Goal: Task Accomplishment & Management: Manage account settings

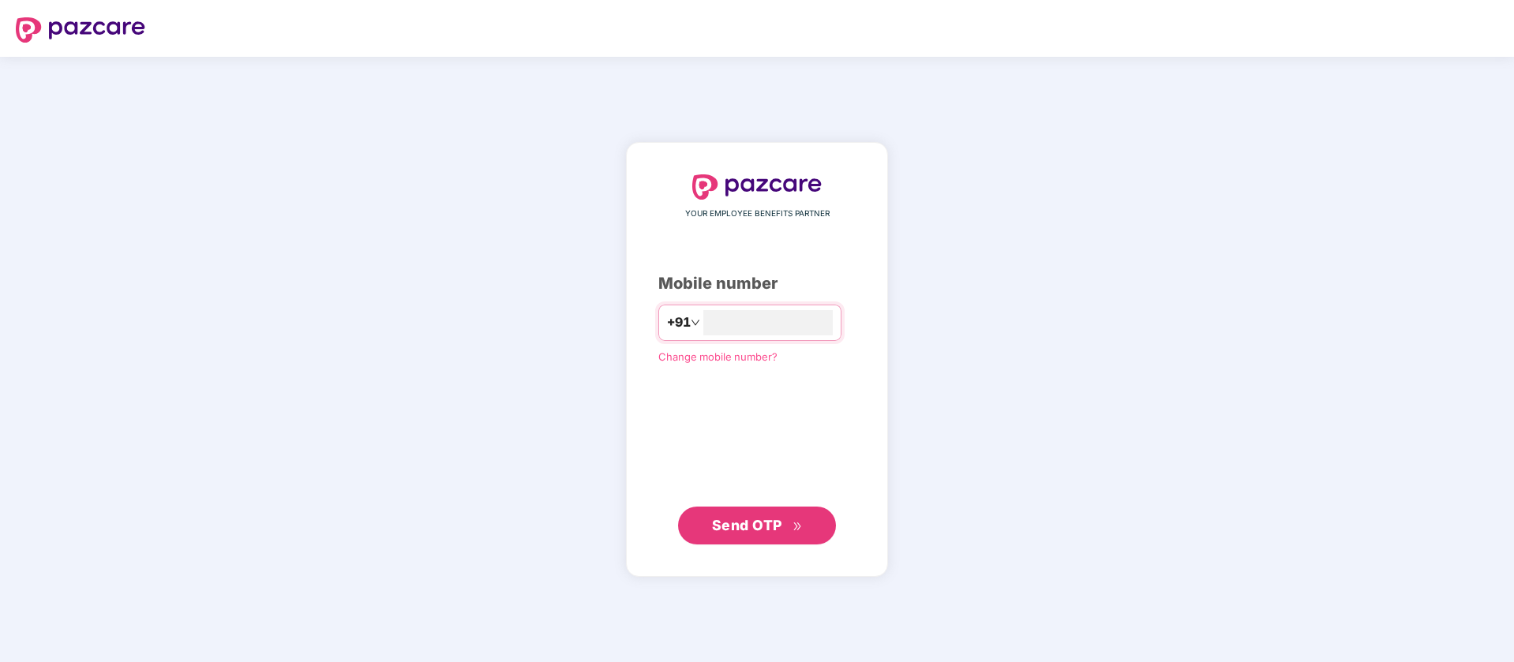
type input "**********"
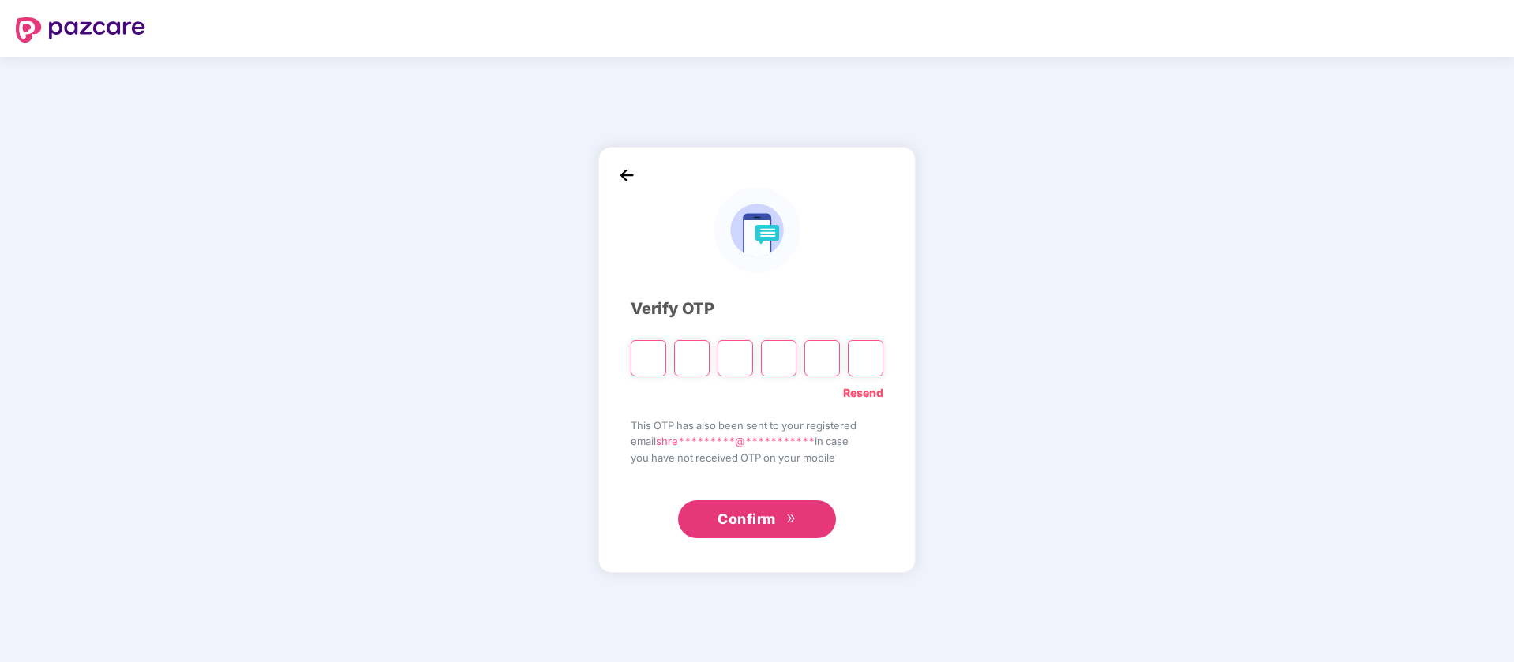
type input "*"
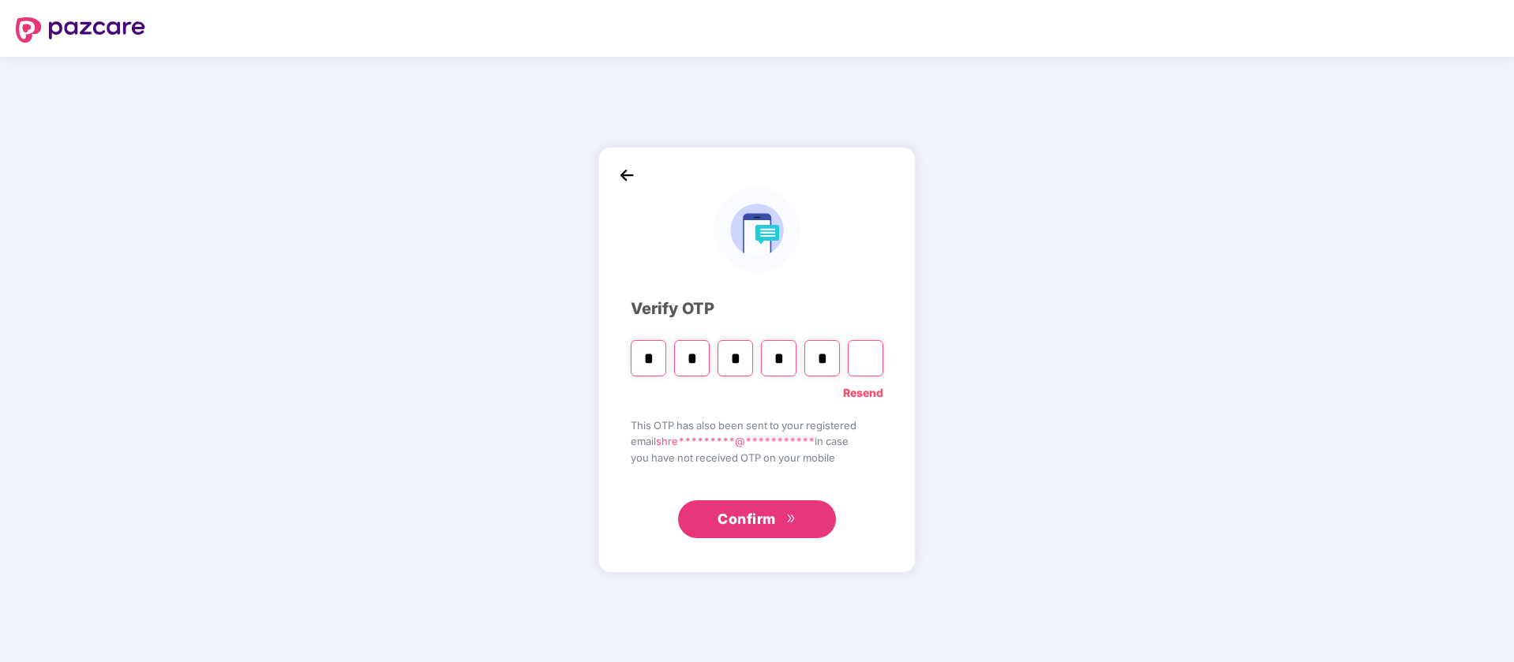
type input "*"
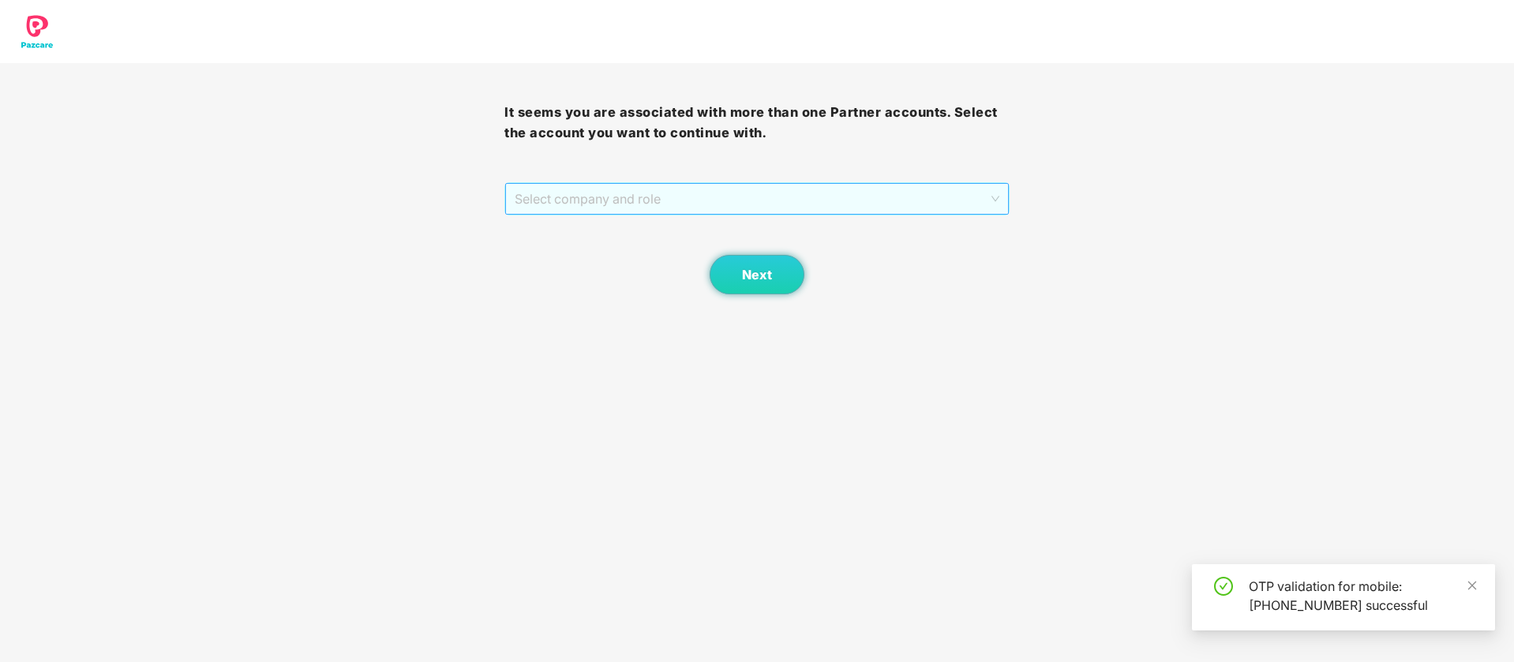
click at [638, 196] on span "Select company and role" at bounding box center [757, 199] width 484 height 30
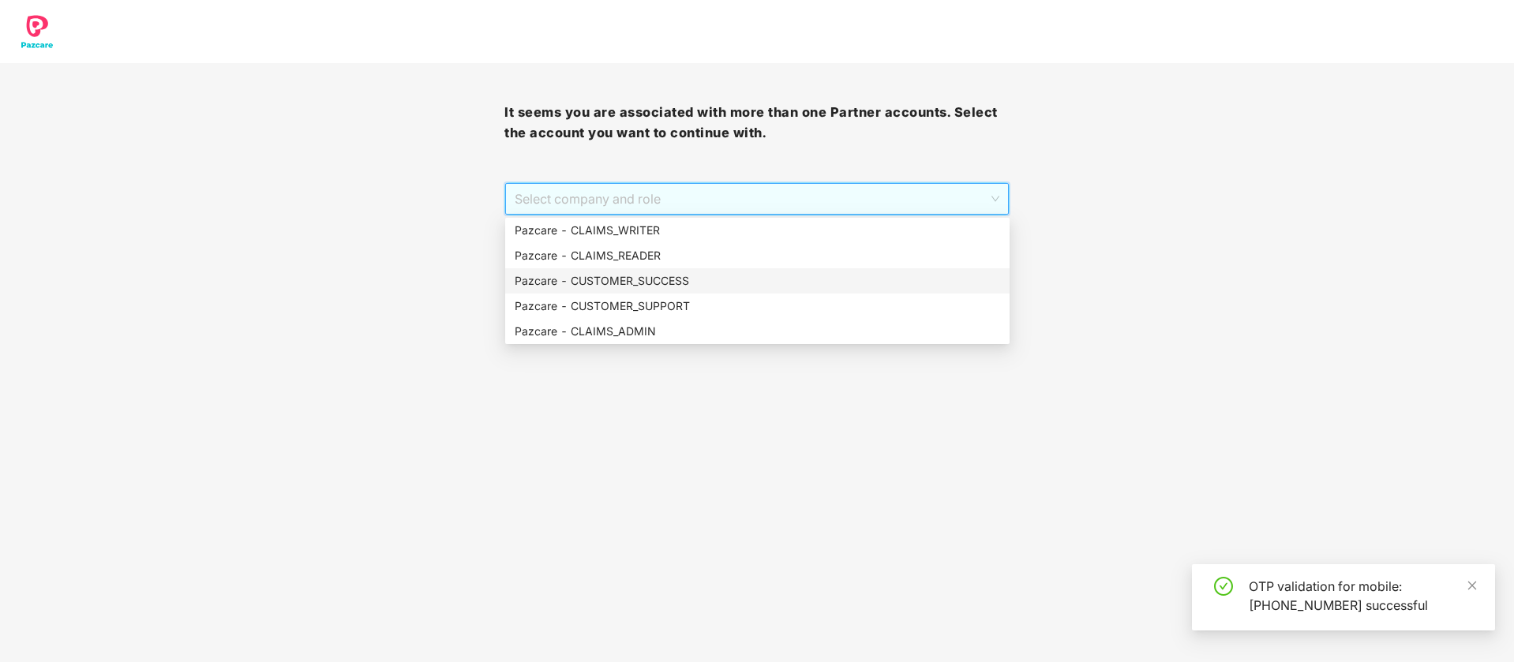
click at [683, 277] on div "Pazcare - CUSTOMER_SUCCESS" at bounding box center [757, 280] width 485 height 17
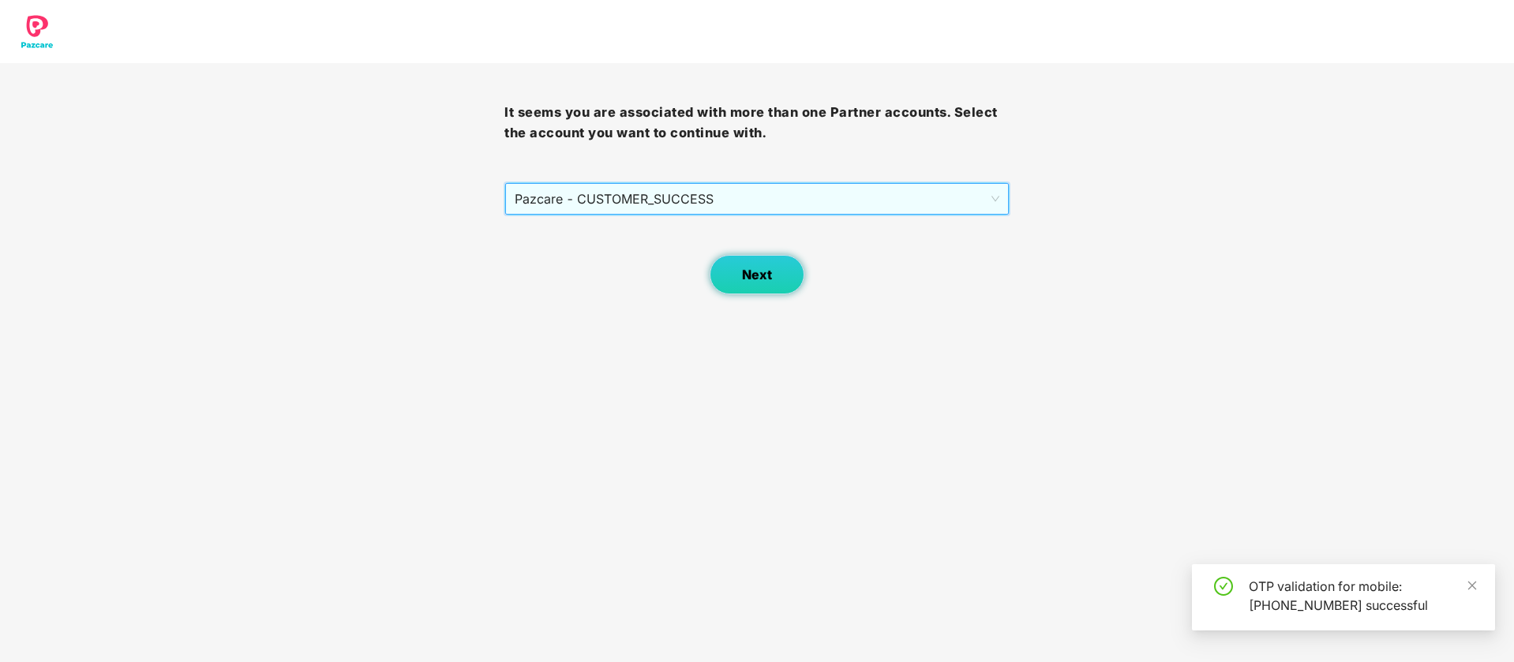
click at [744, 288] on button "Next" at bounding box center [756, 274] width 95 height 39
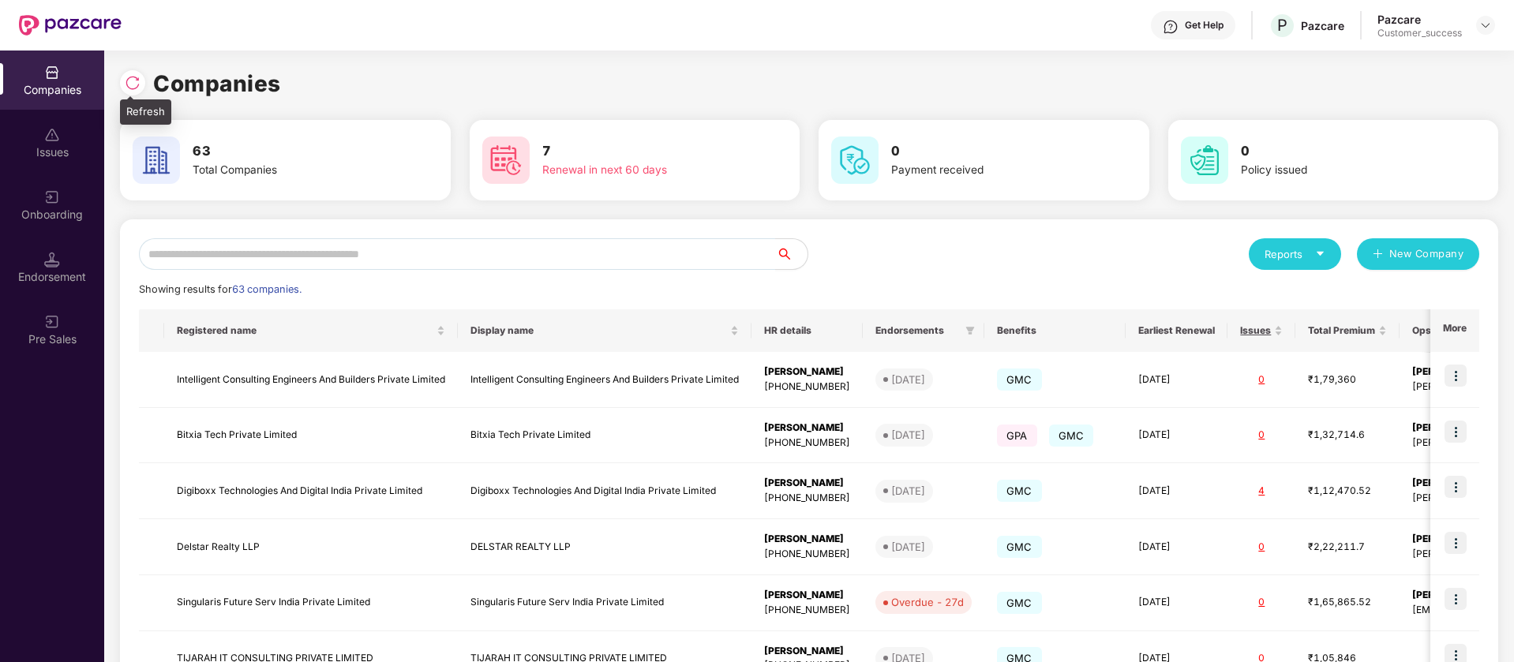
click at [127, 80] on img at bounding box center [133, 83] width 16 height 16
click at [518, 155] on img at bounding box center [505, 160] width 47 height 47
click at [696, 184] on div "7 Renewal in next 60 days" at bounding box center [635, 160] width 318 height 55
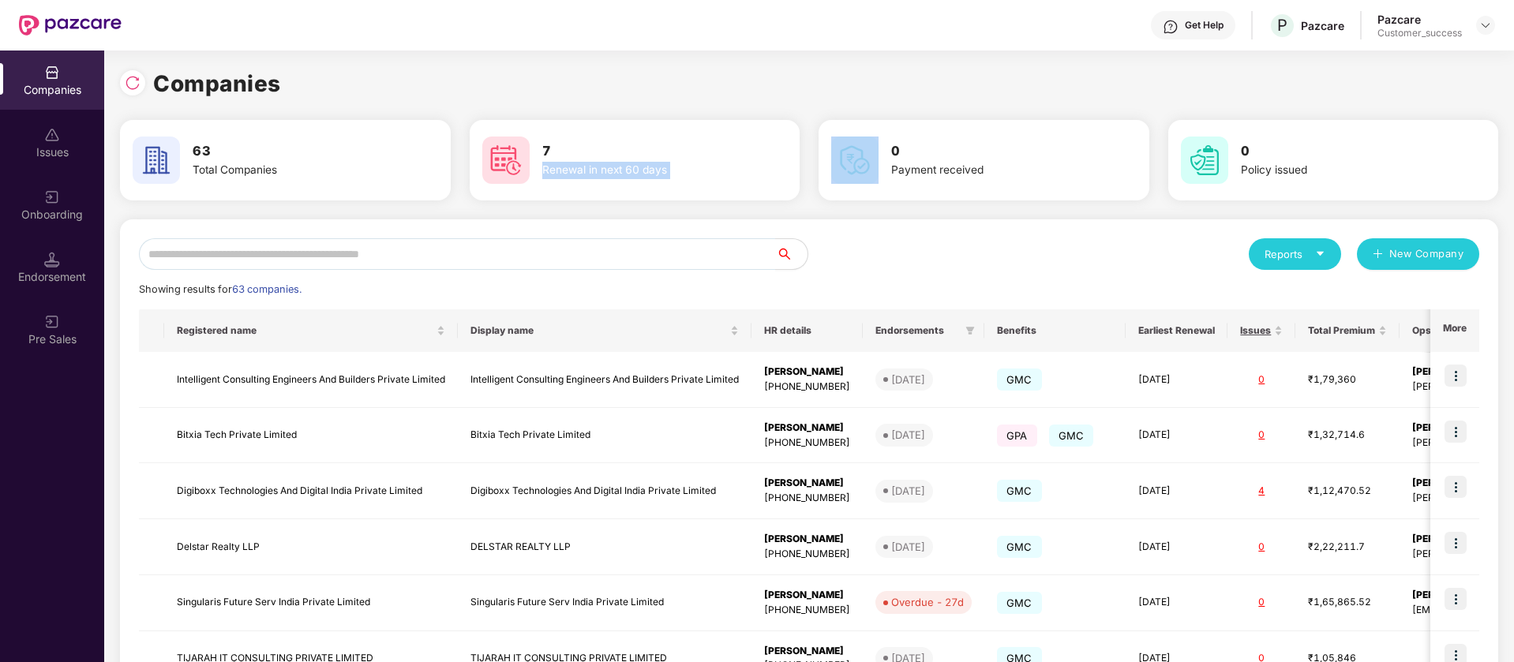
click at [696, 184] on div "7 Renewal in next 60 days" at bounding box center [635, 160] width 318 height 55
click at [868, 181] on img at bounding box center [854, 160] width 47 height 47
click at [226, 165] on div "Total Companies" at bounding box center [292, 170] width 199 height 17
click at [311, 257] on input "text" at bounding box center [457, 254] width 637 height 32
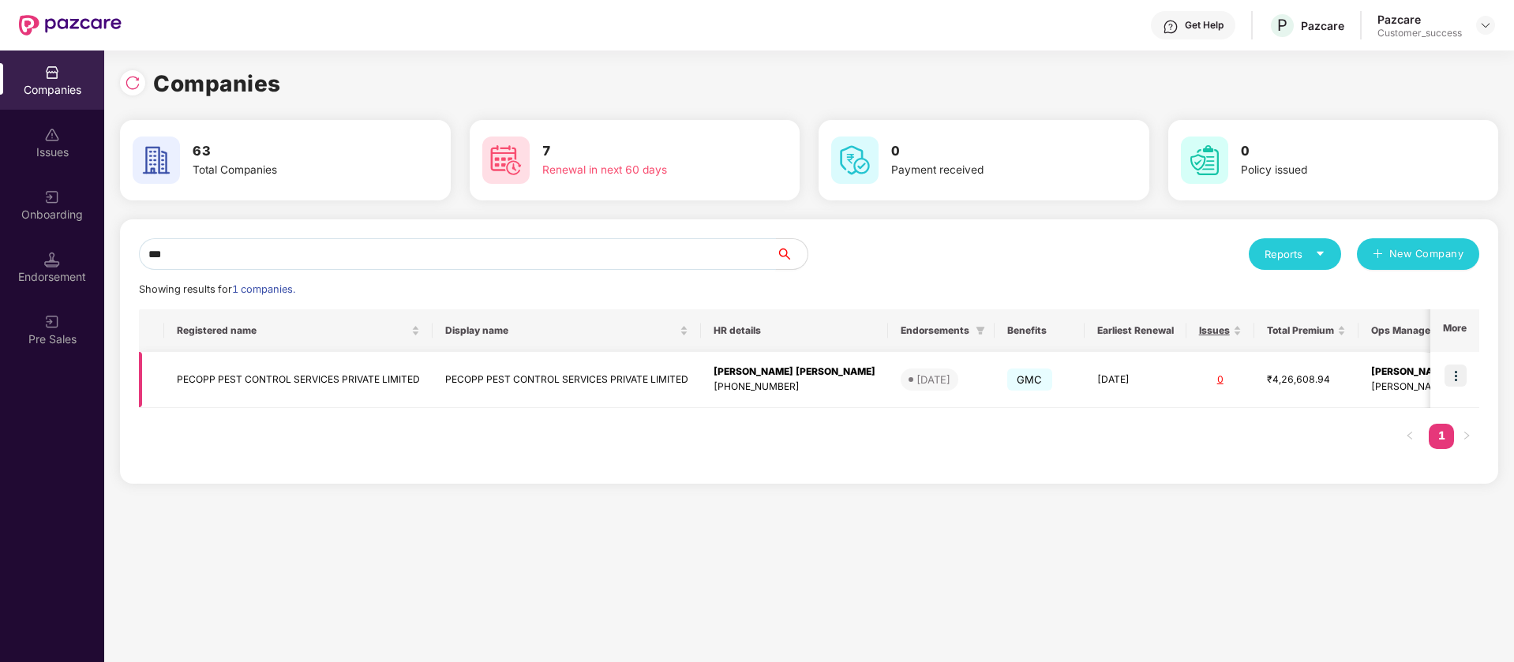
type input "***"
click at [1460, 376] on img at bounding box center [1455, 376] width 22 height 22
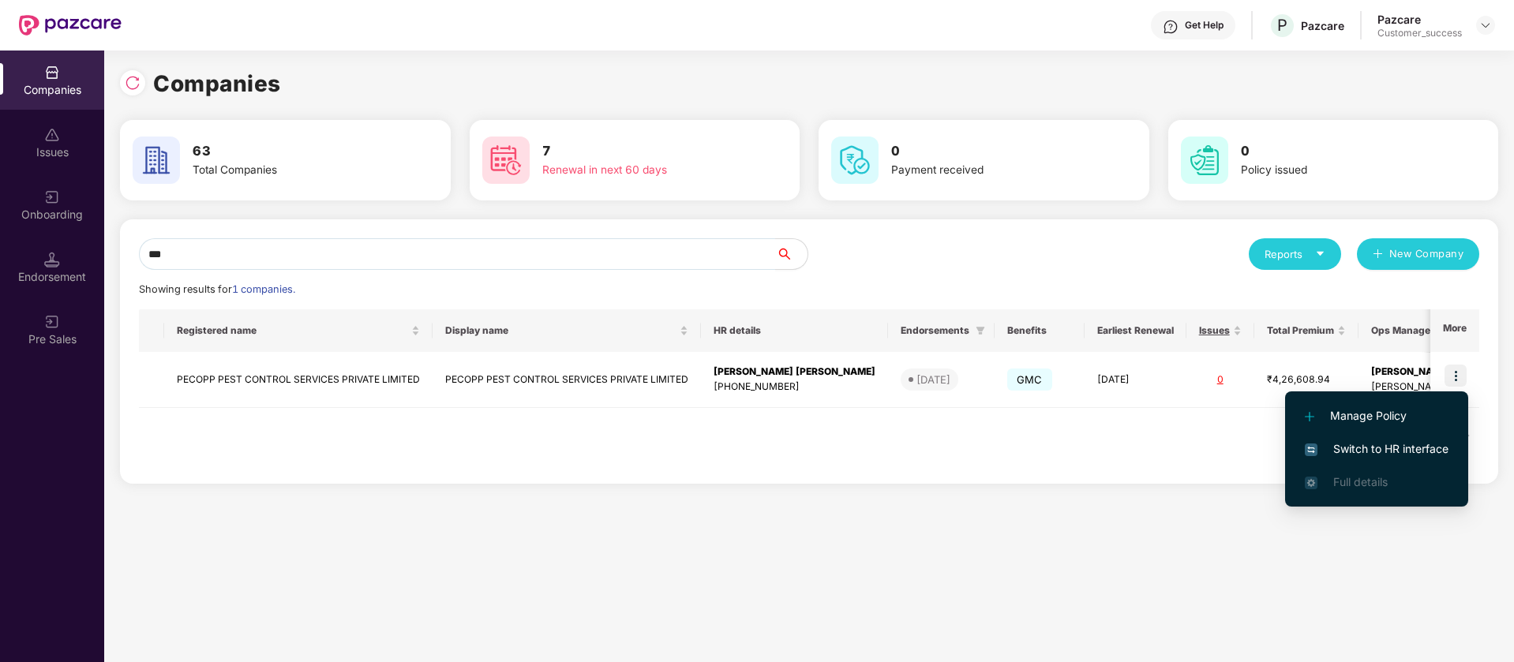
click at [1407, 450] on span "Switch to HR interface" at bounding box center [1376, 448] width 144 height 17
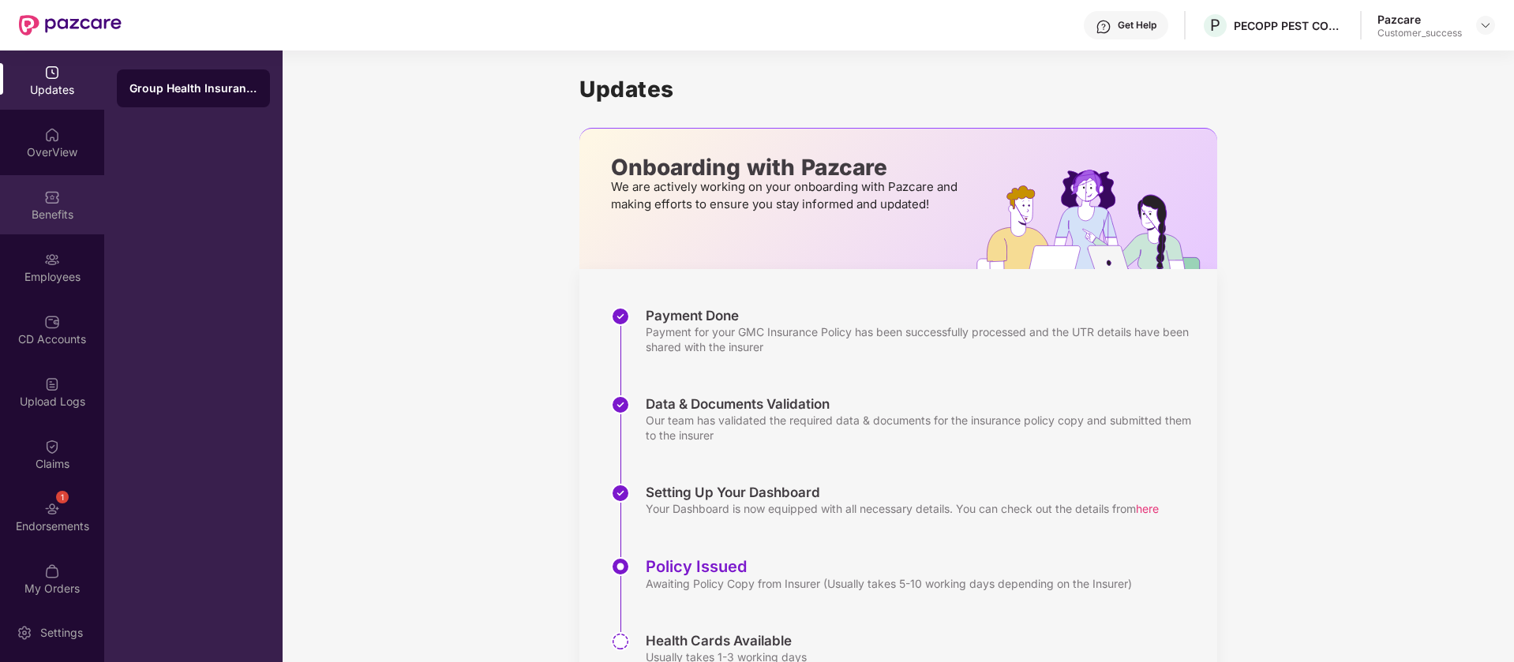
click at [73, 180] on div "Benefits" at bounding box center [52, 204] width 104 height 59
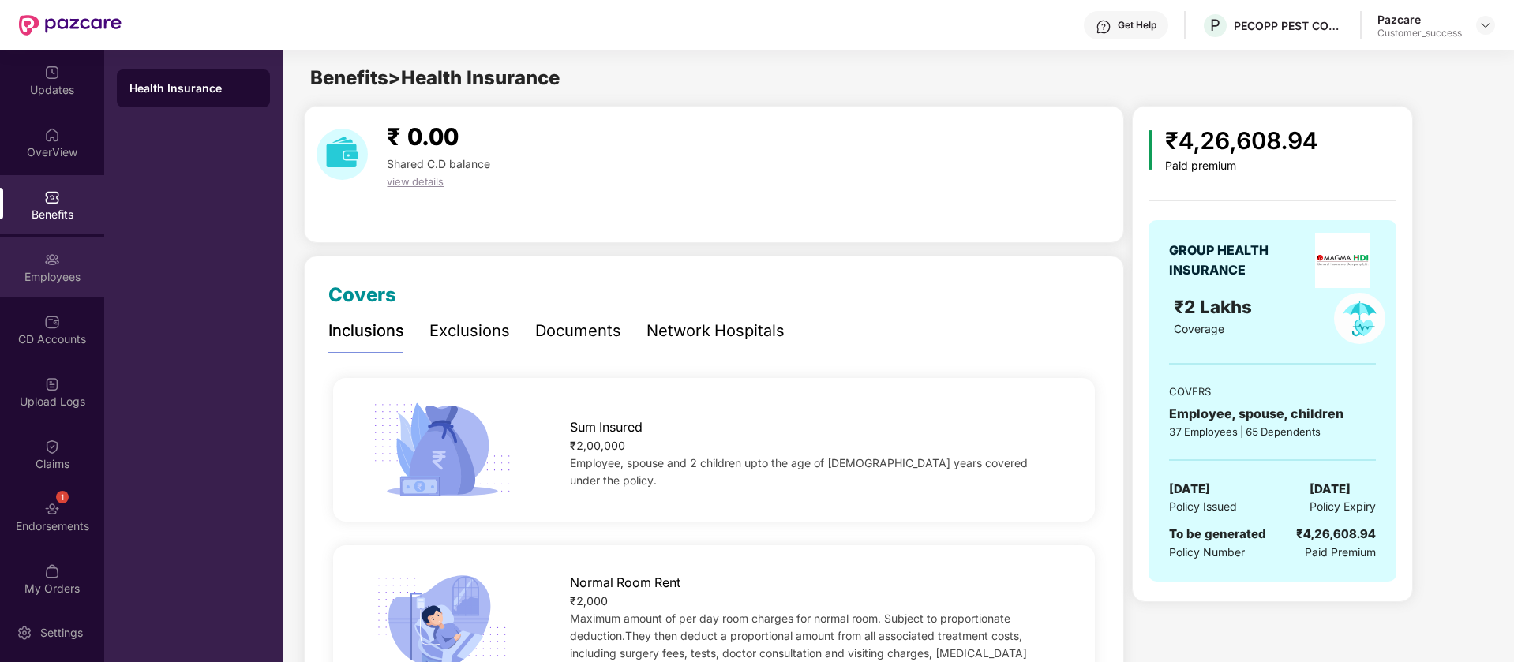
click at [30, 275] on div "Employees" at bounding box center [52, 277] width 104 height 16
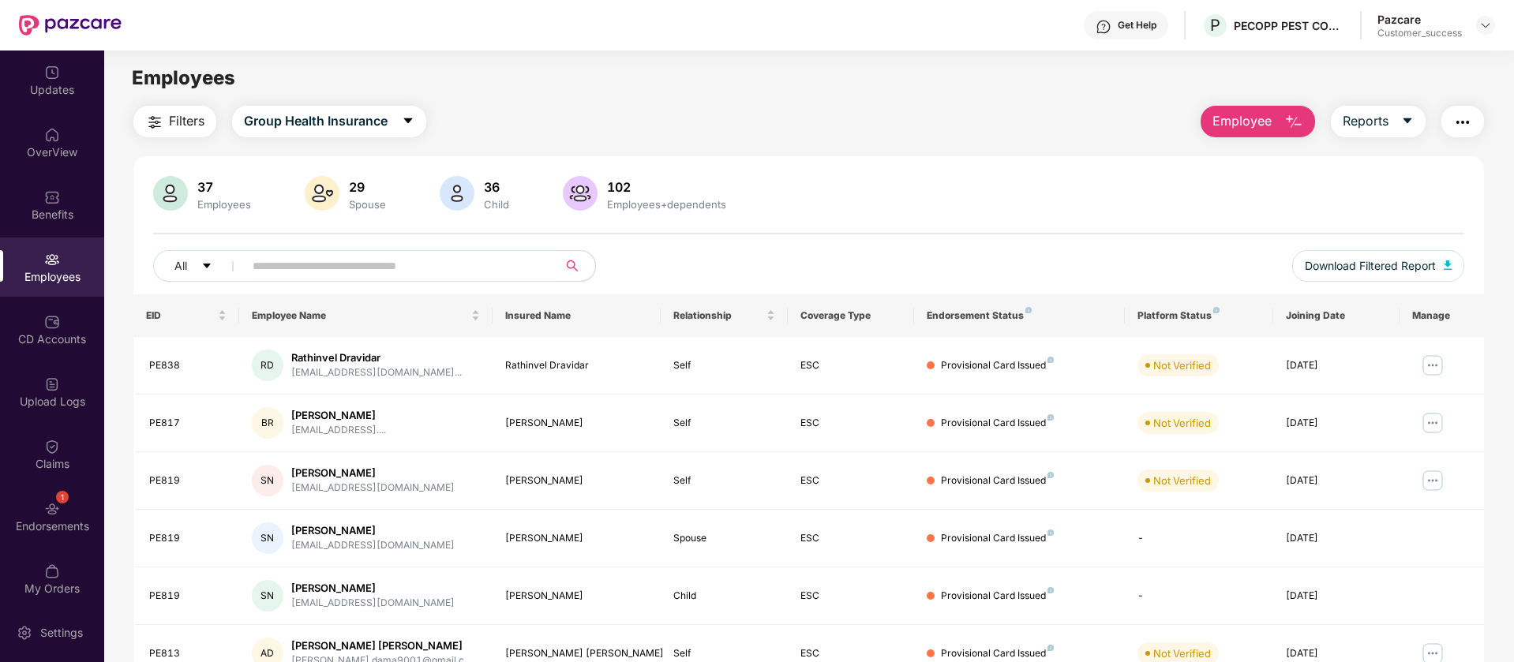
click at [357, 257] on input "text" at bounding box center [394, 266] width 283 height 24
paste input "******"
type input "******"
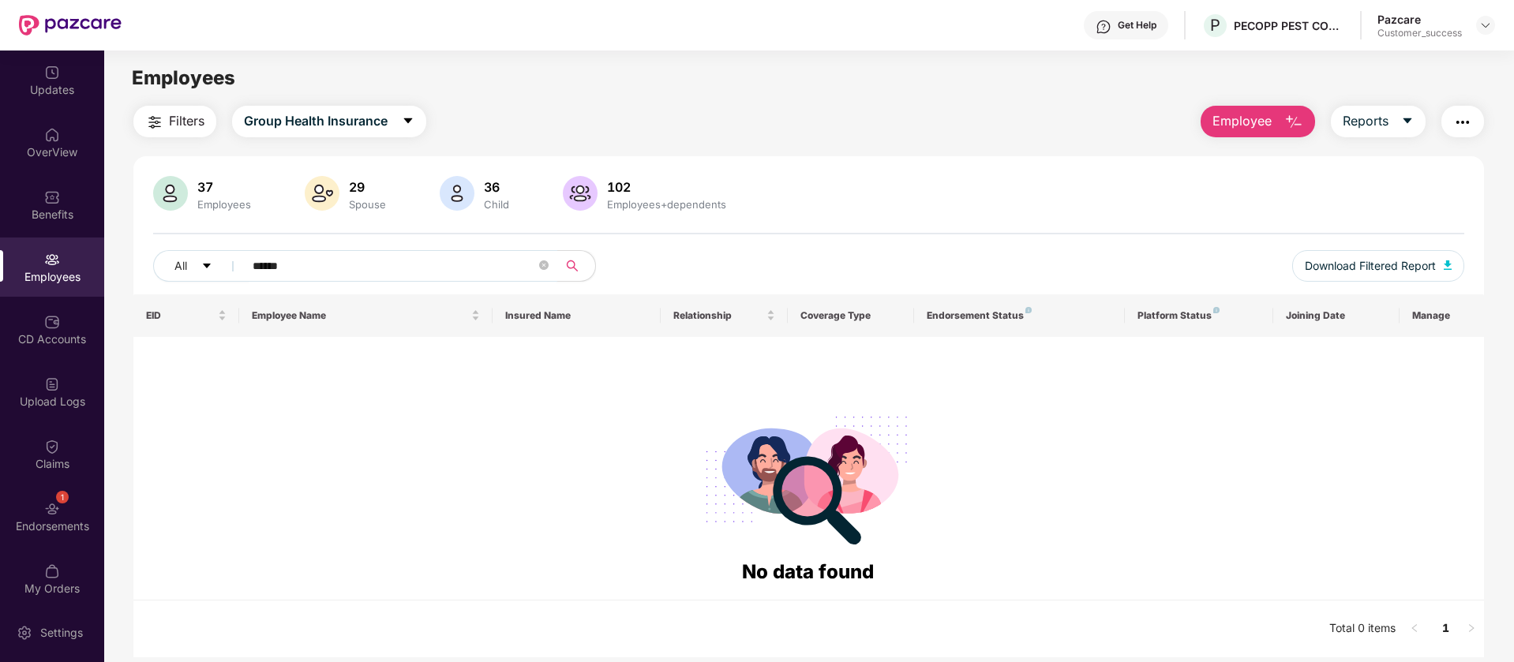
click at [357, 257] on input "******" at bounding box center [394, 266] width 283 height 24
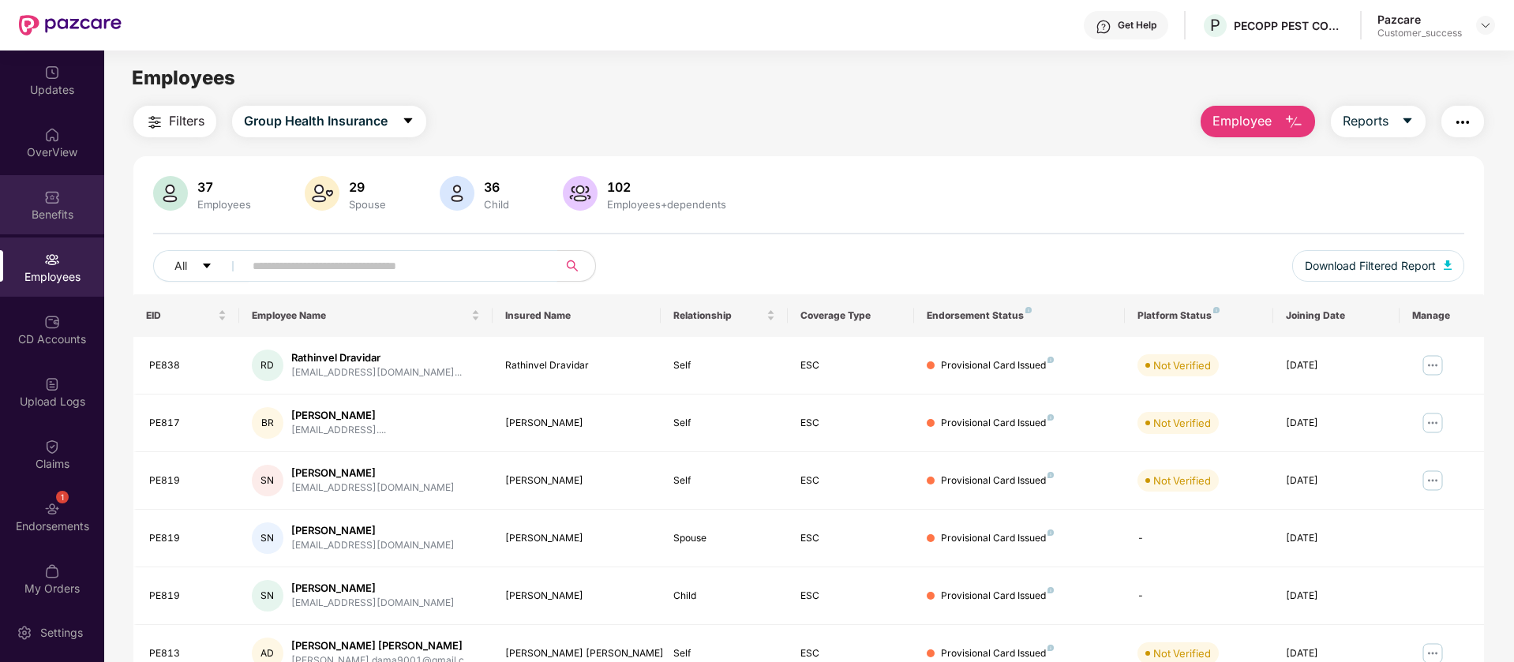
click at [60, 196] on div "Benefits" at bounding box center [52, 204] width 104 height 59
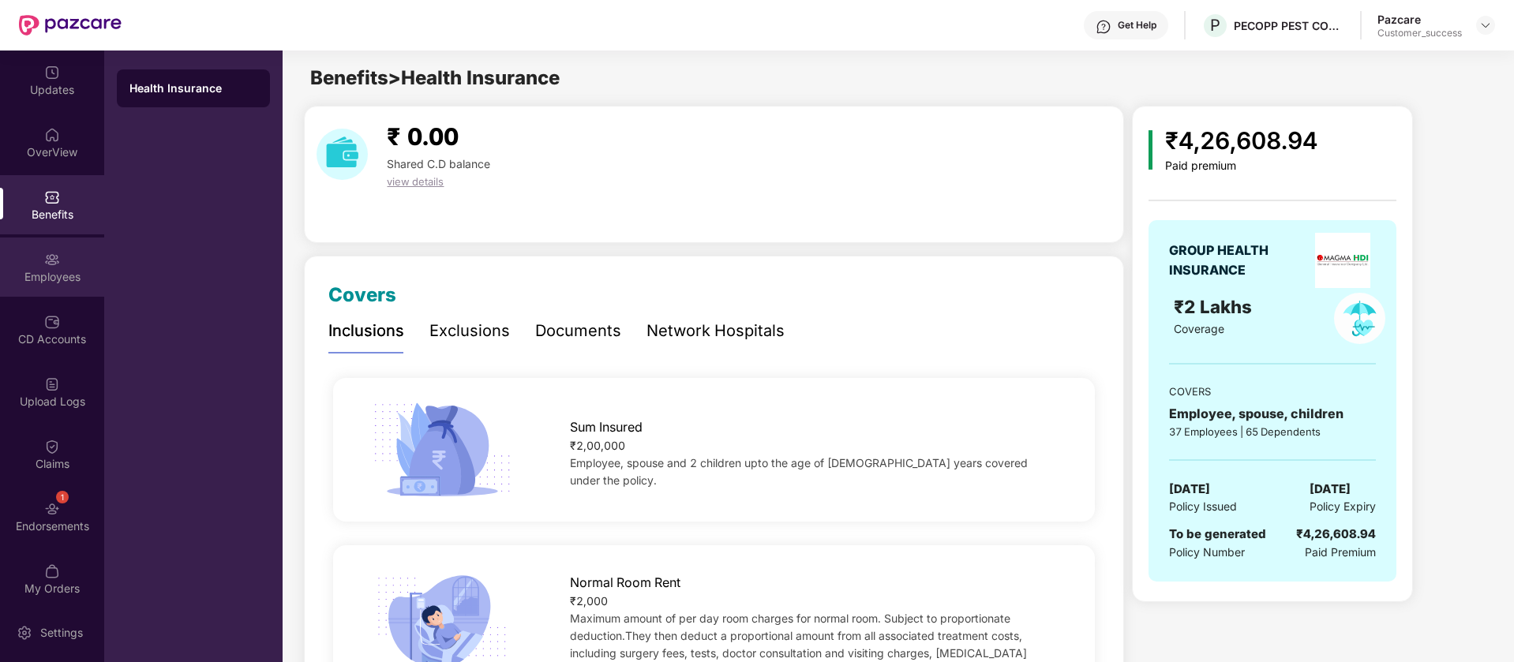
click at [71, 257] on div "Employees" at bounding box center [52, 267] width 104 height 59
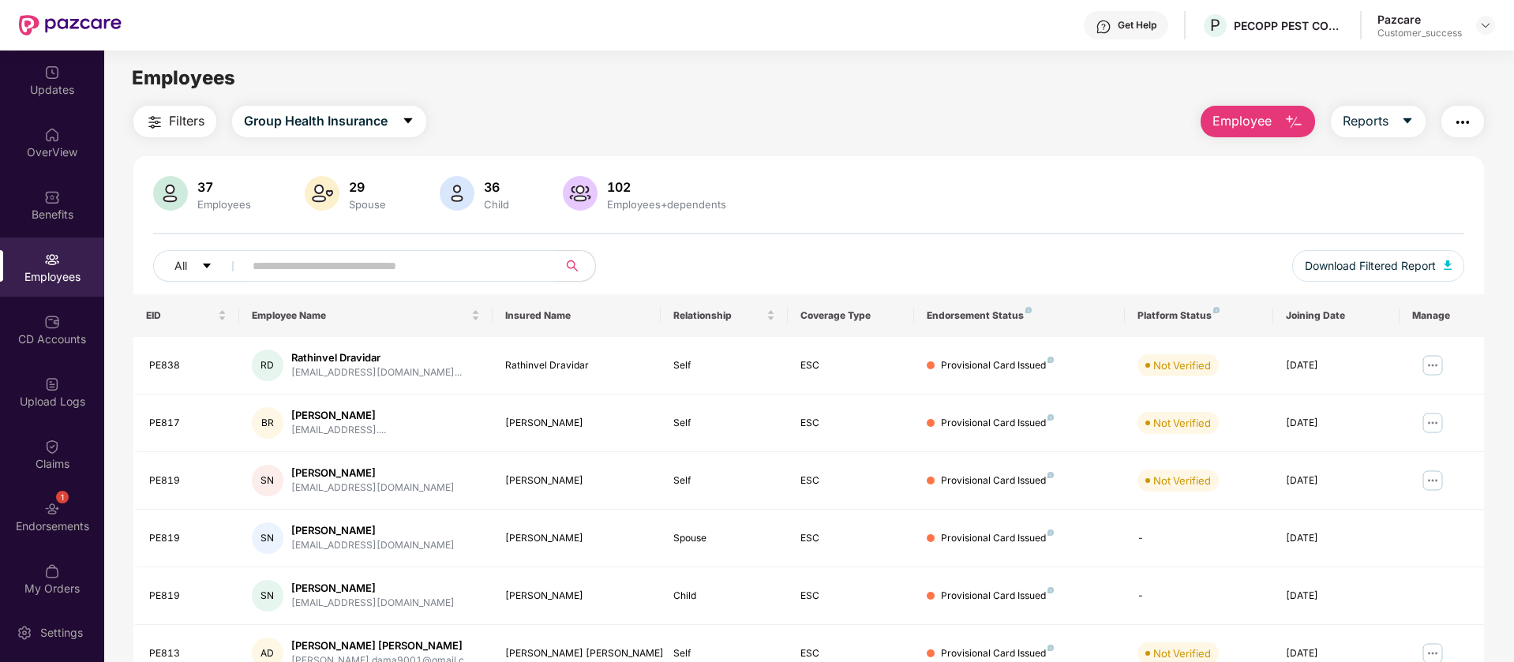
click at [1250, 135] on button "Employee" at bounding box center [1257, 122] width 114 height 32
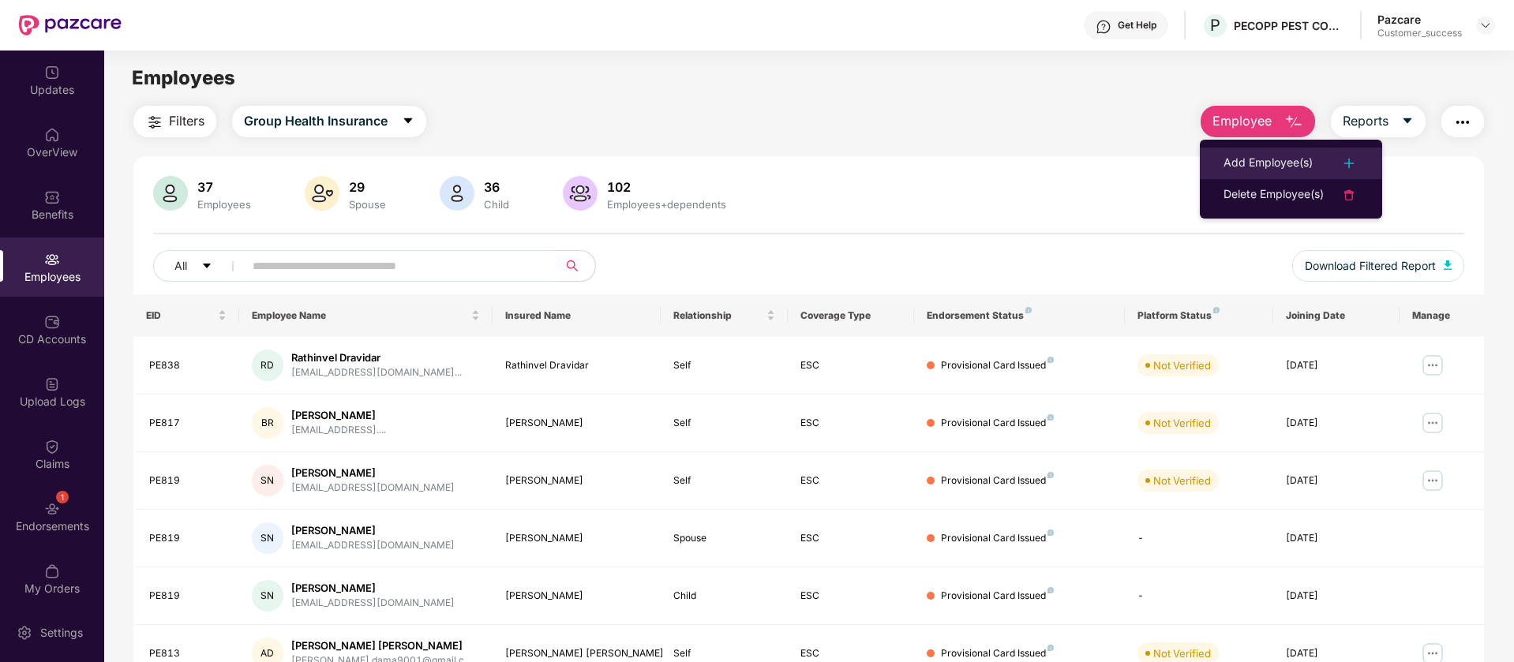
click at [1301, 154] on div "Add Employee(s)" at bounding box center [1267, 163] width 89 height 19
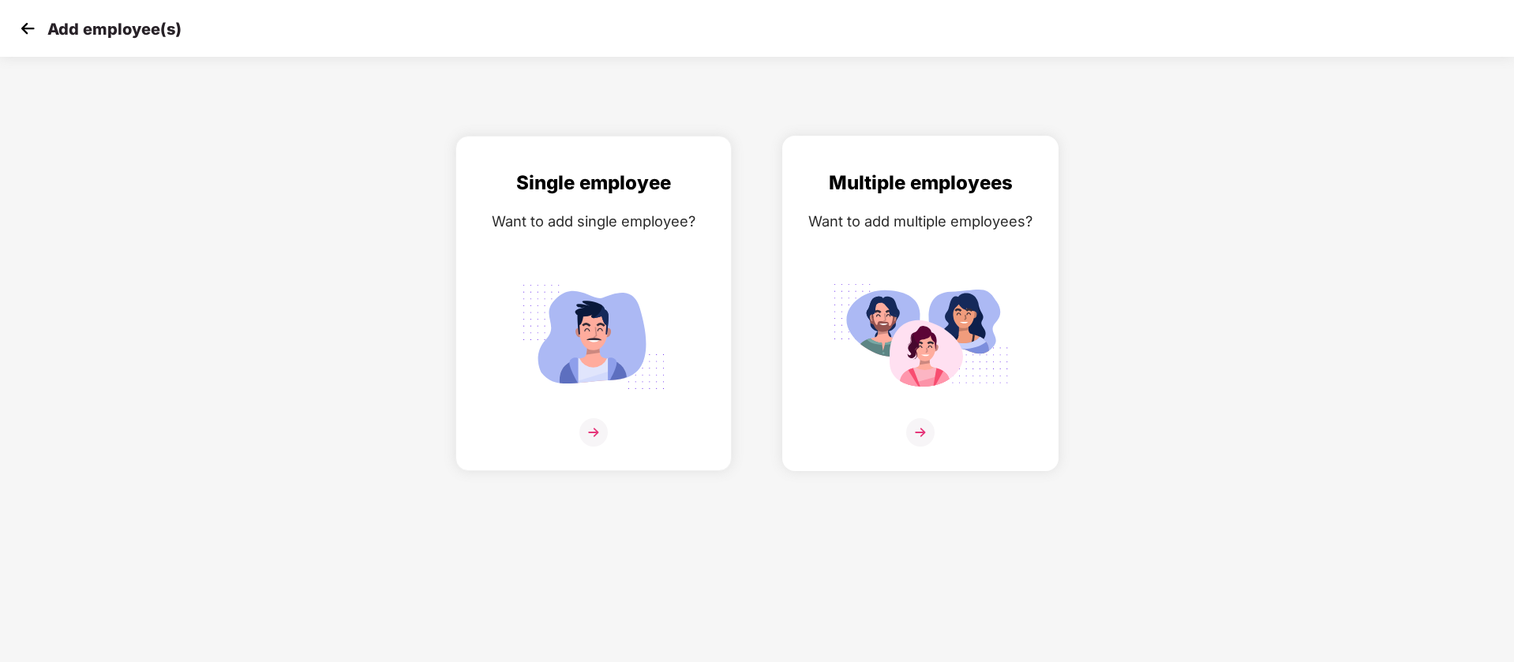
click at [960, 242] on div "Multiple employees Want to add multiple employees?" at bounding box center [920, 317] width 243 height 298
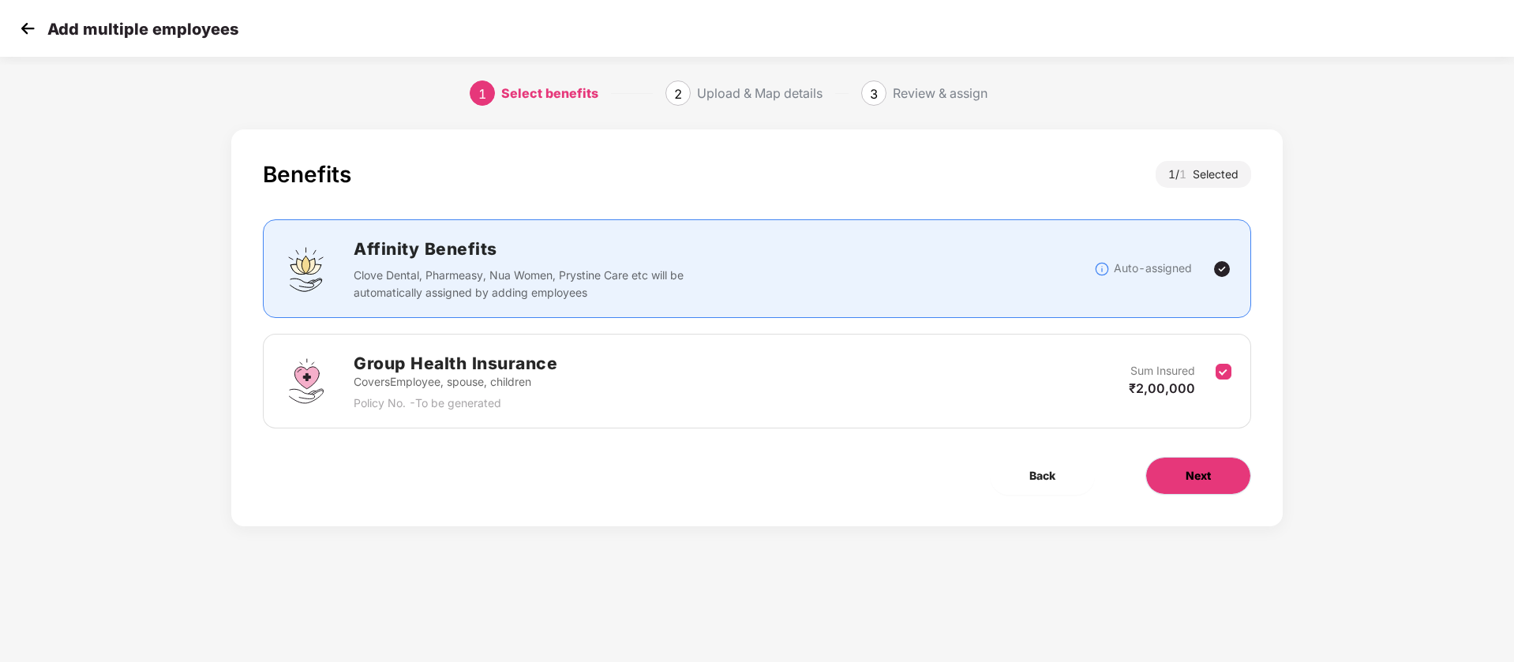
click at [1194, 473] on span "Next" at bounding box center [1197, 475] width 25 height 17
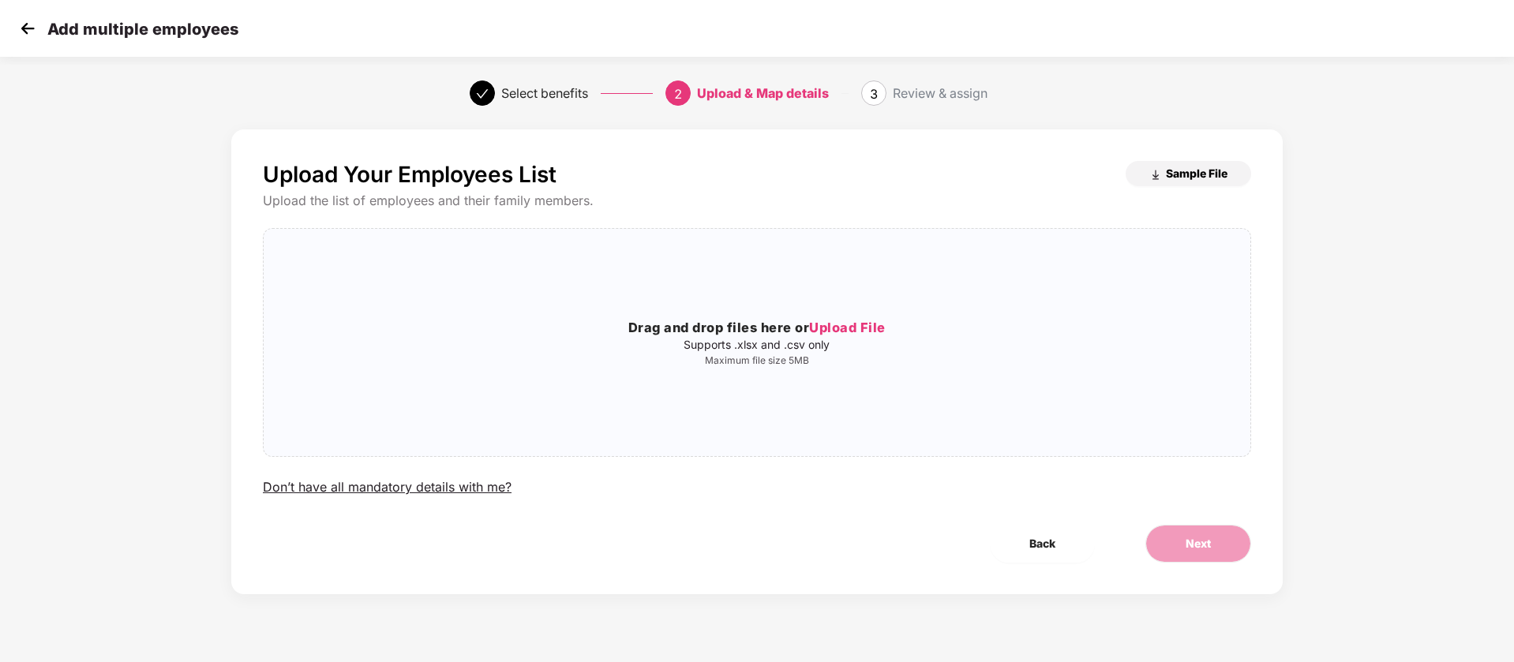
click at [1173, 176] on span "Sample File" at bounding box center [1197, 173] width 62 height 15
click at [706, 358] on p "Maximum file size 5MB" at bounding box center [757, 360] width 986 height 13
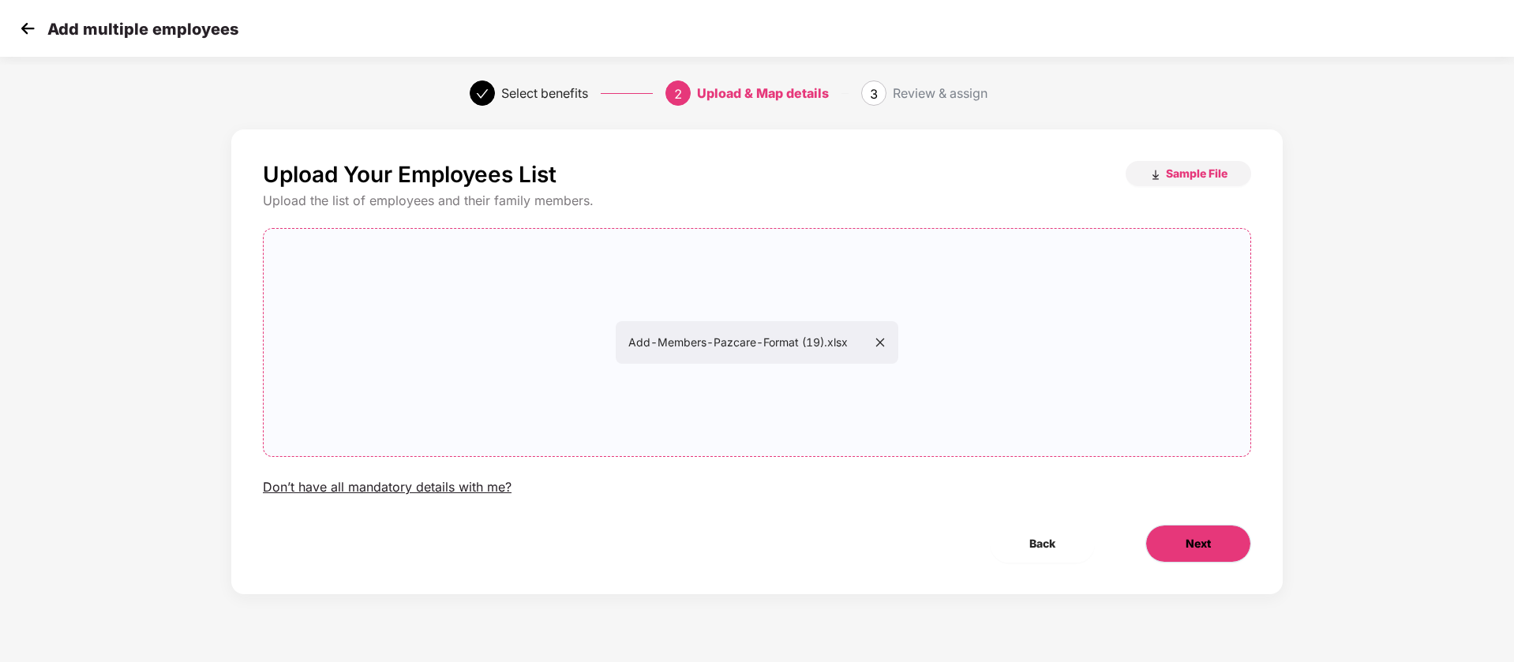
click at [1206, 549] on span "Next" at bounding box center [1197, 543] width 25 height 17
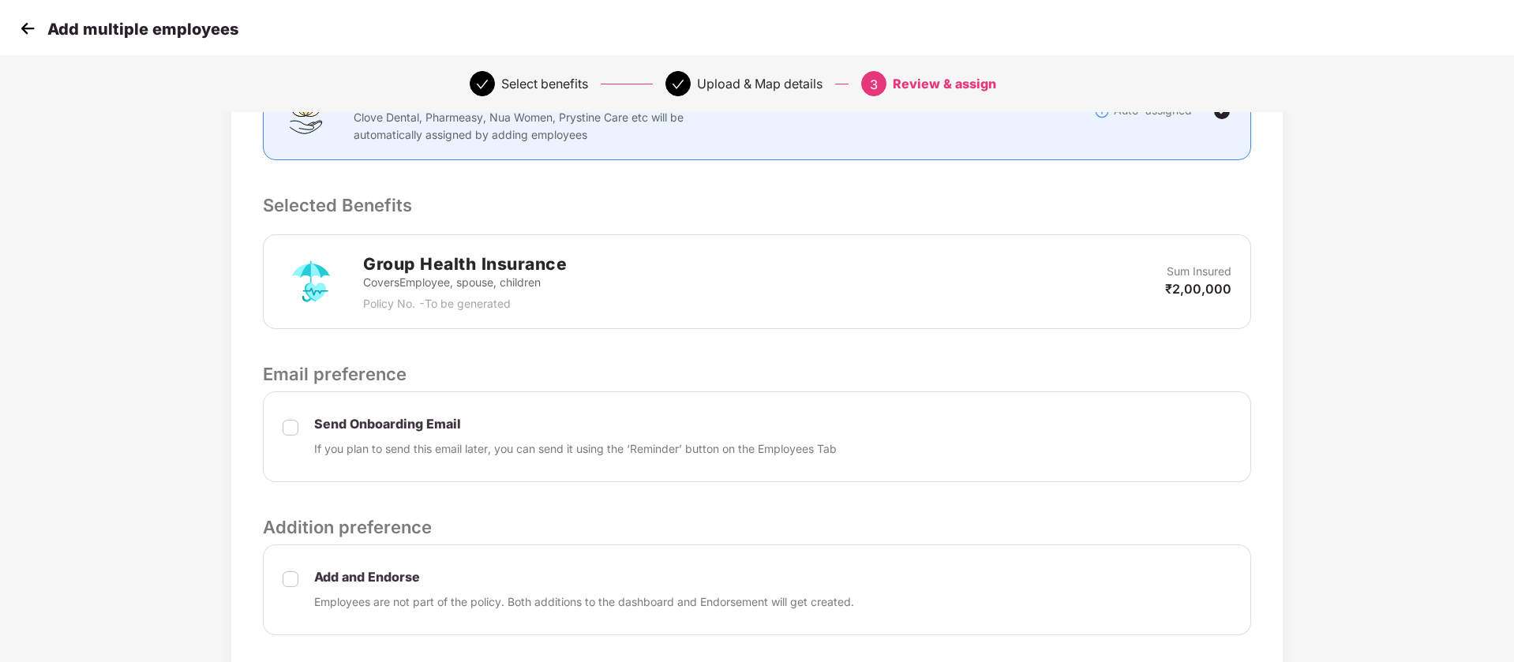
scroll to position [343, 0]
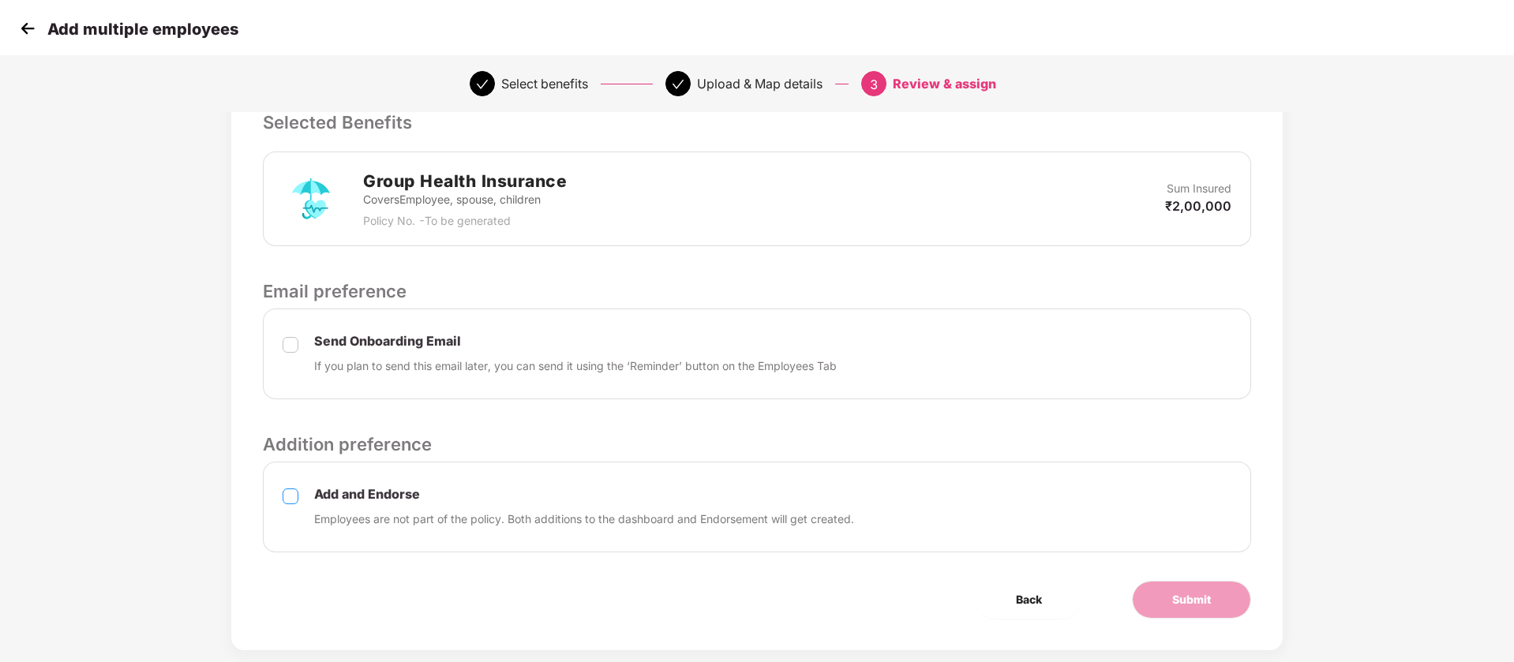
click at [291, 475] on div "Add and Endorse Employees are not part of the policy. Both additions to the das…" at bounding box center [757, 507] width 988 height 91
click at [278, 346] on div "Send Onboarding Email If you plan to send this email later, you can send it usi…" at bounding box center [757, 354] width 988 height 91
click at [1193, 614] on button "Submit" at bounding box center [1191, 600] width 119 height 38
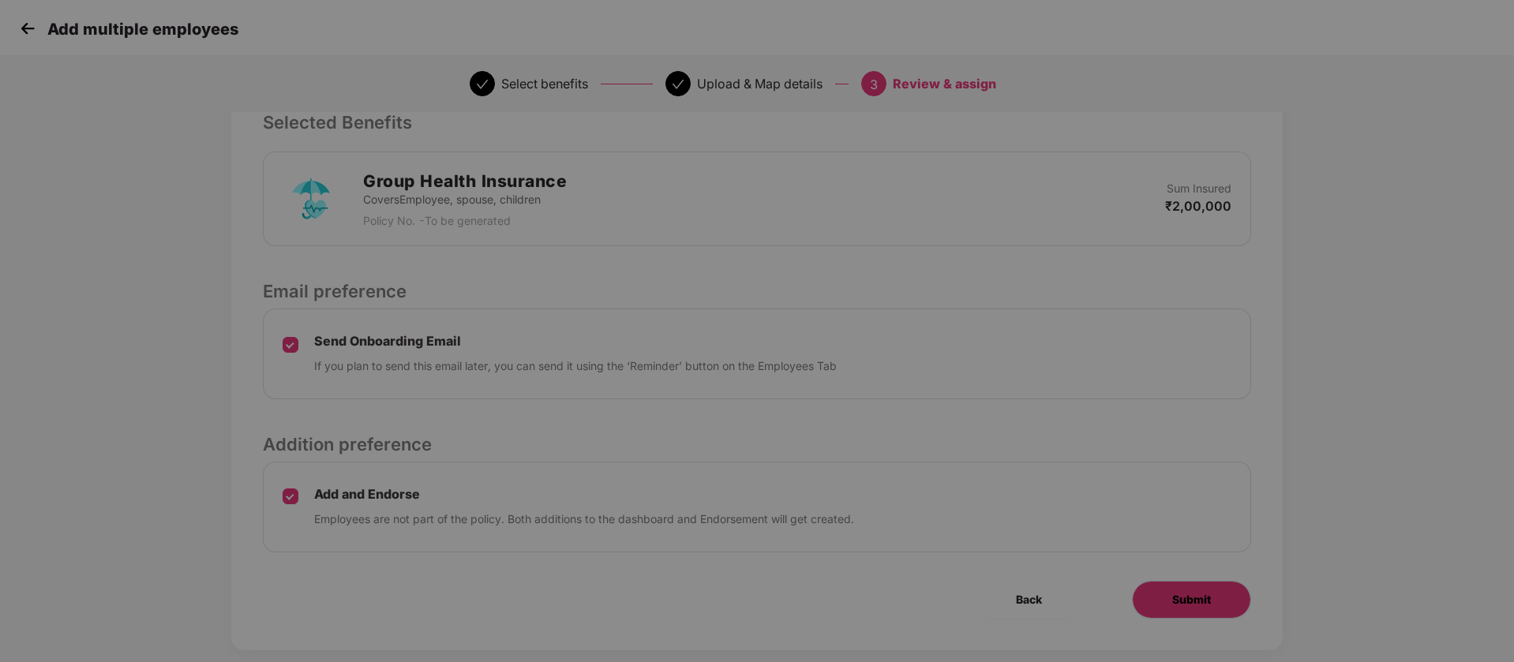
scroll to position [0, 0]
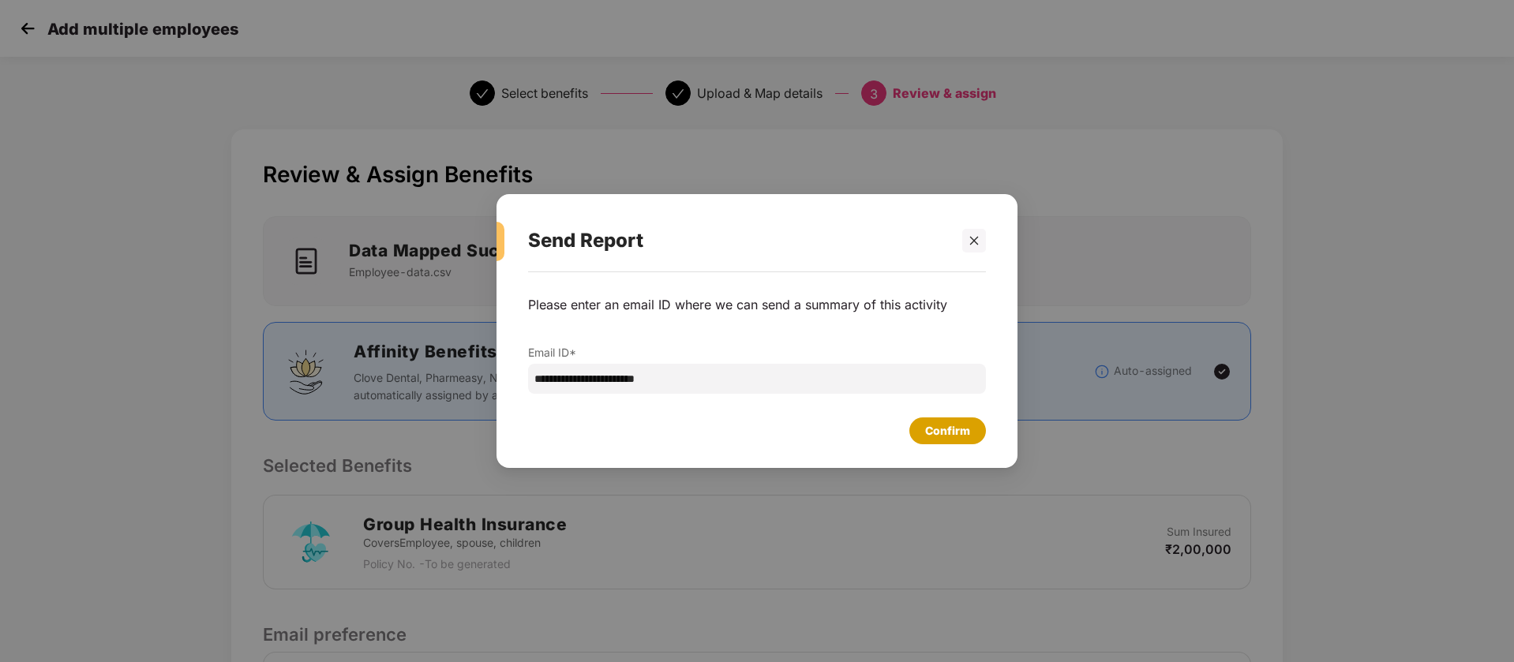
click at [936, 432] on div "Confirm" at bounding box center [947, 430] width 45 height 17
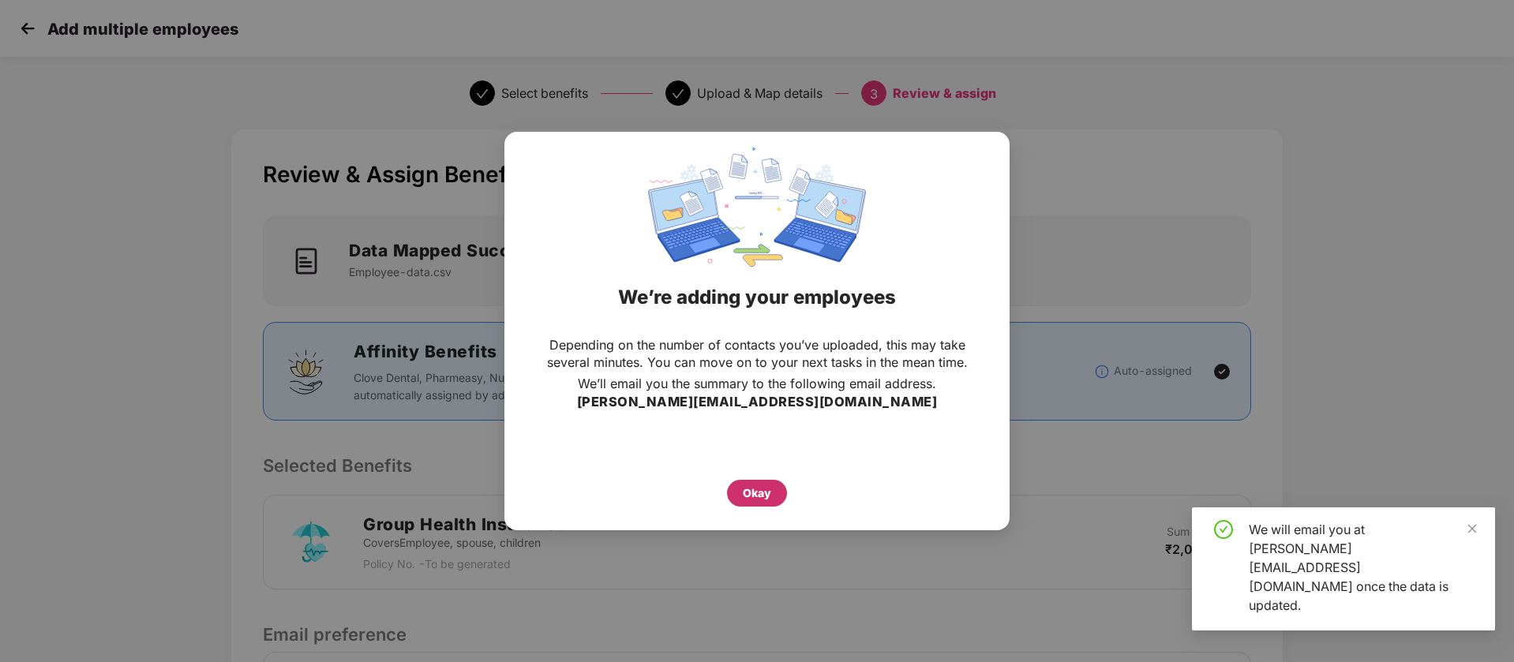
click at [759, 496] on div "Okay" at bounding box center [757, 493] width 28 height 17
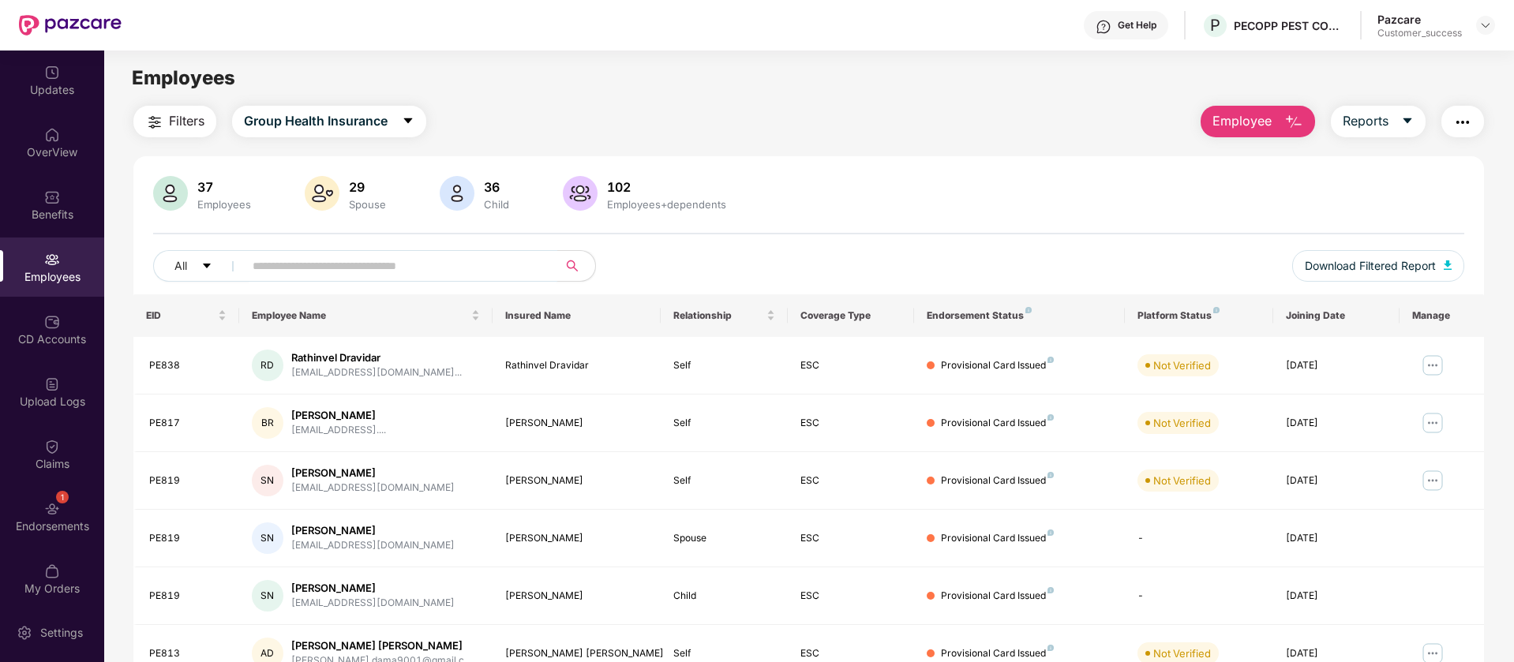
click at [298, 274] on input "text" at bounding box center [394, 266] width 283 height 24
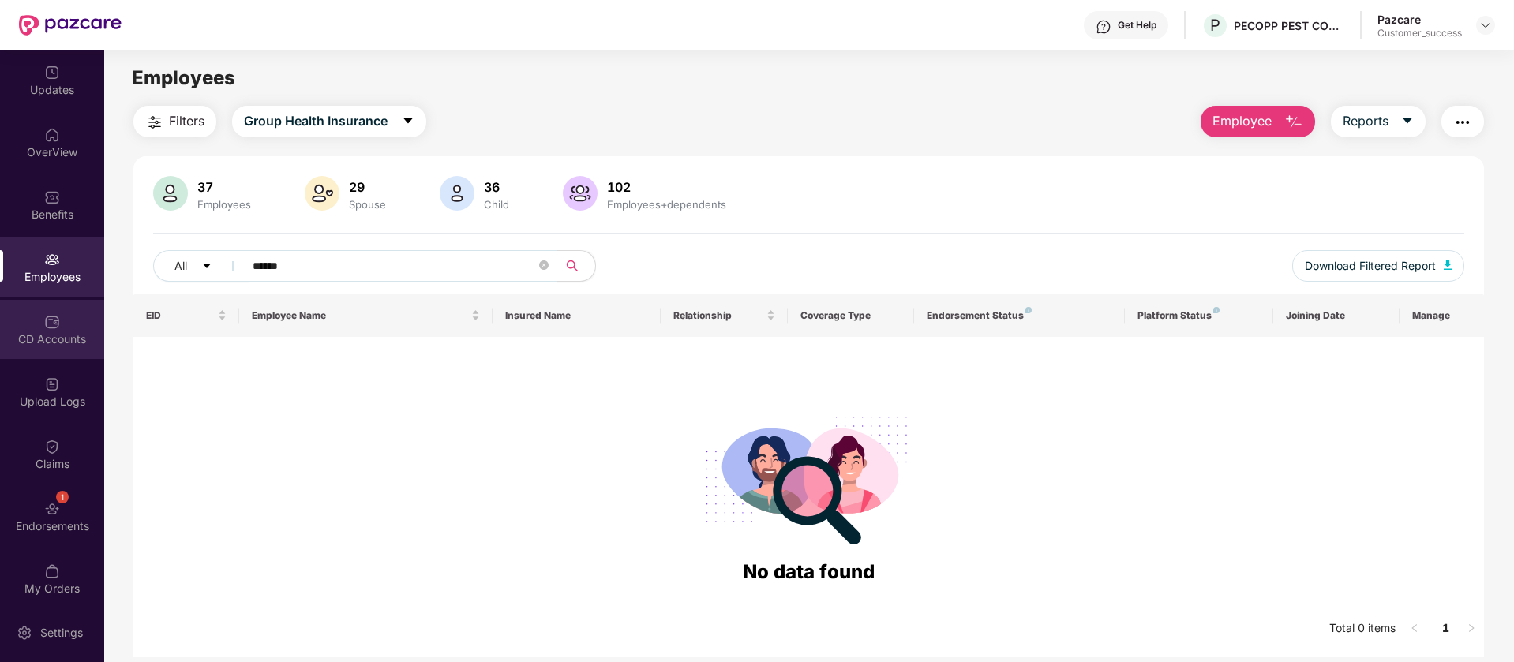
type input "******"
click at [20, 354] on div "CD Accounts" at bounding box center [52, 329] width 104 height 59
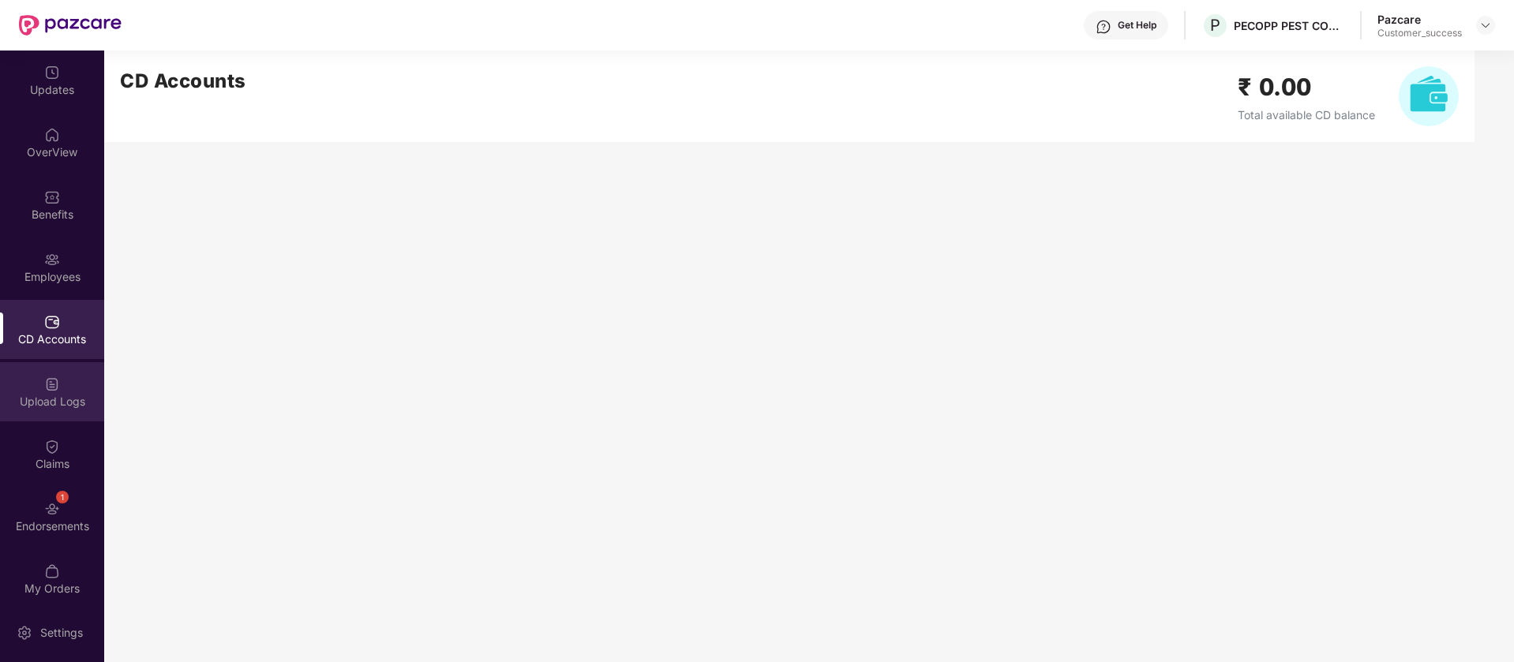
click at [36, 412] on div "Upload Logs" at bounding box center [52, 391] width 104 height 59
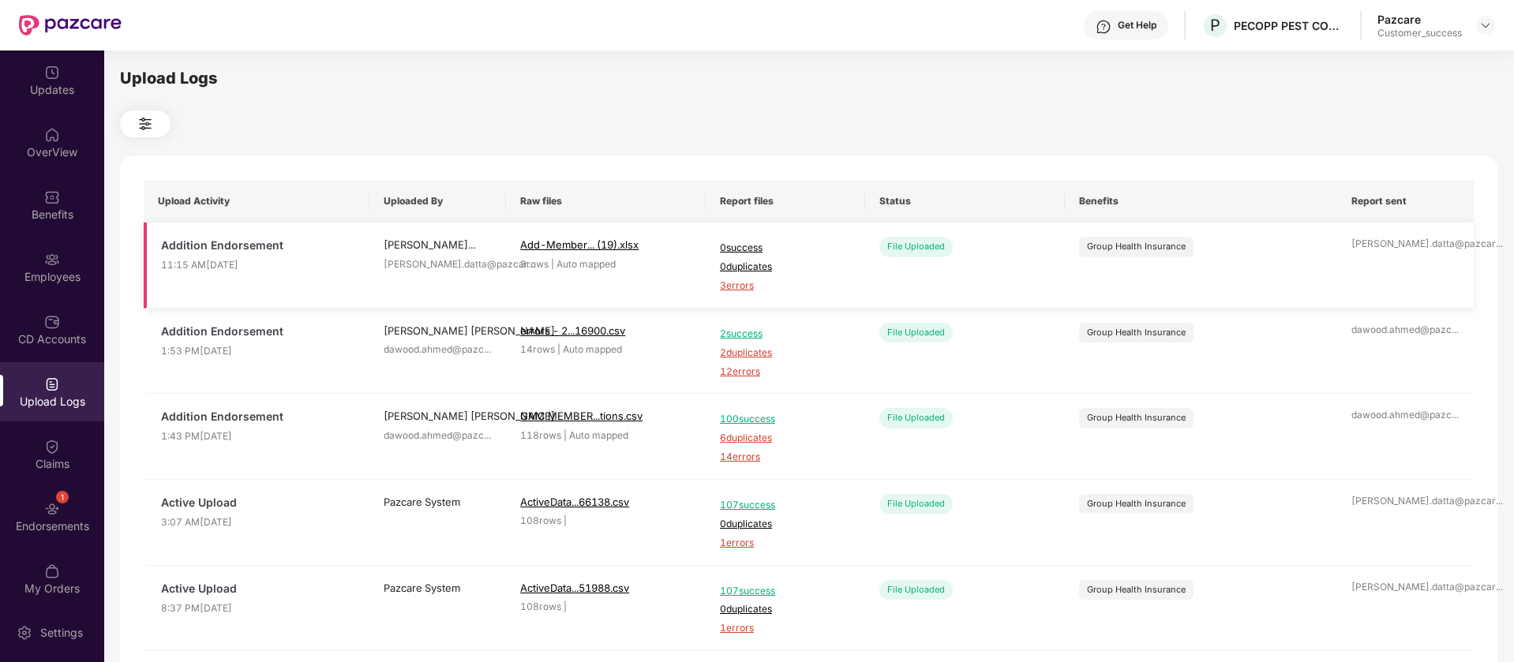
click at [728, 290] on span "3 errors" at bounding box center [785, 286] width 131 height 15
click at [67, 272] on div "Employees" at bounding box center [52, 277] width 104 height 16
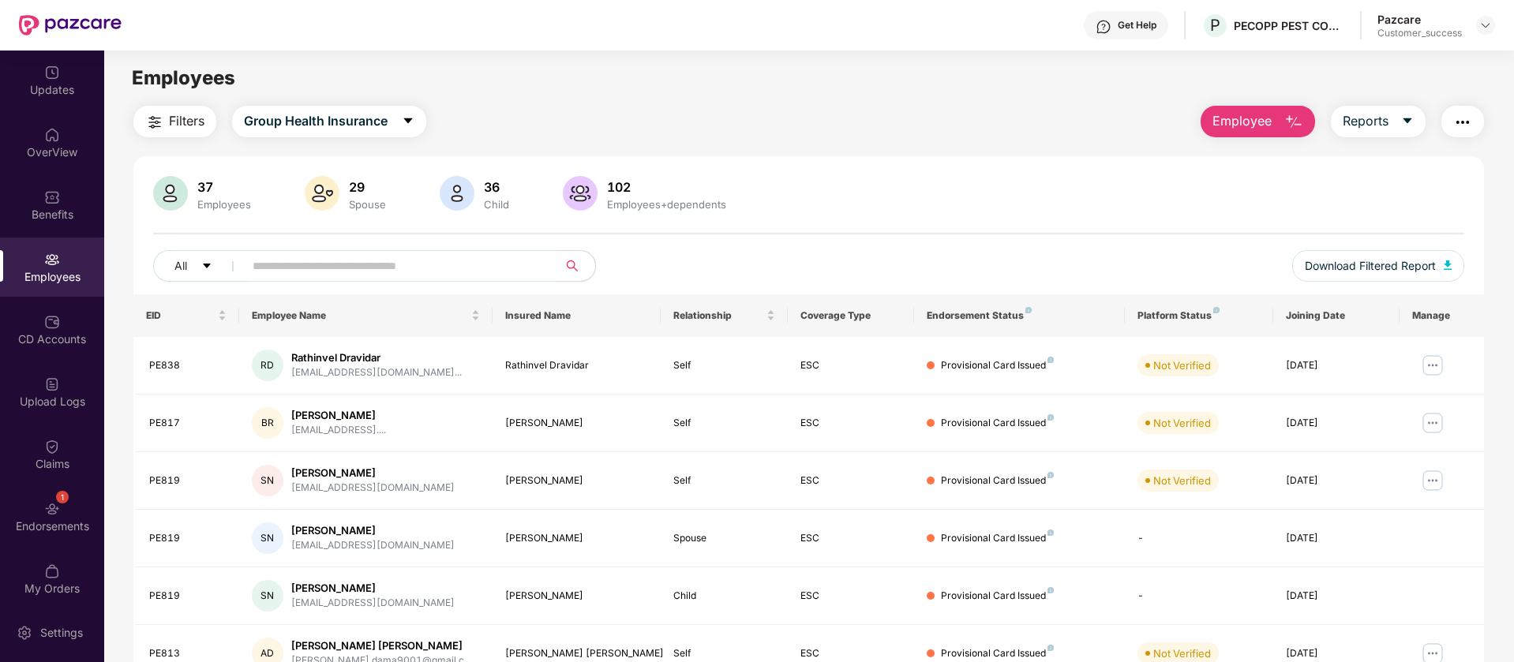
click at [1240, 128] on span "Employee" at bounding box center [1241, 121] width 59 height 20
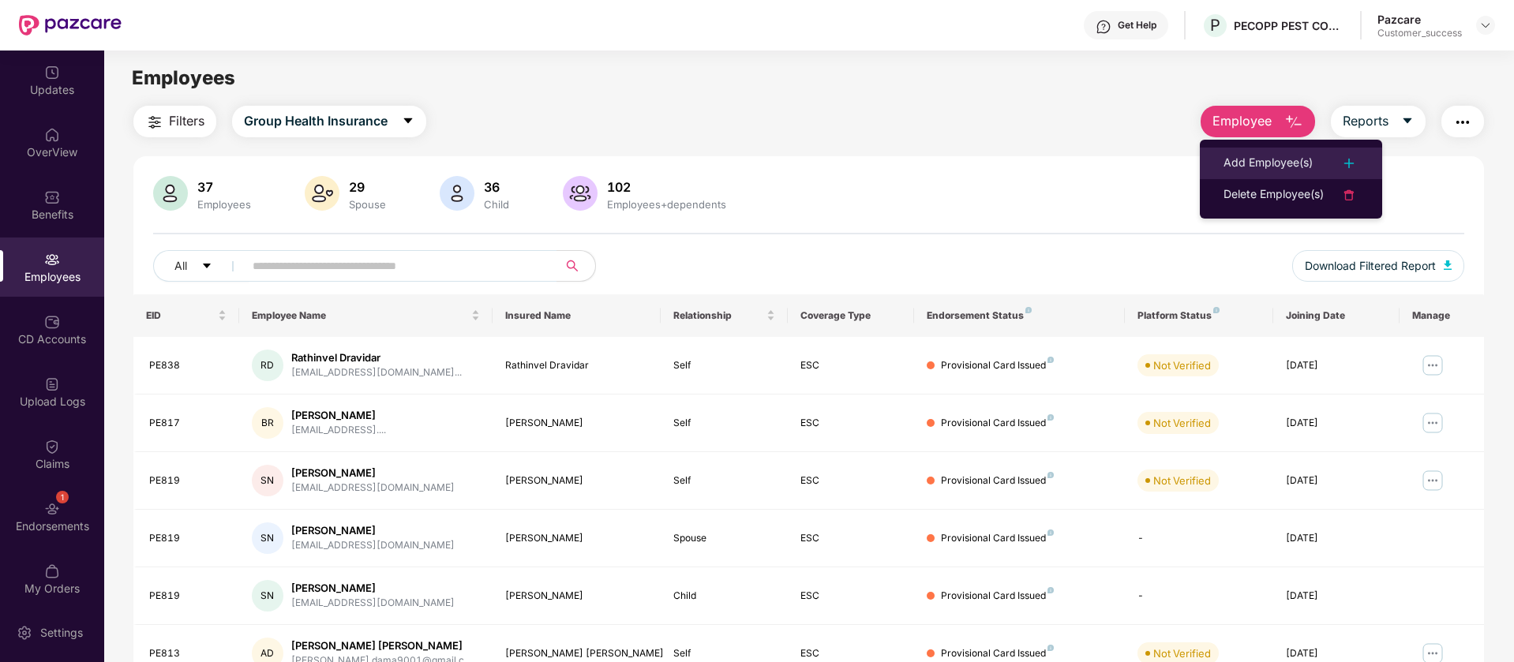
click at [1270, 154] on div "Add Employee(s)" at bounding box center [1267, 163] width 89 height 19
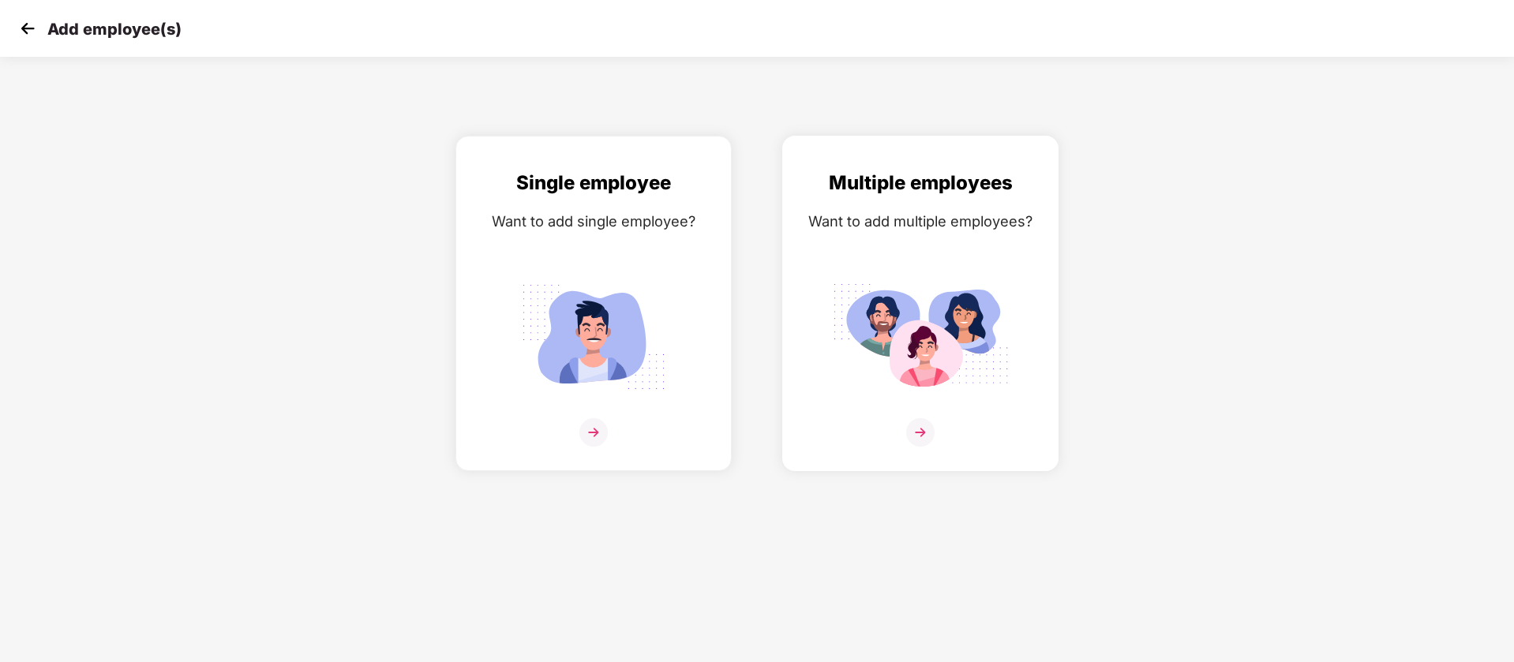
click at [919, 245] on div "Multiple employees Want to add multiple employees?" at bounding box center [920, 317] width 243 height 298
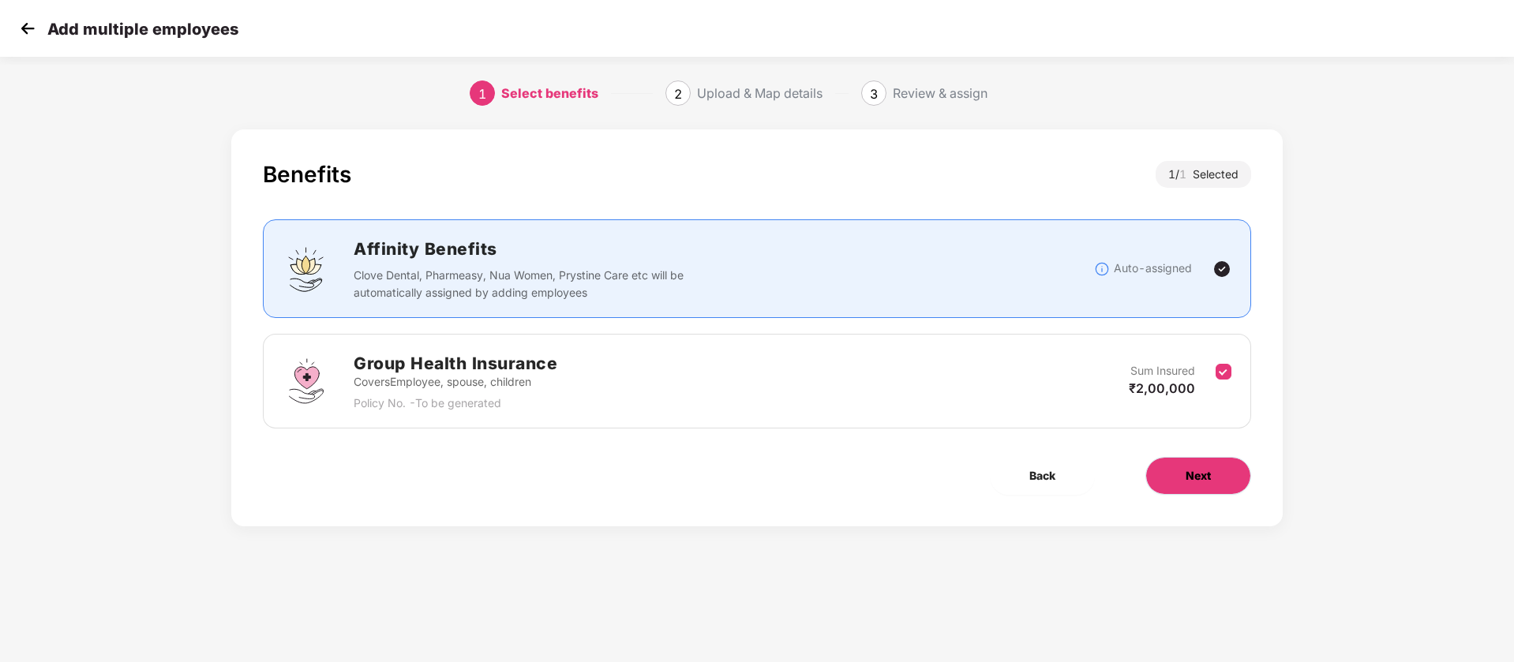
click at [1234, 474] on button "Next" at bounding box center [1198, 476] width 106 height 38
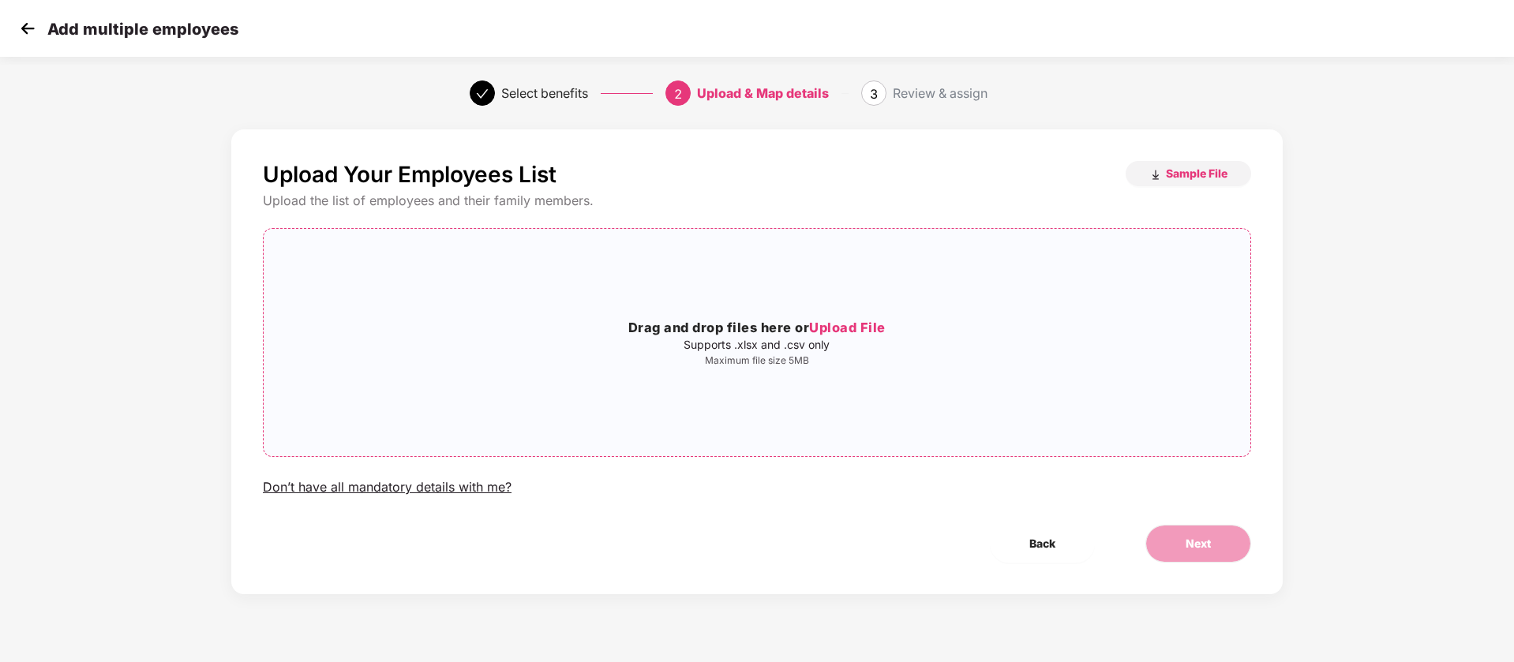
click at [684, 313] on div "Drag and drop files here or Upload File Supports .xlsx and .csv only Maximum fi…" at bounding box center [757, 342] width 986 height 202
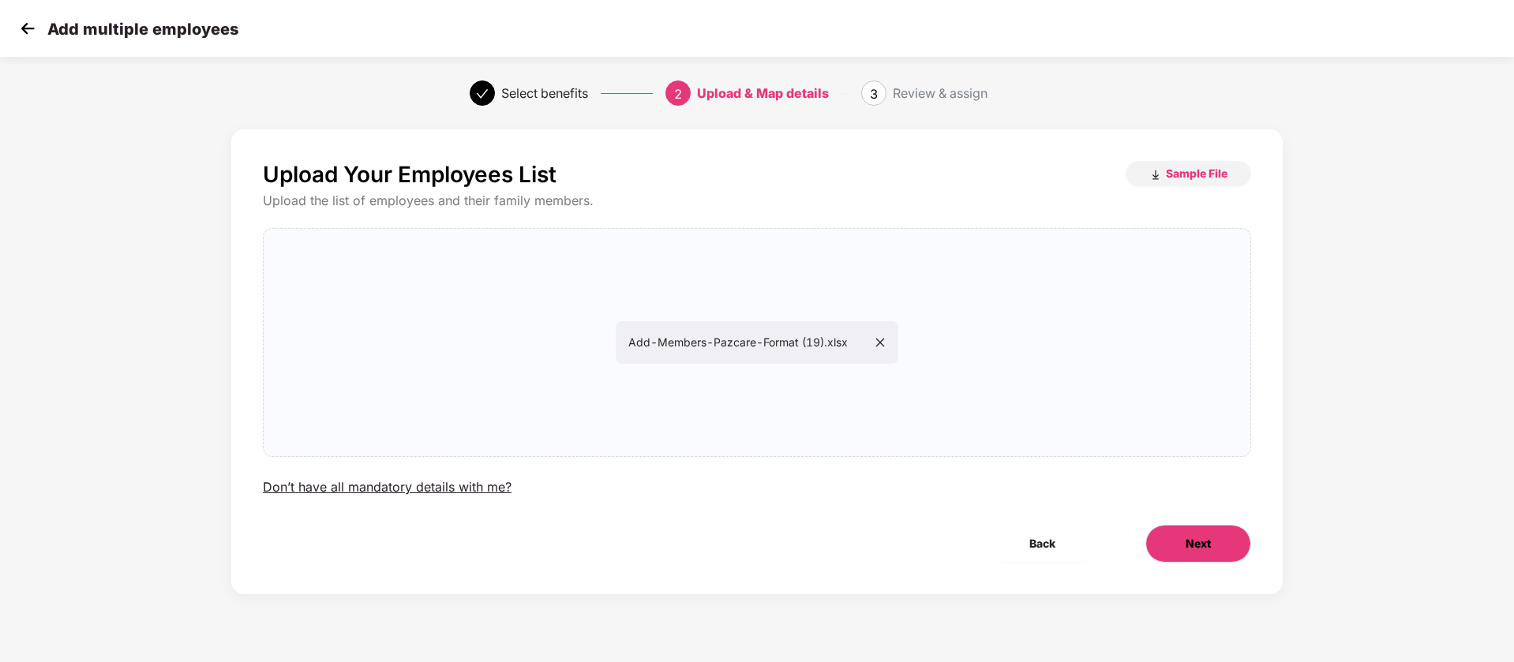
click at [1194, 545] on span "Next" at bounding box center [1197, 543] width 25 height 17
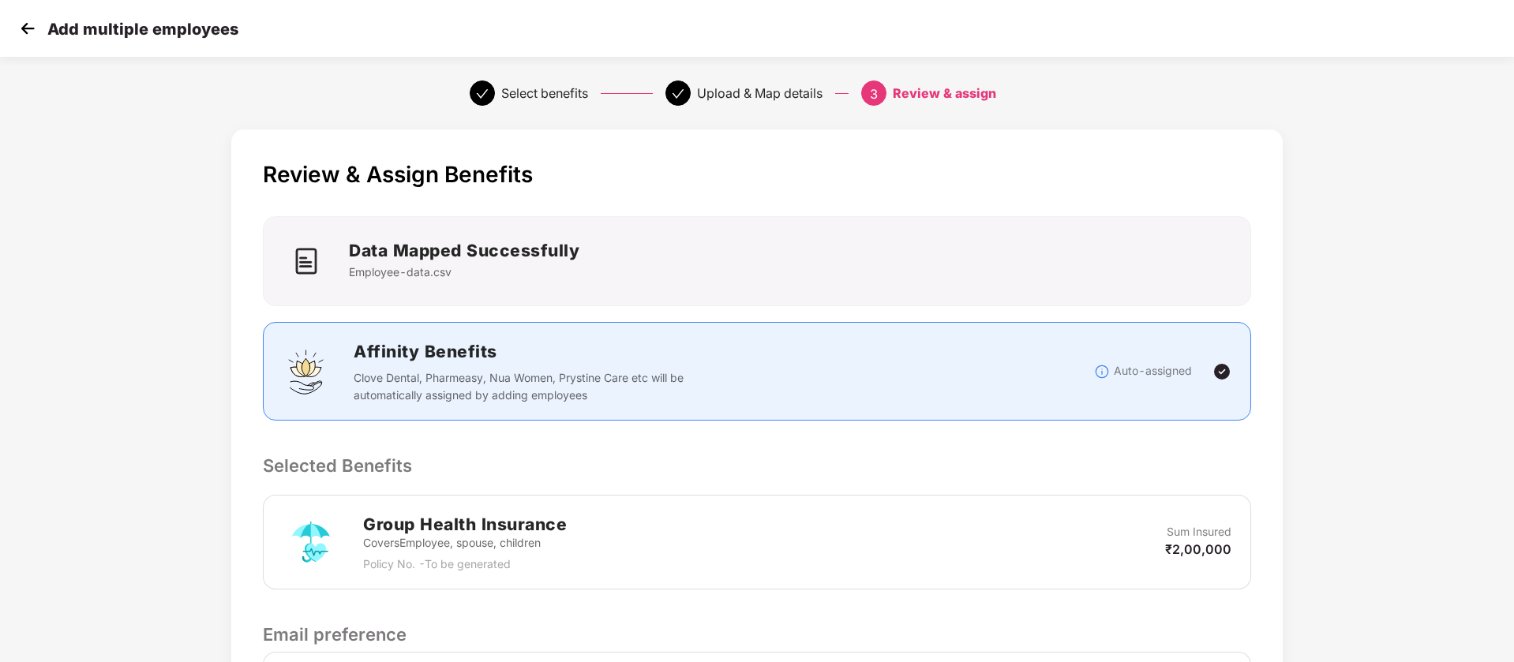
scroll to position [371, 0]
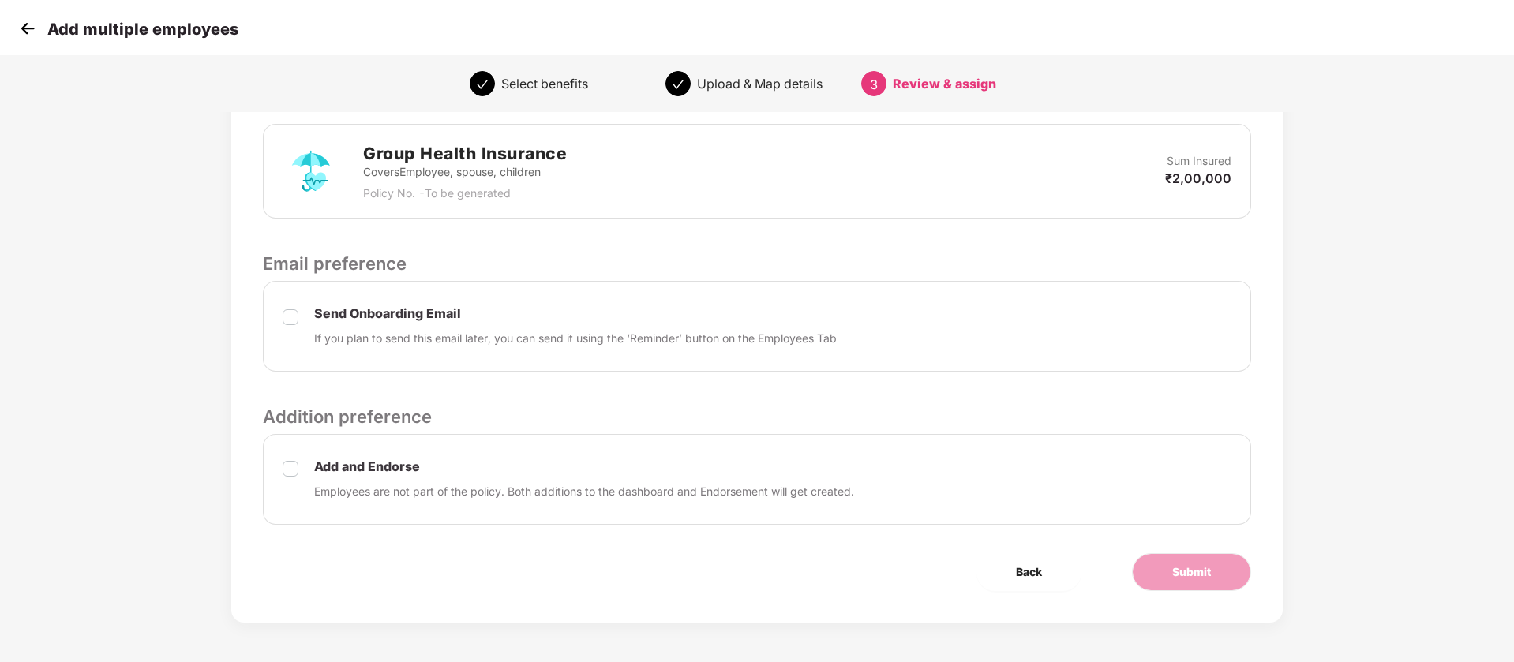
click at [279, 311] on div "Send Onboarding Email If you plan to send this email later, you can send it usi…" at bounding box center [757, 326] width 988 height 91
click at [1227, 578] on button "Submit" at bounding box center [1191, 572] width 119 height 38
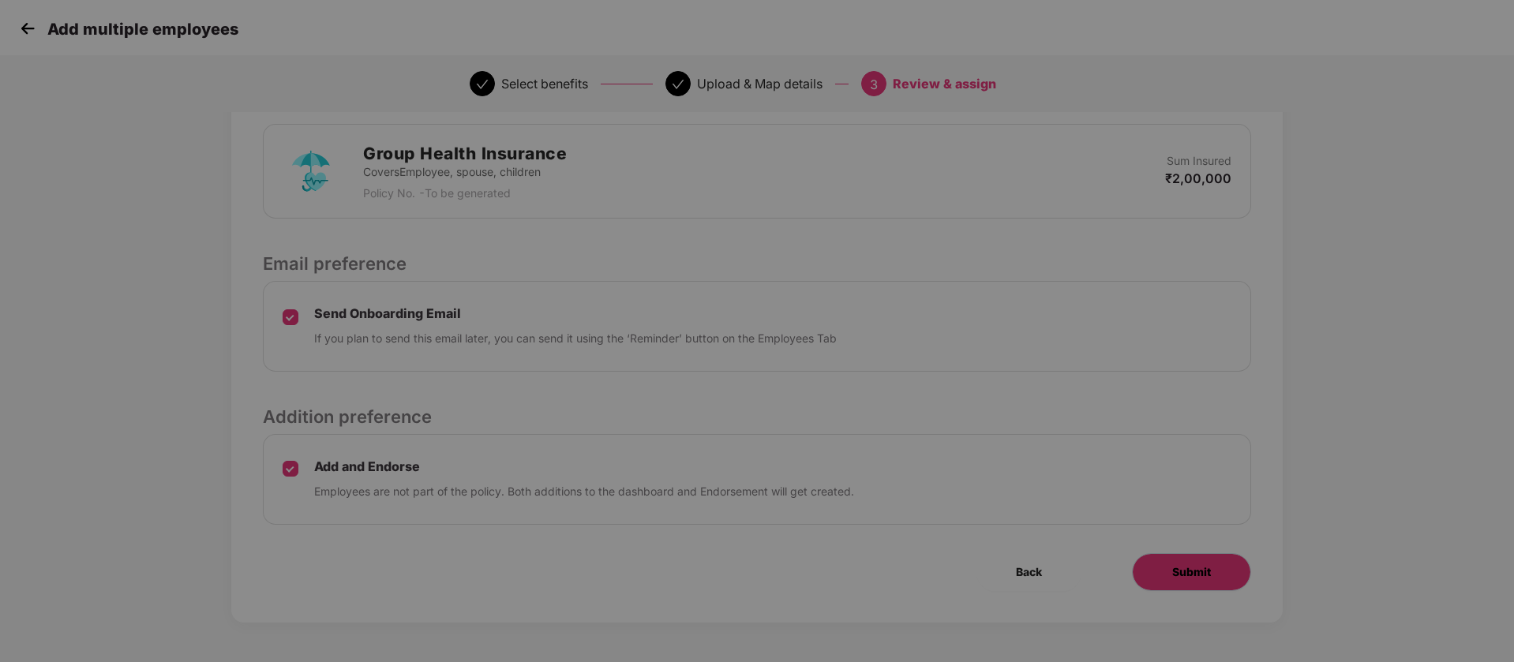
scroll to position [0, 0]
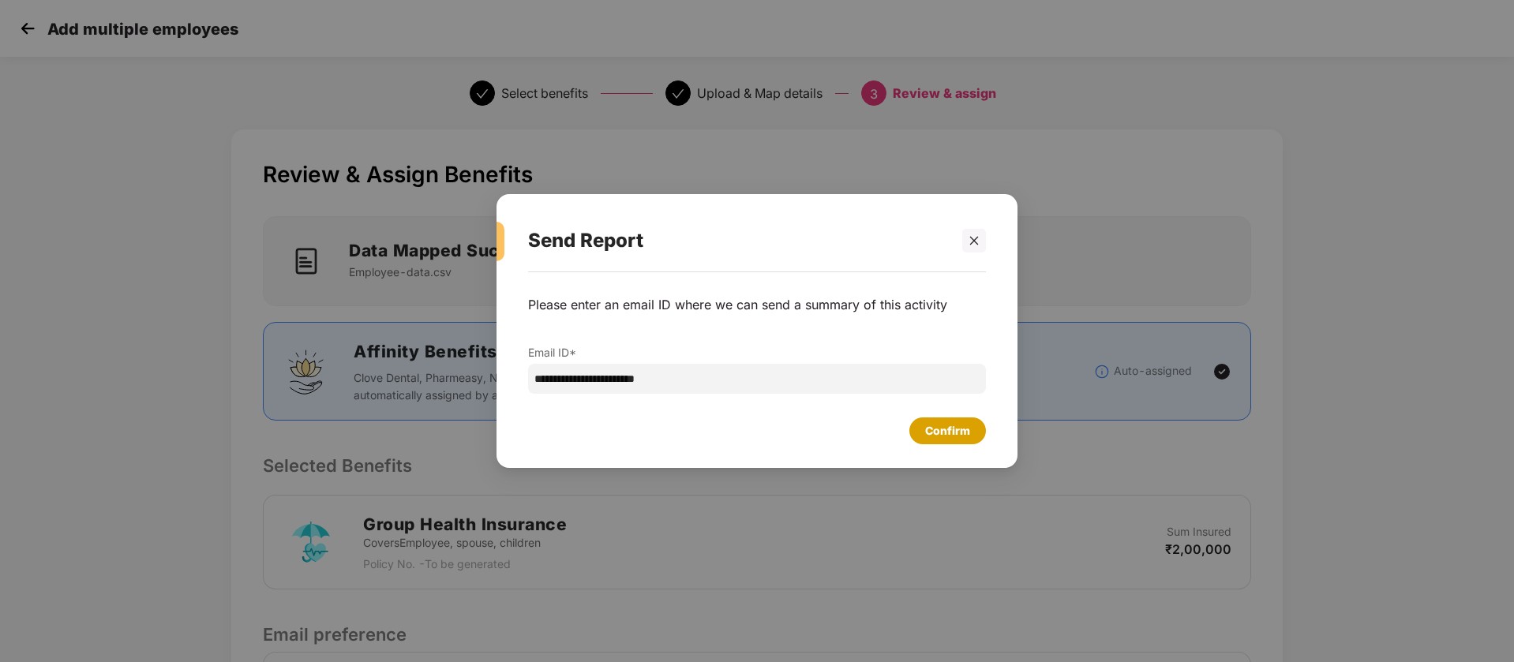
click at [952, 428] on div "Confirm" at bounding box center [947, 430] width 45 height 17
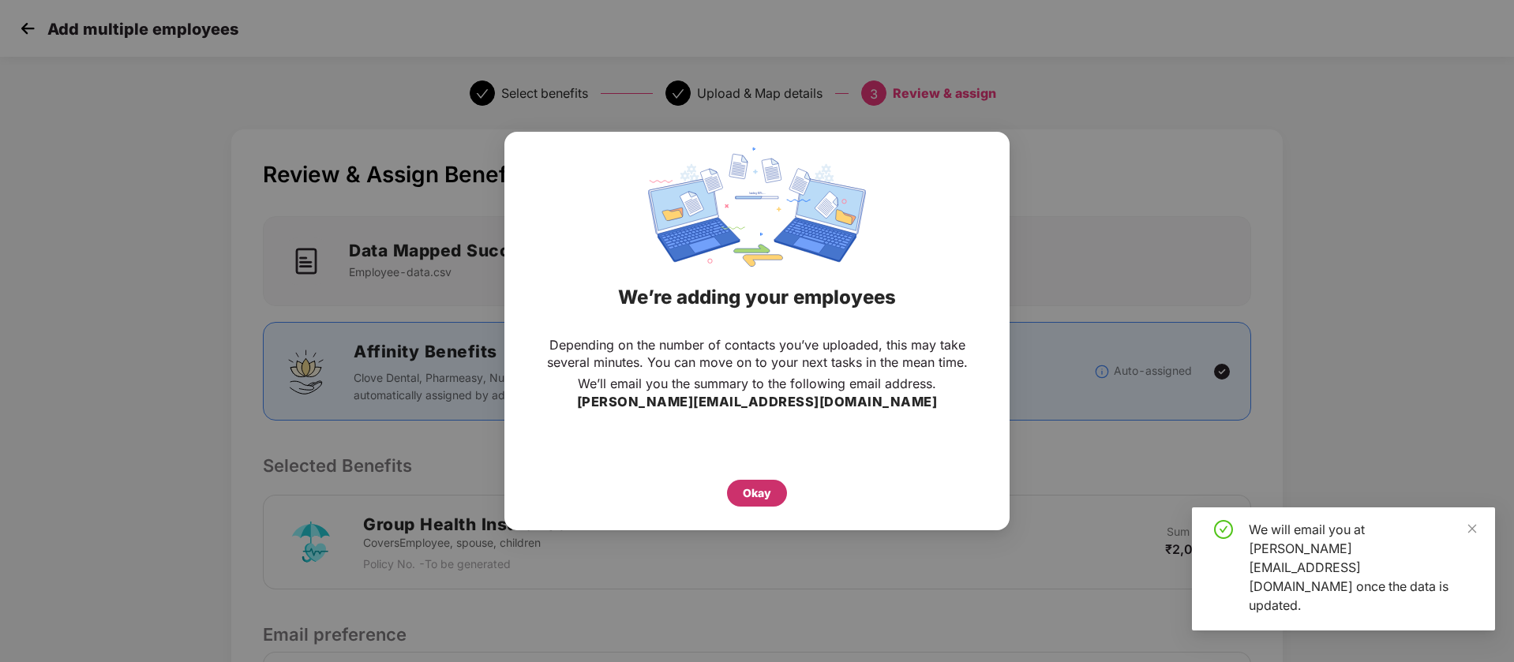
click at [741, 495] on div "Okay" at bounding box center [757, 493] width 60 height 27
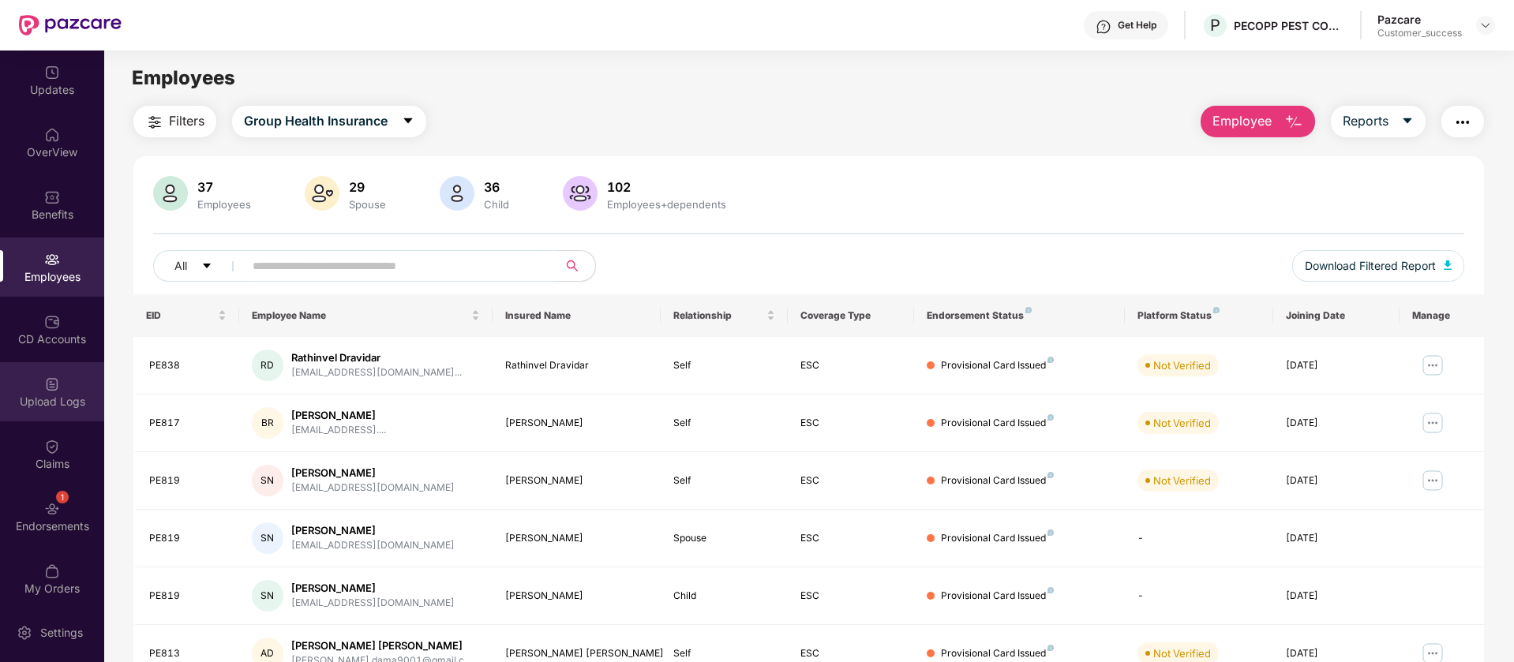
click at [79, 392] on div "Upload Logs" at bounding box center [52, 391] width 104 height 59
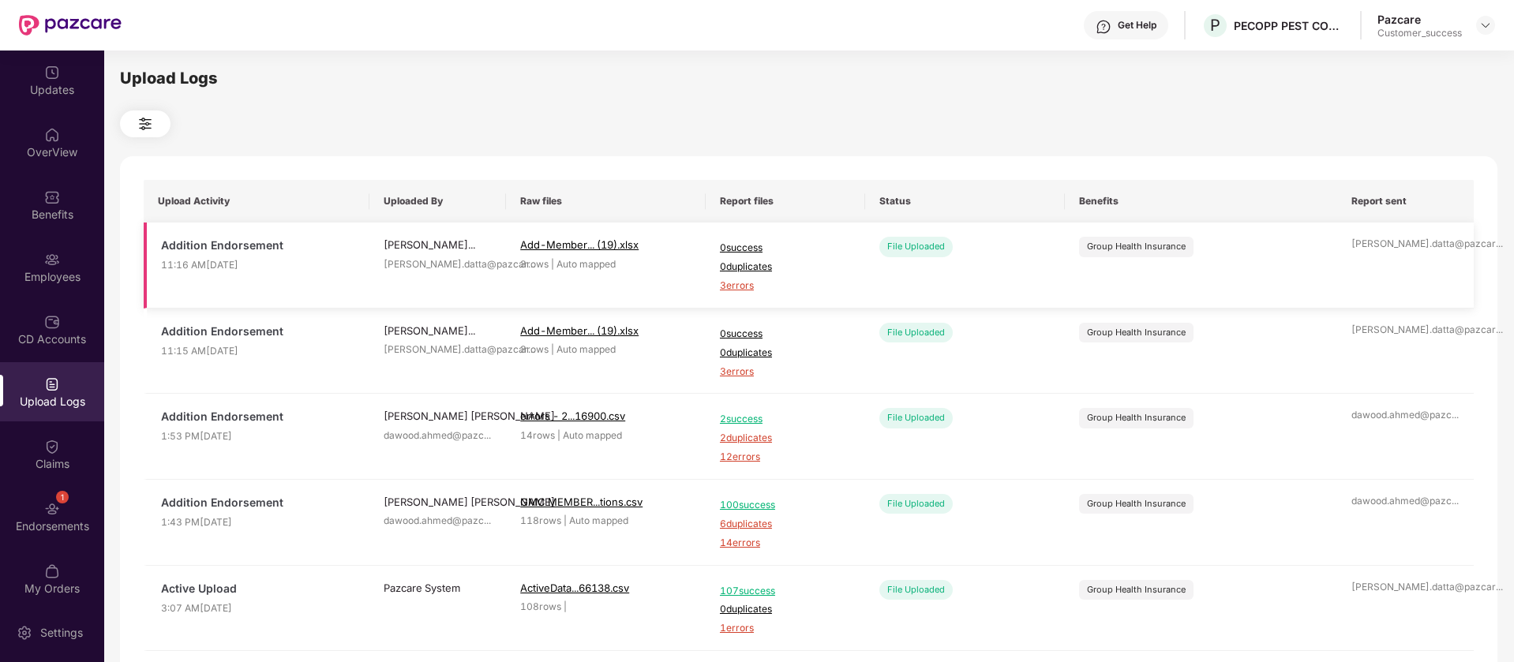
click at [739, 283] on span "3 errors" at bounding box center [785, 286] width 131 height 15
click at [32, 221] on div "Benefits" at bounding box center [52, 215] width 104 height 16
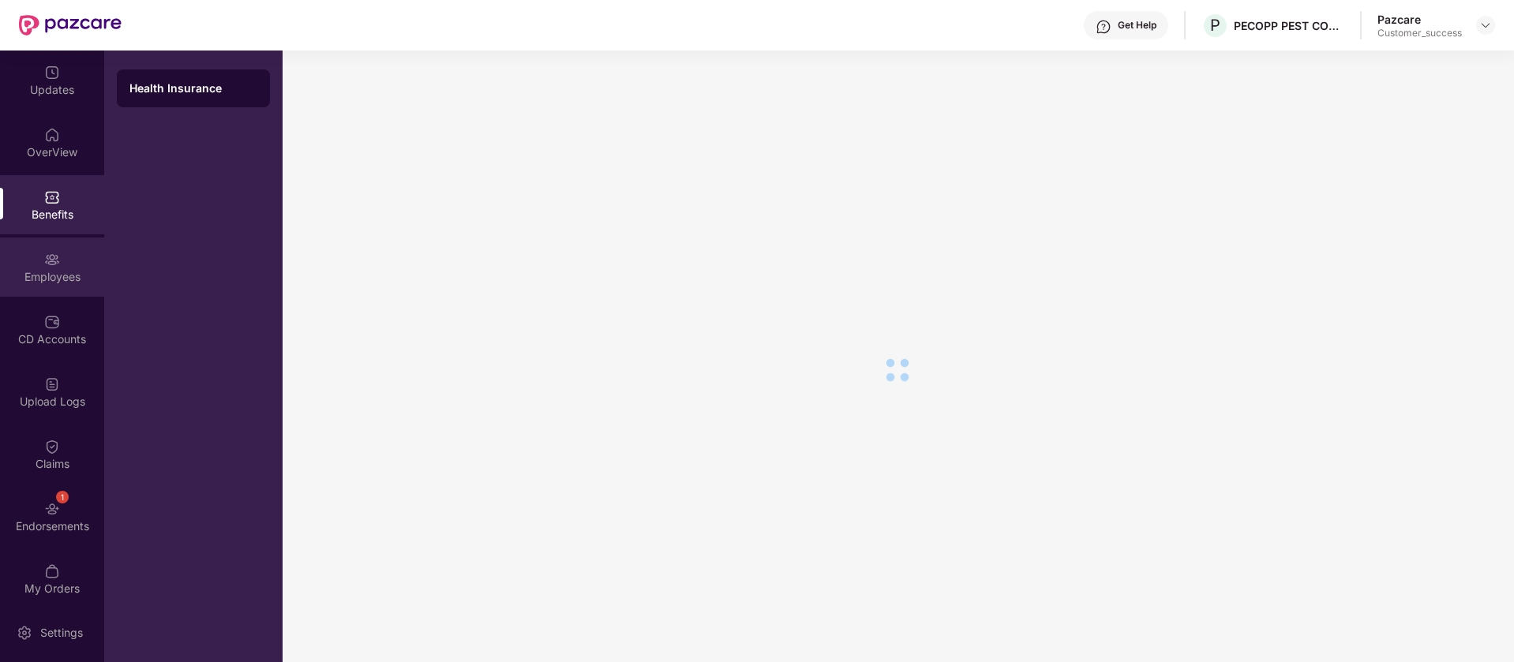
click at [72, 283] on div "Employees" at bounding box center [52, 277] width 104 height 16
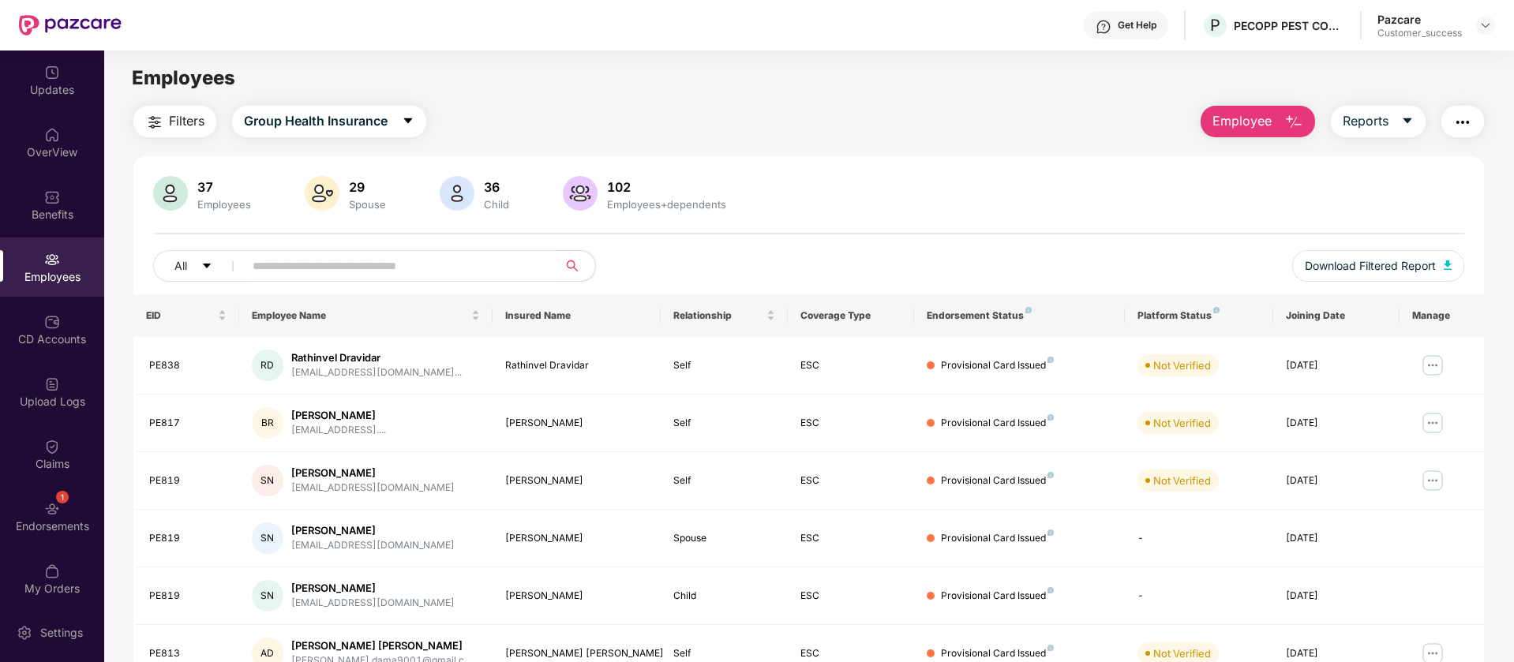
click at [1255, 129] on span "Employee" at bounding box center [1241, 121] width 59 height 20
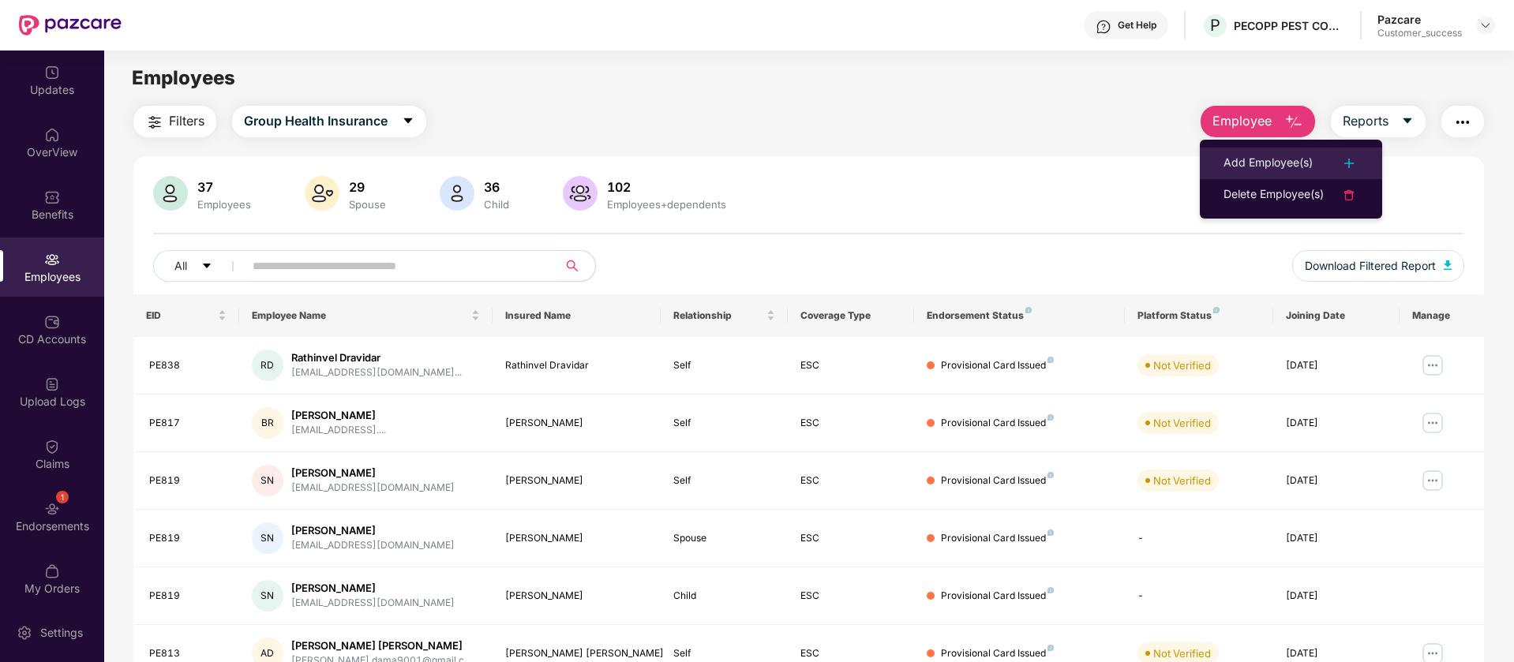
click at [1280, 165] on div "Add Employee(s)" at bounding box center [1267, 163] width 89 height 19
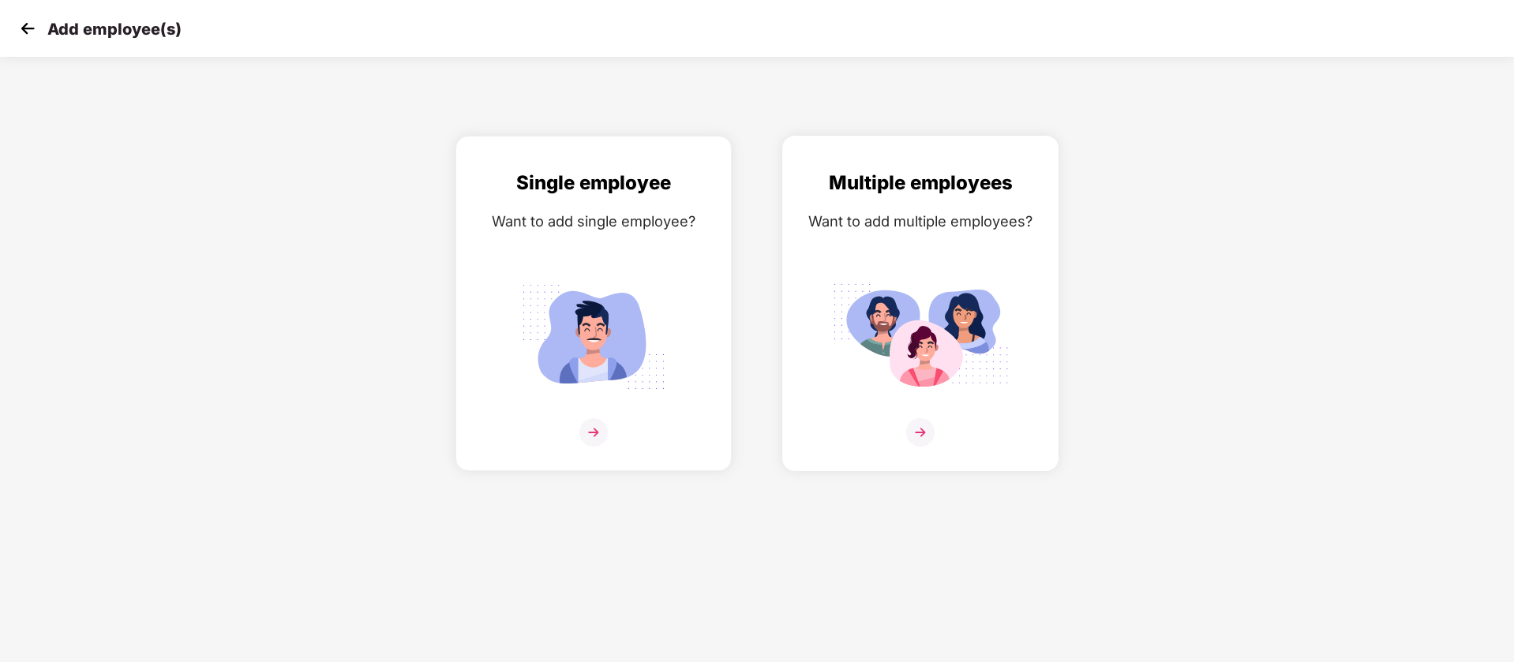
click at [931, 238] on div "Multiple employees Want to add multiple employees?" at bounding box center [920, 317] width 243 height 298
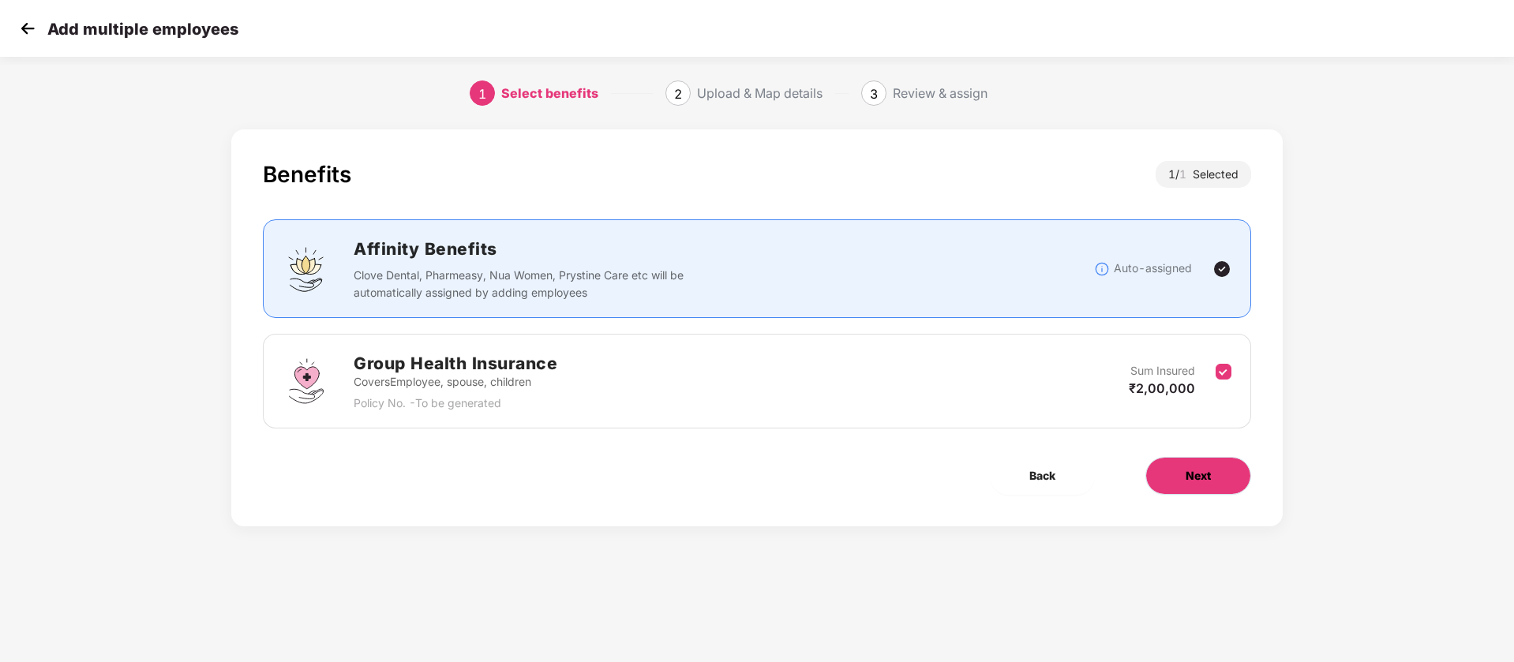
click at [1188, 484] on span "Next" at bounding box center [1197, 475] width 25 height 17
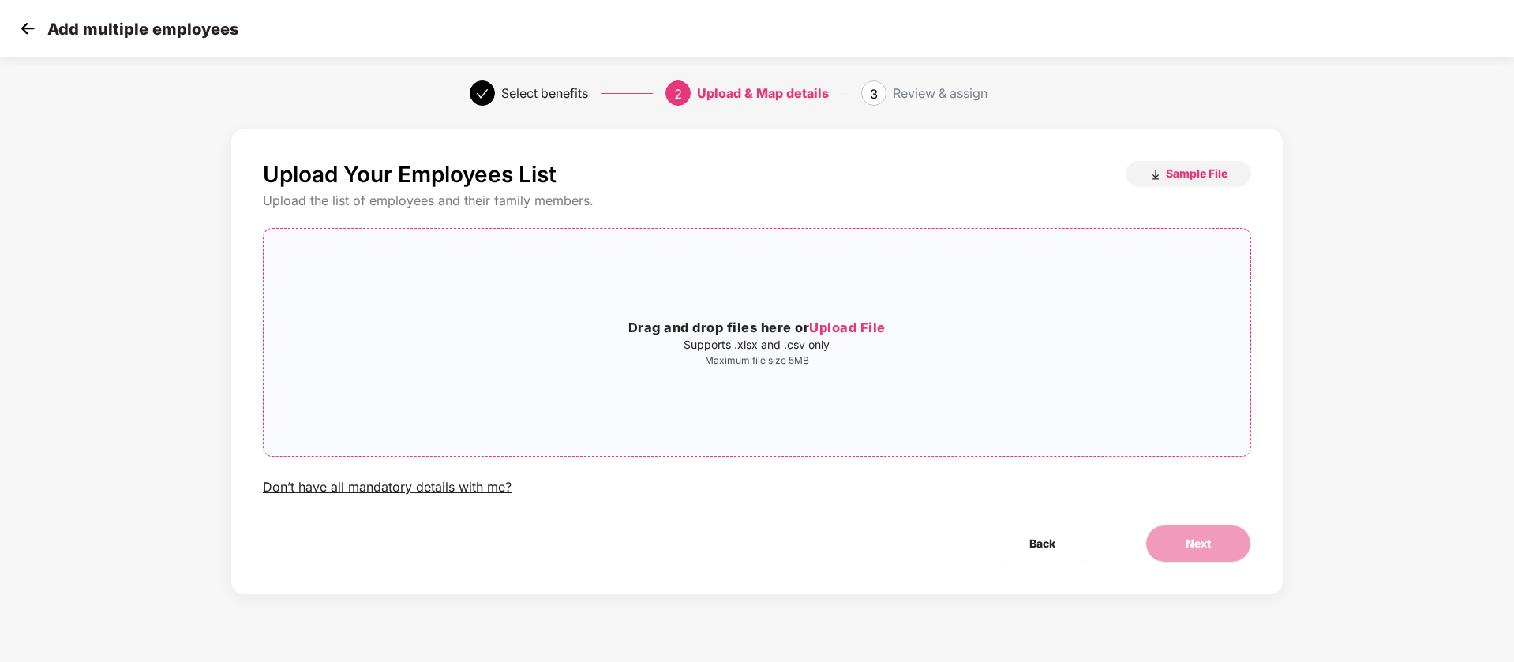
click at [649, 313] on div "Drag and drop files here or Upload File Supports .xlsx and .csv only Maximum fi…" at bounding box center [757, 342] width 986 height 202
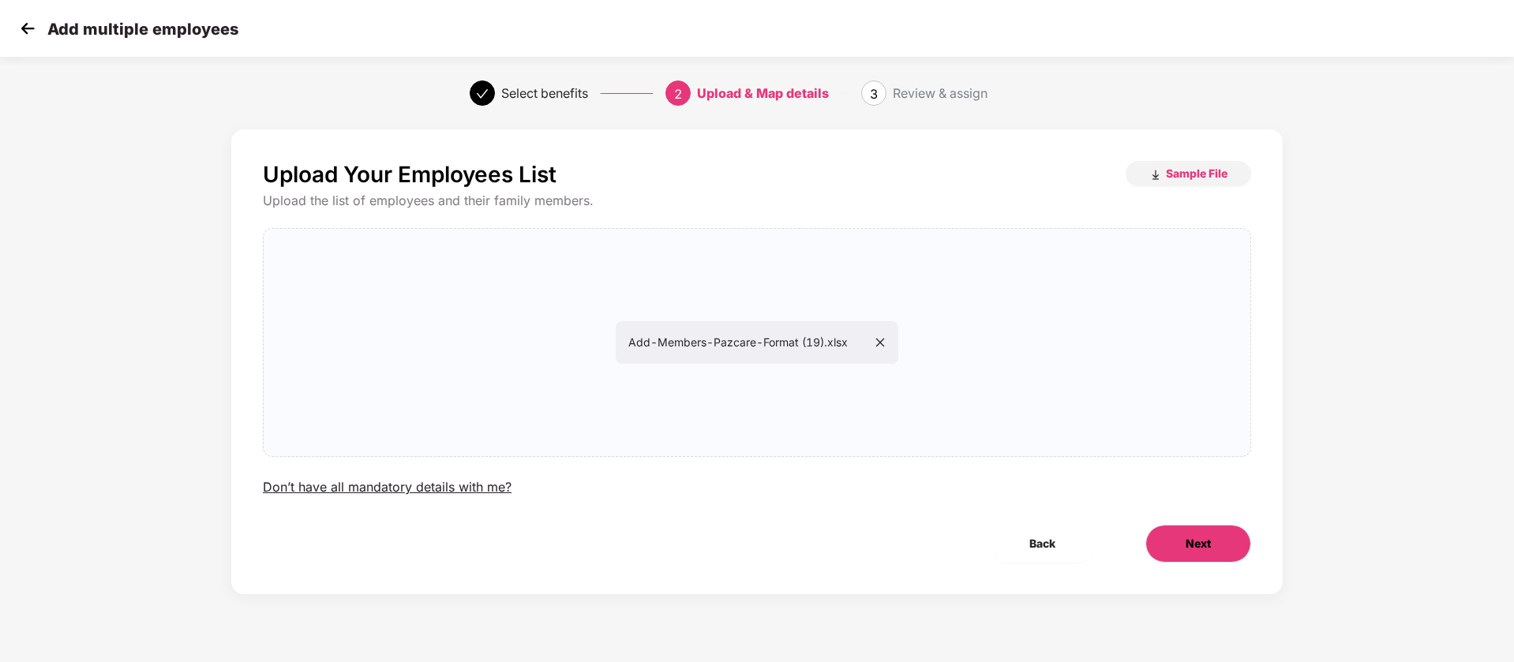
click at [1188, 541] on span "Next" at bounding box center [1197, 543] width 25 height 17
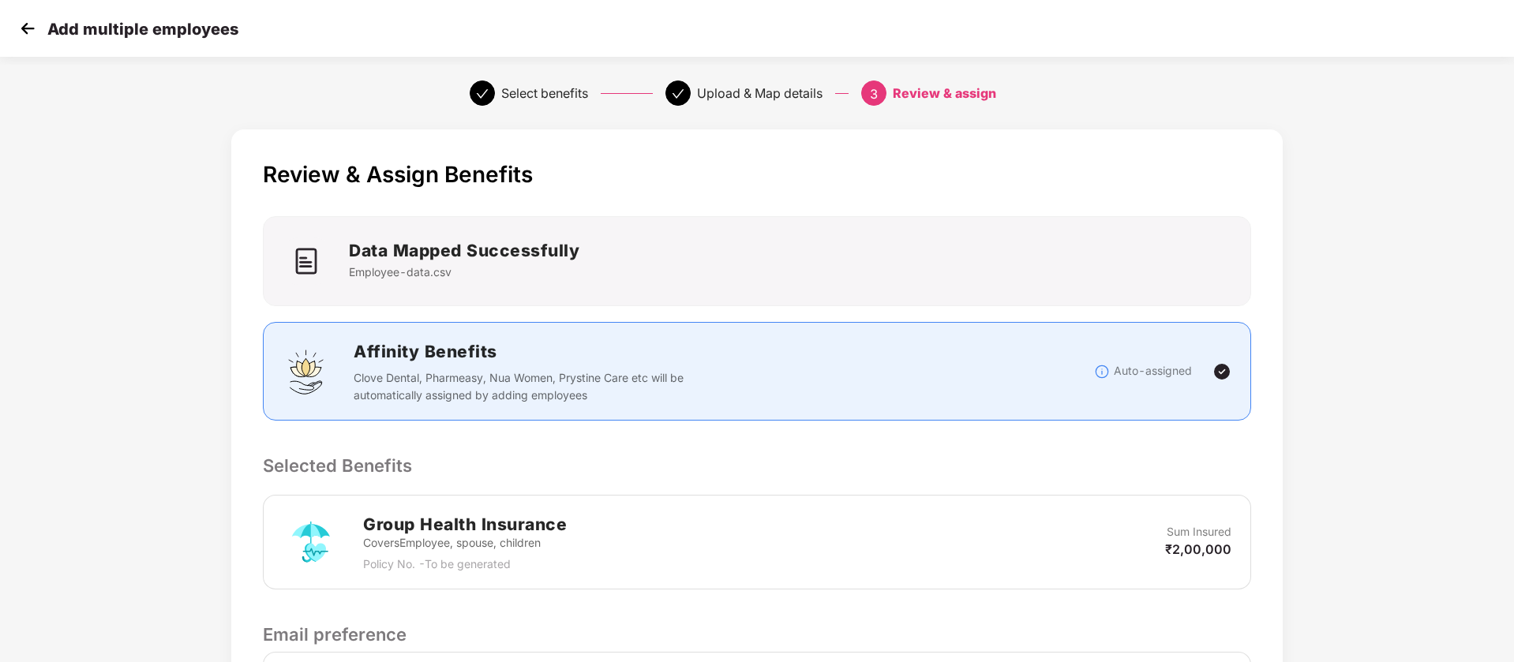
scroll to position [371, 0]
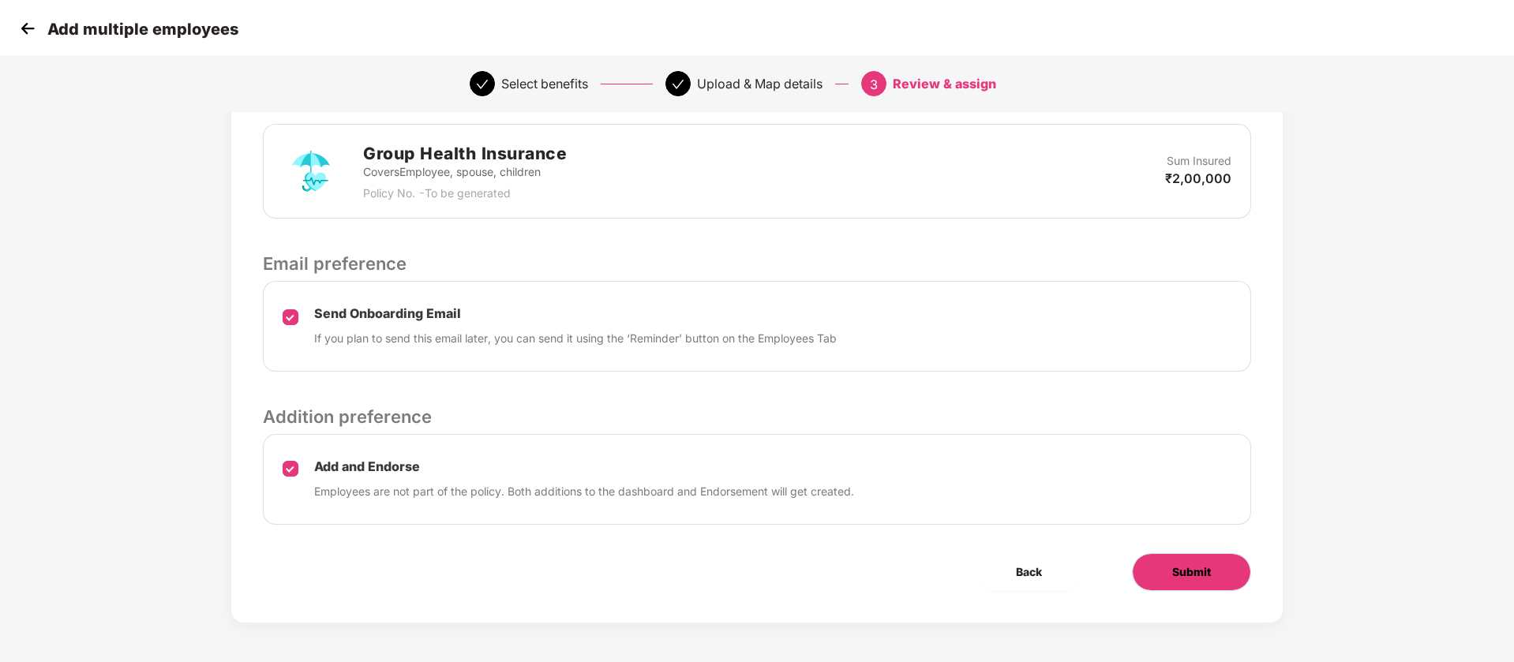
click at [1195, 582] on button "Submit" at bounding box center [1191, 572] width 119 height 38
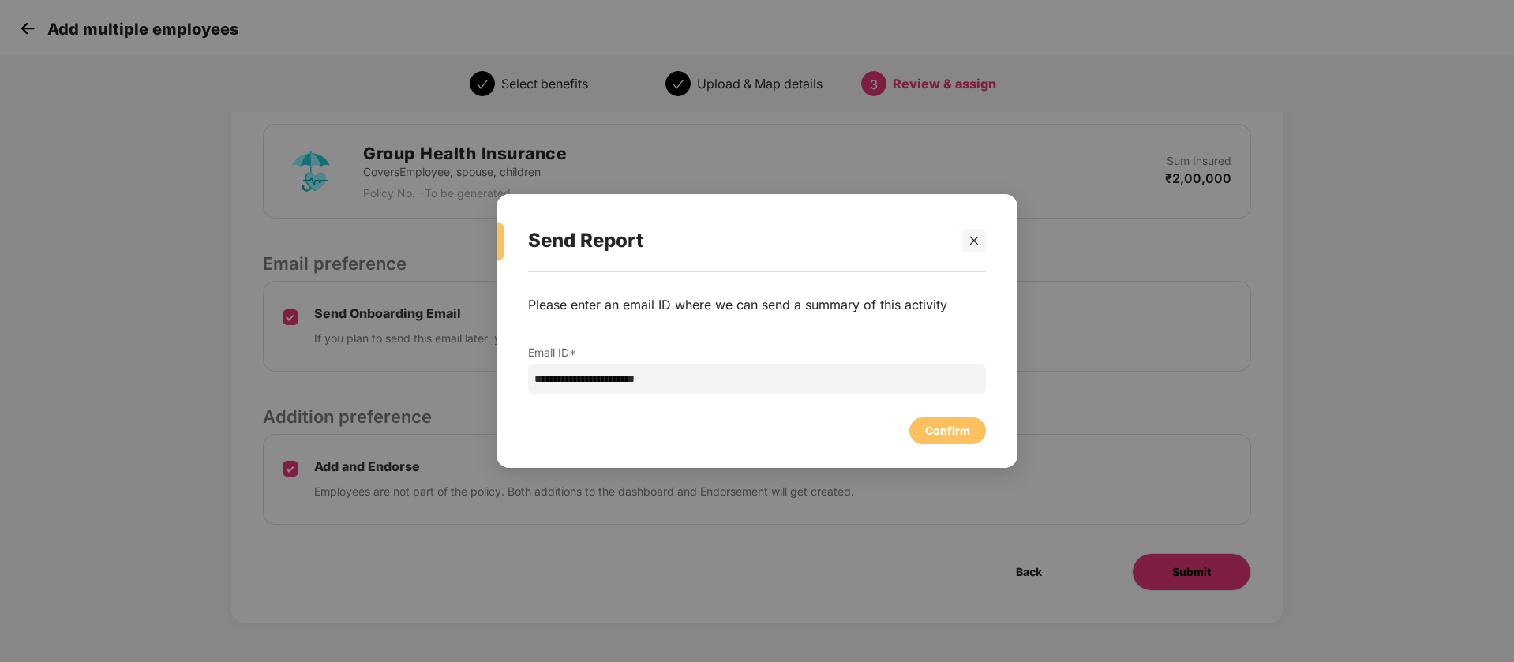
scroll to position [0, 0]
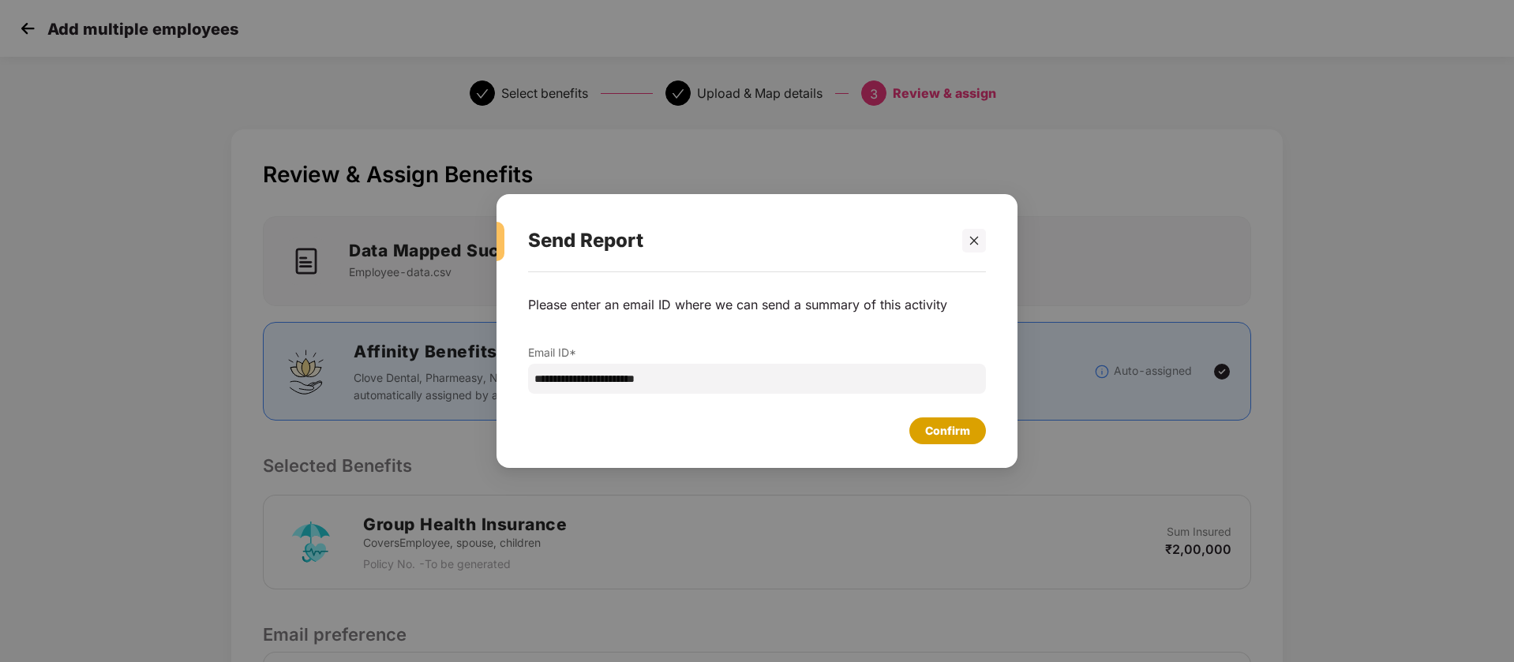
click at [945, 428] on div "Confirm" at bounding box center [947, 430] width 45 height 17
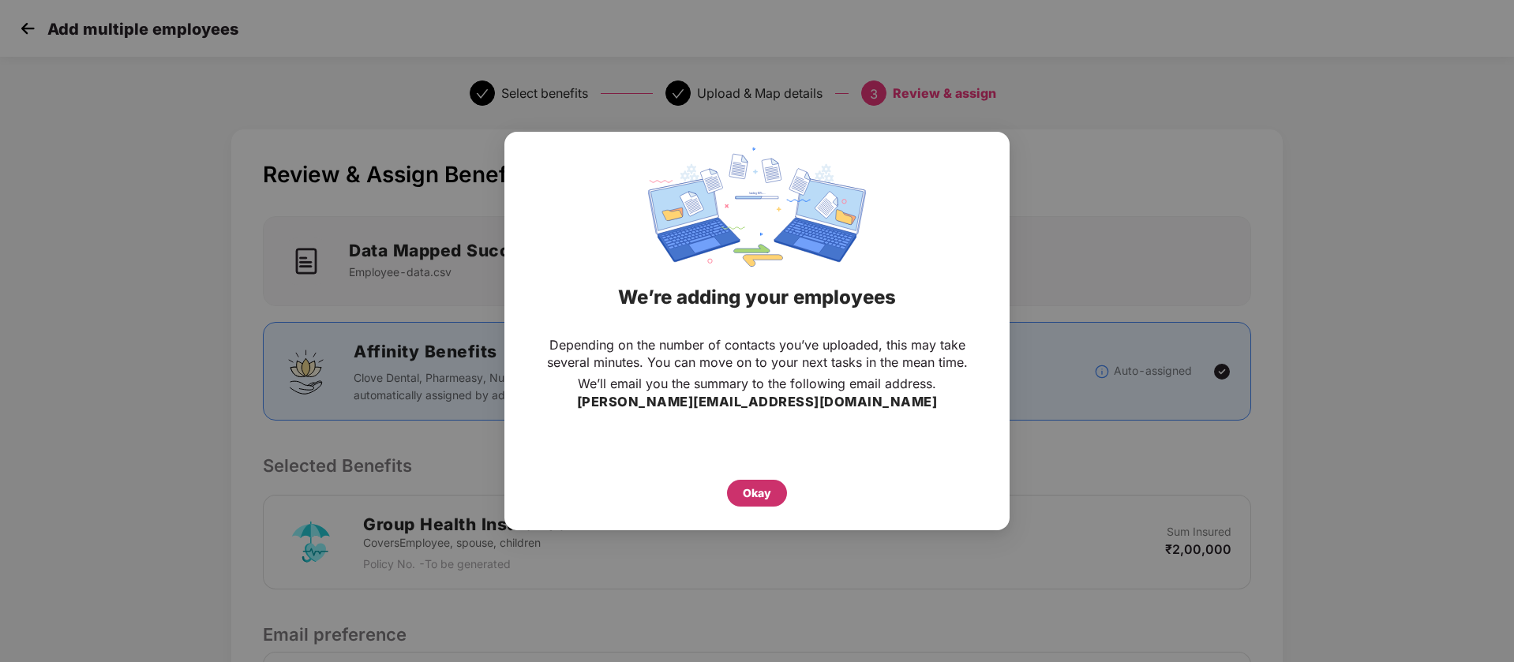
click at [754, 498] on div "Okay" at bounding box center [757, 493] width 28 height 17
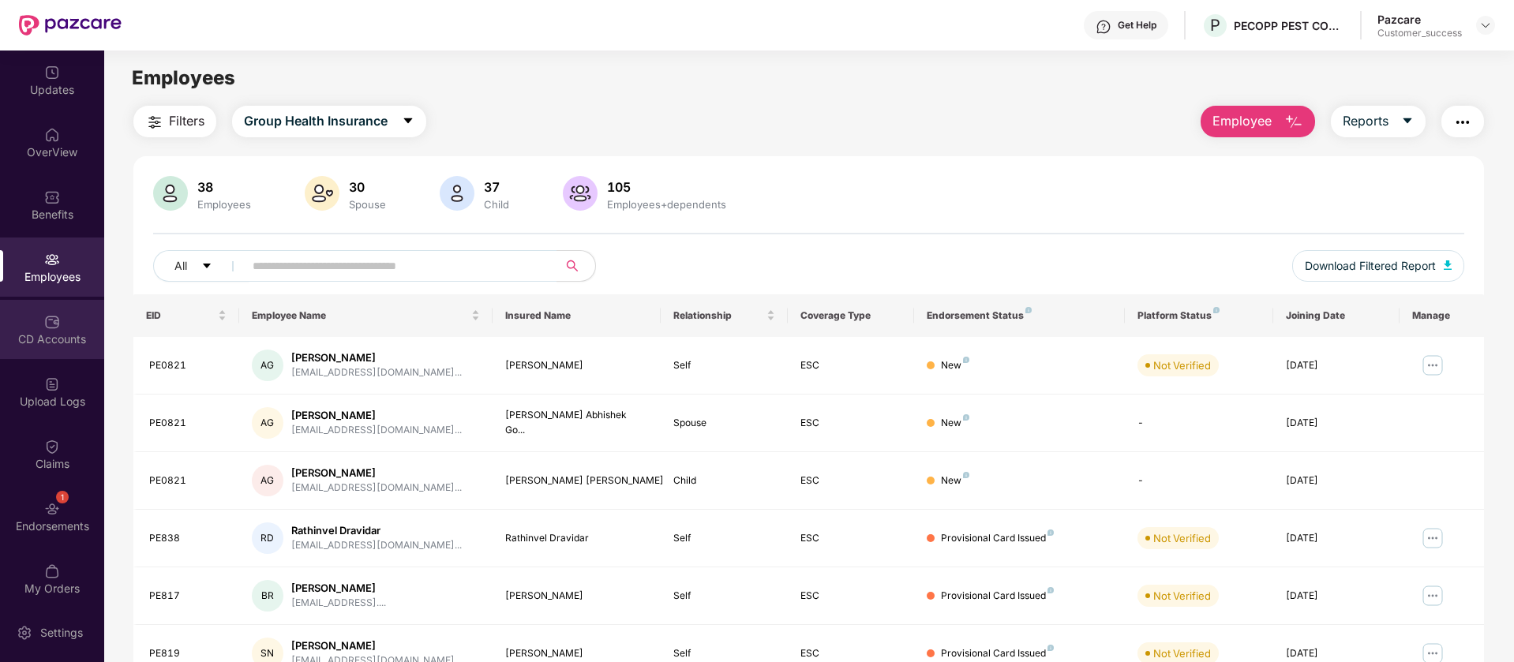
click at [49, 335] on div "CD Accounts" at bounding box center [52, 339] width 104 height 16
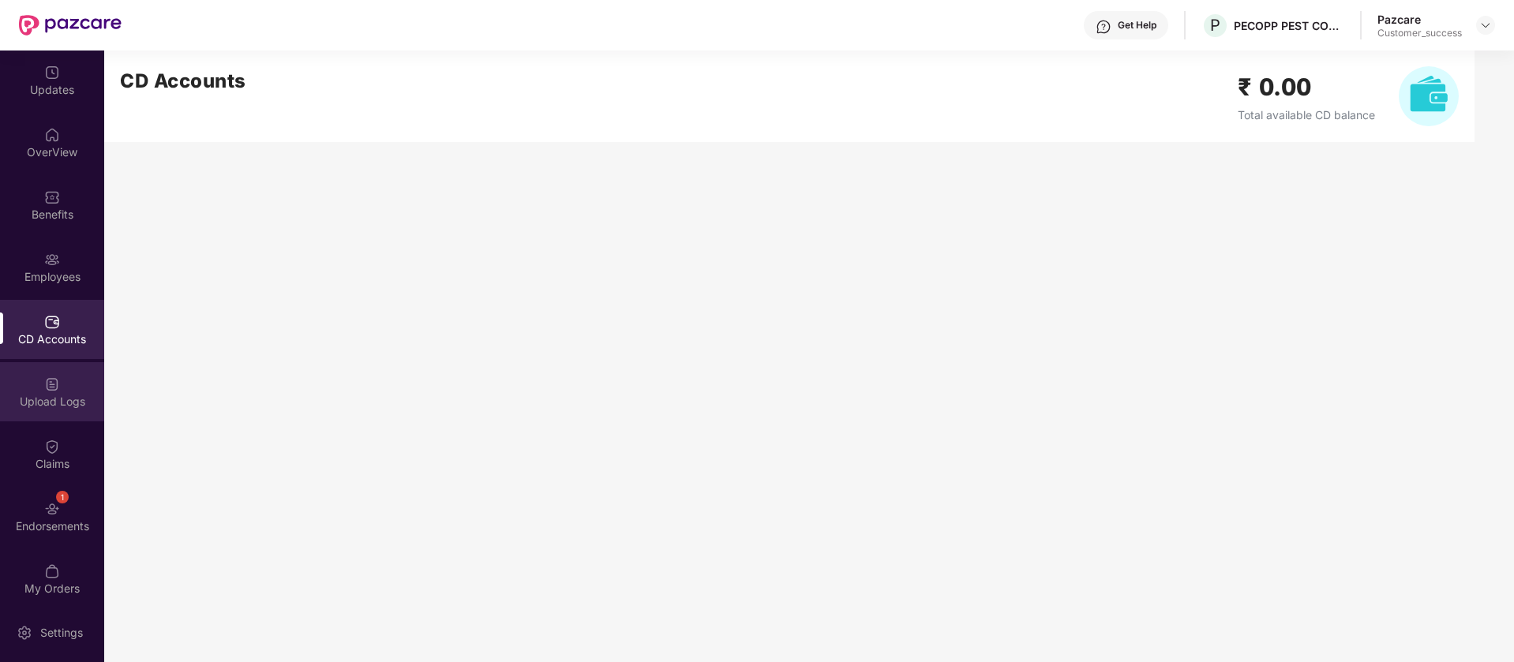
click at [55, 400] on div "Upload Logs" at bounding box center [52, 402] width 104 height 16
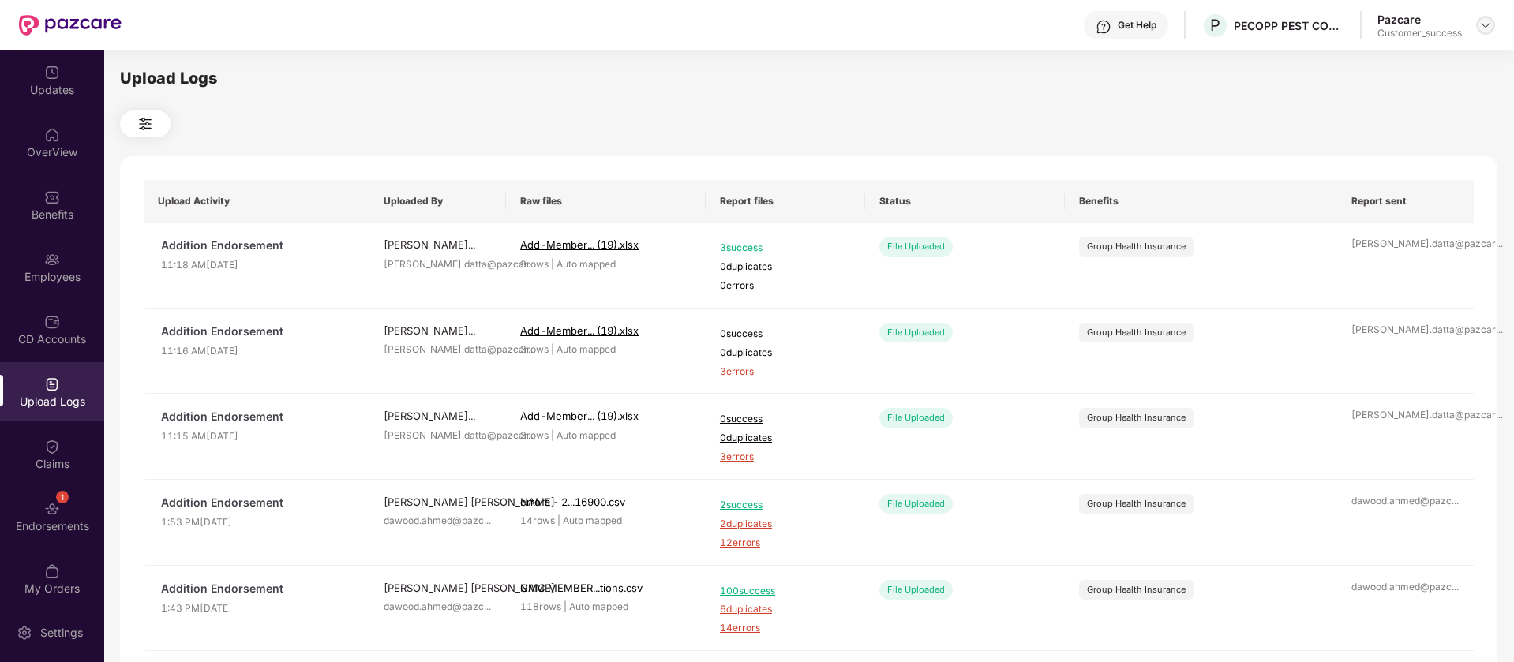
click at [1488, 19] on img at bounding box center [1485, 25] width 13 height 13
click at [1443, 52] on div "Switch to partner view" at bounding box center [1410, 62] width 205 height 31
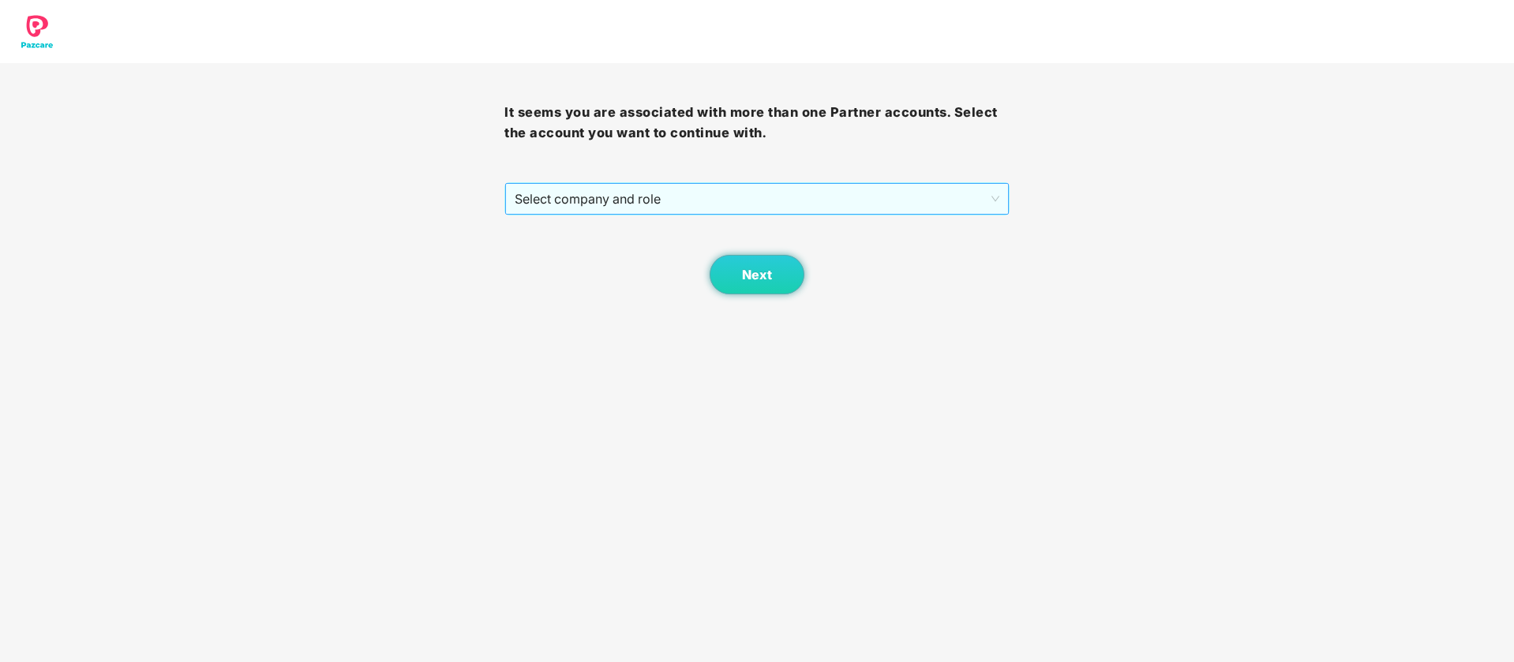
click at [960, 191] on span "Select company and role" at bounding box center [757, 199] width 484 height 30
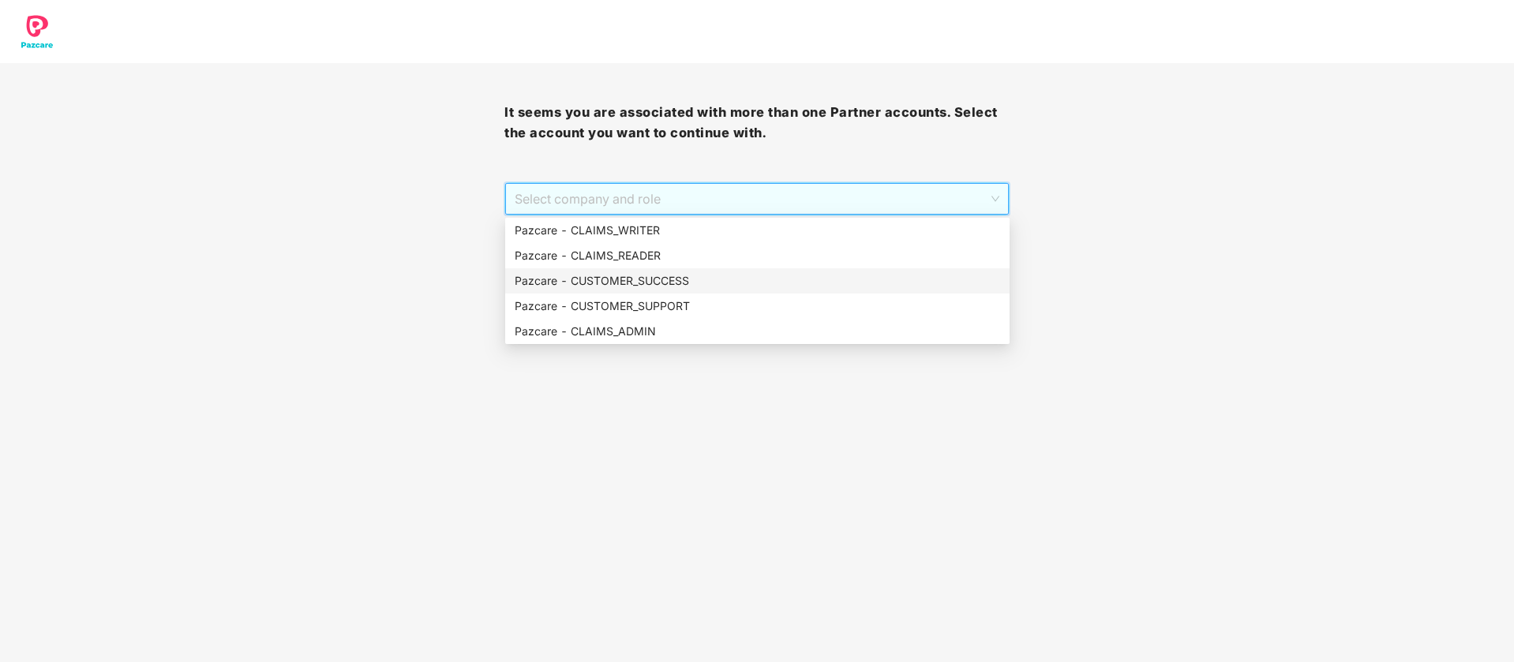
click at [724, 276] on div "Pazcare - CUSTOMER_SUCCESS" at bounding box center [757, 280] width 485 height 17
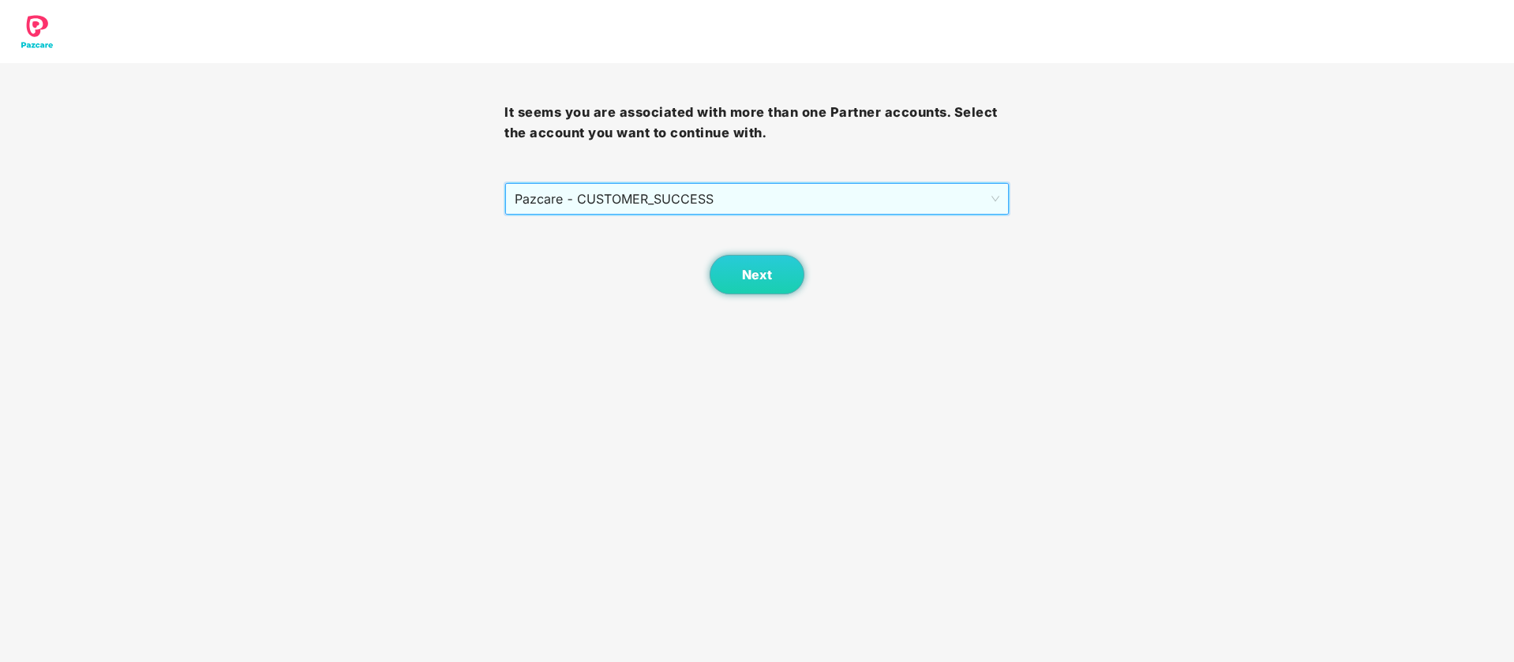
click at [770, 184] on span "Pazcare - CUSTOMER_SUCCESS" at bounding box center [757, 199] width 484 height 30
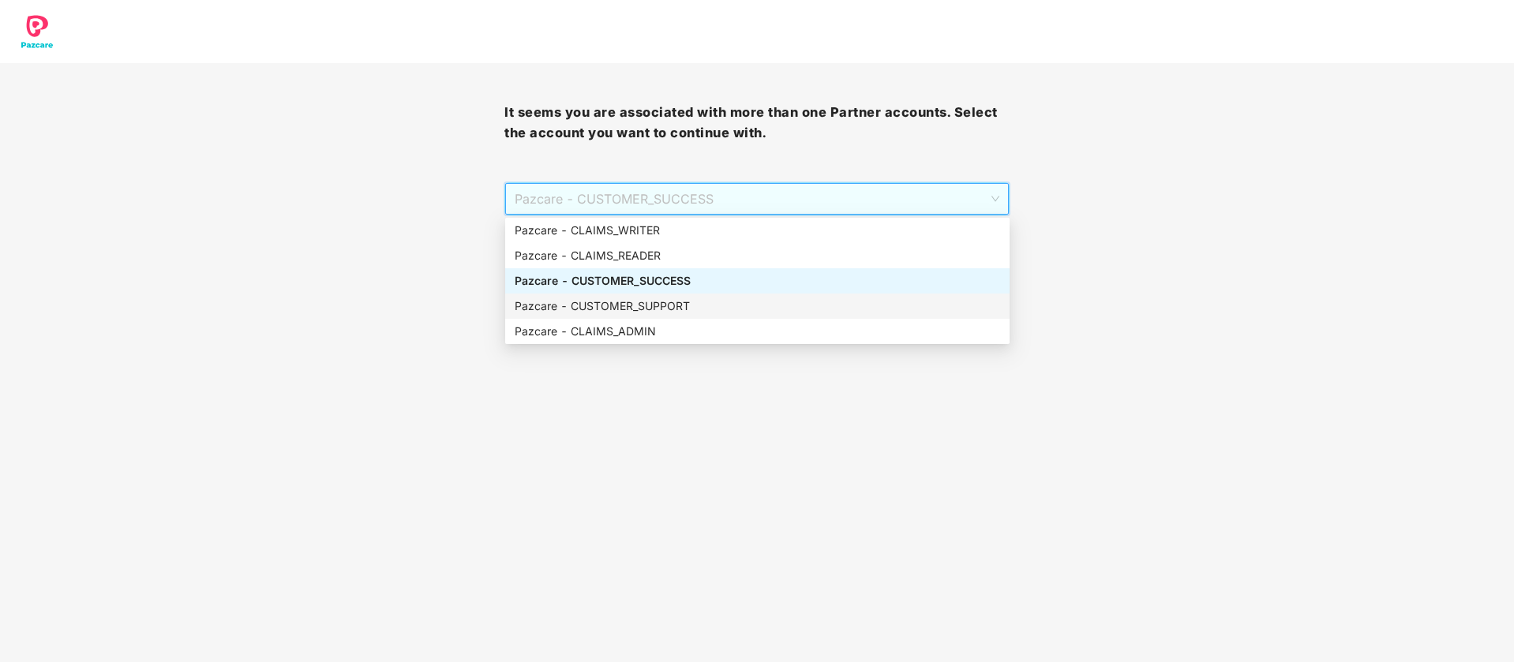
click at [679, 311] on div "Pazcare - CUSTOMER_SUPPORT" at bounding box center [757, 305] width 485 height 17
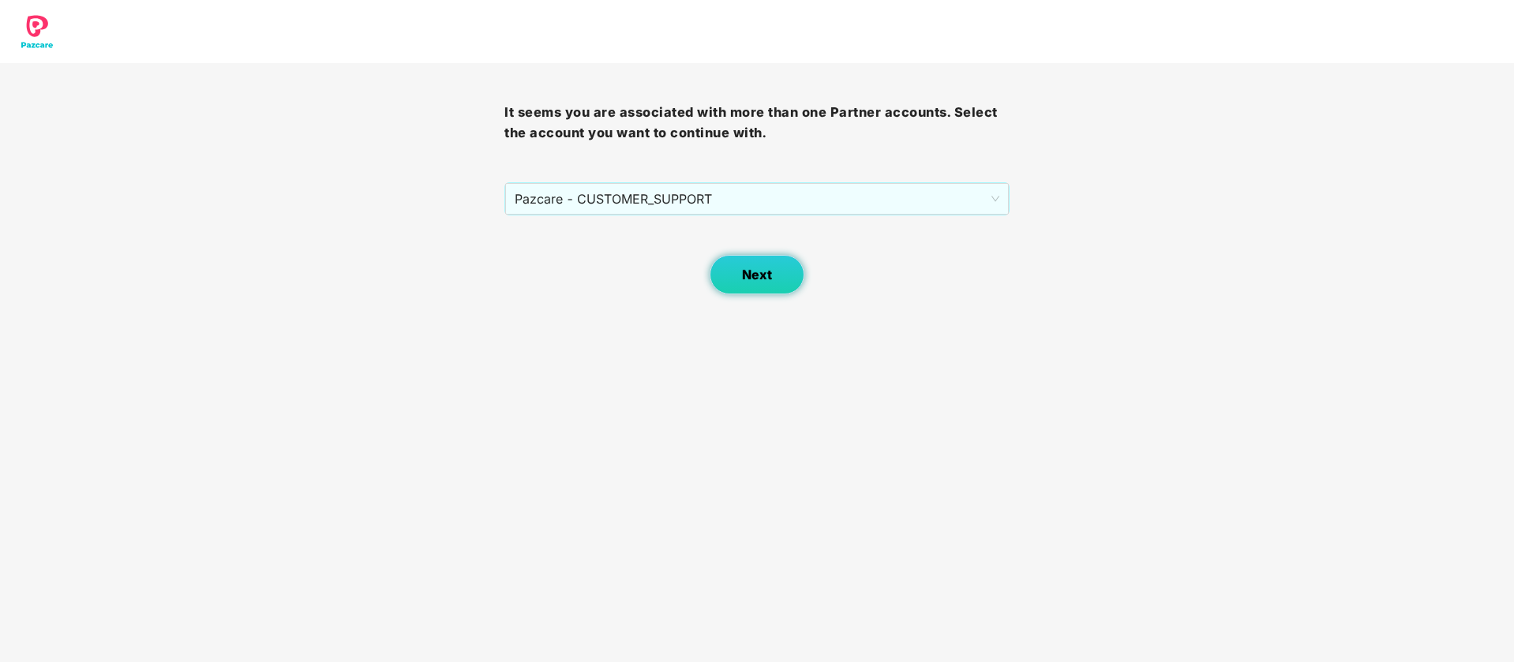
click at [728, 283] on button "Next" at bounding box center [756, 274] width 95 height 39
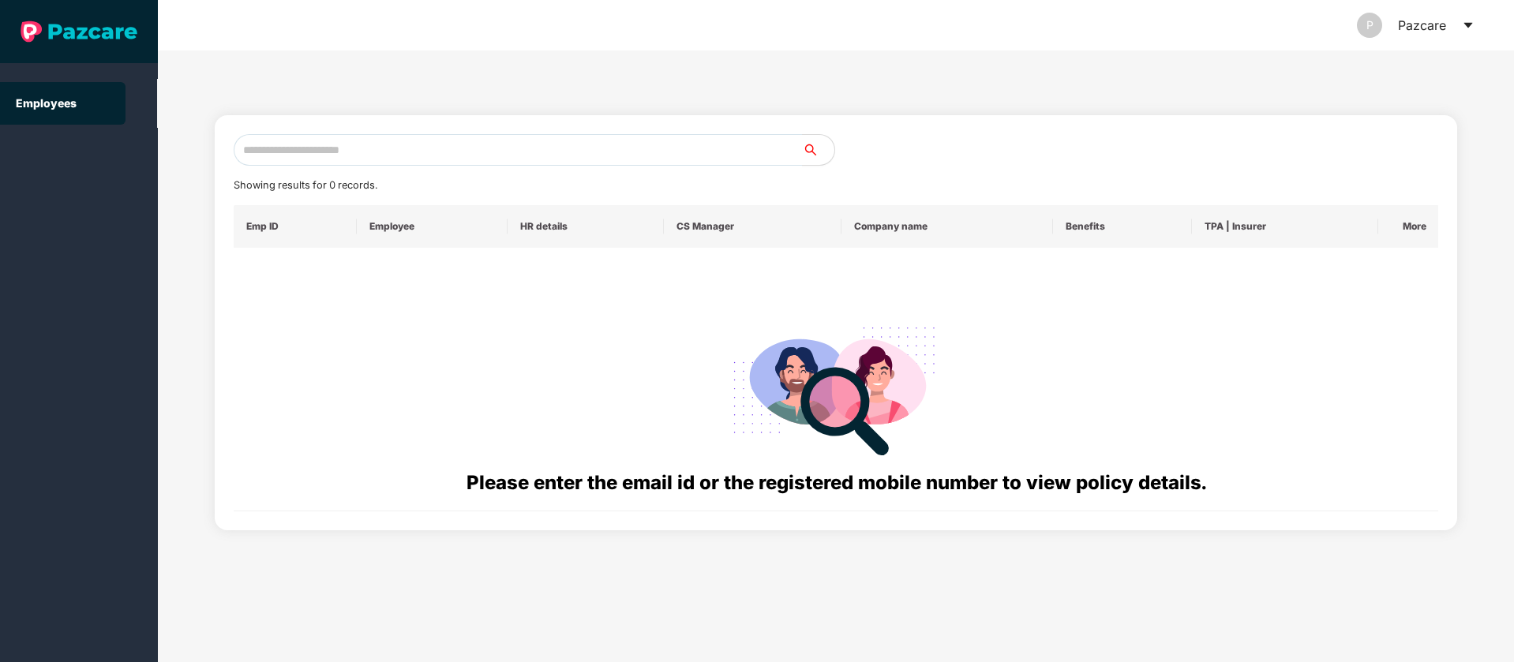
click at [402, 169] on div "Showing results for 0 records. Emp ID Employee HR details CS Manager Company na…" at bounding box center [836, 322] width 1205 height 377
click at [405, 159] on input "text" at bounding box center [518, 150] width 569 height 32
paste input "**********"
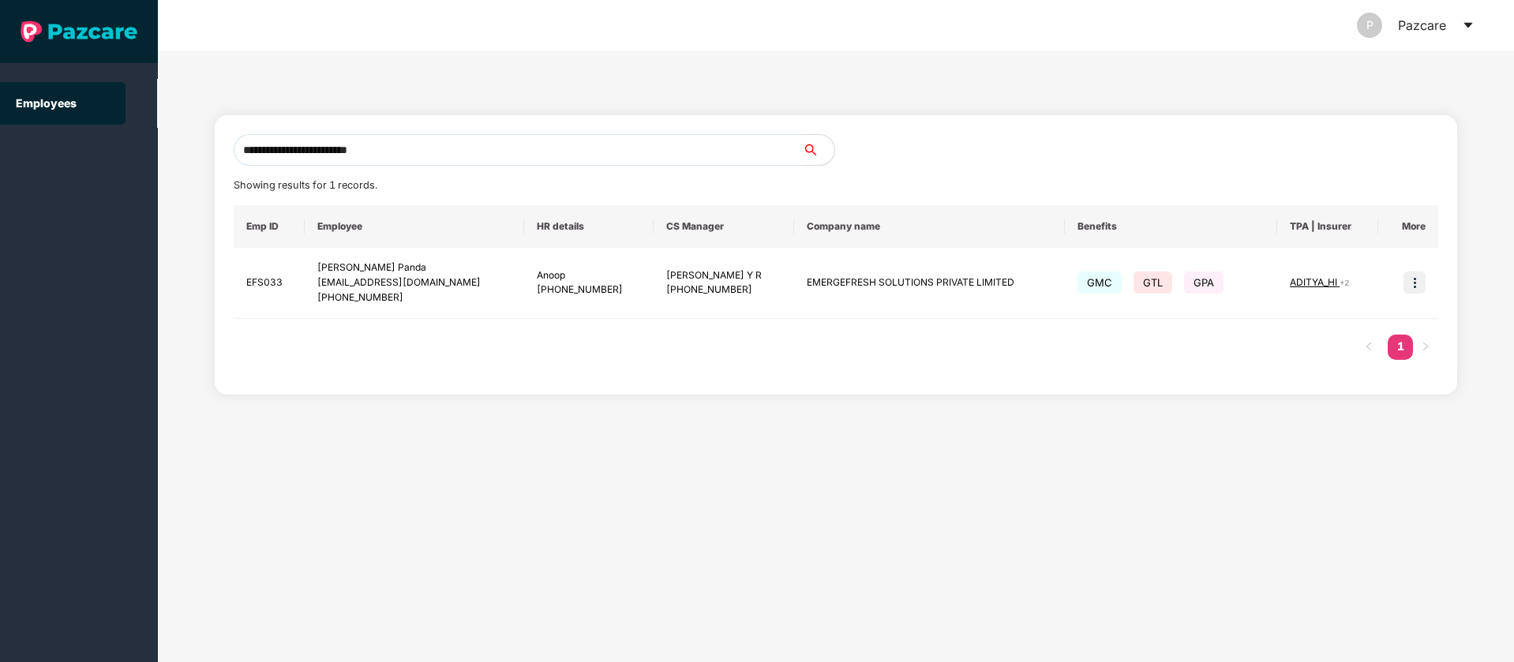
type input "**********"
click at [1416, 283] on img at bounding box center [1414, 282] width 22 height 22
click at [1334, 323] on span "Switch to user interface" at bounding box center [1343, 322] width 122 height 13
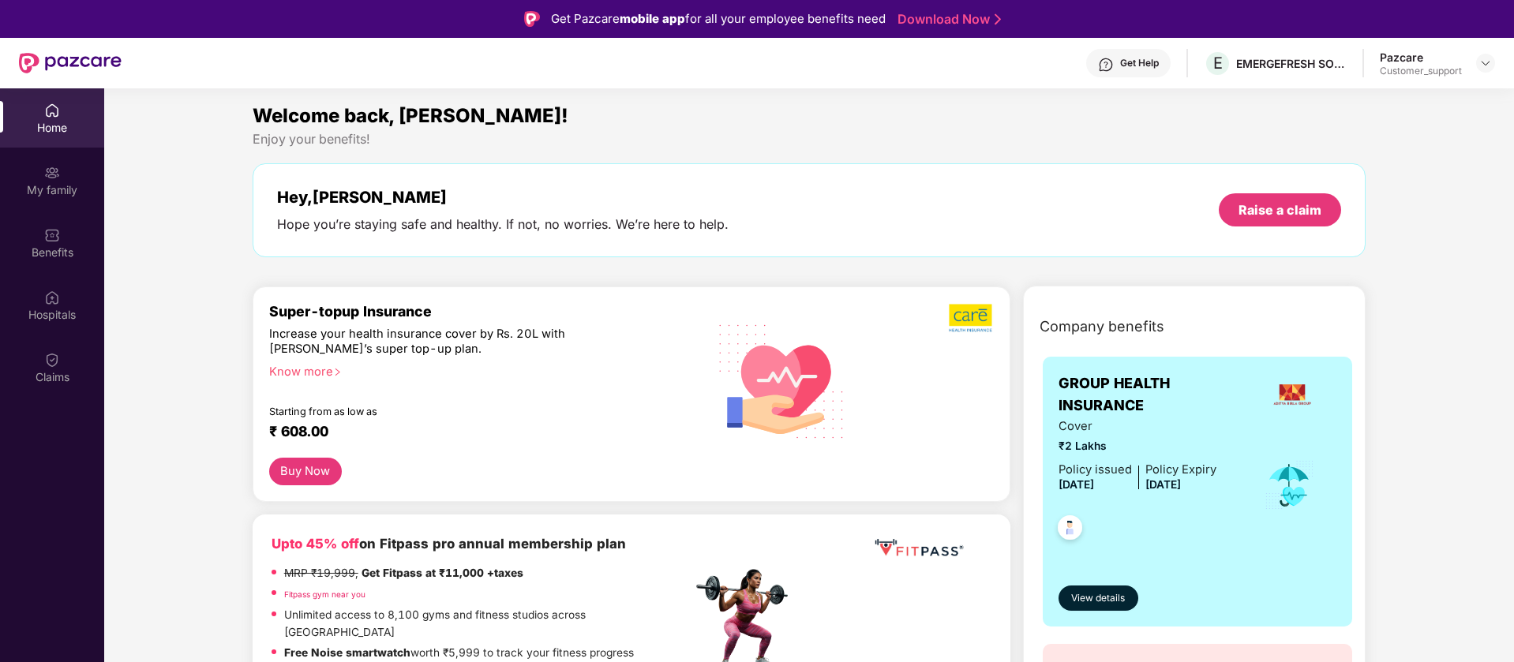
click at [62, 245] on div "Benefits" at bounding box center [52, 253] width 104 height 16
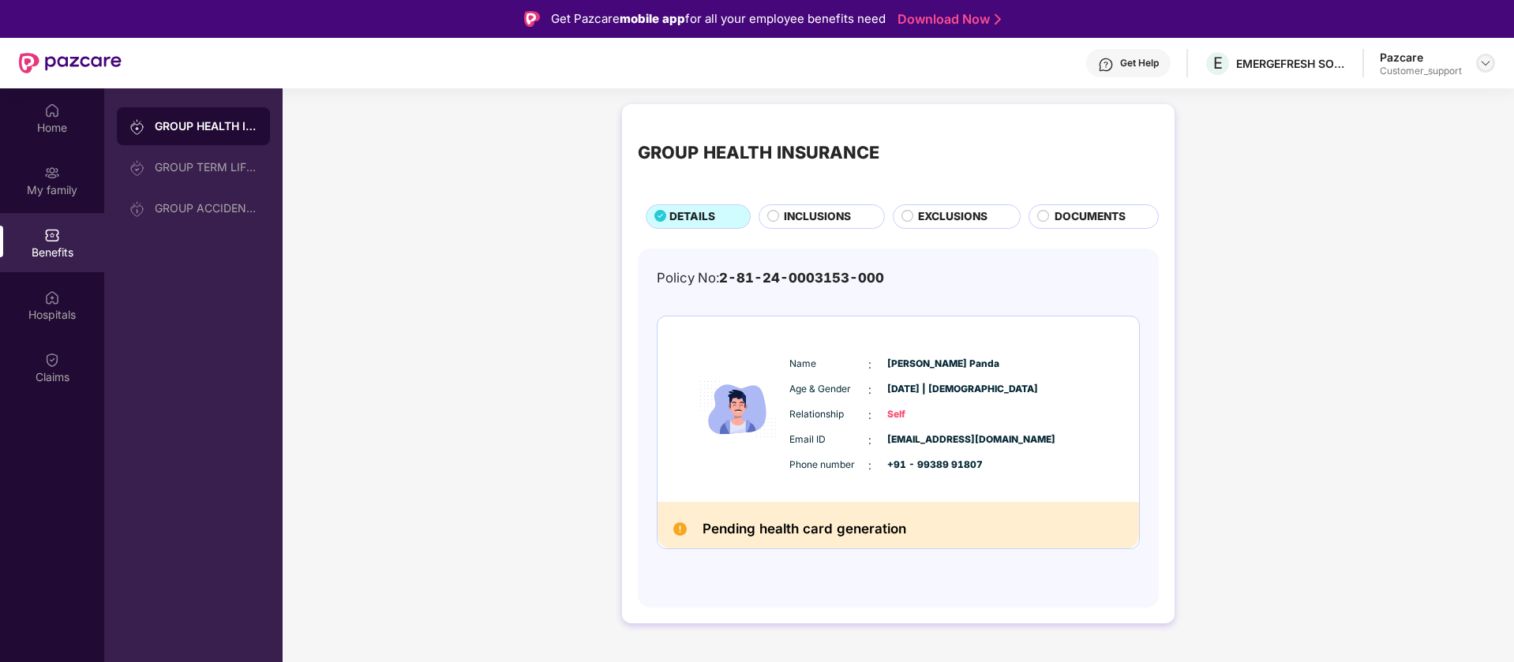
click at [1480, 66] on img at bounding box center [1485, 63] width 13 height 13
click at [1447, 95] on div "Switch to support view" at bounding box center [1410, 100] width 205 height 31
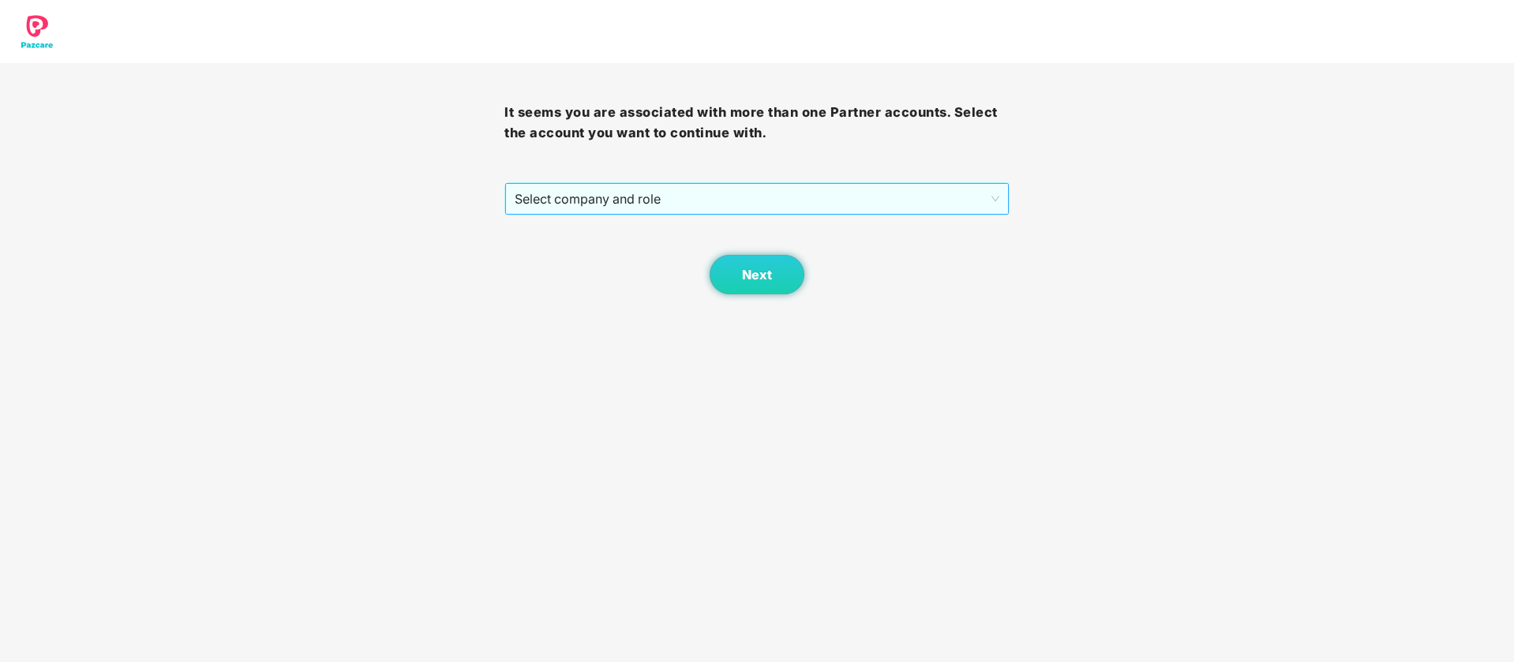
click at [802, 191] on span "Select company and role" at bounding box center [757, 199] width 484 height 30
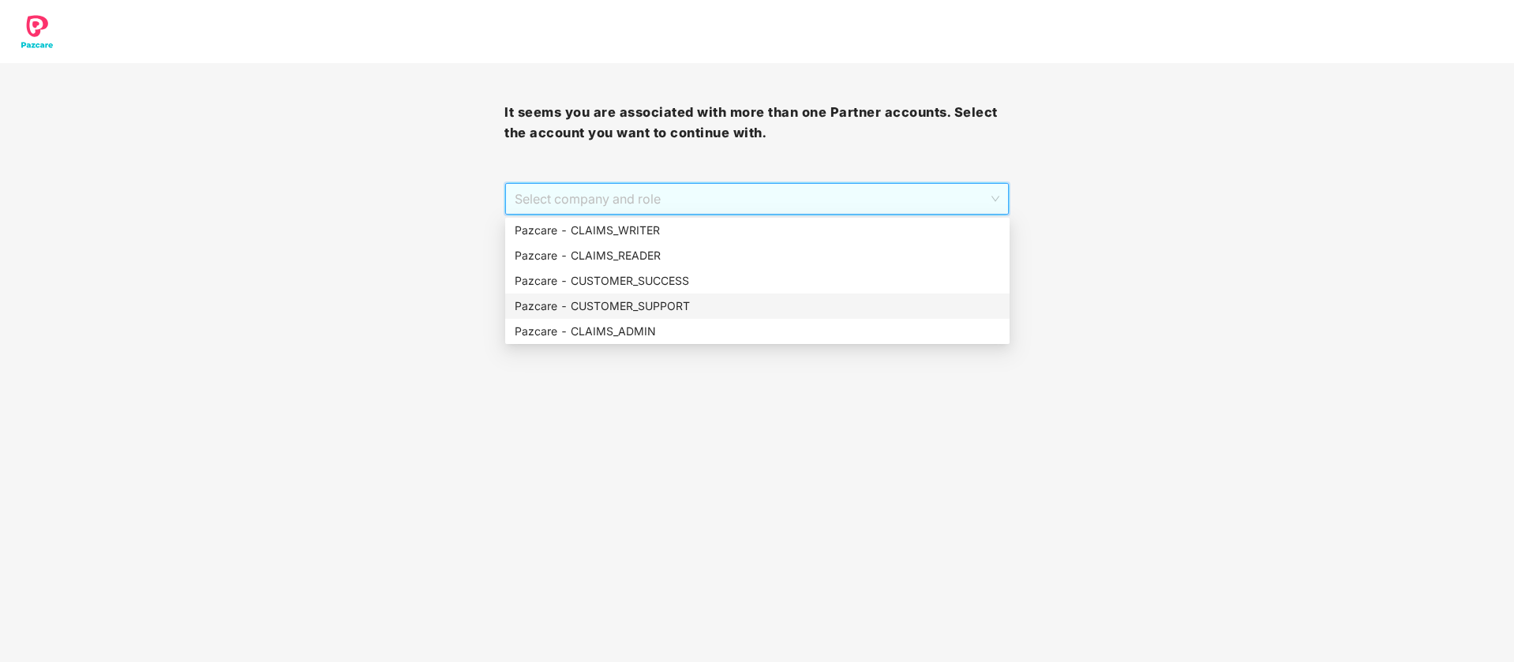
click at [695, 299] on div "Pazcare - CUSTOMER_SUPPORT" at bounding box center [757, 305] width 485 height 17
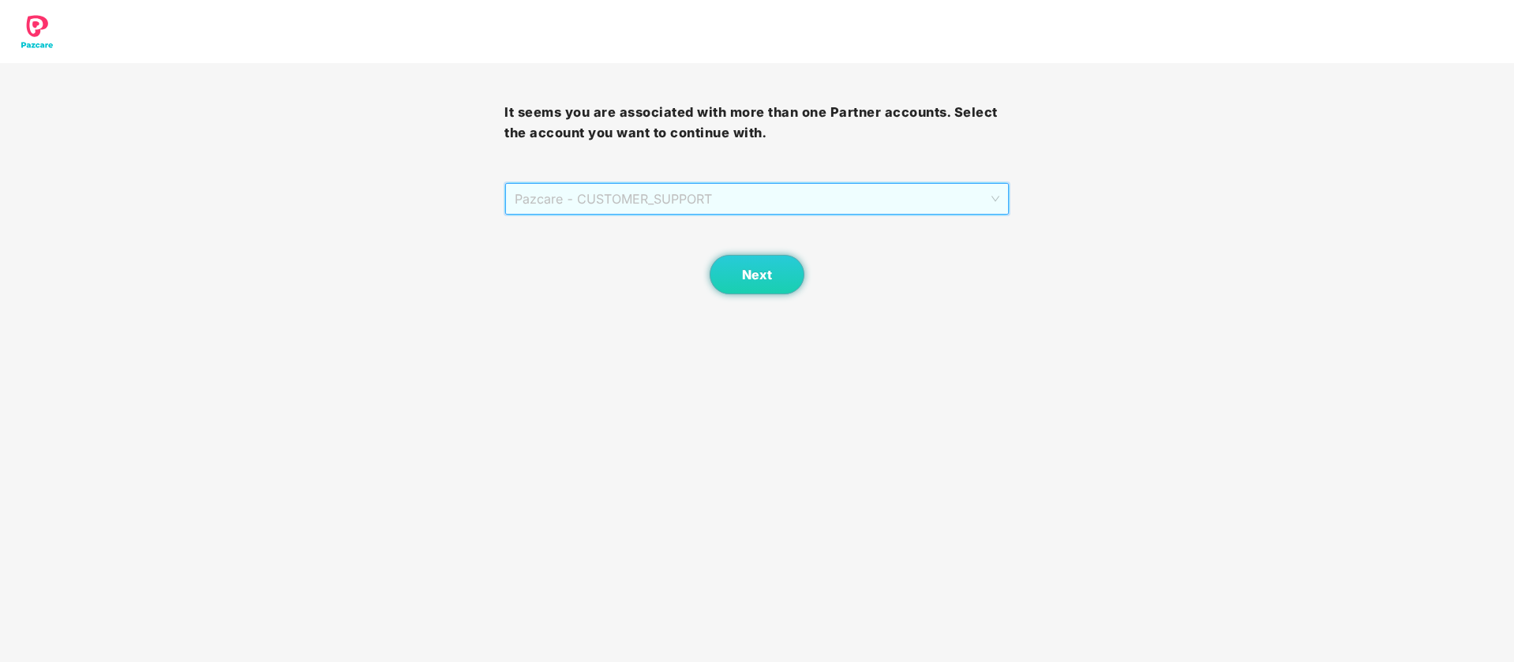
click at [737, 193] on span "Pazcare - CUSTOMER_SUPPORT" at bounding box center [757, 199] width 484 height 30
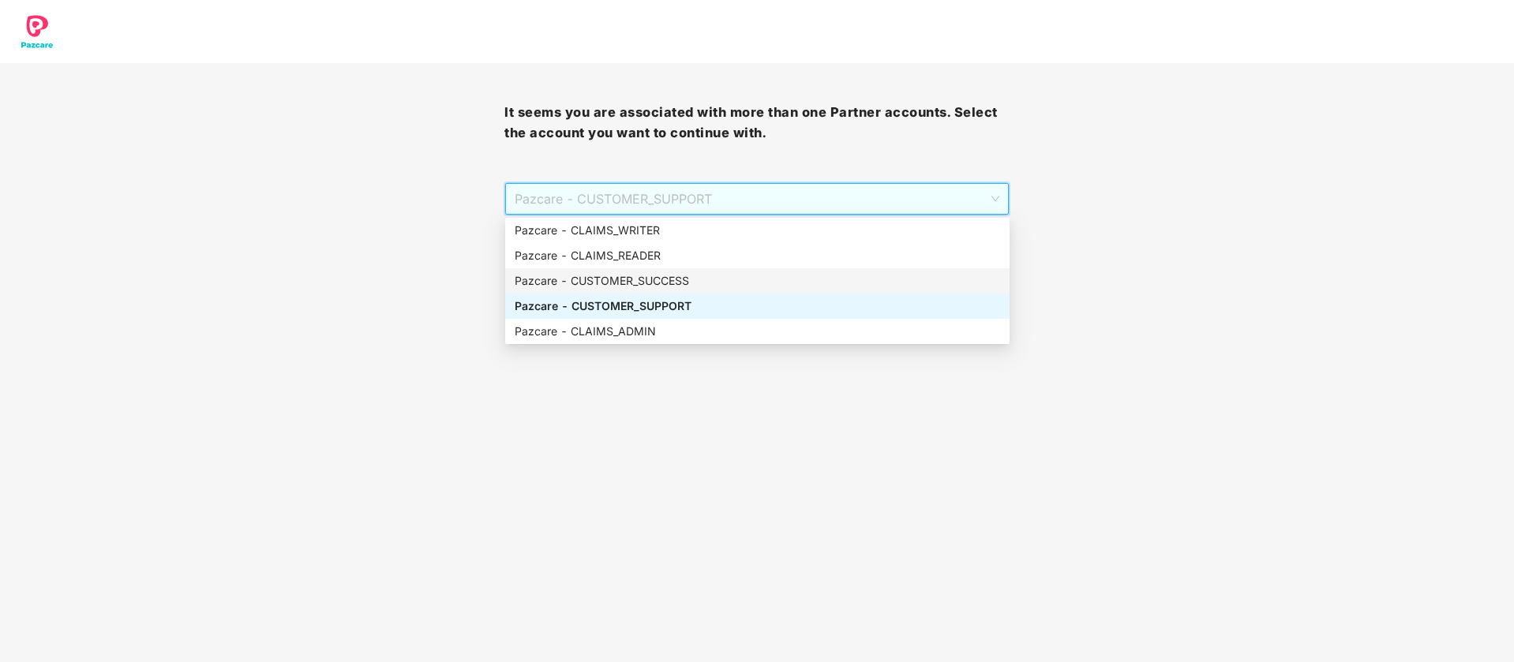
click at [700, 272] on div "Pazcare - CUSTOMER_SUCCESS" at bounding box center [757, 280] width 485 height 17
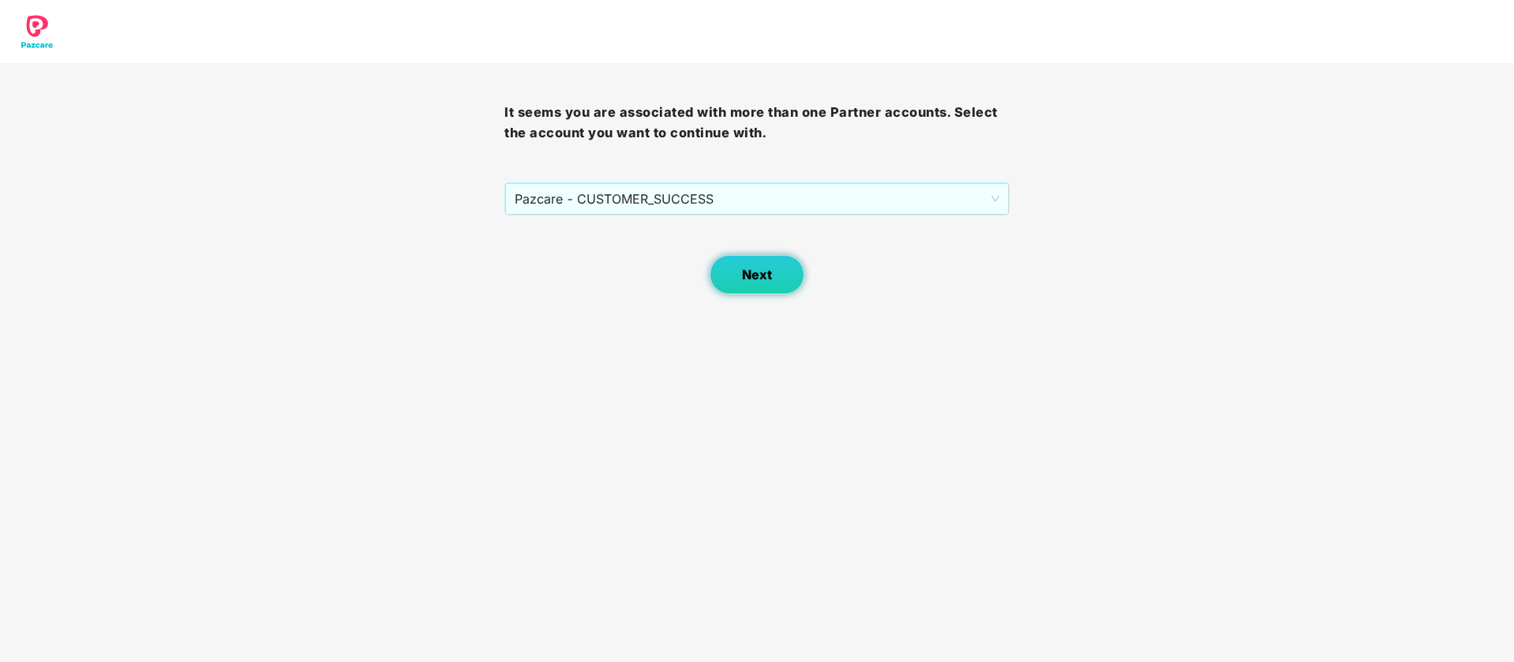
click at [729, 277] on button "Next" at bounding box center [756, 274] width 95 height 39
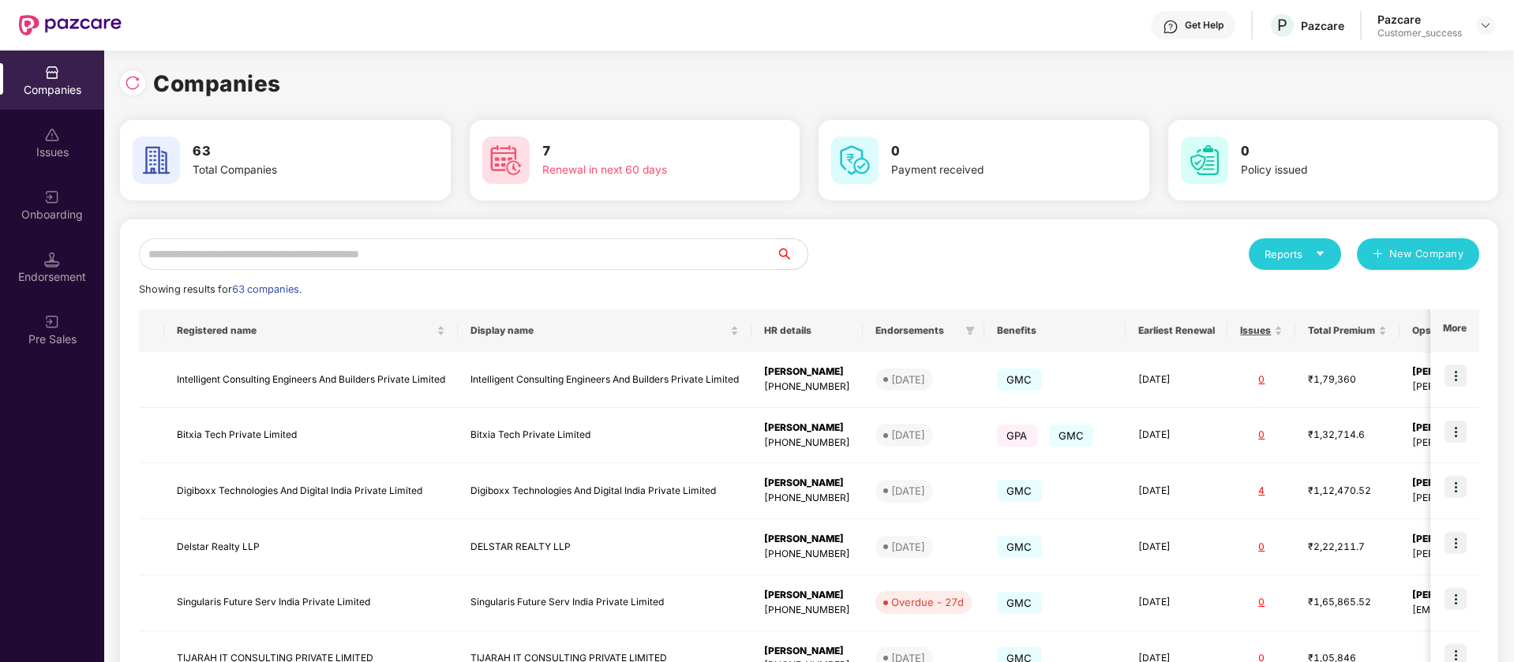
click at [409, 259] on input "text" at bounding box center [457, 254] width 637 height 32
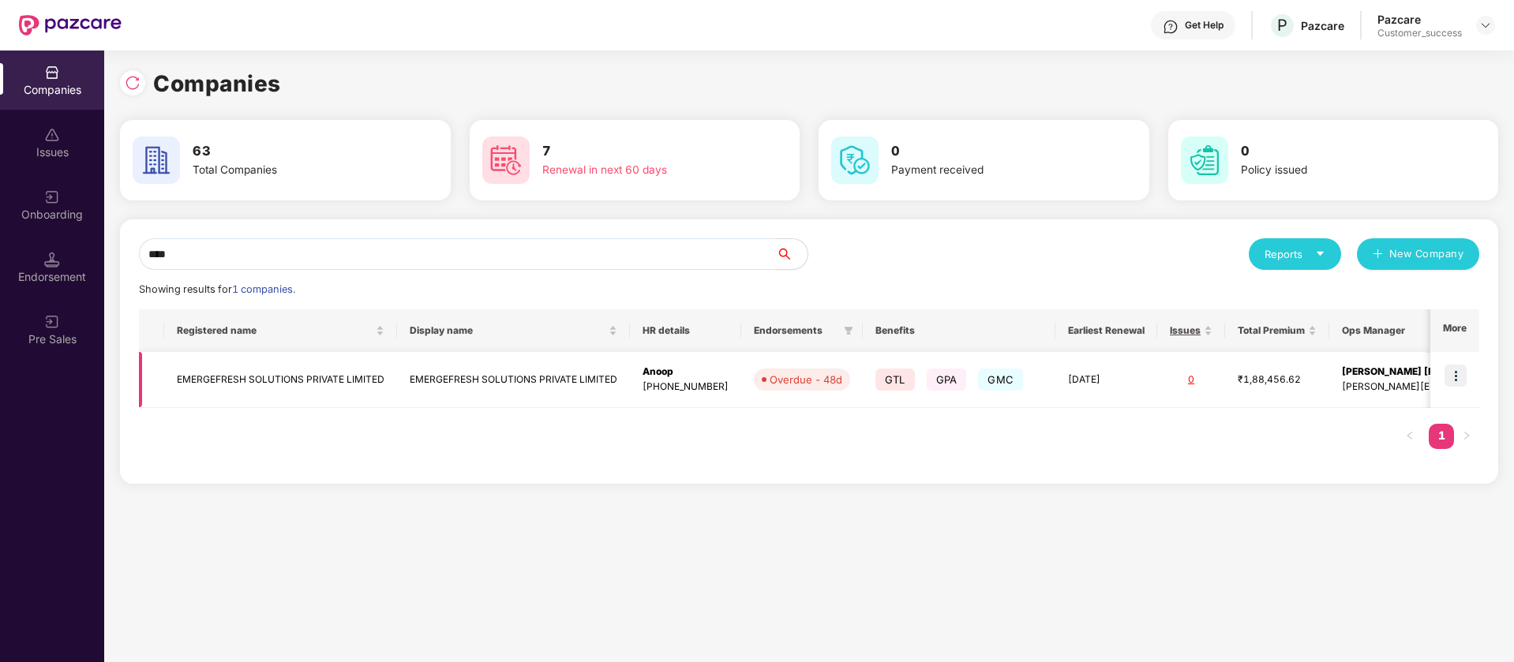
type input "****"
click at [1462, 375] on img at bounding box center [1455, 376] width 22 height 22
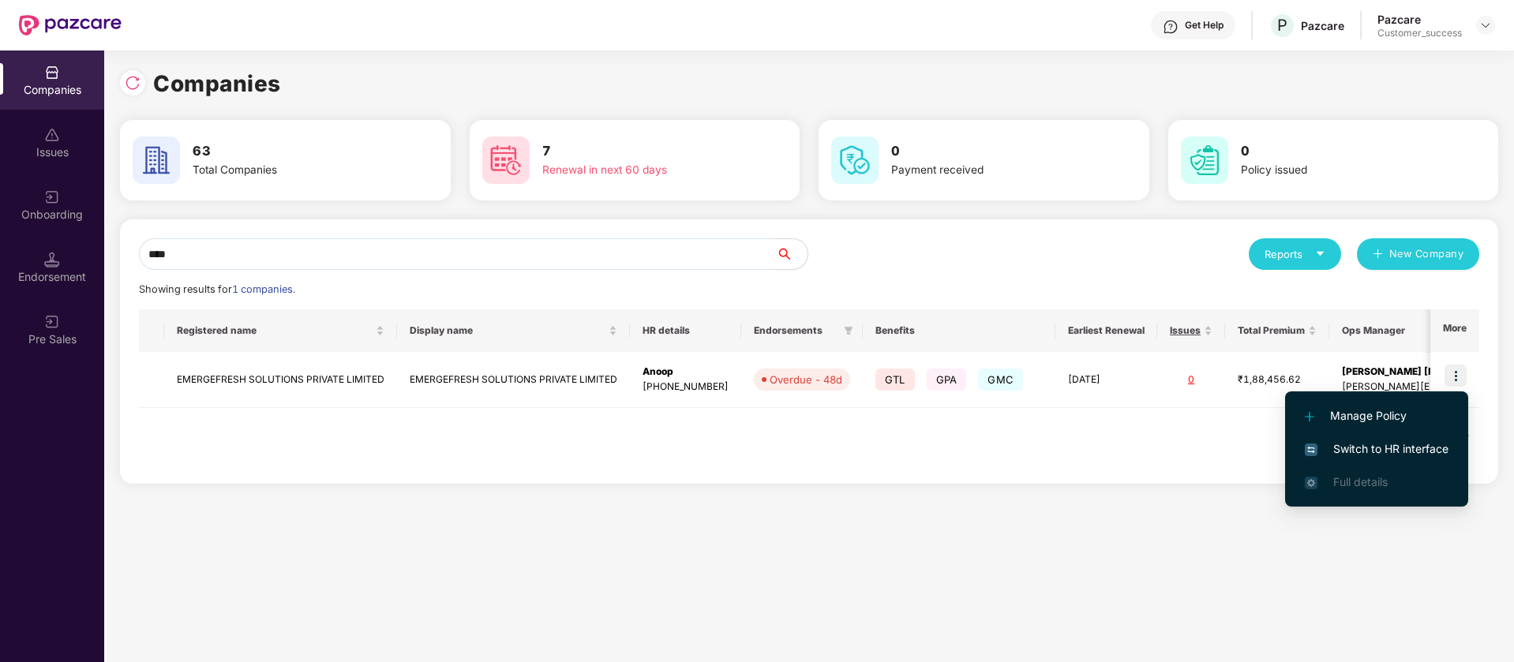
click at [1385, 451] on span "Switch to HR interface" at bounding box center [1376, 448] width 144 height 17
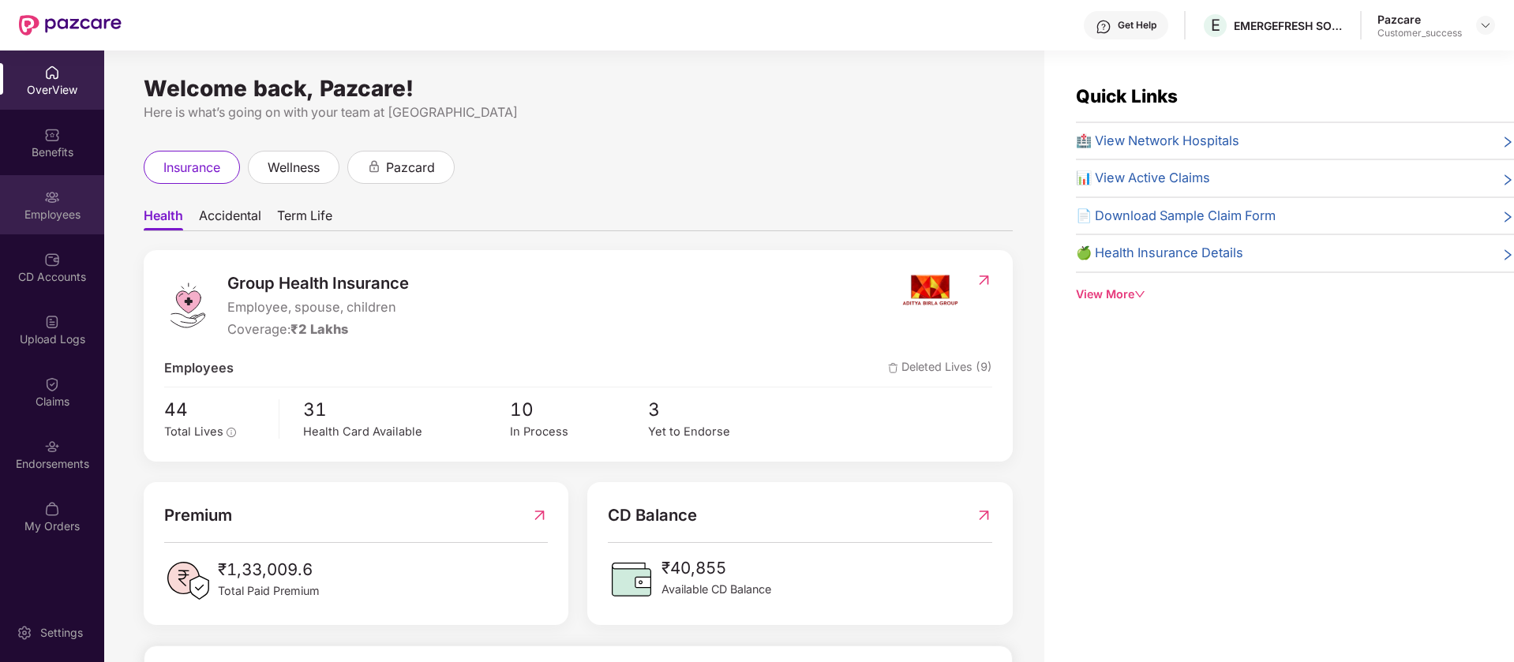
click at [80, 215] on div "Employees" at bounding box center [52, 215] width 104 height 16
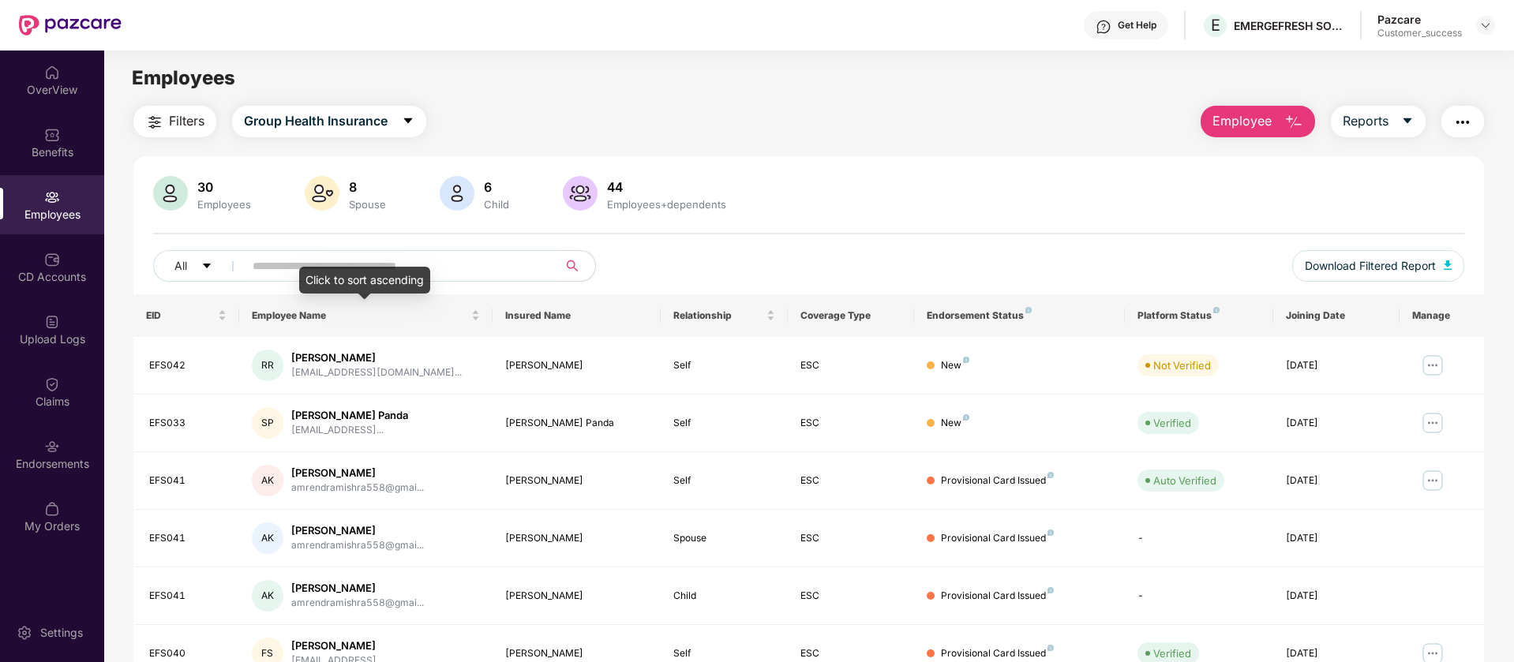
click at [430, 264] on input "text" at bounding box center [394, 266] width 283 height 24
paste input "******"
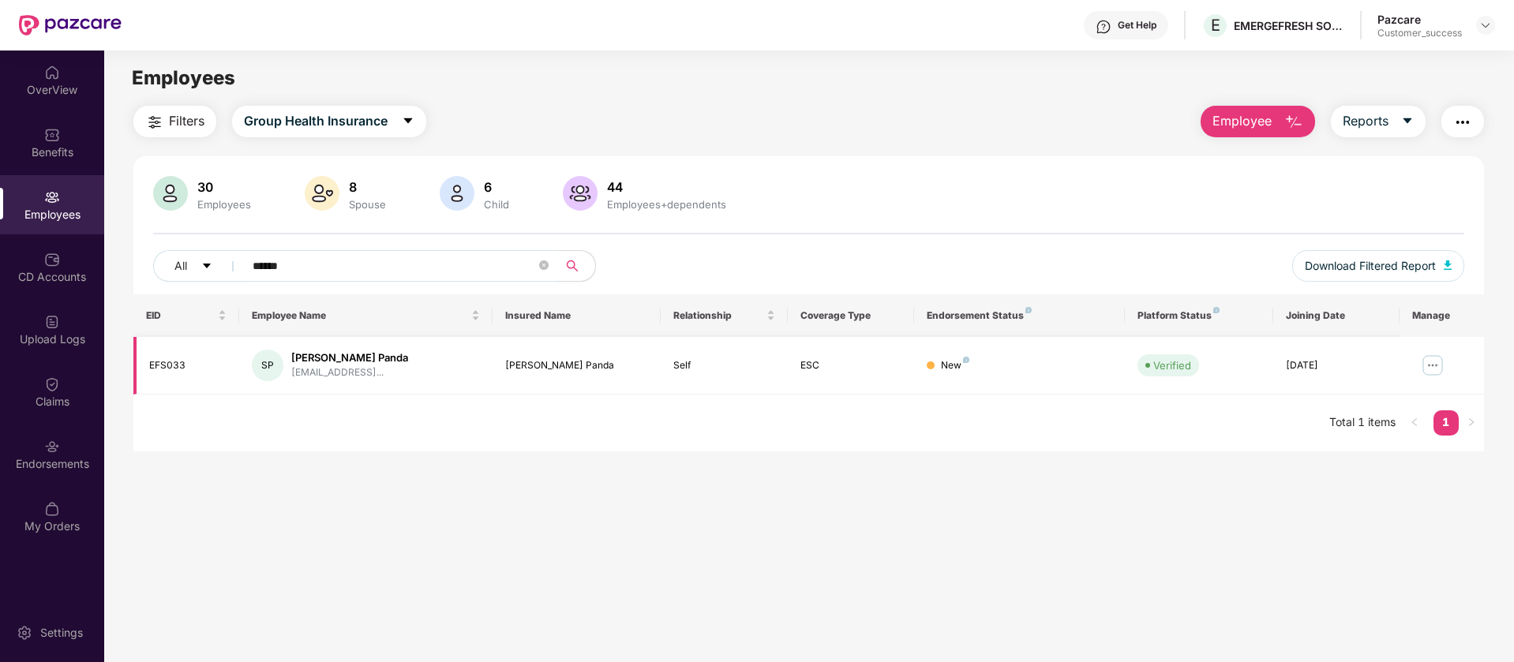
type input "******"
click at [1435, 362] on img at bounding box center [1432, 365] width 25 height 25
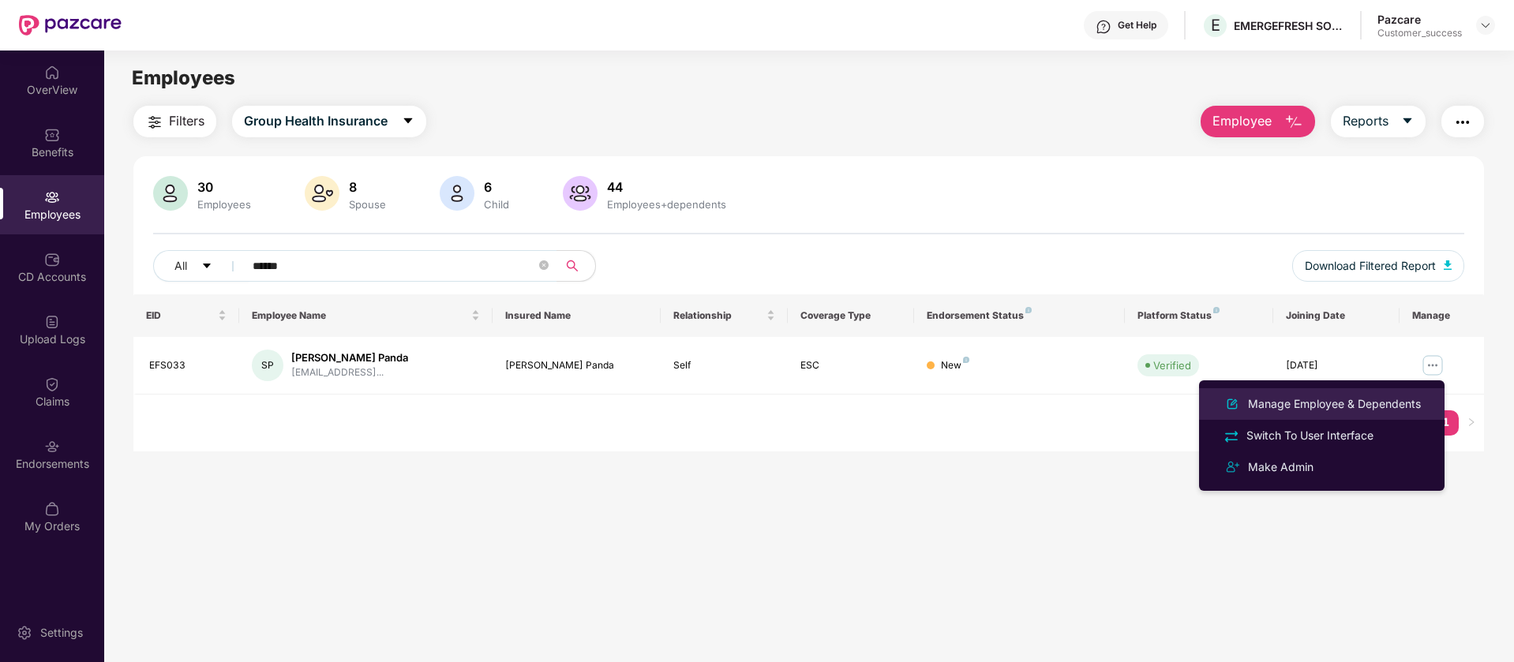
click at [1339, 408] on div "Manage Employee & Dependents" at bounding box center [1333, 403] width 179 height 17
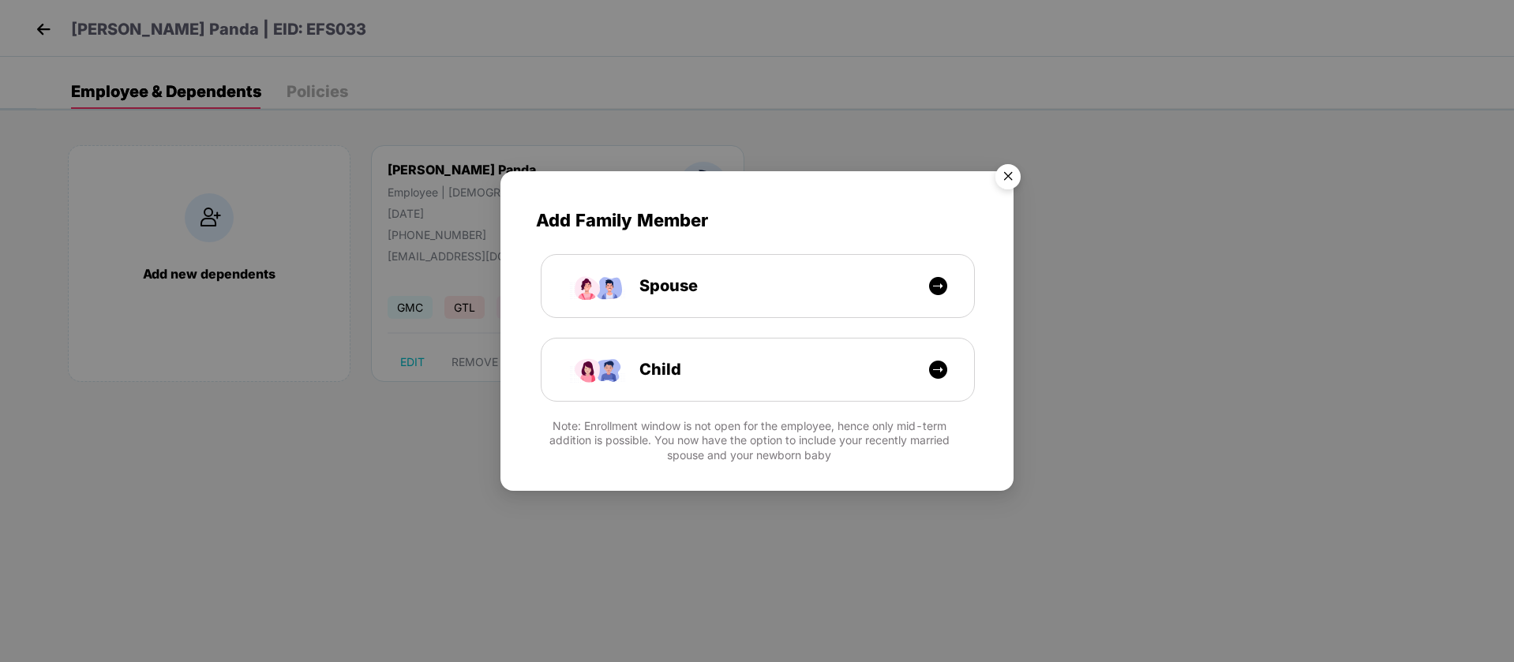
click at [1012, 177] on img "Close" at bounding box center [1008, 179] width 44 height 44
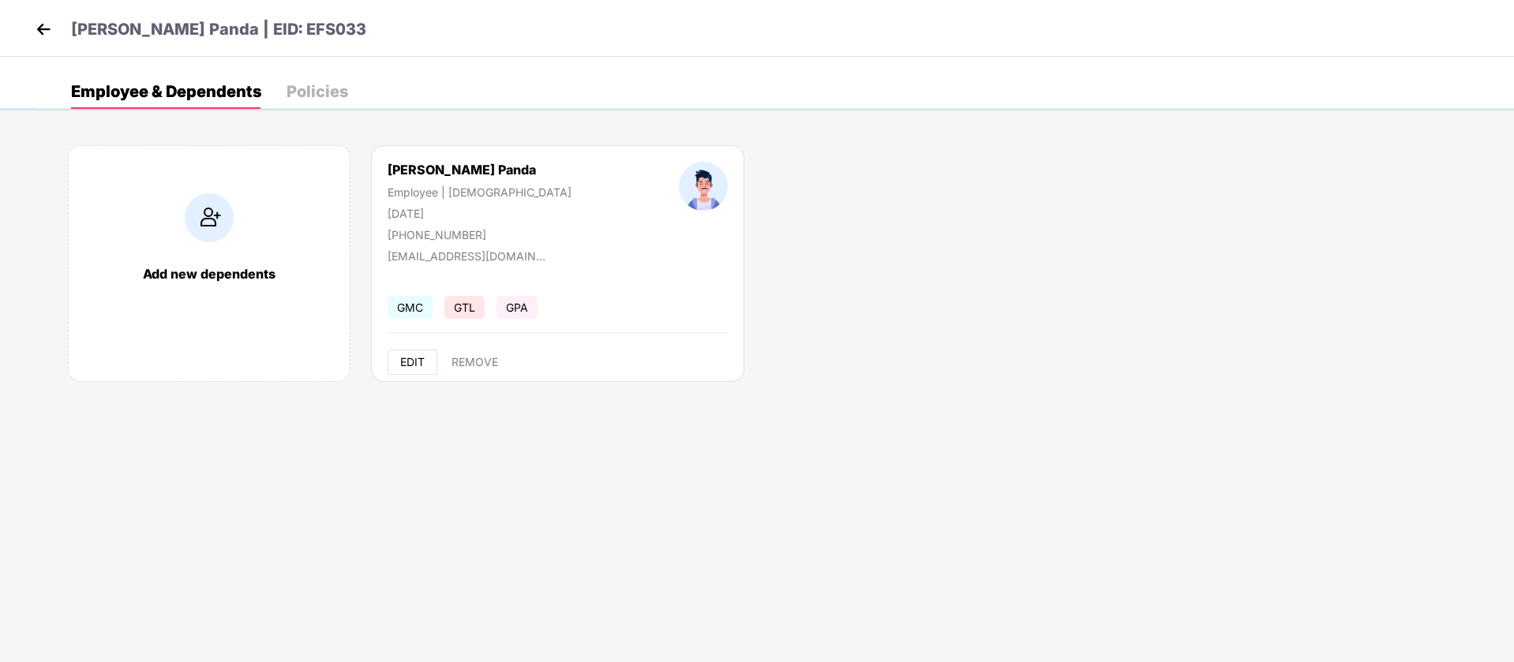
click at [419, 356] on span "EDIT" at bounding box center [412, 362] width 24 height 13
select select "****"
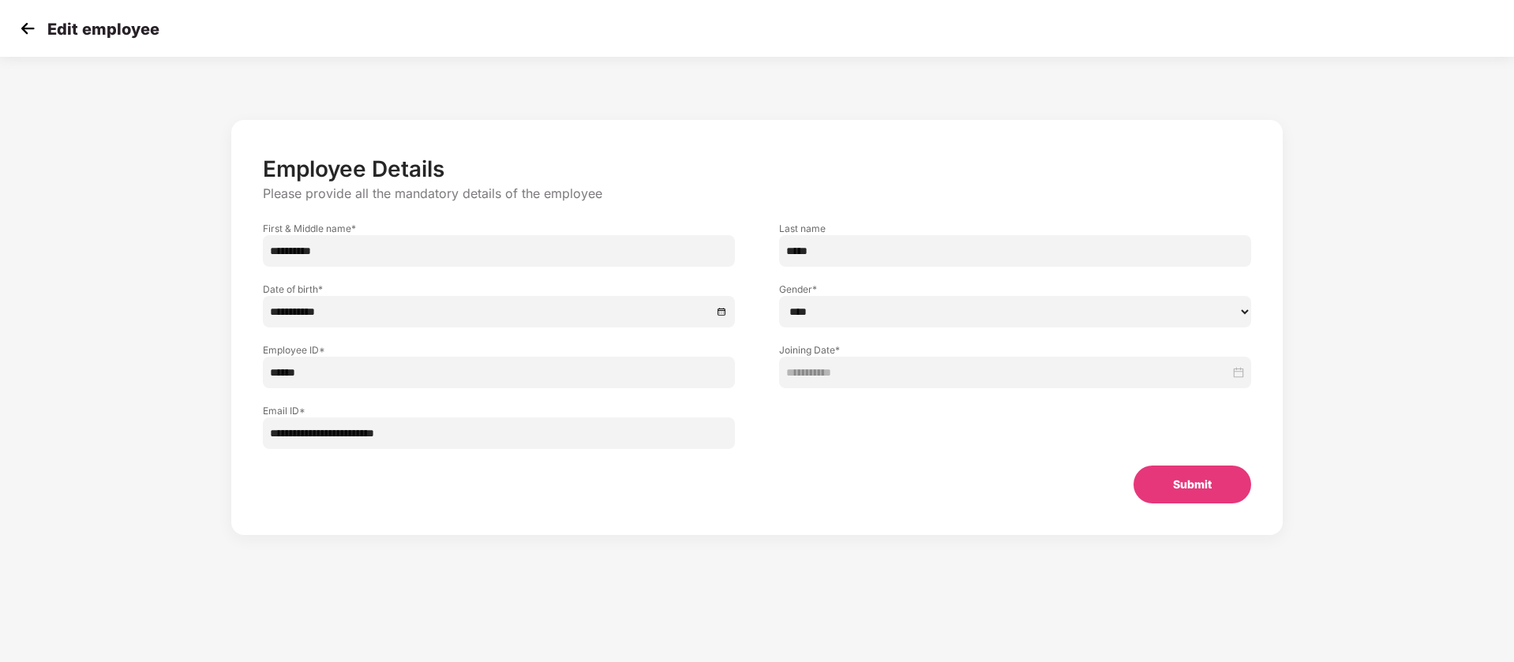
click at [605, 241] on input "**********" at bounding box center [499, 251] width 472 height 32
paste input "**********"
click at [510, 255] on input "**********" at bounding box center [499, 251] width 472 height 32
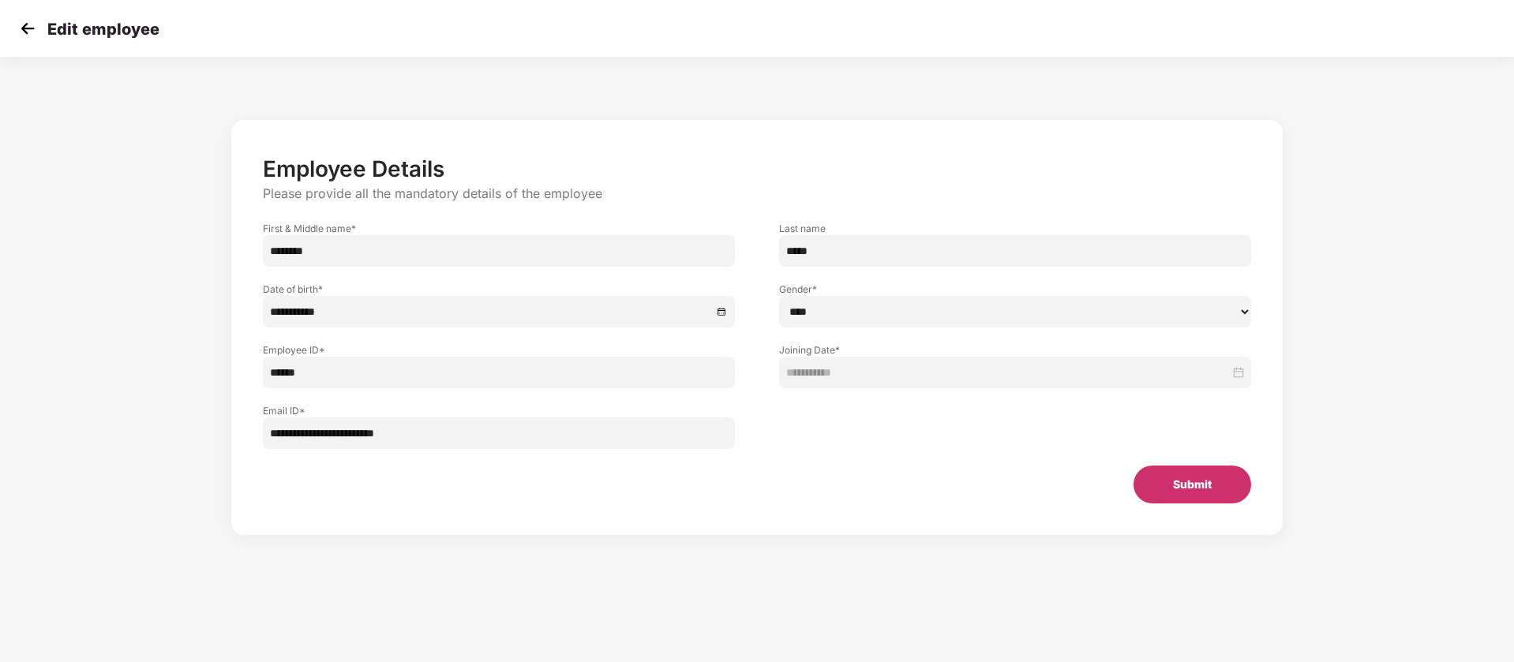
type input "********"
click at [1207, 493] on button "Submit" at bounding box center [1192, 485] width 118 height 38
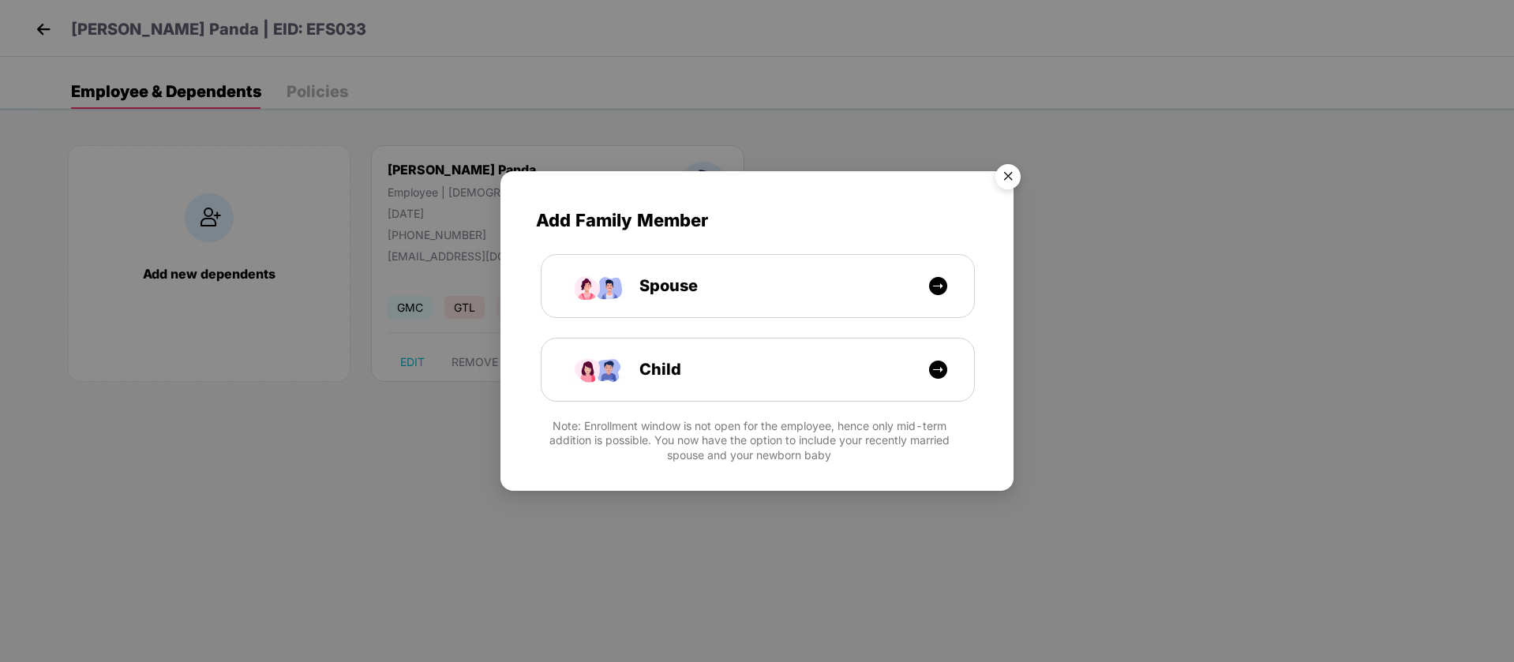
click at [1020, 174] on img "Close" at bounding box center [1008, 179] width 44 height 44
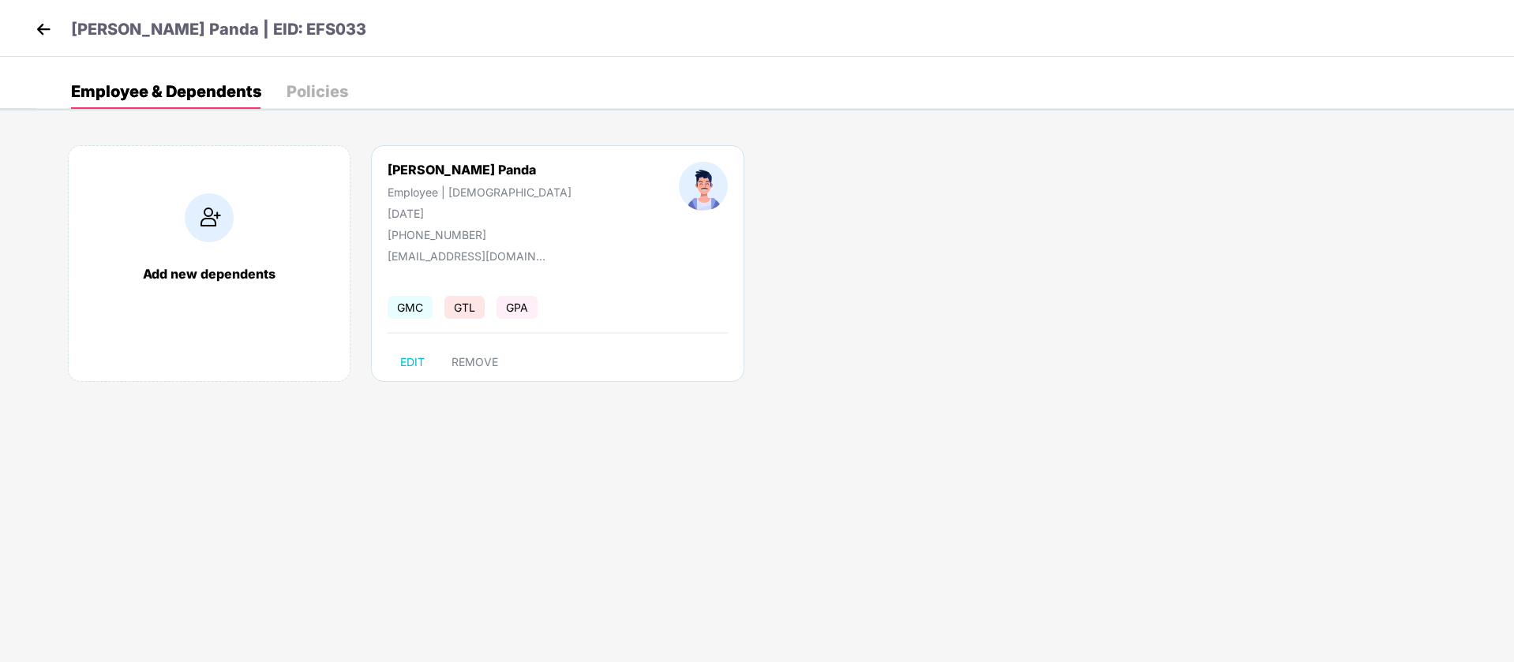
click at [46, 24] on img at bounding box center [44, 29] width 24 height 24
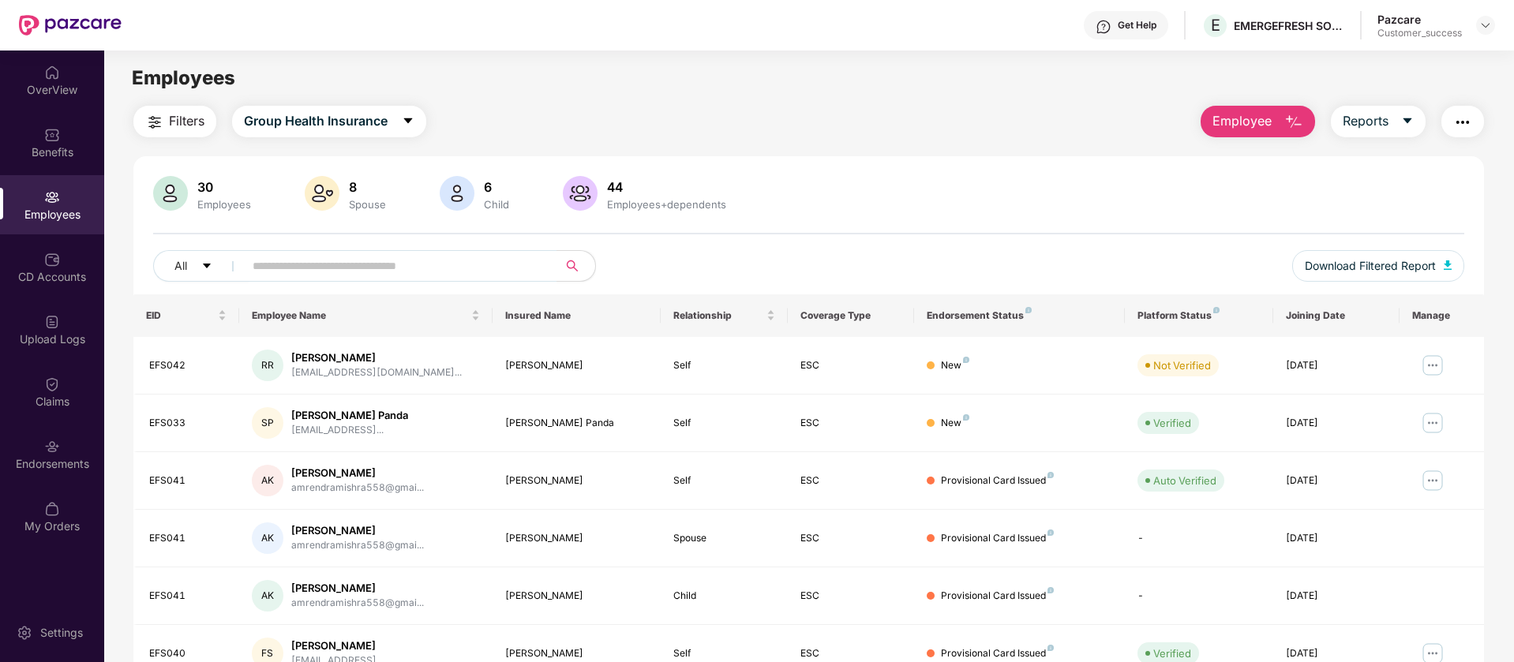
click at [1478, 118] on button "button" at bounding box center [1462, 122] width 43 height 32
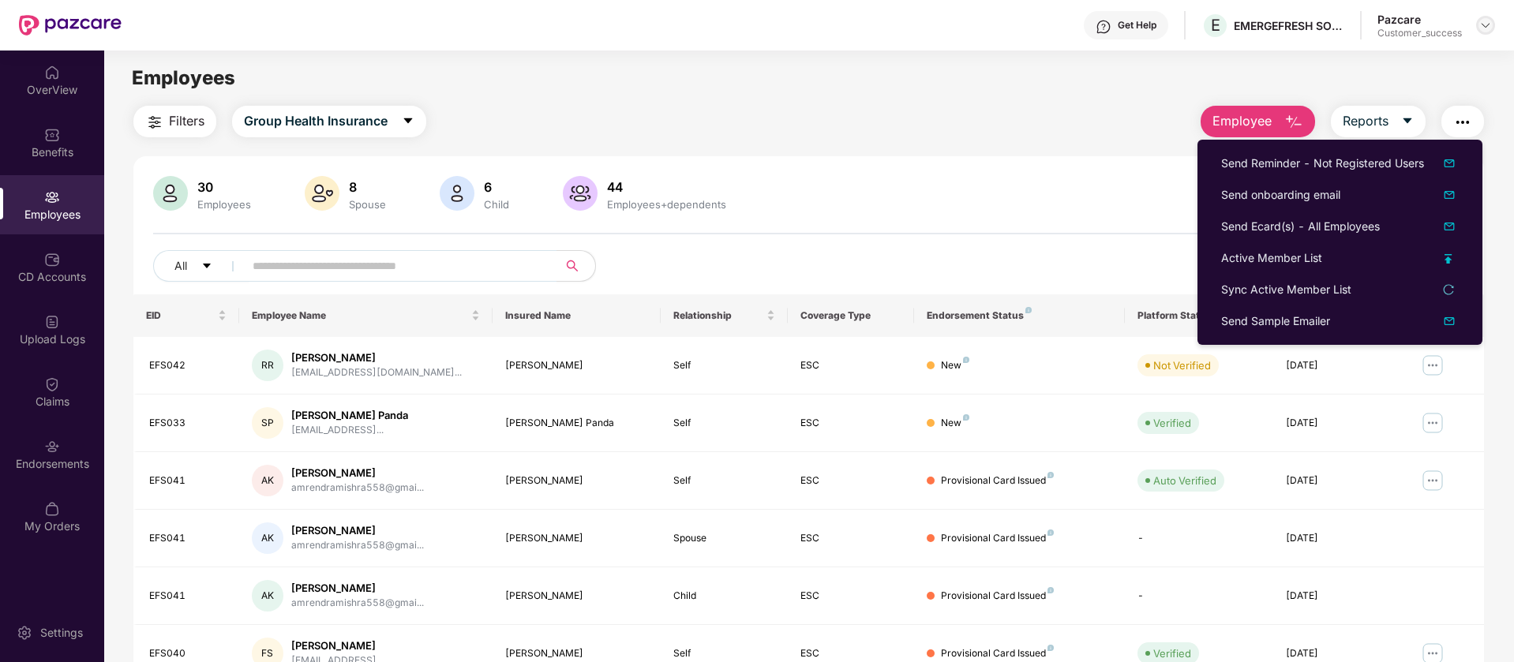
click at [1484, 23] on img at bounding box center [1485, 25] width 13 height 13
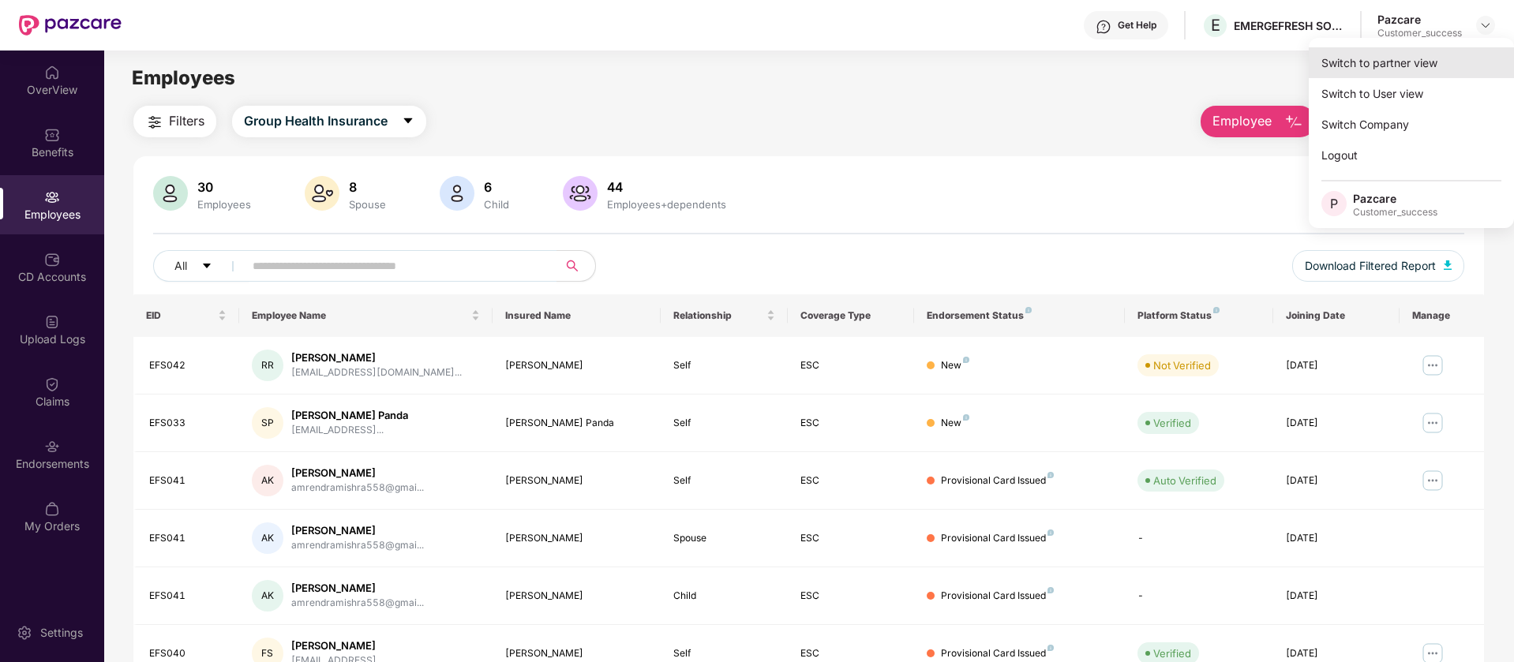
click at [1405, 77] on div "Switch to partner view" at bounding box center [1410, 62] width 205 height 31
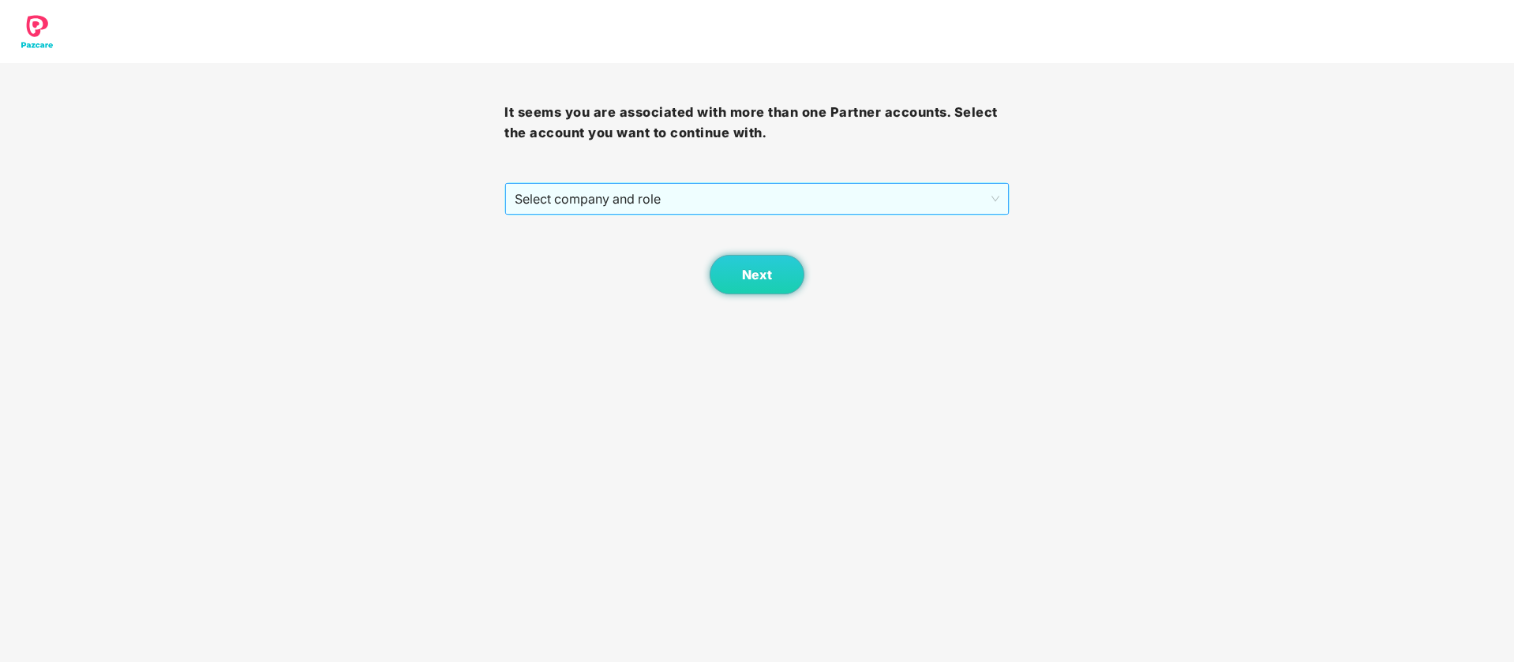
click at [609, 184] on span "Select company and role" at bounding box center [757, 199] width 484 height 30
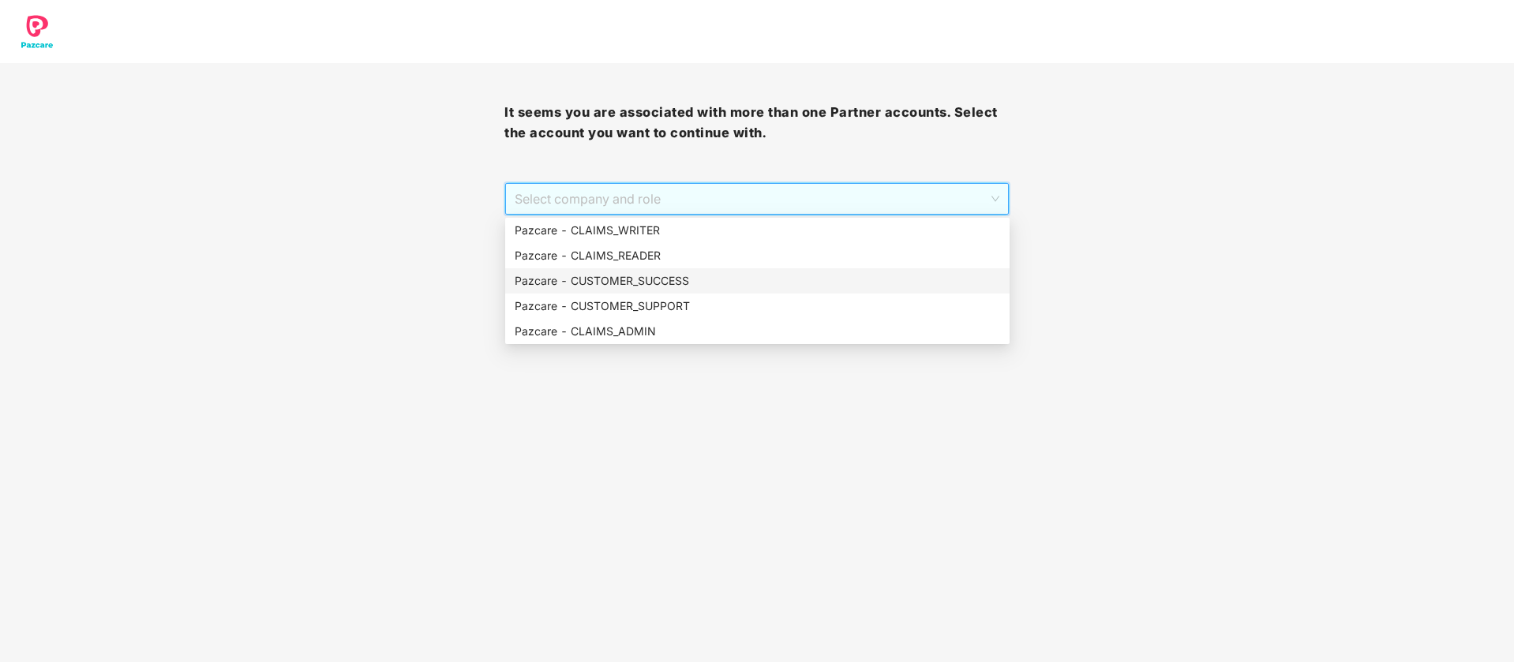
click at [656, 288] on div "Pazcare - CUSTOMER_SUCCESS" at bounding box center [757, 280] width 485 height 17
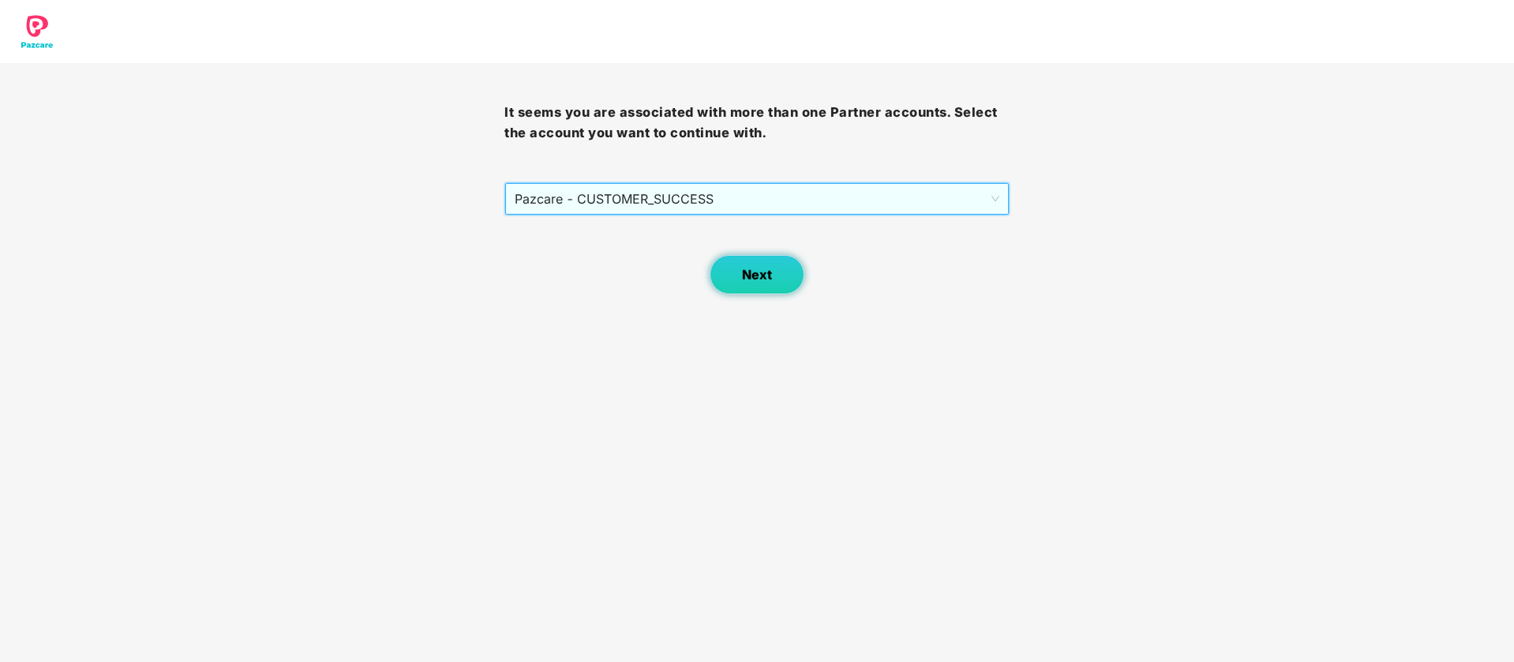
click at [762, 273] on span "Next" at bounding box center [757, 275] width 30 height 15
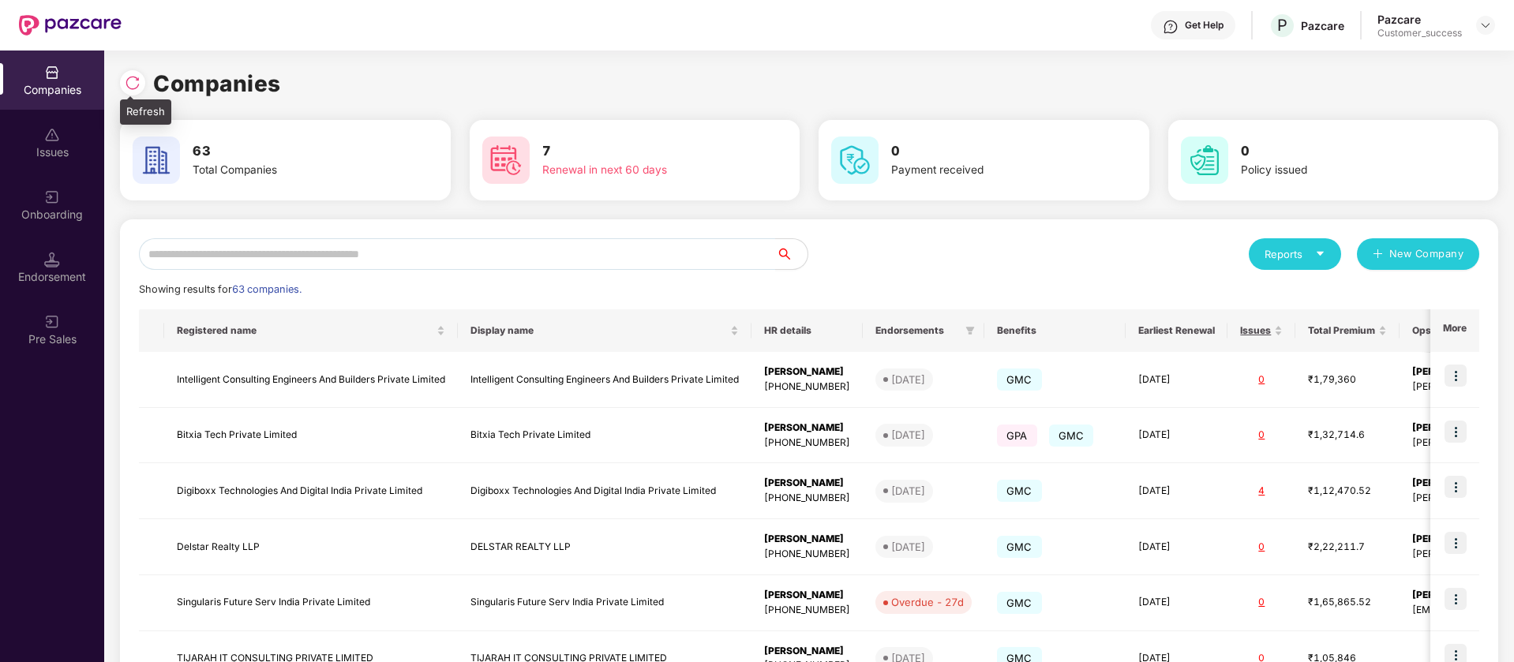
click at [125, 80] on img at bounding box center [133, 83] width 16 height 16
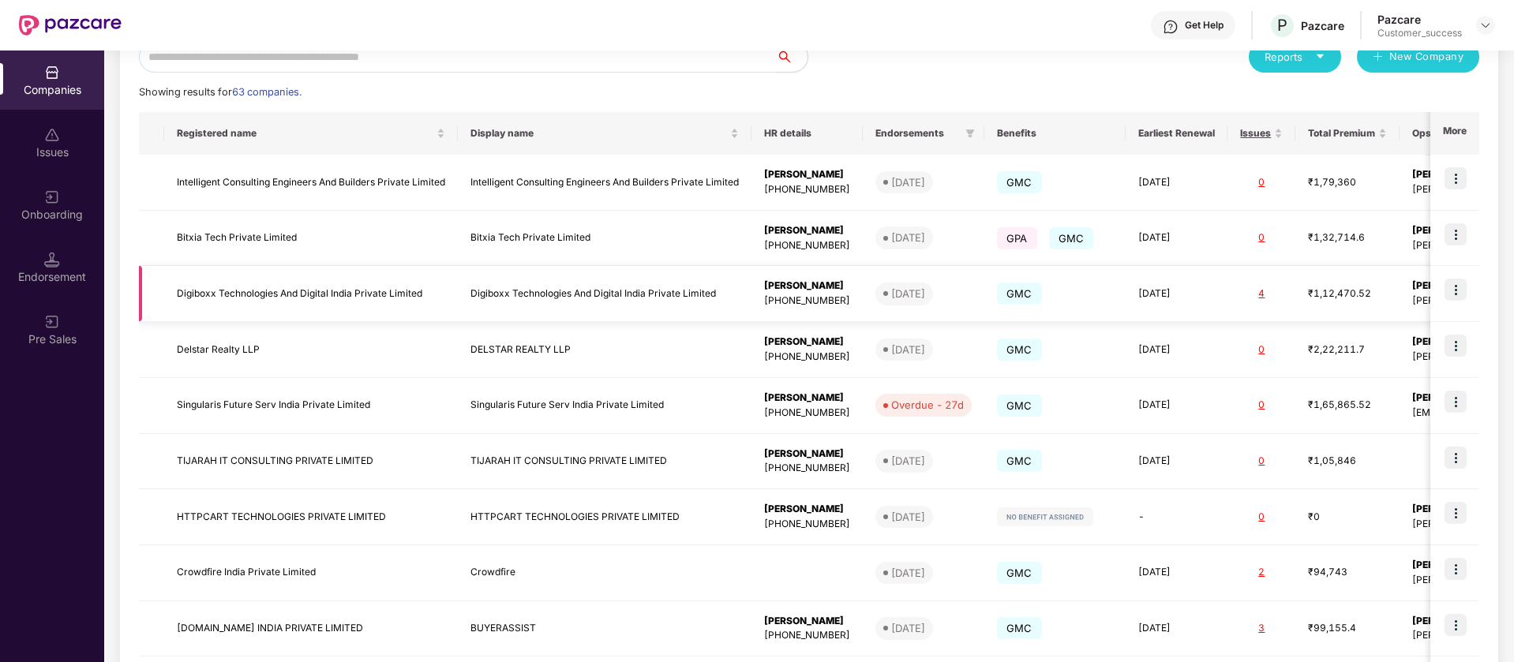
scroll to position [336, 0]
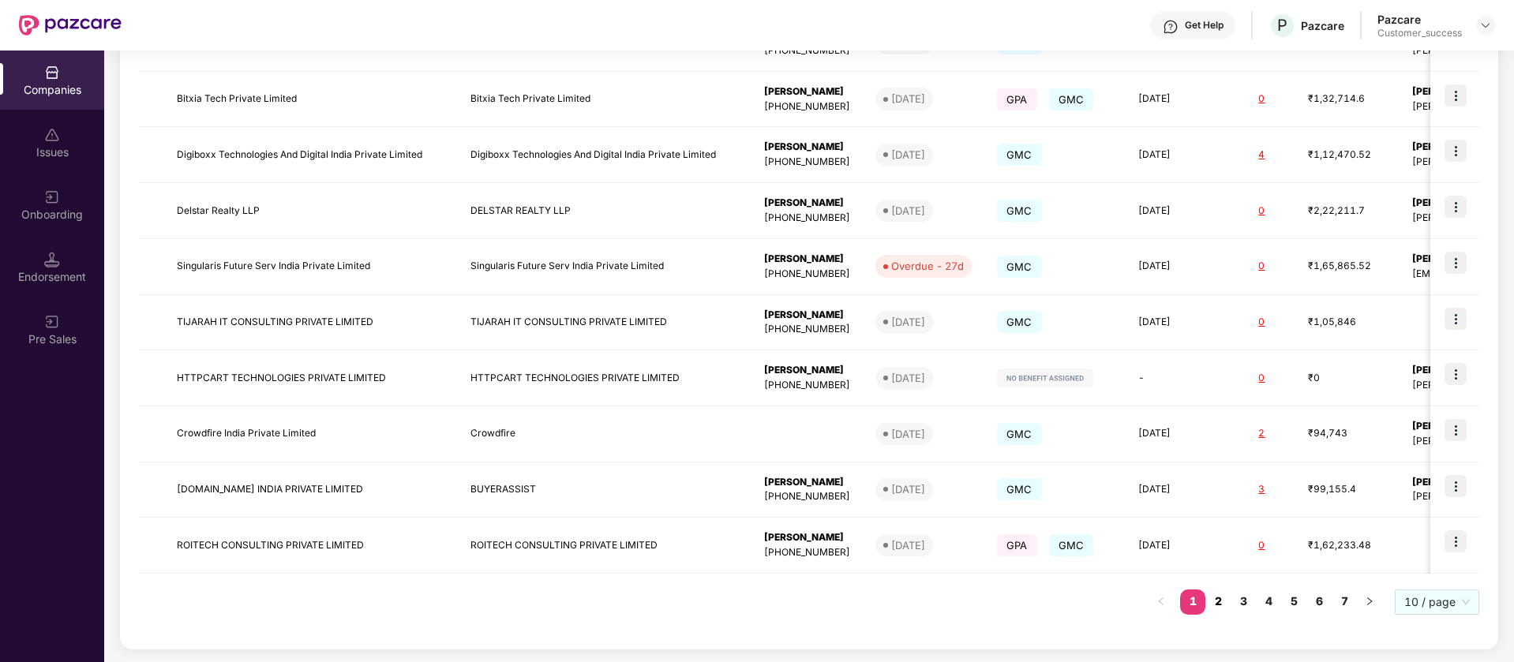
click at [1221, 602] on link "2" at bounding box center [1217, 601] width 25 height 24
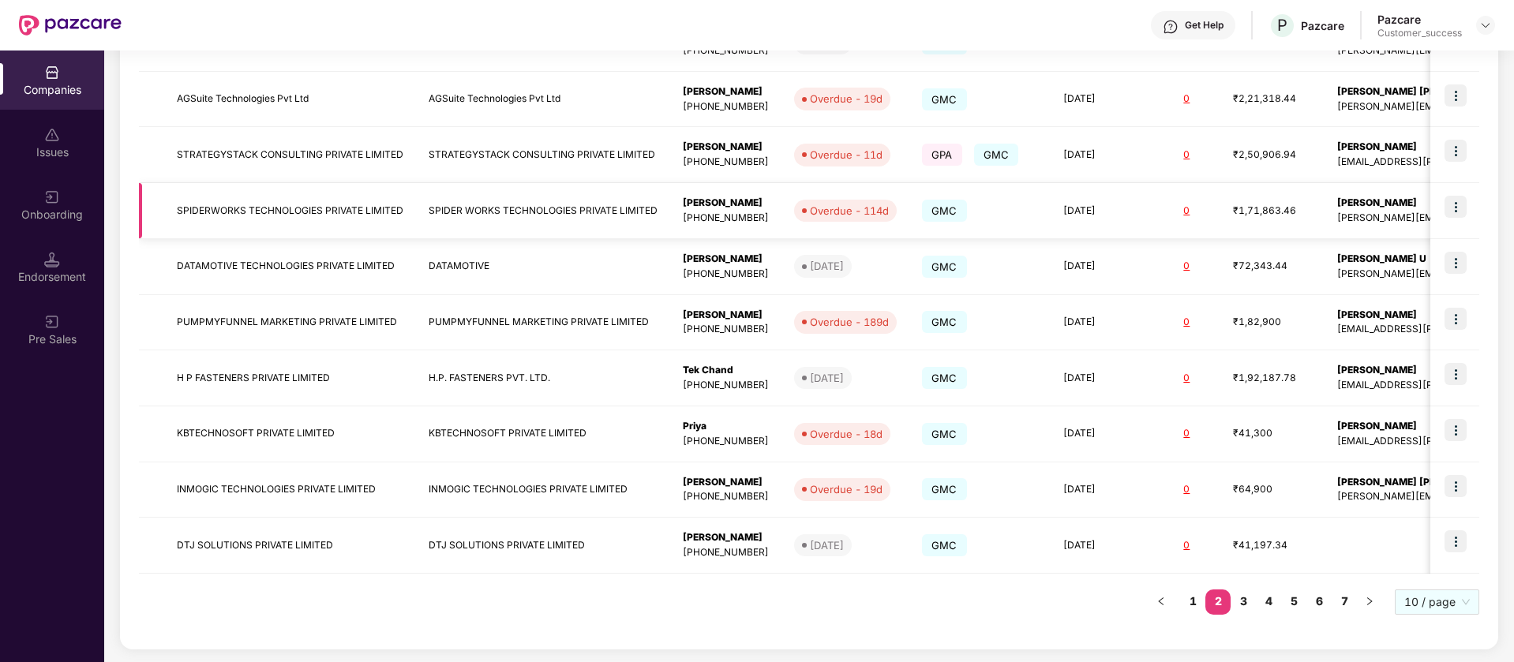
scroll to position [0, 0]
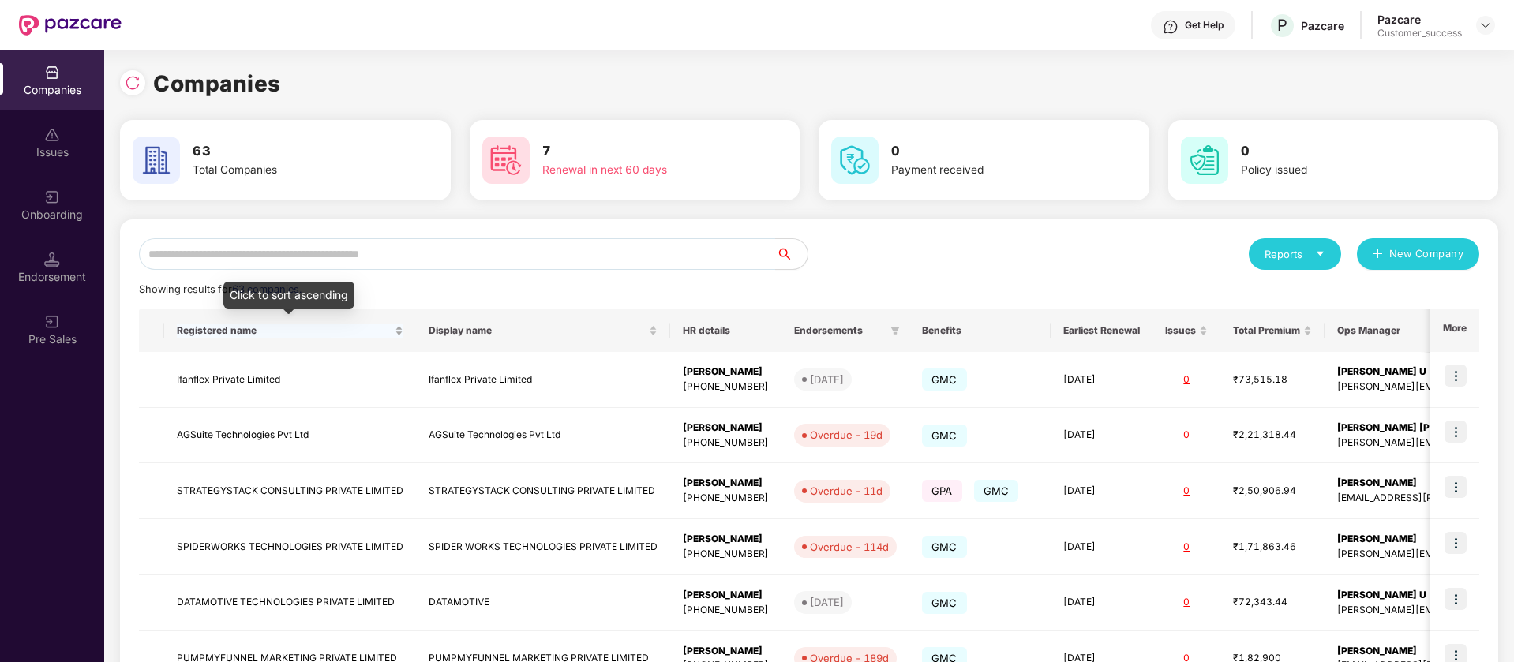
click at [238, 332] on span "Registered name" at bounding box center [284, 330] width 215 height 13
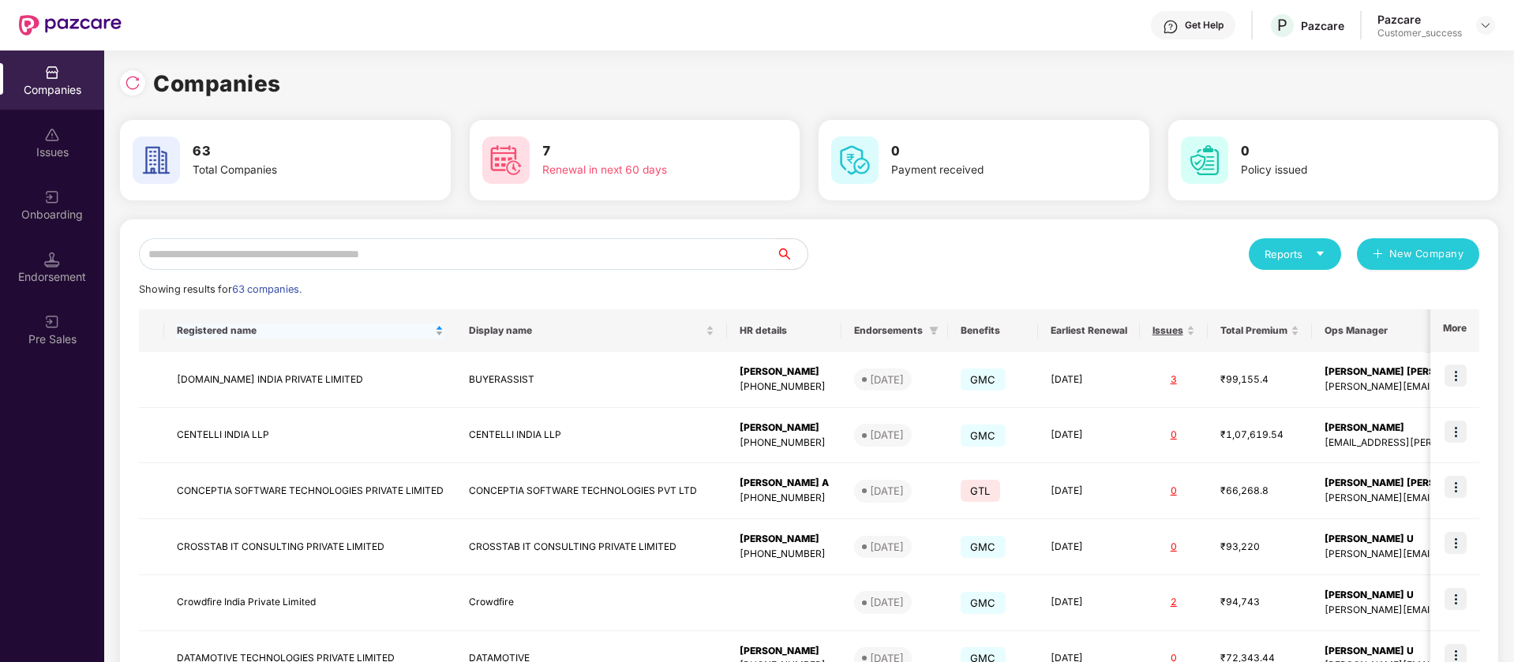
click at [253, 324] on div "Registered name" at bounding box center [310, 331] width 267 height 15
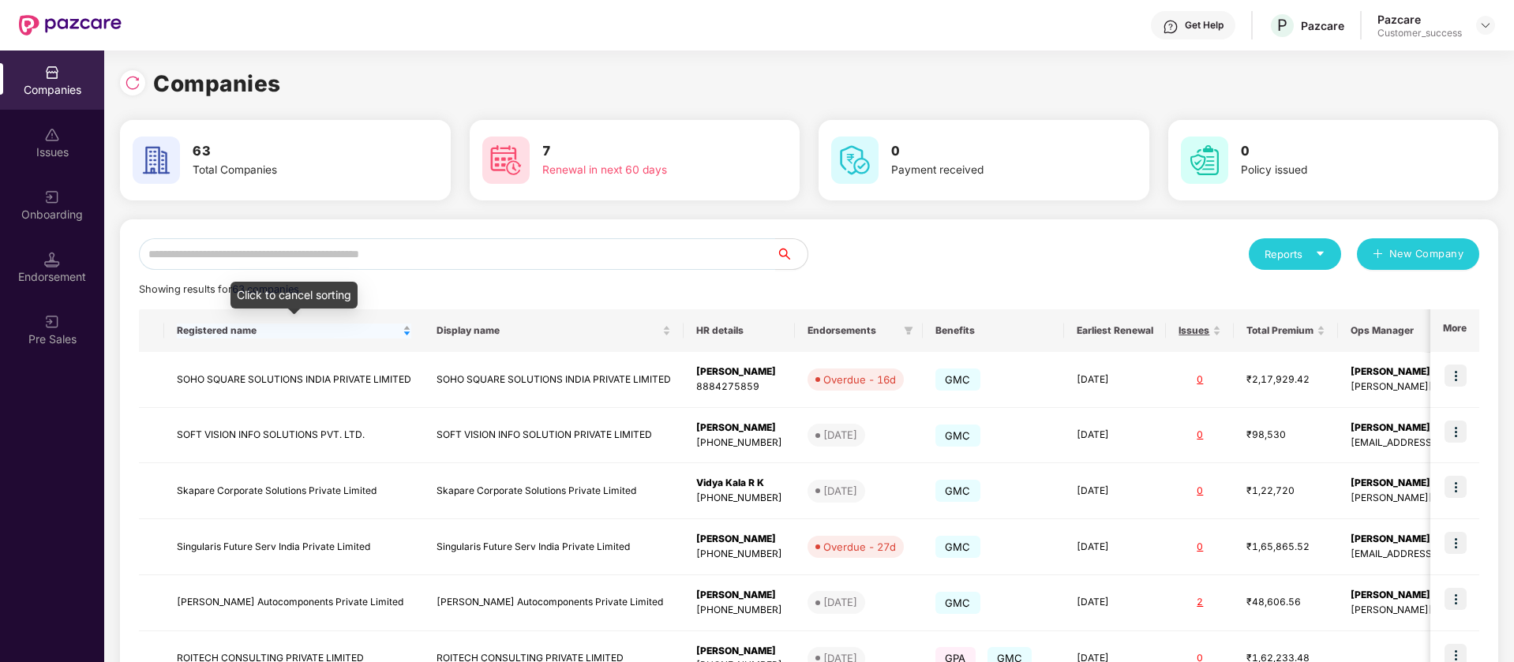
click at [238, 329] on span "Registered name" at bounding box center [288, 330] width 223 height 13
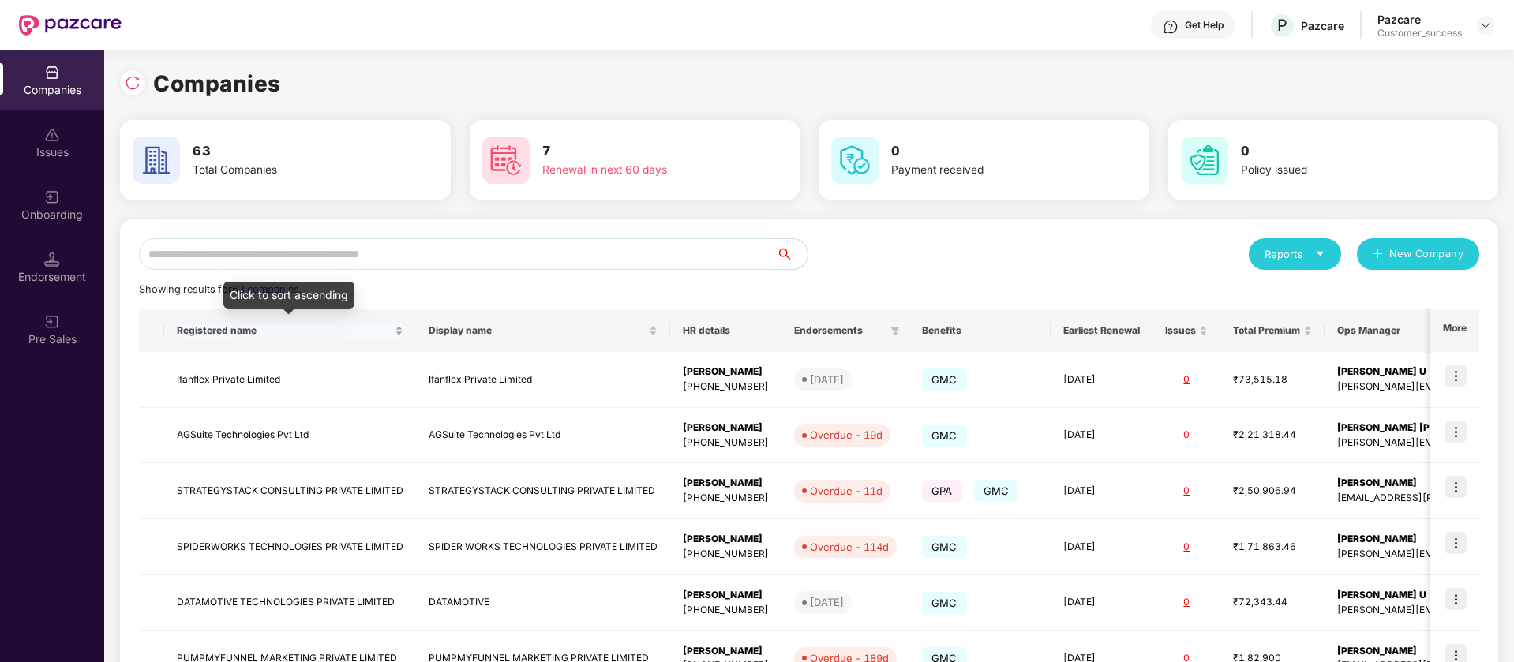
click at [238, 329] on span "Registered name" at bounding box center [284, 330] width 215 height 13
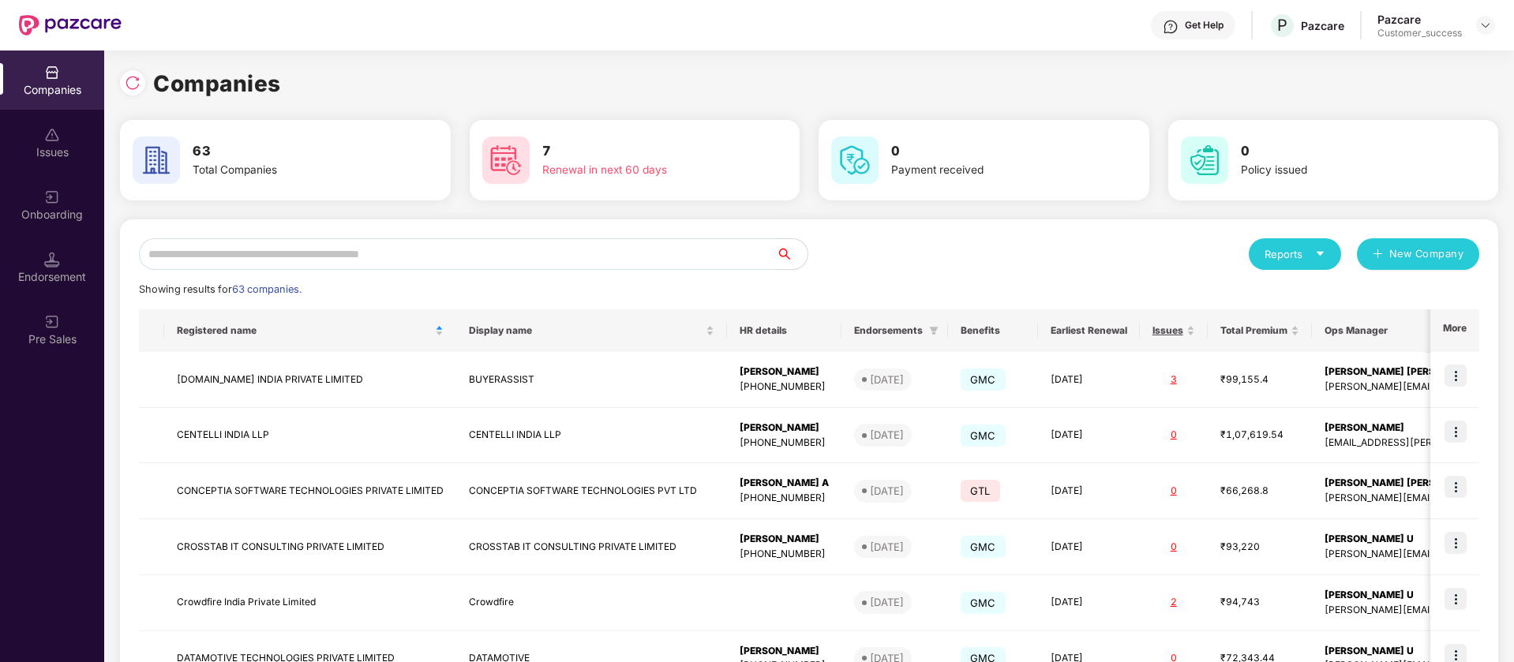
click at [334, 248] on input "text" at bounding box center [457, 254] width 637 height 32
paste input "**********"
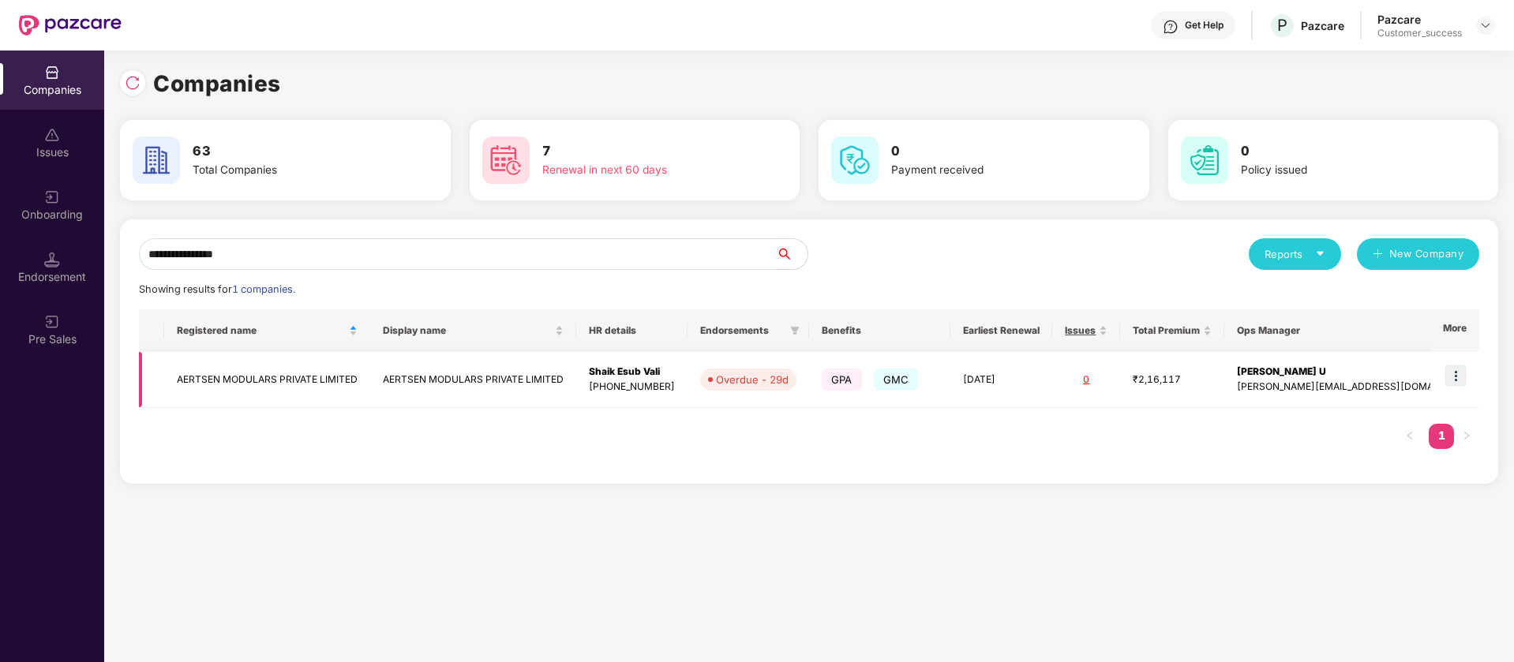
type input "**********"
click at [1458, 376] on img at bounding box center [1455, 376] width 22 height 22
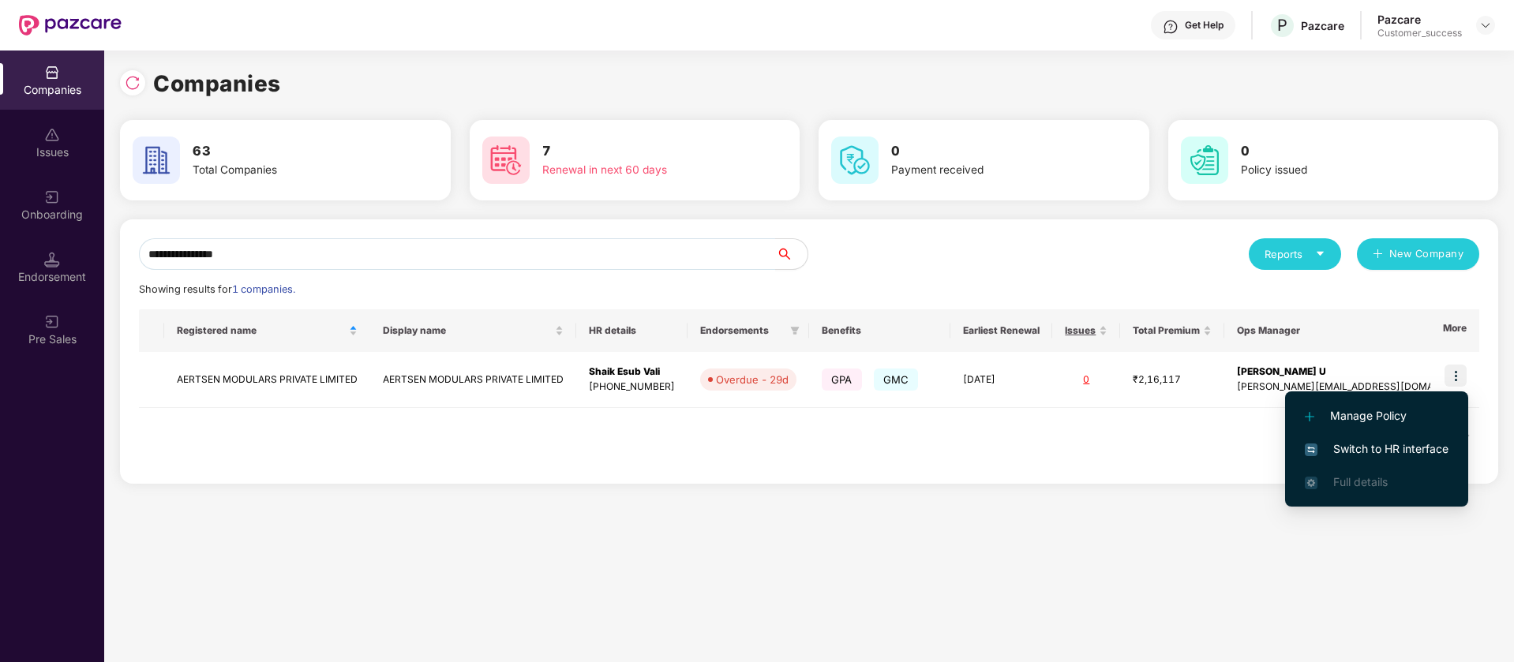
click at [1384, 443] on span "Switch to HR interface" at bounding box center [1376, 448] width 144 height 17
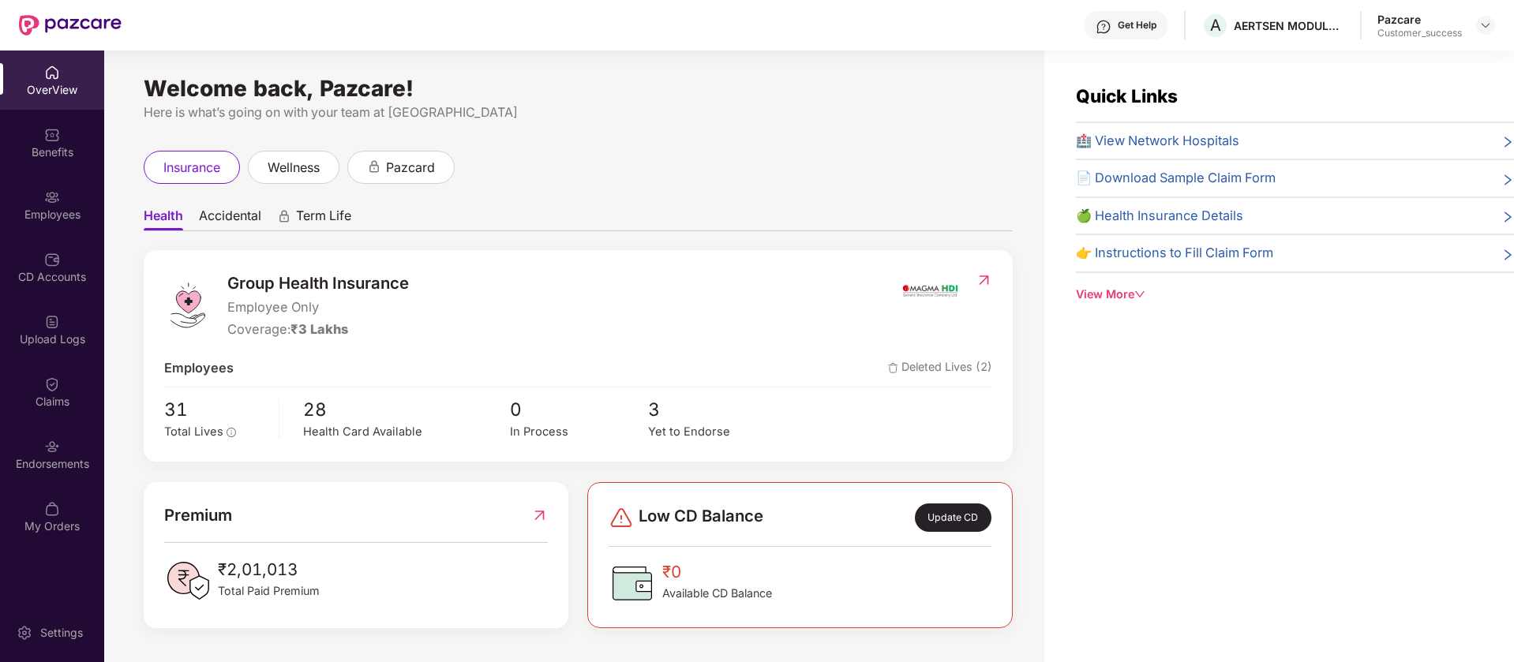
click at [69, 195] on div "Employees" at bounding box center [52, 204] width 104 height 59
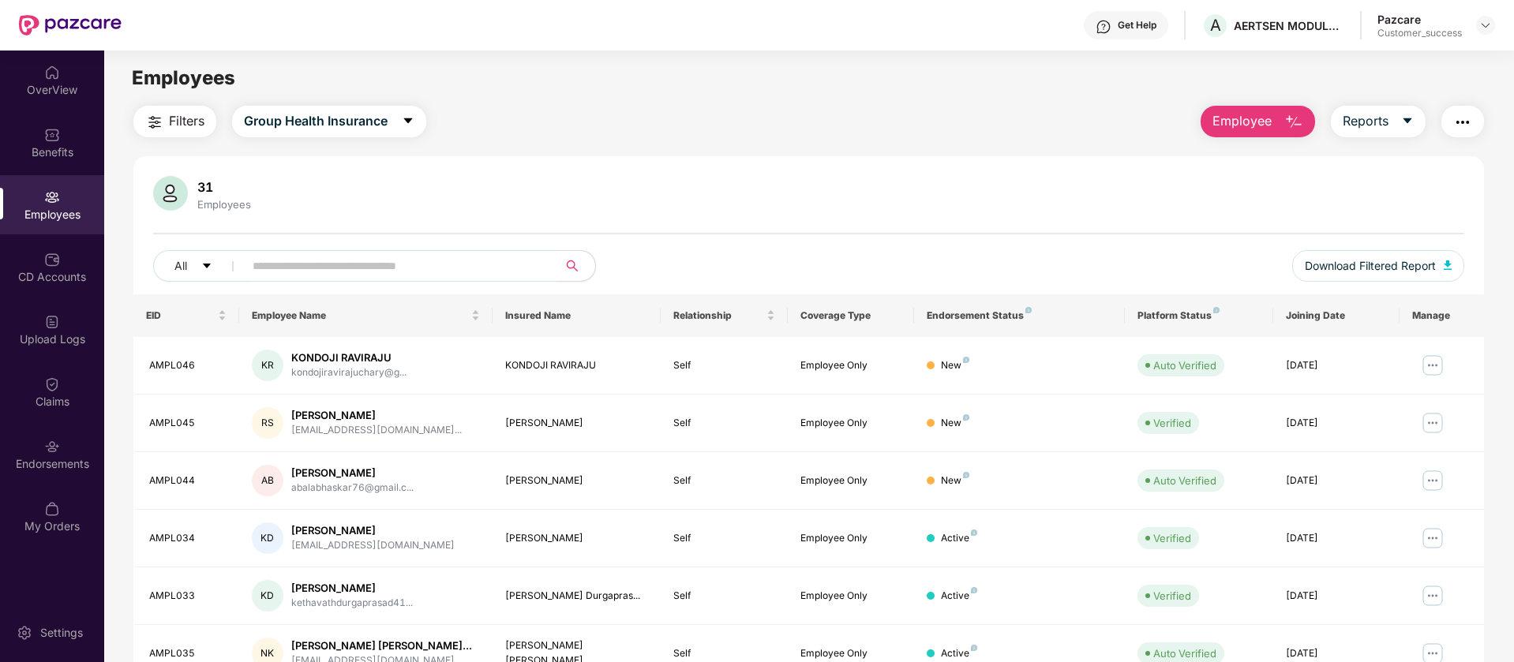
click at [1216, 124] on span "Employee" at bounding box center [1241, 121] width 59 height 20
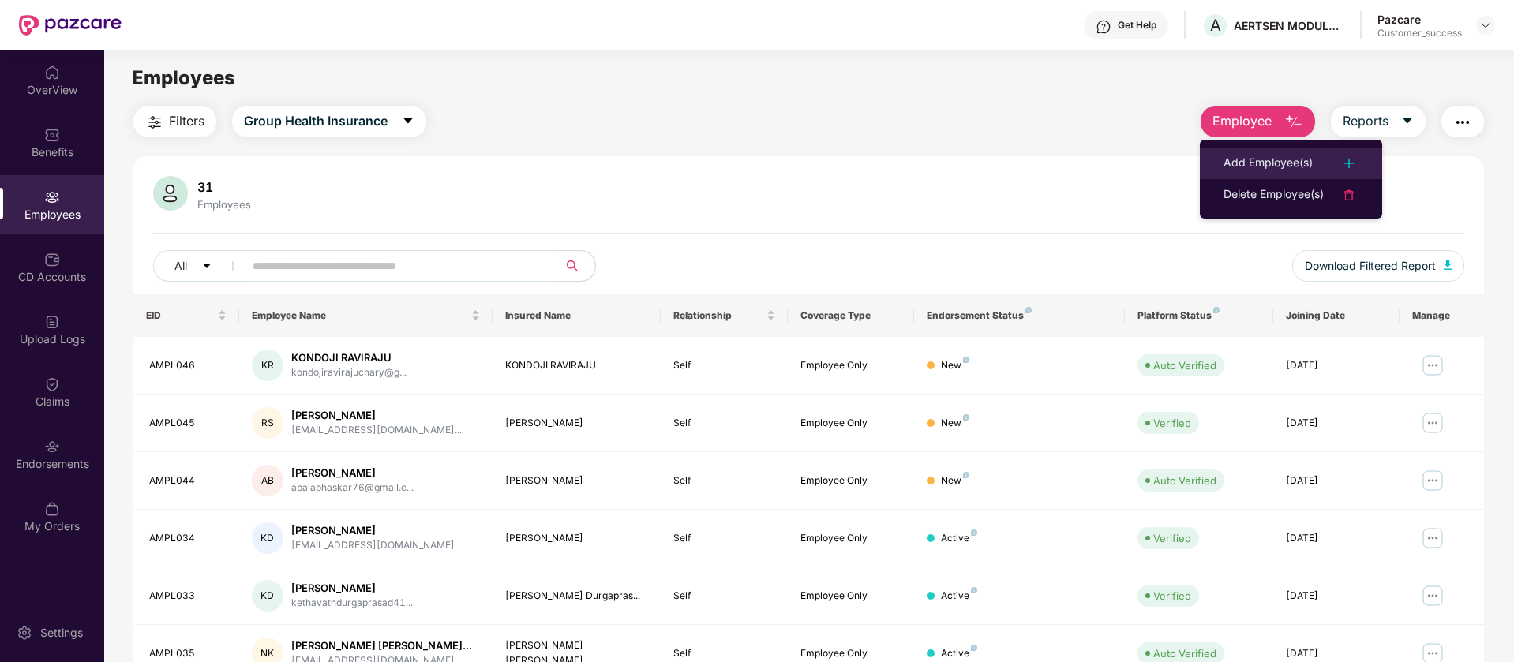
click at [1332, 159] on div at bounding box center [1340, 163] width 35 height 19
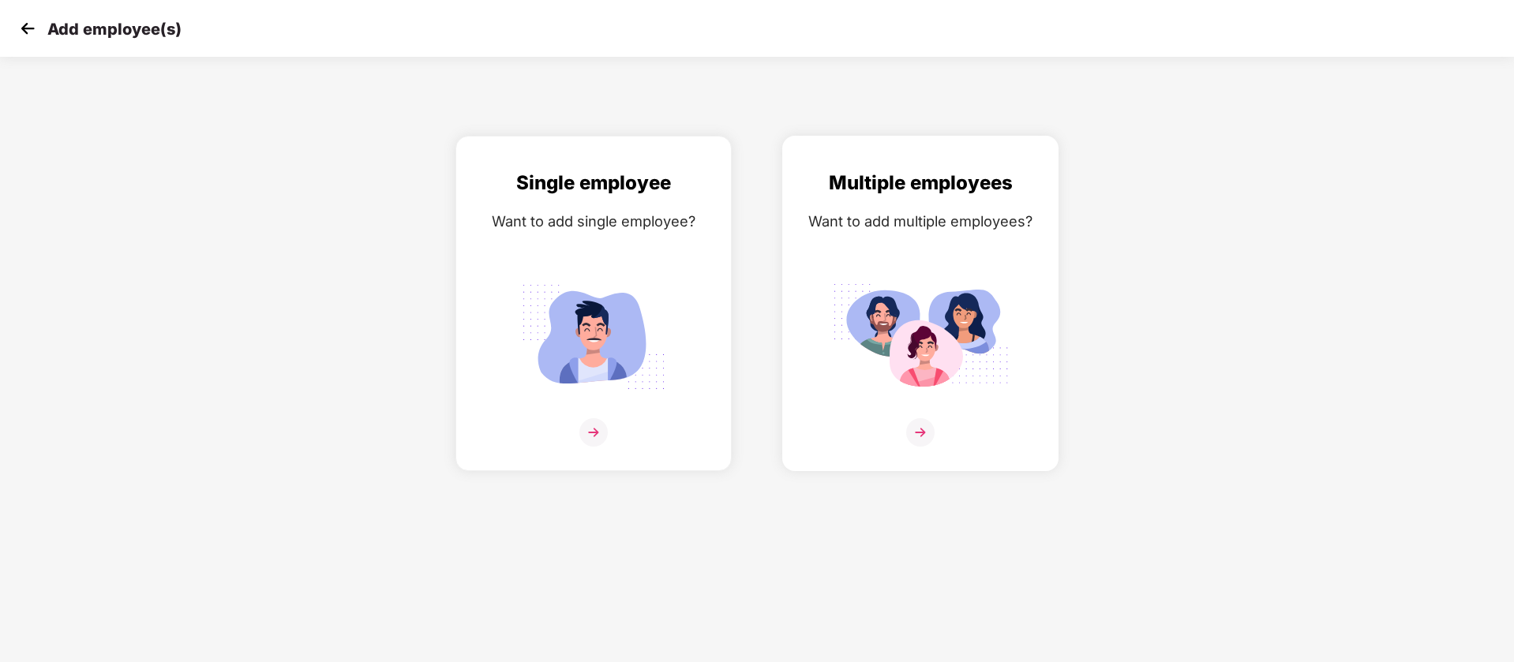
click at [948, 241] on div "Multiple employees Want to add multiple employees?" at bounding box center [920, 317] width 243 height 298
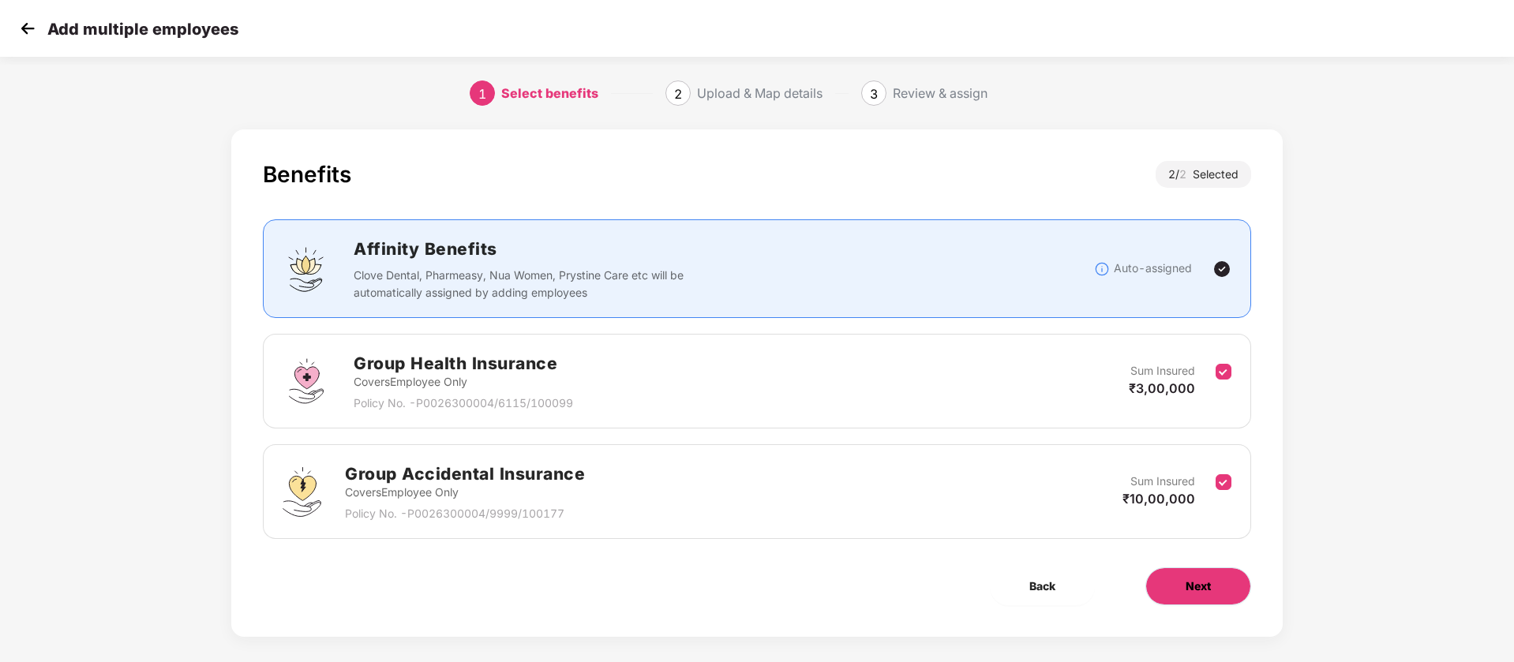
click at [1194, 589] on span "Next" at bounding box center [1197, 586] width 25 height 17
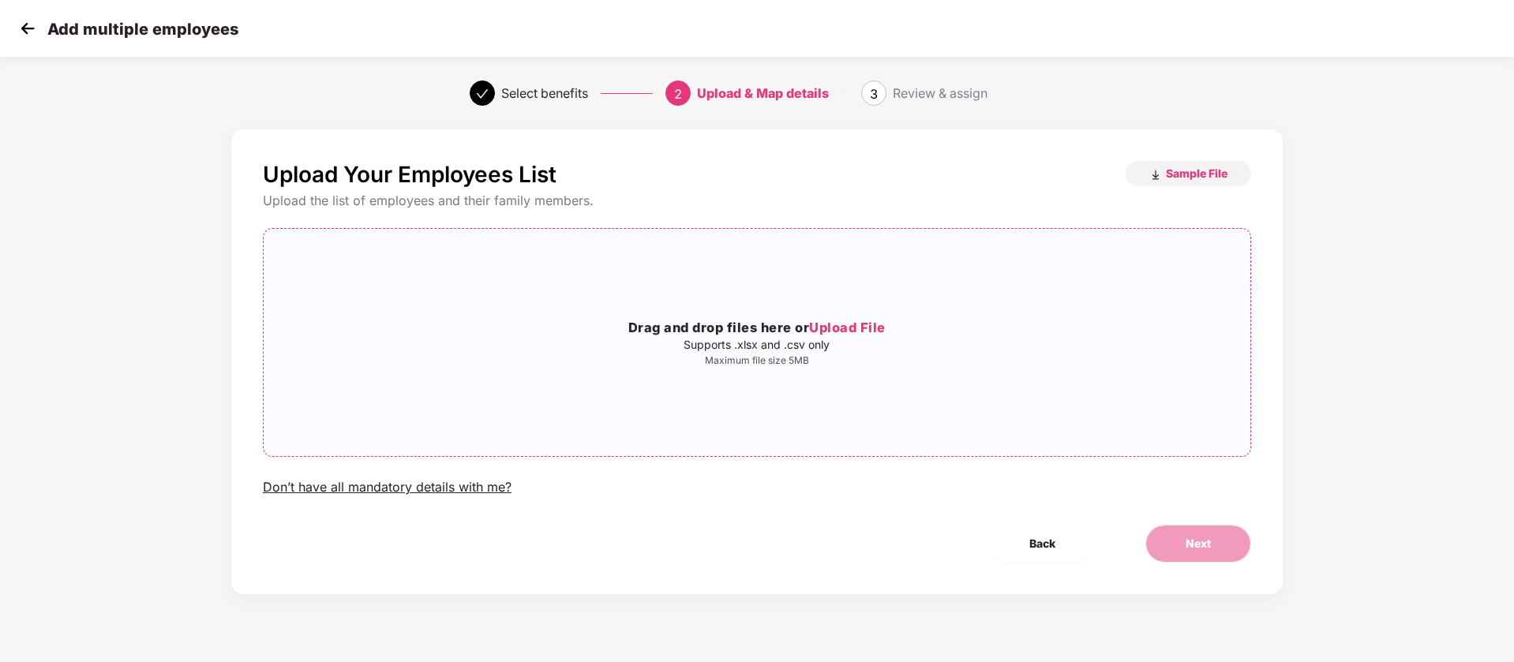
click at [734, 357] on p "Maximum file size 5MB" at bounding box center [757, 360] width 986 height 13
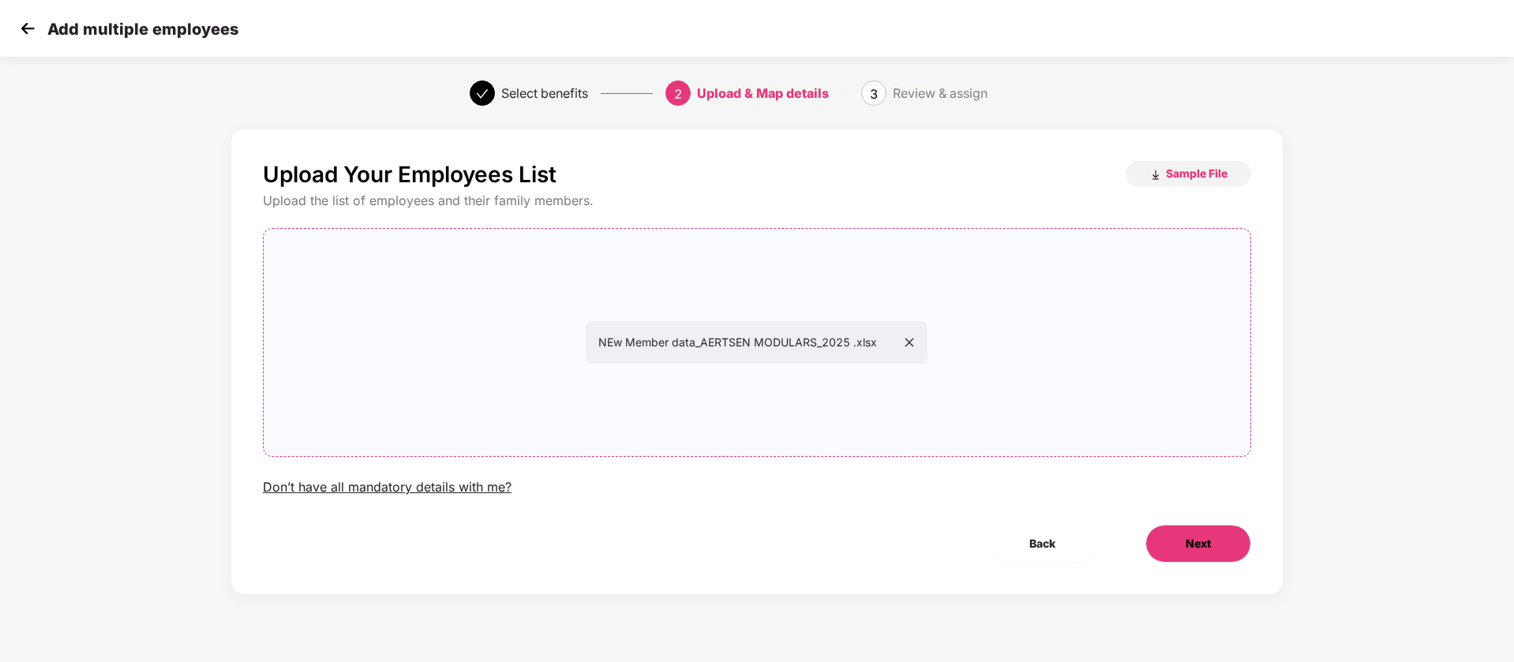
click at [1214, 549] on button "Next" at bounding box center [1198, 544] width 106 height 38
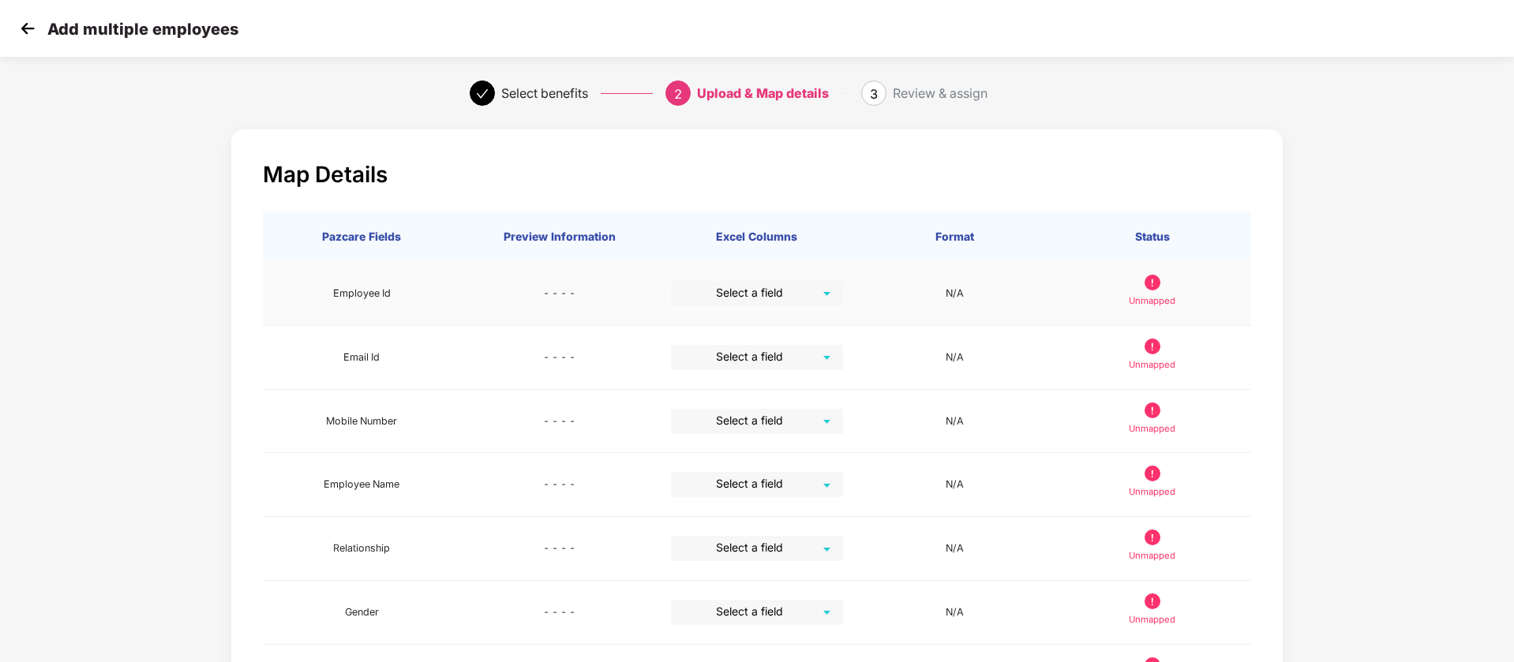
click at [612, 283] on td "- - - -" at bounding box center [558, 294] width 197 height 64
click at [789, 297] on input "search" at bounding box center [751, 293] width 144 height 24
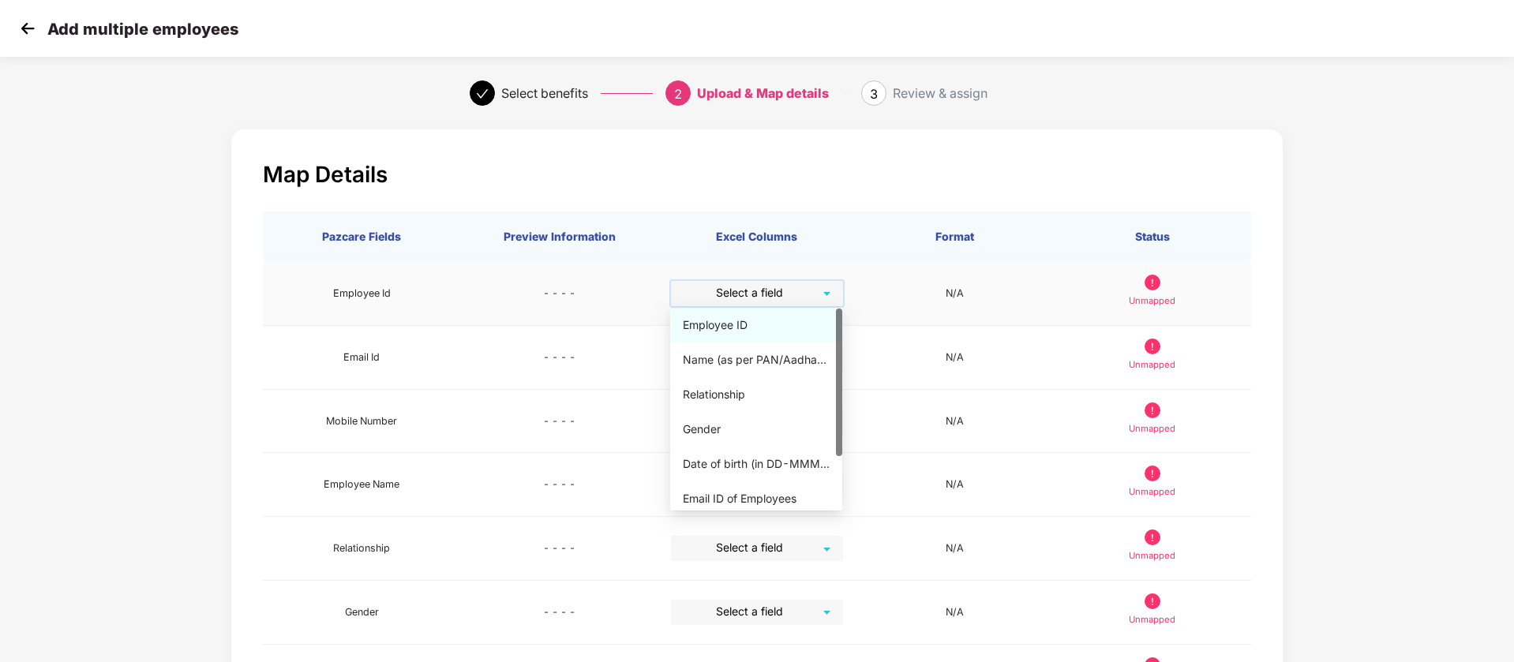
click at [779, 324] on div "Employee ID" at bounding box center [756, 324] width 147 height 17
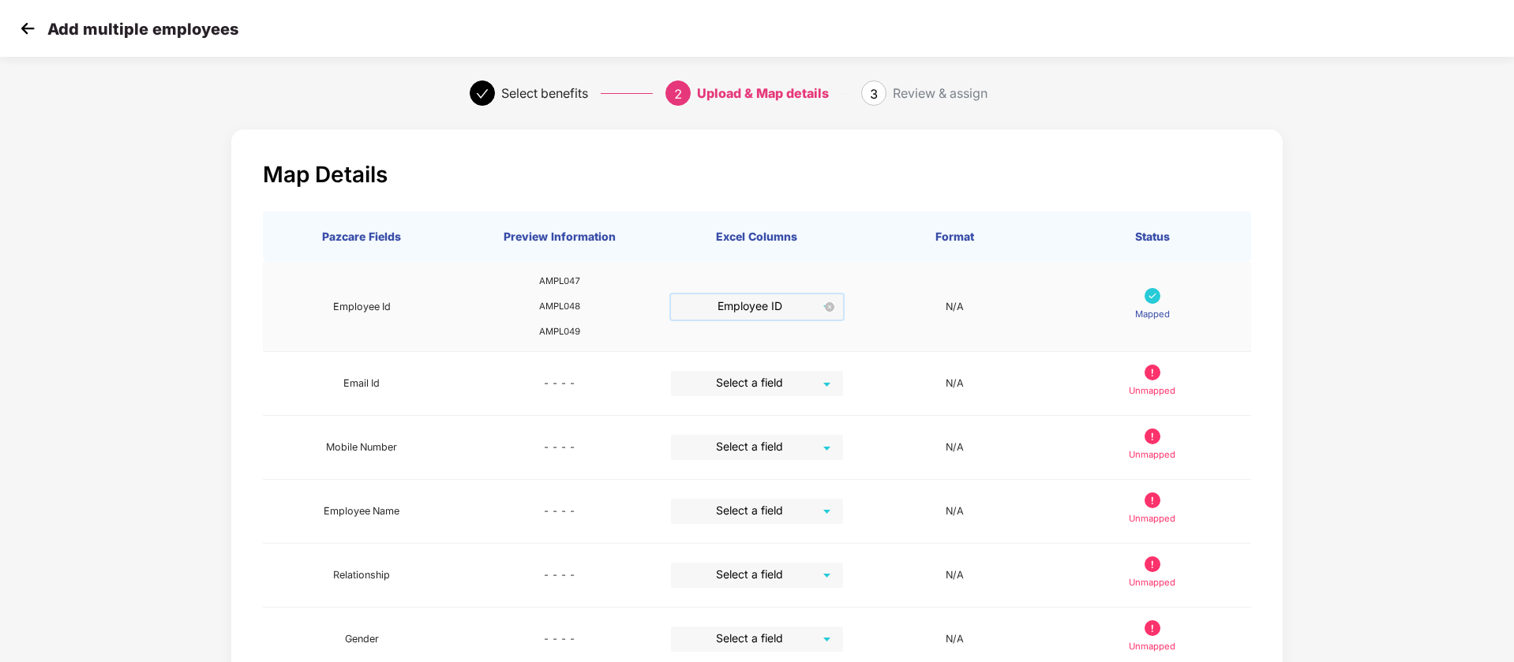
click at [817, 307] on span "Employee ID" at bounding box center [756, 306] width 155 height 25
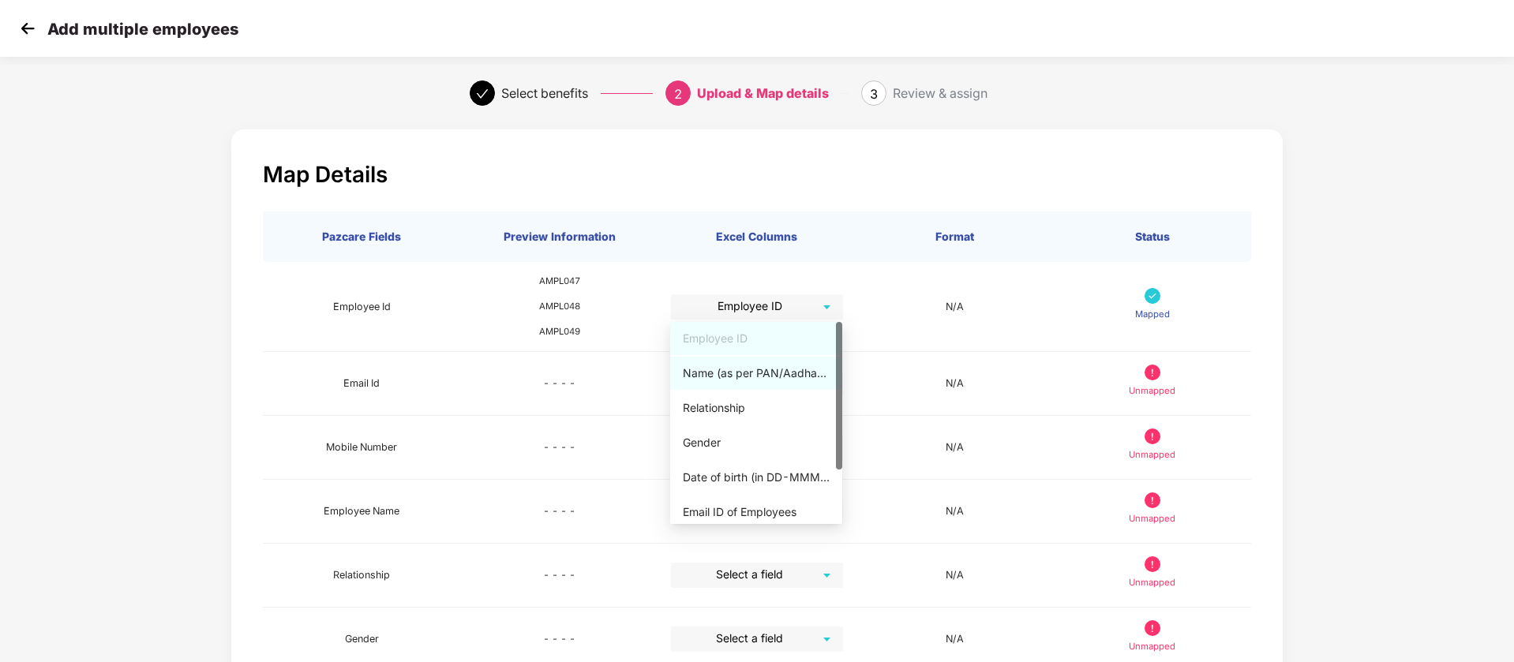
click at [842, 219] on th "Excel Columns" at bounding box center [756, 236] width 197 height 51
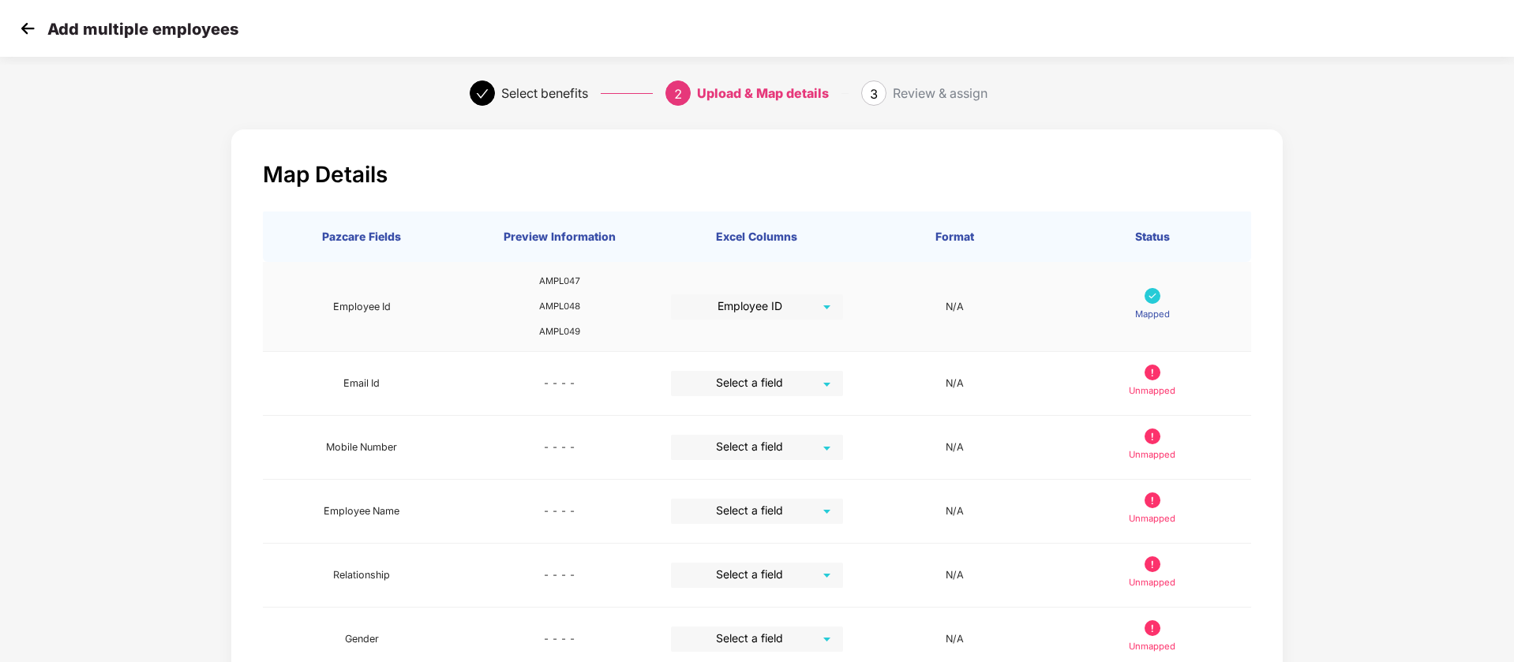
click at [952, 311] on td "N/A" at bounding box center [953, 307] width 197 height 90
click at [790, 386] on input "search" at bounding box center [751, 383] width 144 height 24
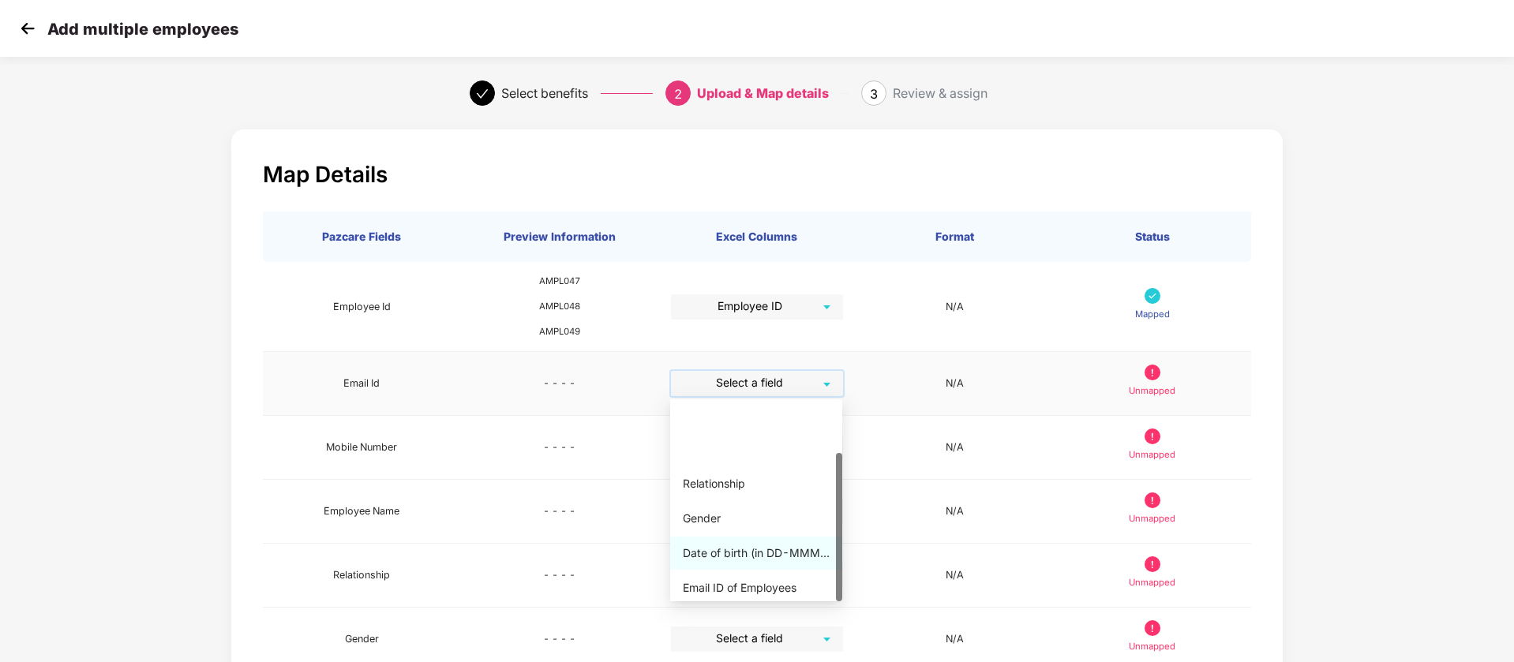
scroll to position [73, 0]
click at [786, 507] on div "Email ID of Employees" at bounding box center [756, 515] width 147 height 17
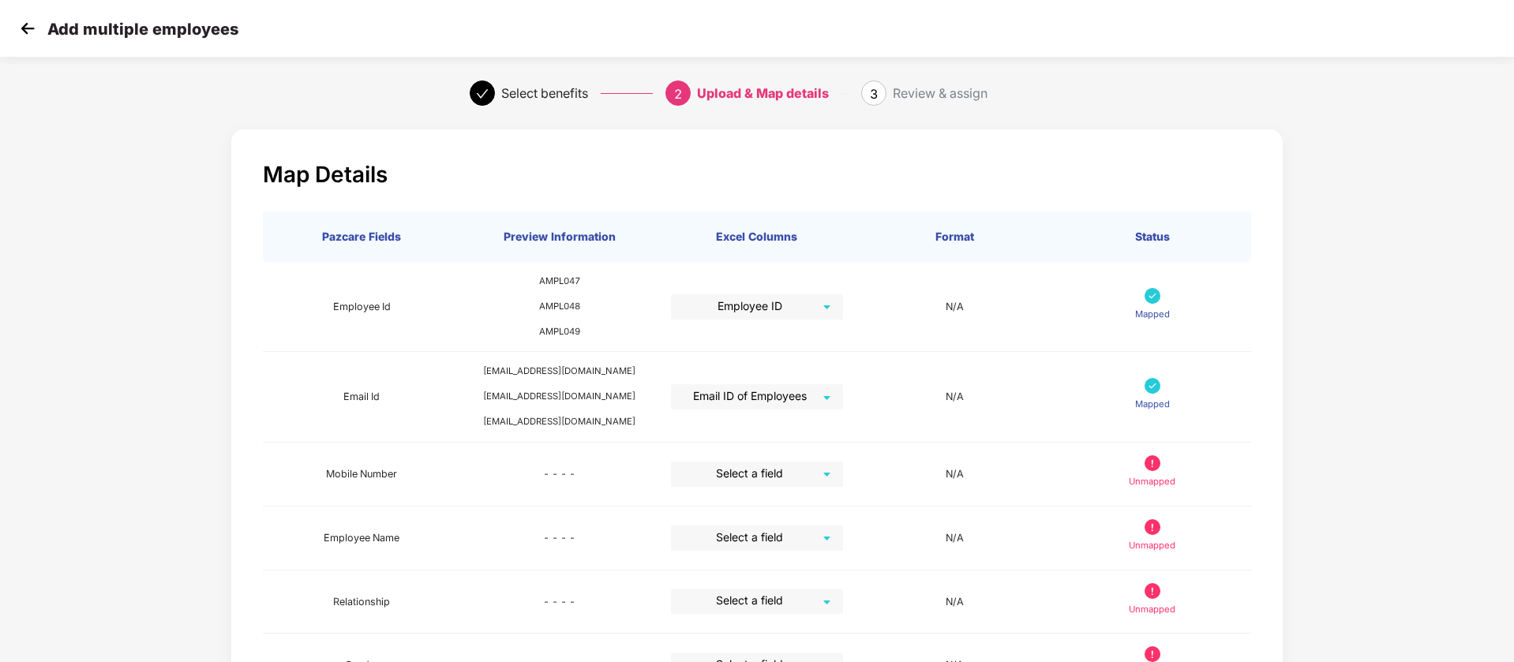
click at [25, 24] on img at bounding box center [28, 29] width 24 height 24
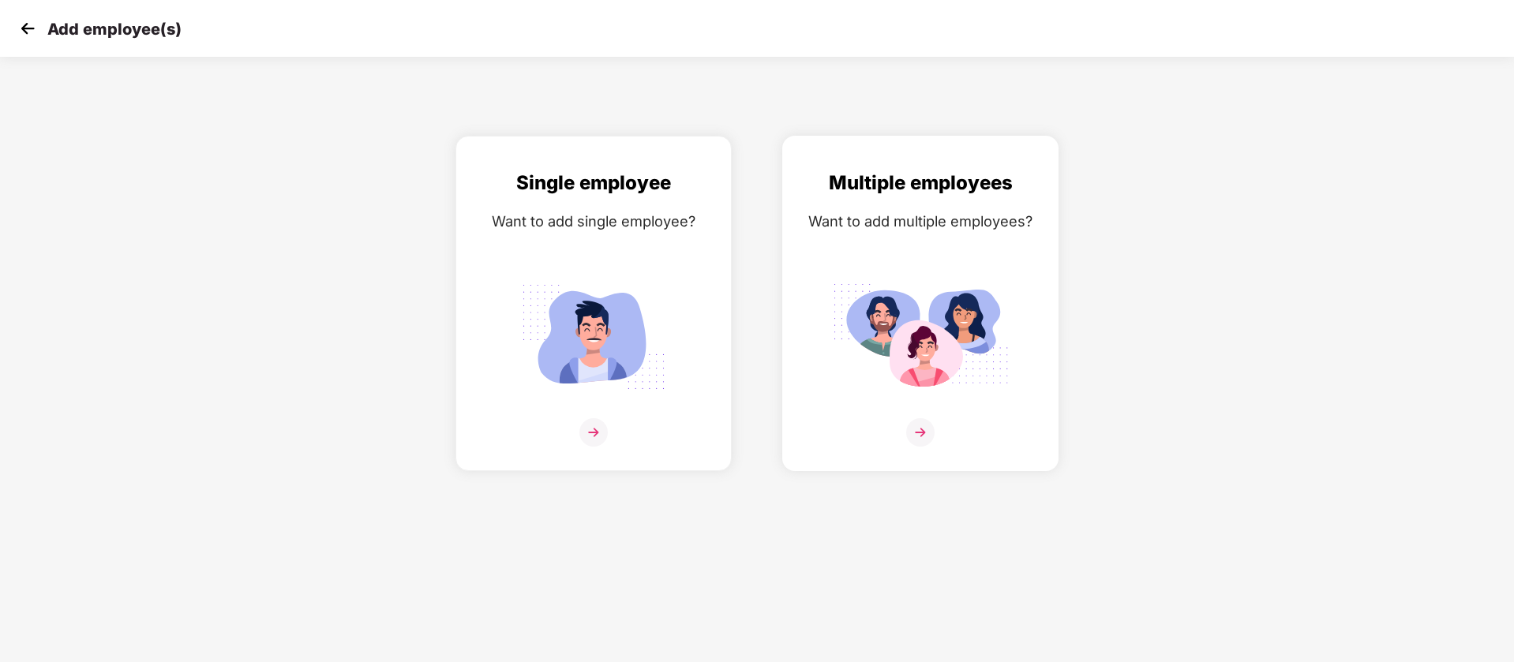
click at [913, 264] on div "Multiple employees Want to add multiple employees?" at bounding box center [920, 317] width 243 height 298
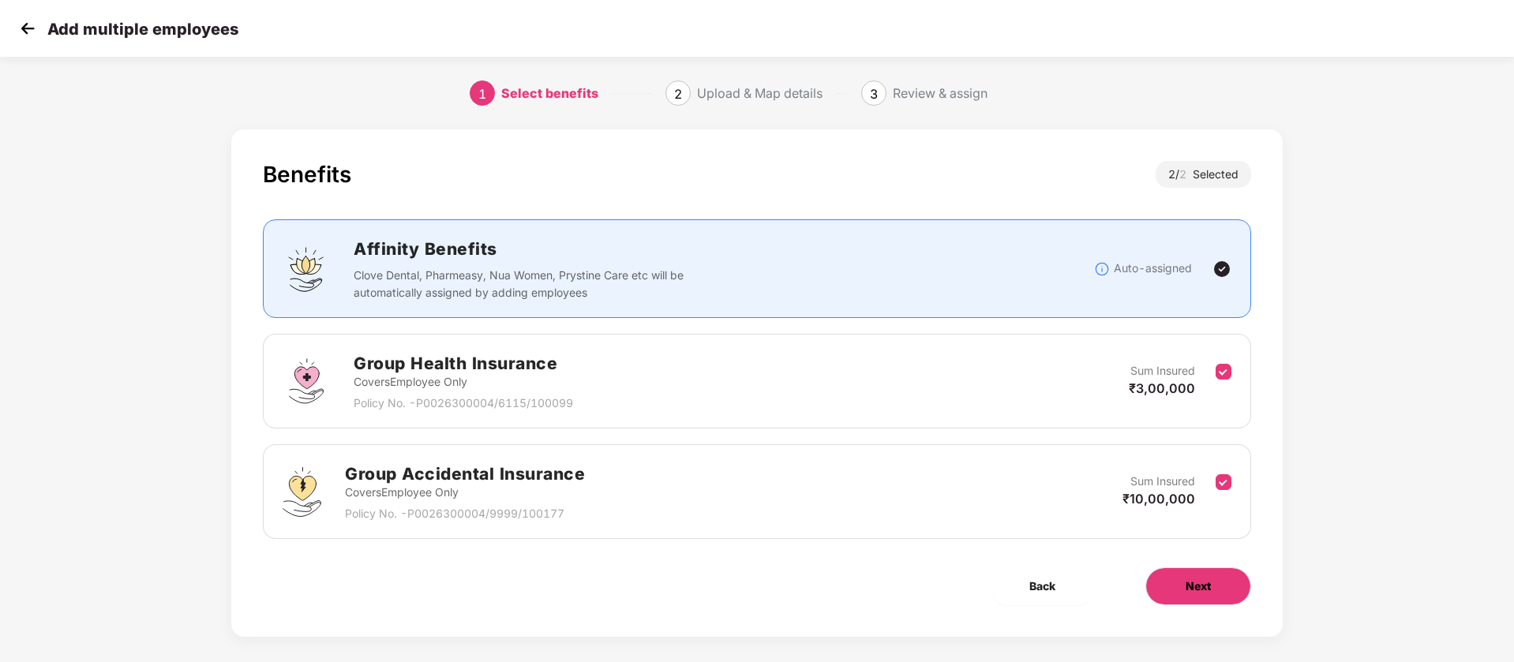
click at [1207, 581] on span "Next" at bounding box center [1197, 586] width 25 height 17
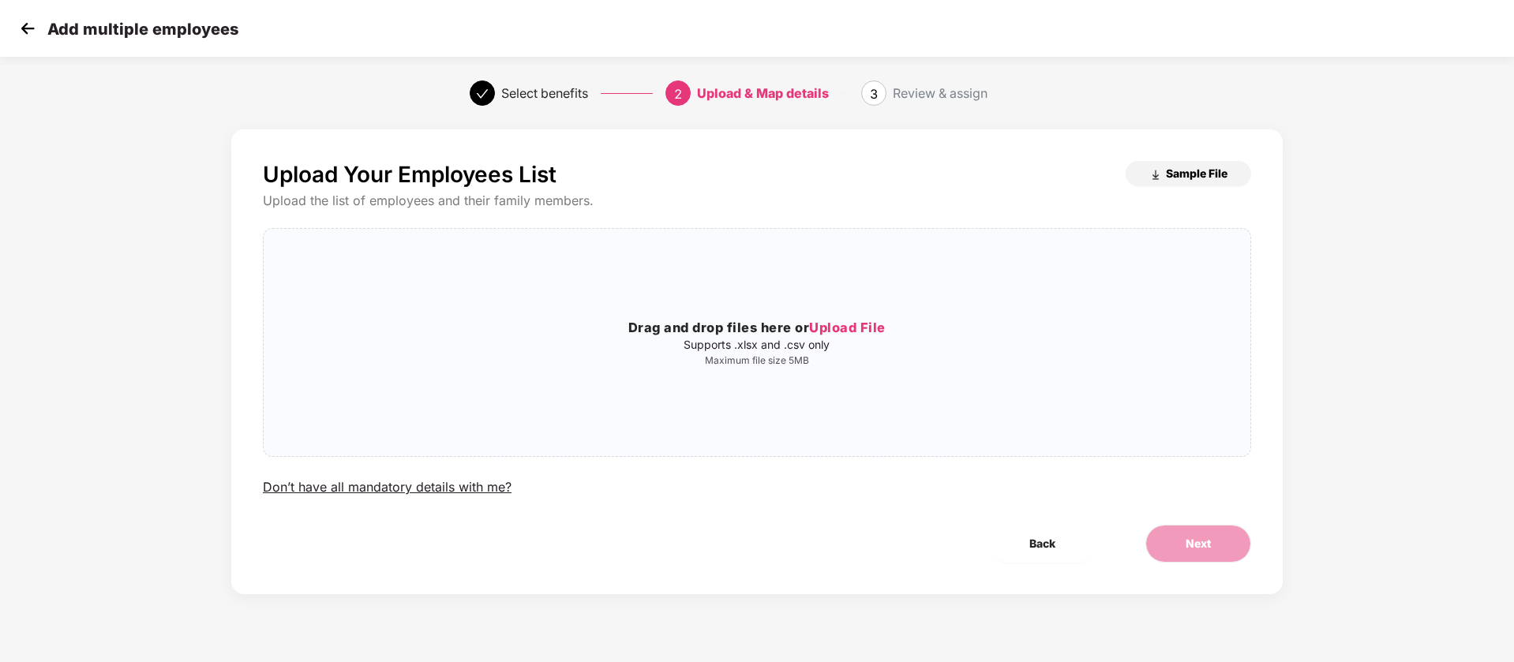
click at [1185, 170] on span "Sample File" at bounding box center [1197, 173] width 62 height 15
click at [664, 318] on h3 "Drag and drop files here or Upload File" at bounding box center [757, 328] width 986 height 21
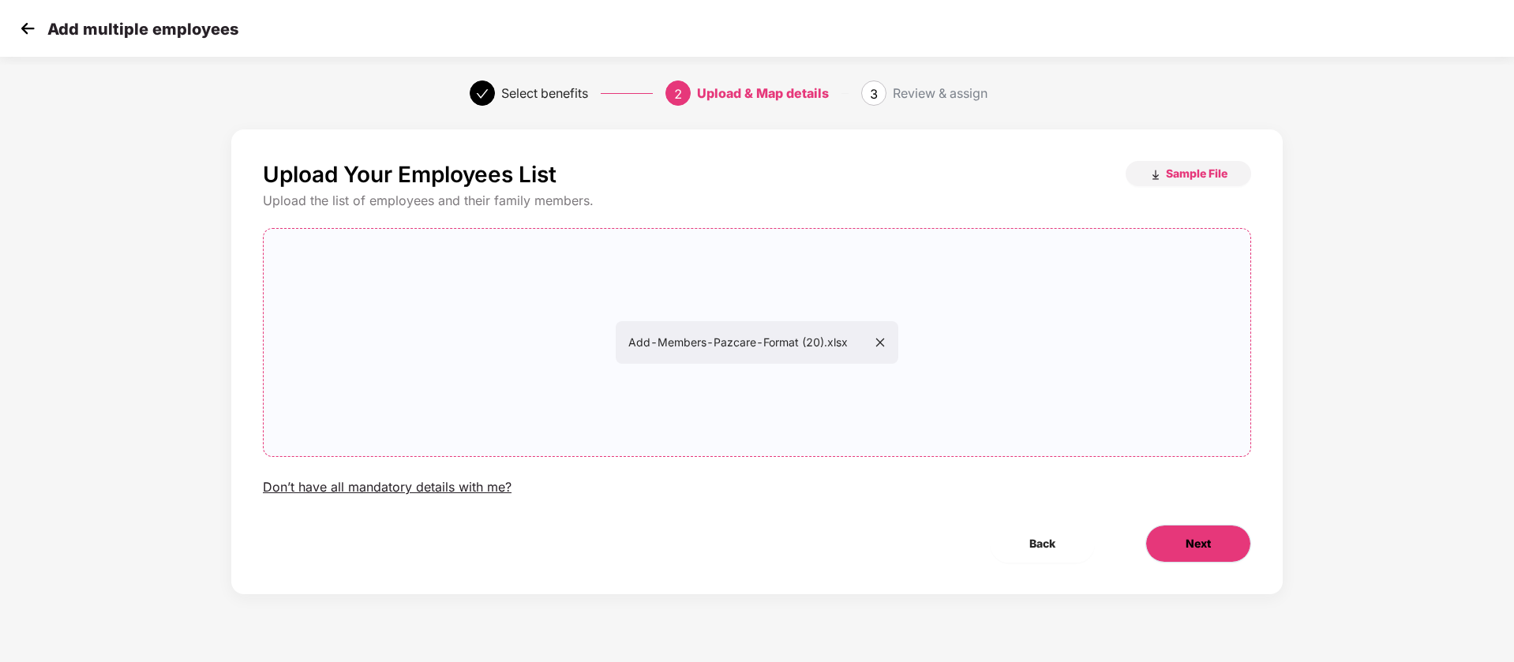
click at [1236, 556] on button "Next" at bounding box center [1198, 544] width 106 height 38
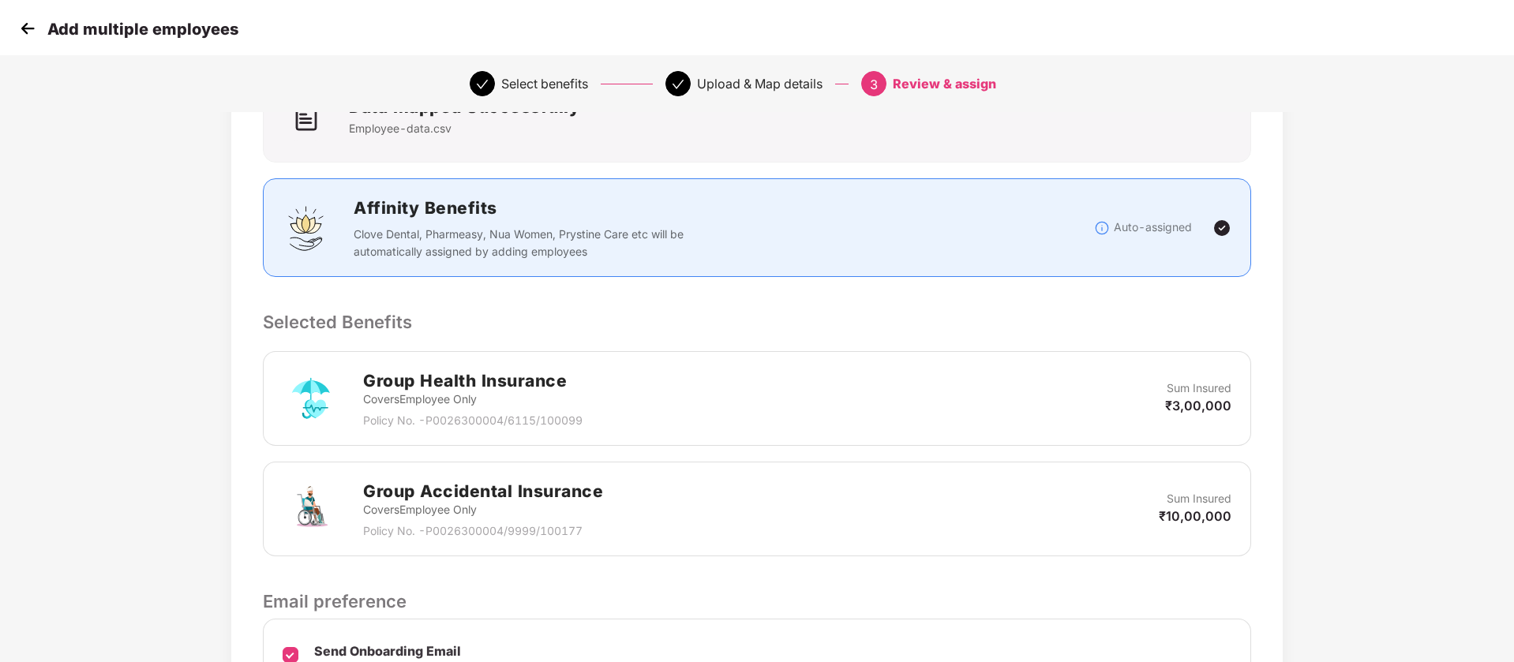
scroll to position [328, 0]
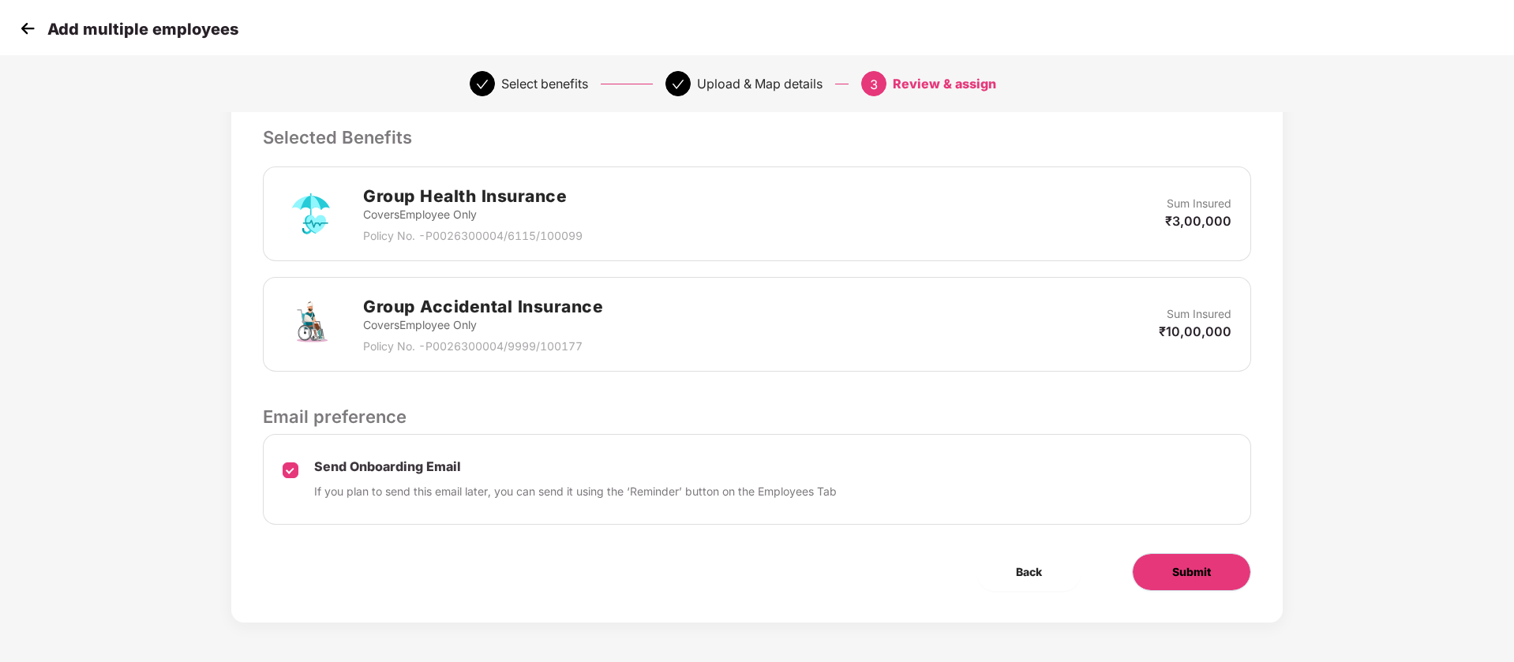
click at [1186, 566] on span "Submit" at bounding box center [1191, 571] width 39 height 17
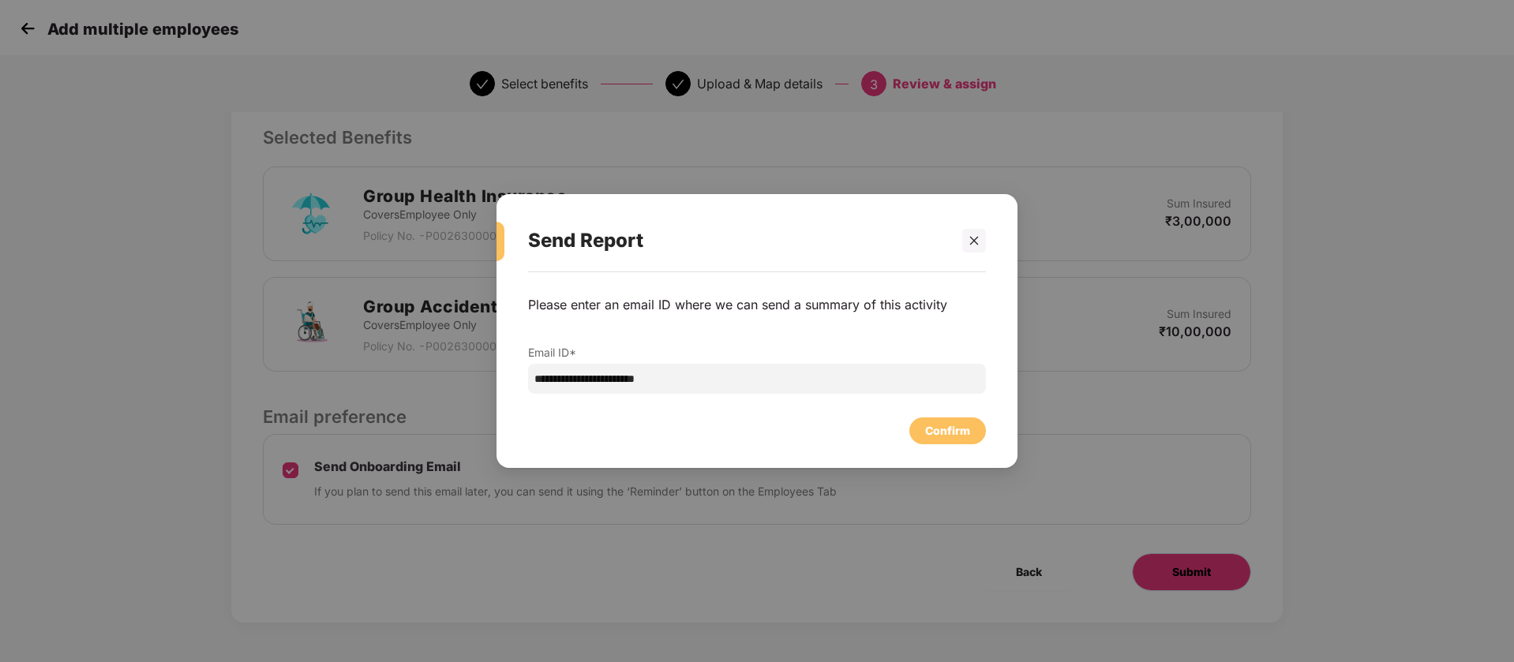
scroll to position [0, 0]
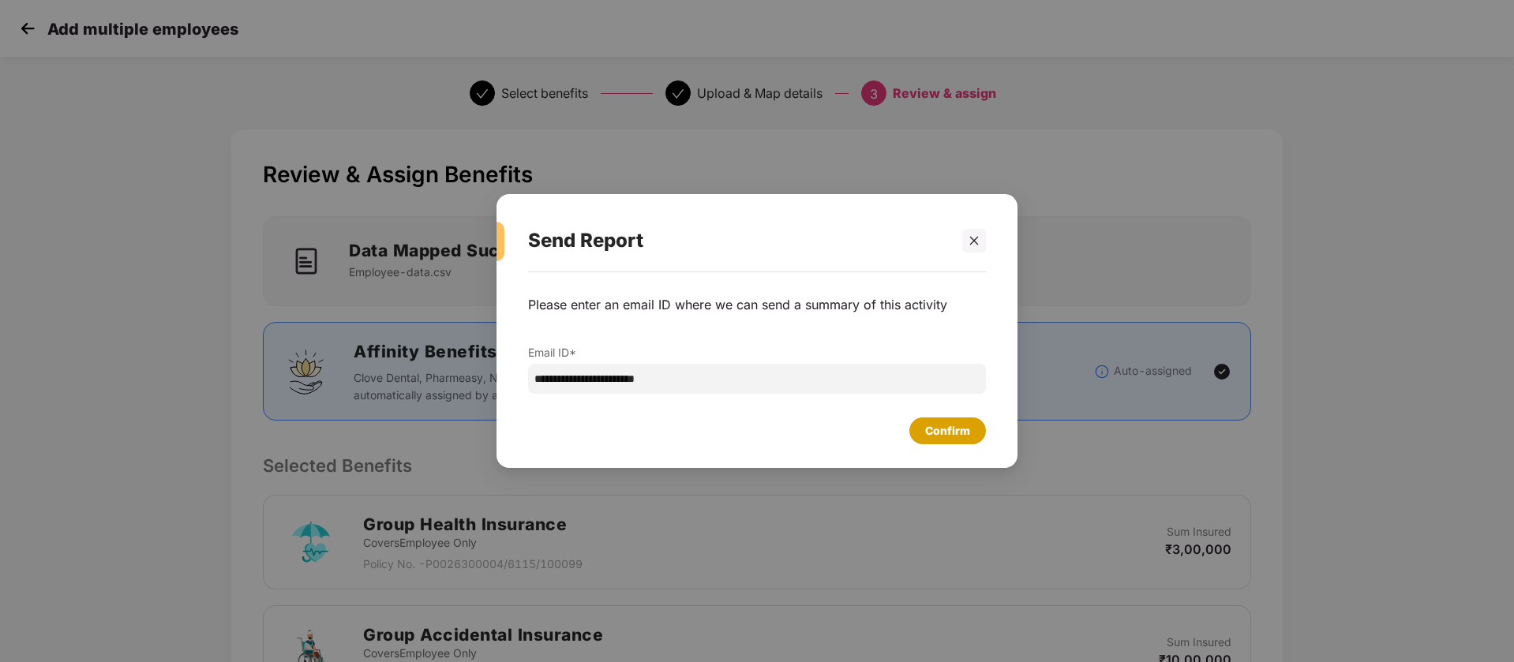
click at [931, 430] on div "Confirm" at bounding box center [947, 430] width 45 height 17
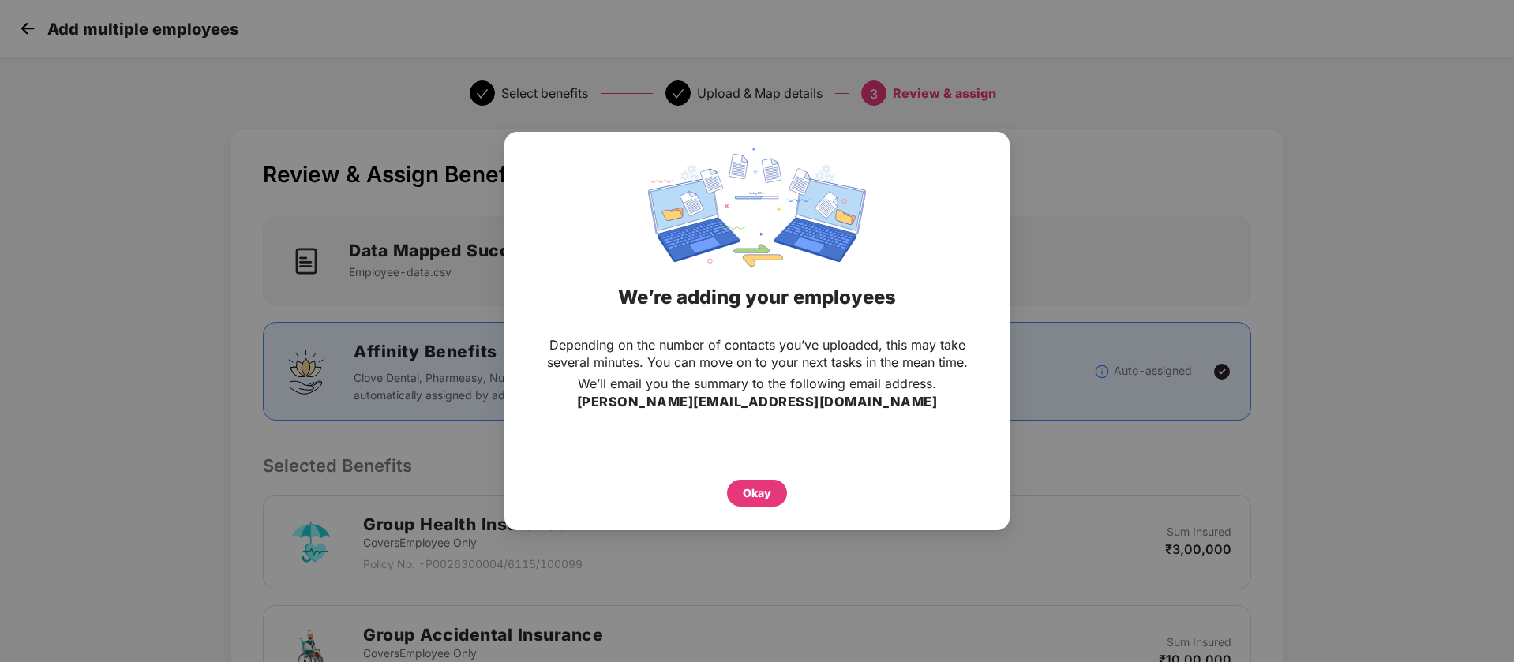
click at [728, 294] on div "We’re adding your employees" at bounding box center [757, 298] width 466 height 62
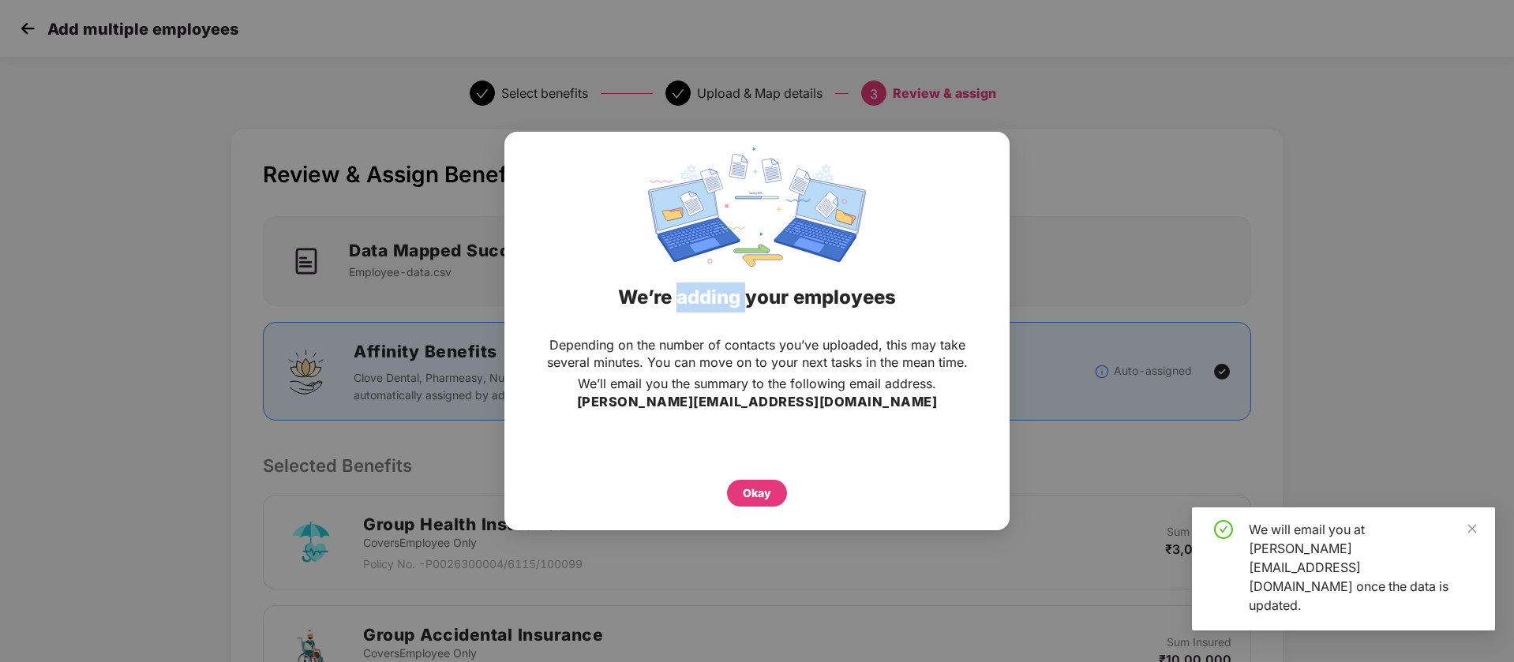
click at [728, 294] on div "We’re adding your employees" at bounding box center [757, 298] width 466 height 62
copy div "We’re adding your employees"
click at [750, 499] on div "Okay" at bounding box center [757, 493] width 28 height 17
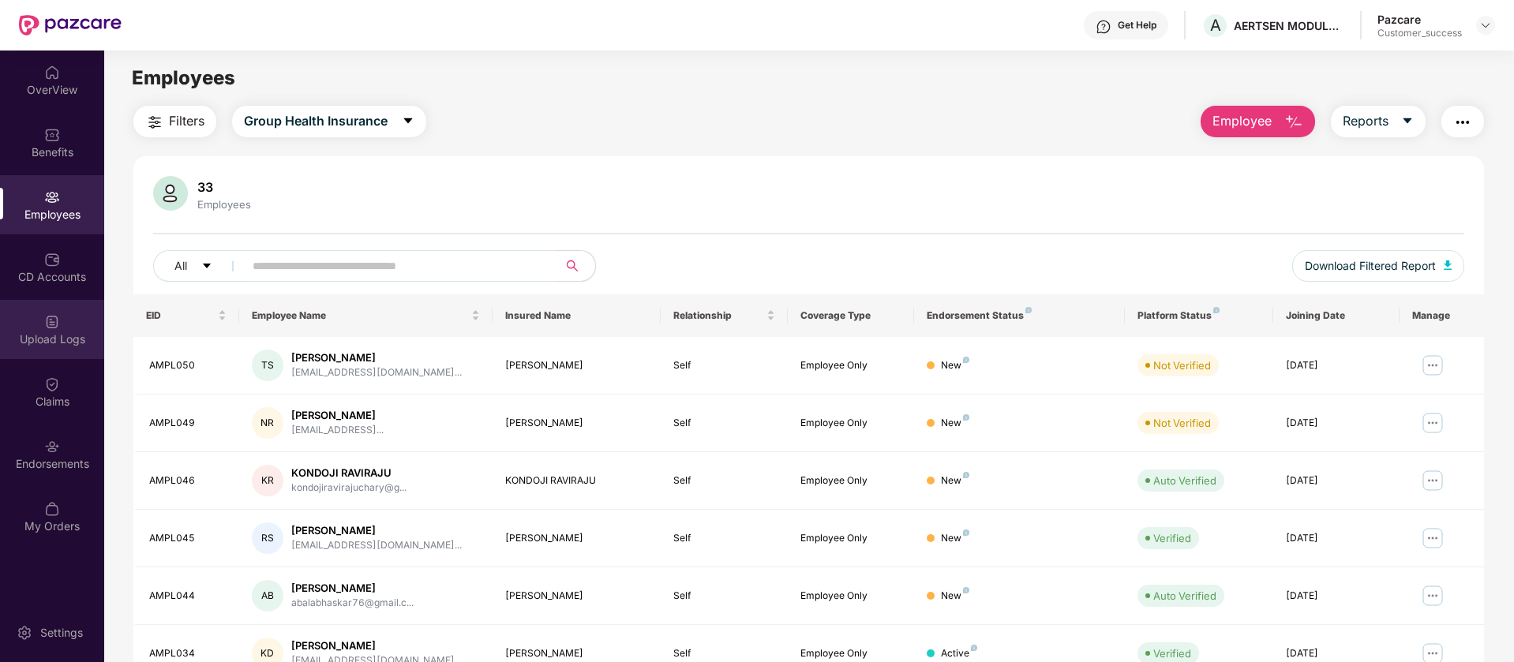
click at [58, 339] on div "Upload Logs" at bounding box center [52, 339] width 104 height 16
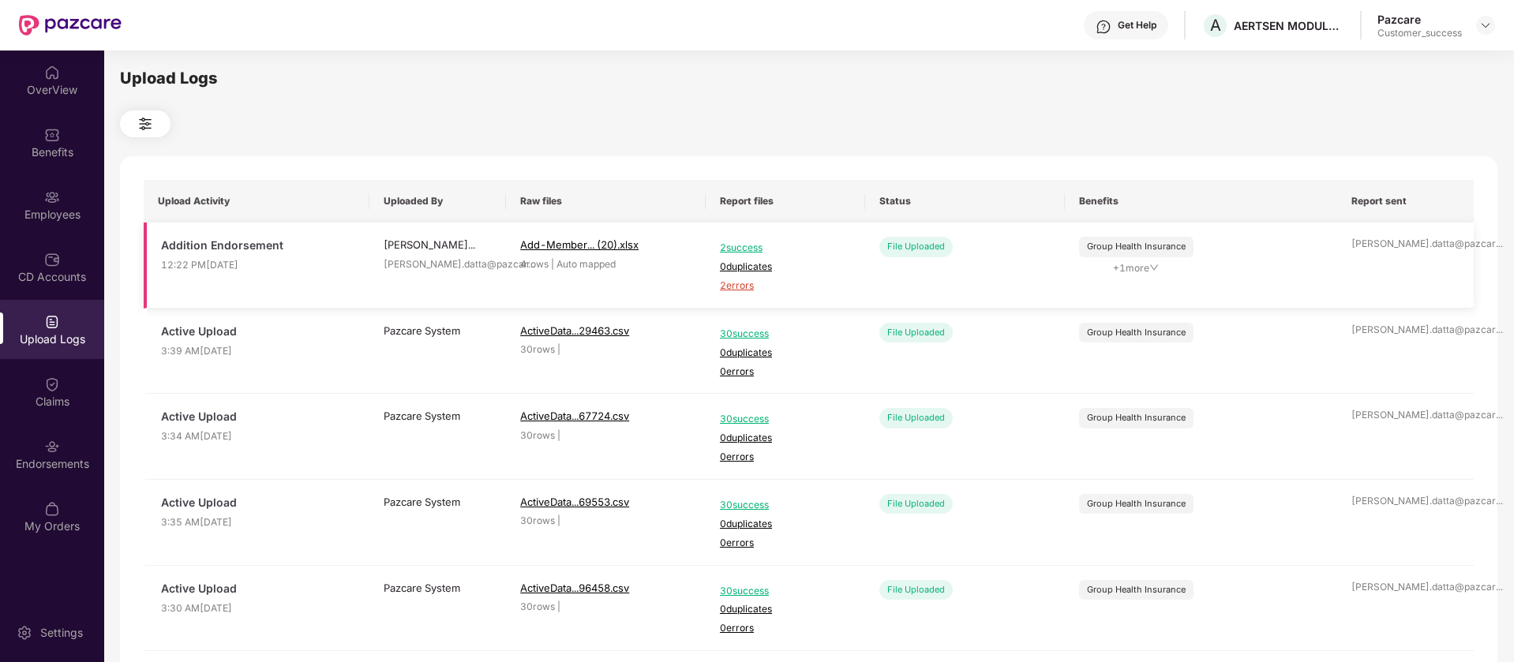
click at [739, 290] on span "2 errors" at bounding box center [785, 286] width 131 height 15
click at [80, 185] on div "Employees" at bounding box center [52, 204] width 104 height 59
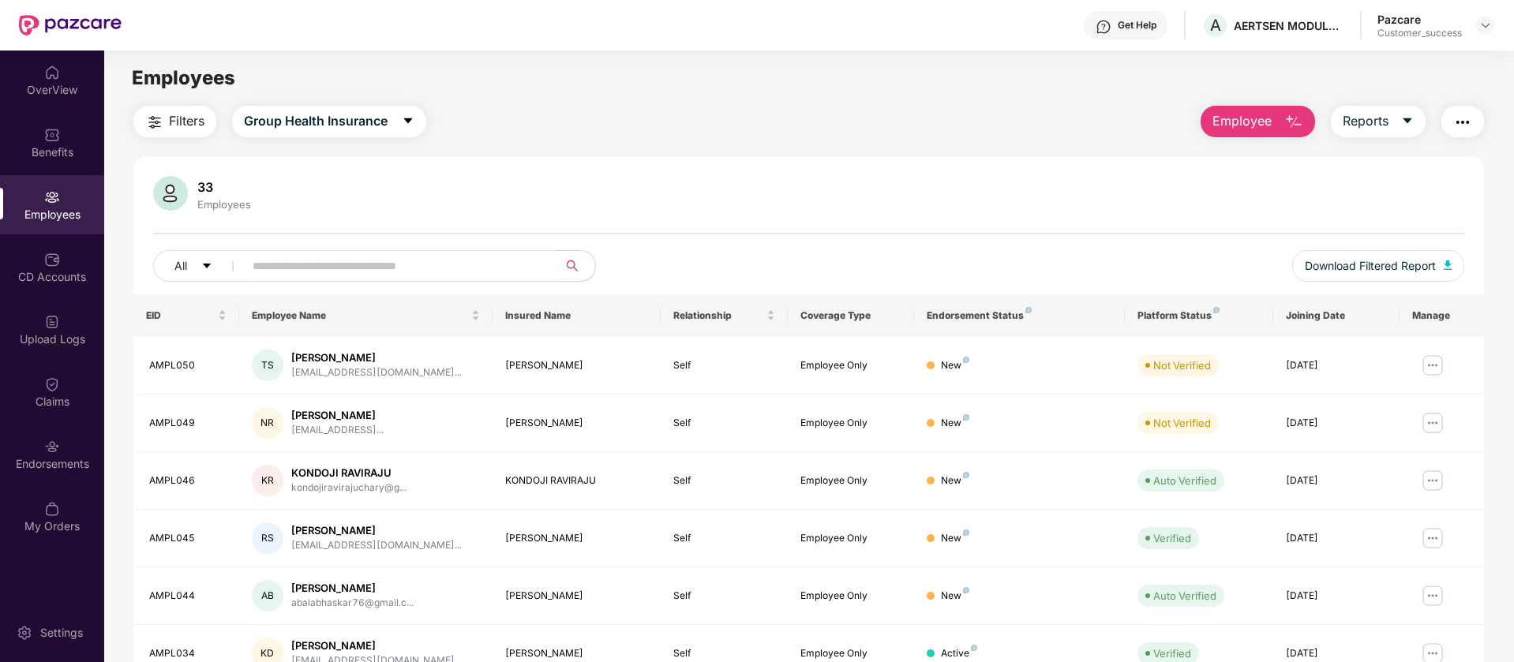
click at [1213, 120] on span "Employee" at bounding box center [1241, 121] width 59 height 20
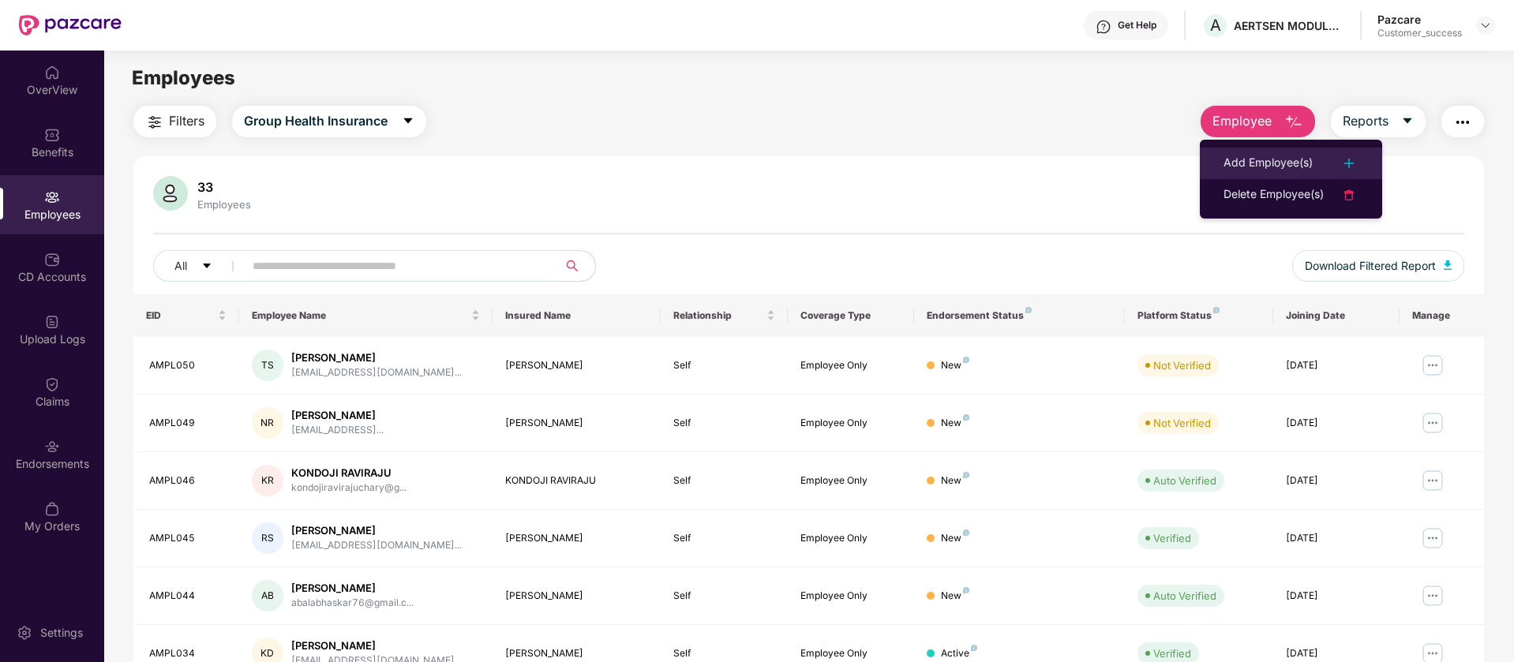
click at [1358, 155] on img at bounding box center [1348, 163] width 19 height 19
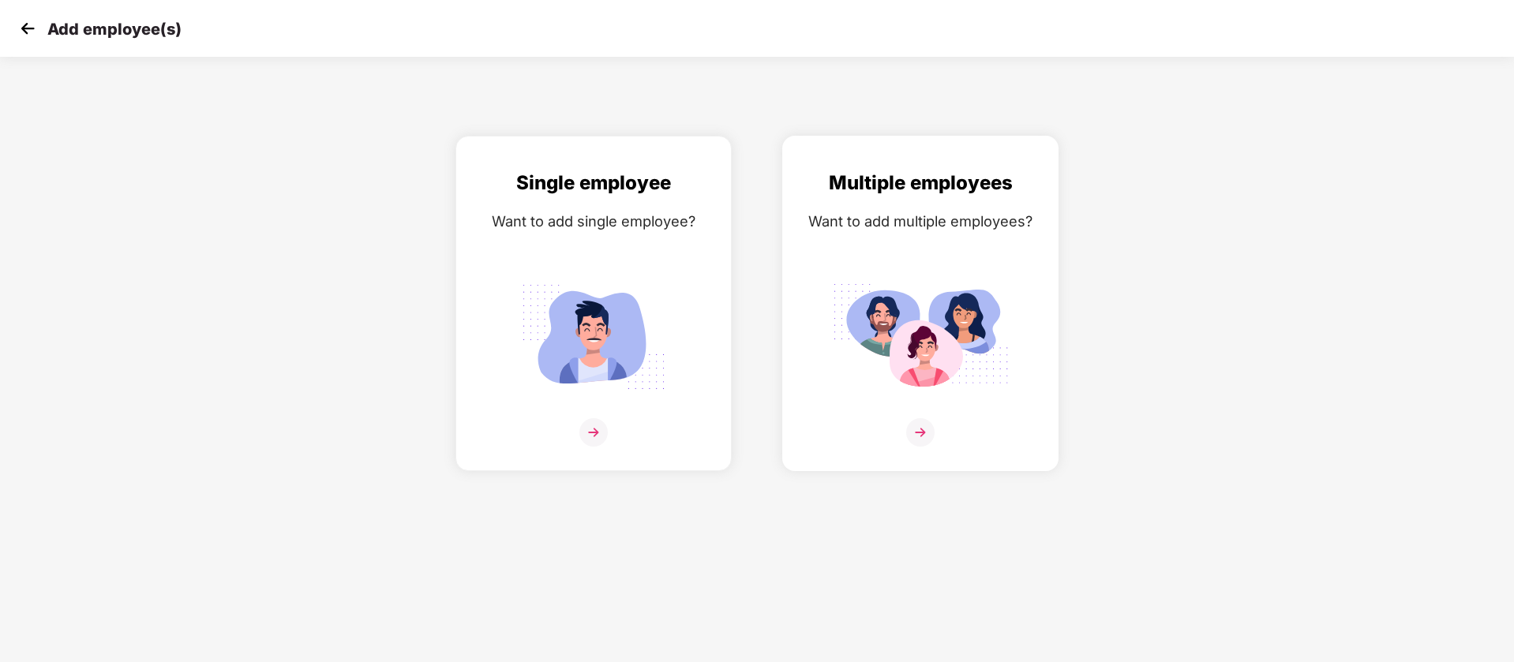
click at [945, 300] on img at bounding box center [920, 336] width 177 height 123
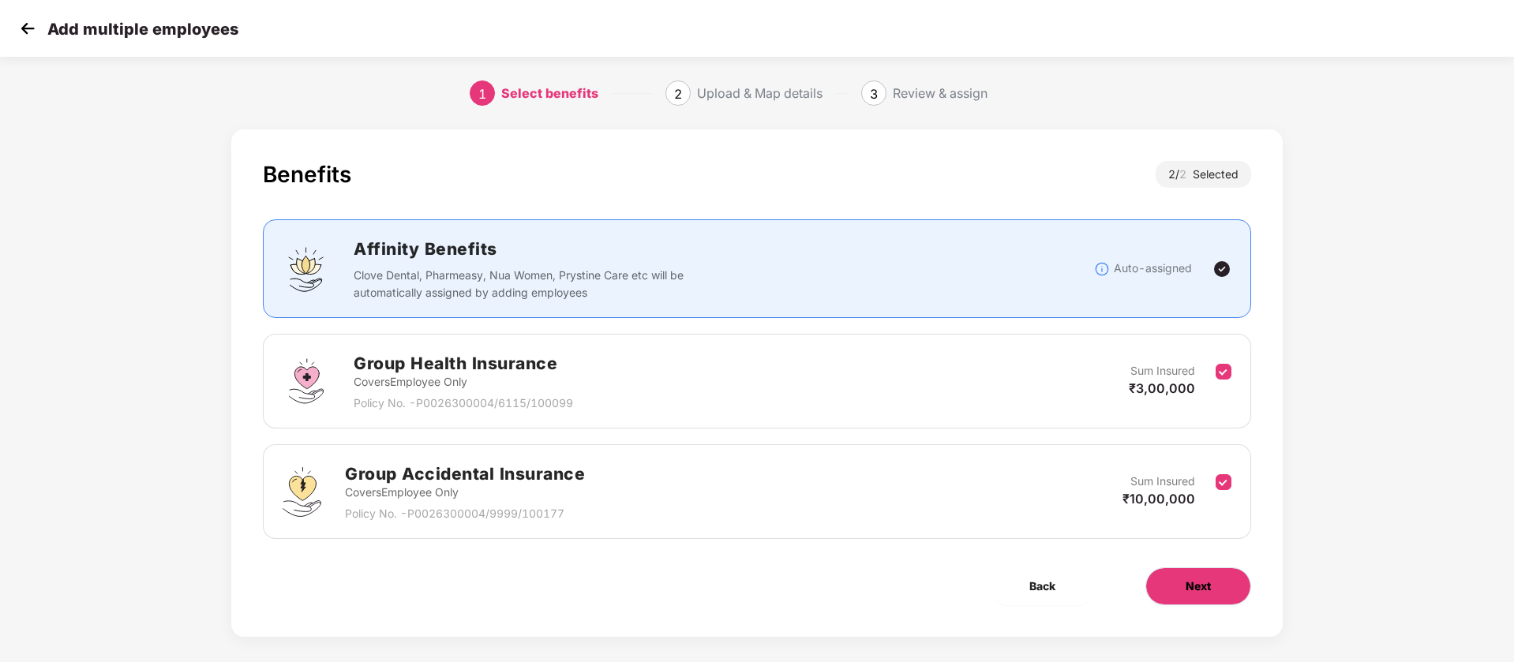
click at [1207, 588] on span "Next" at bounding box center [1197, 586] width 25 height 17
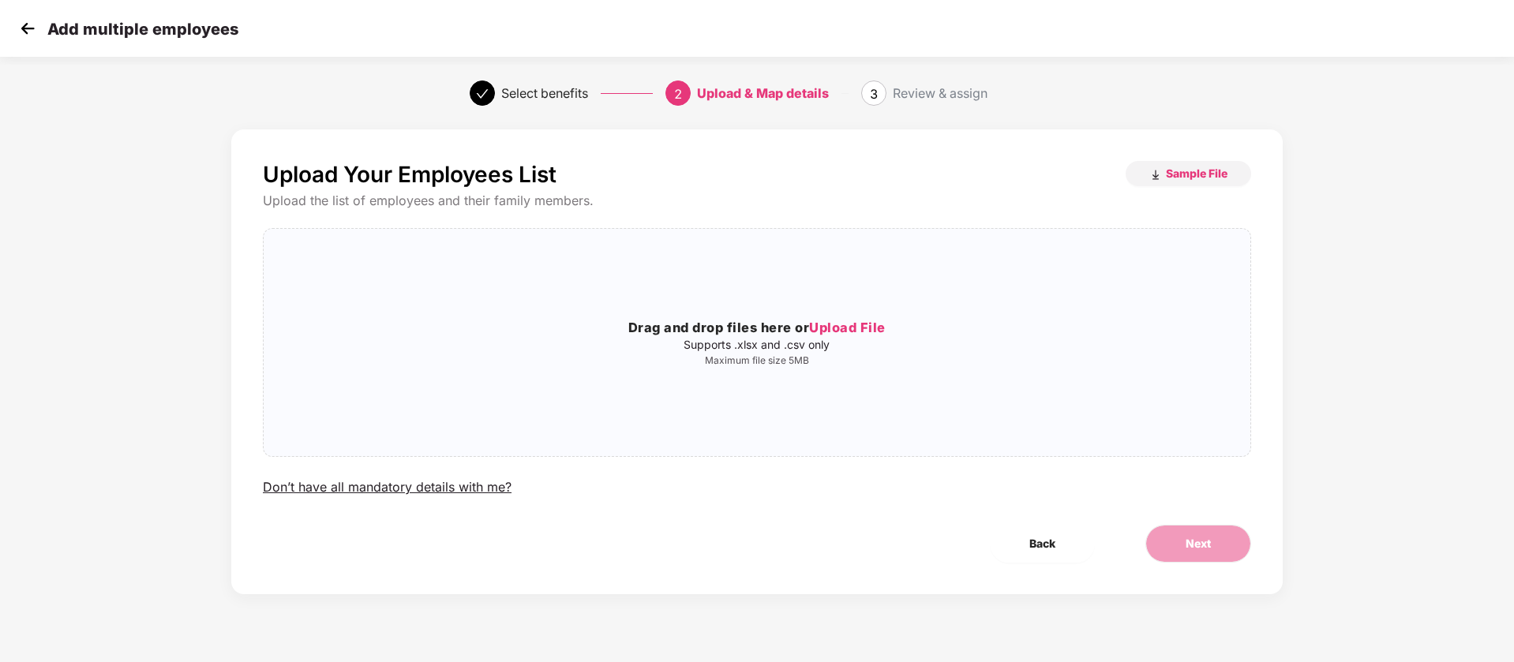
click at [28, 37] on img at bounding box center [28, 29] width 24 height 24
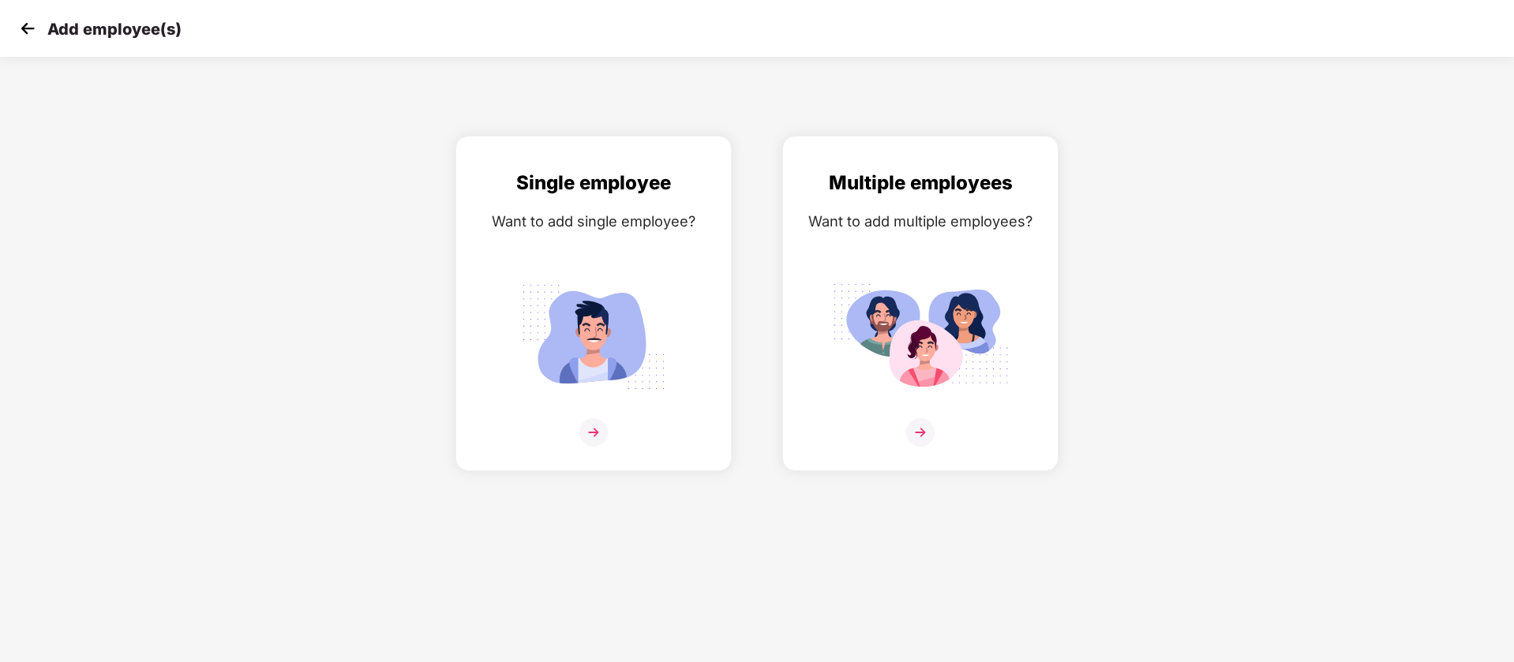
click at [28, 37] on img at bounding box center [28, 29] width 24 height 24
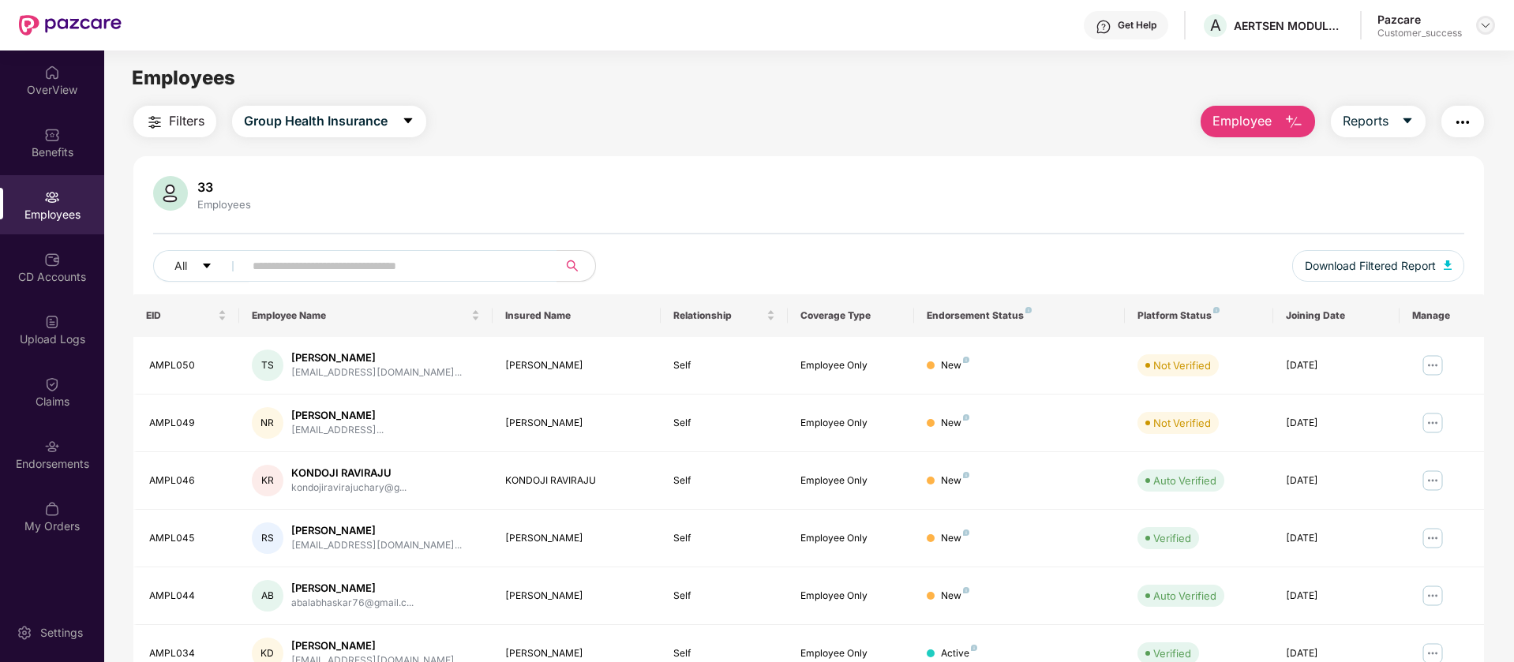
click at [1487, 22] on img at bounding box center [1485, 25] width 13 height 13
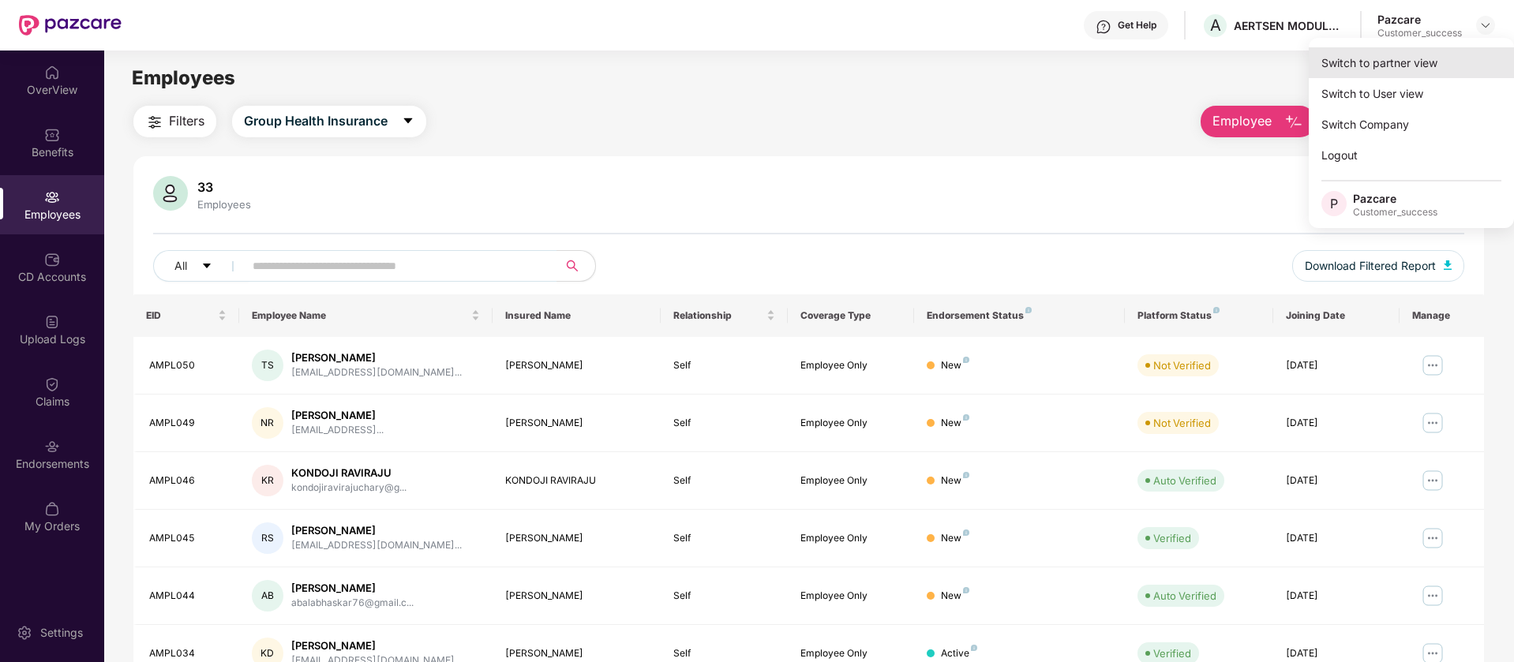
click at [1415, 72] on div "Switch to partner view" at bounding box center [1410, 62] width 205 height 31
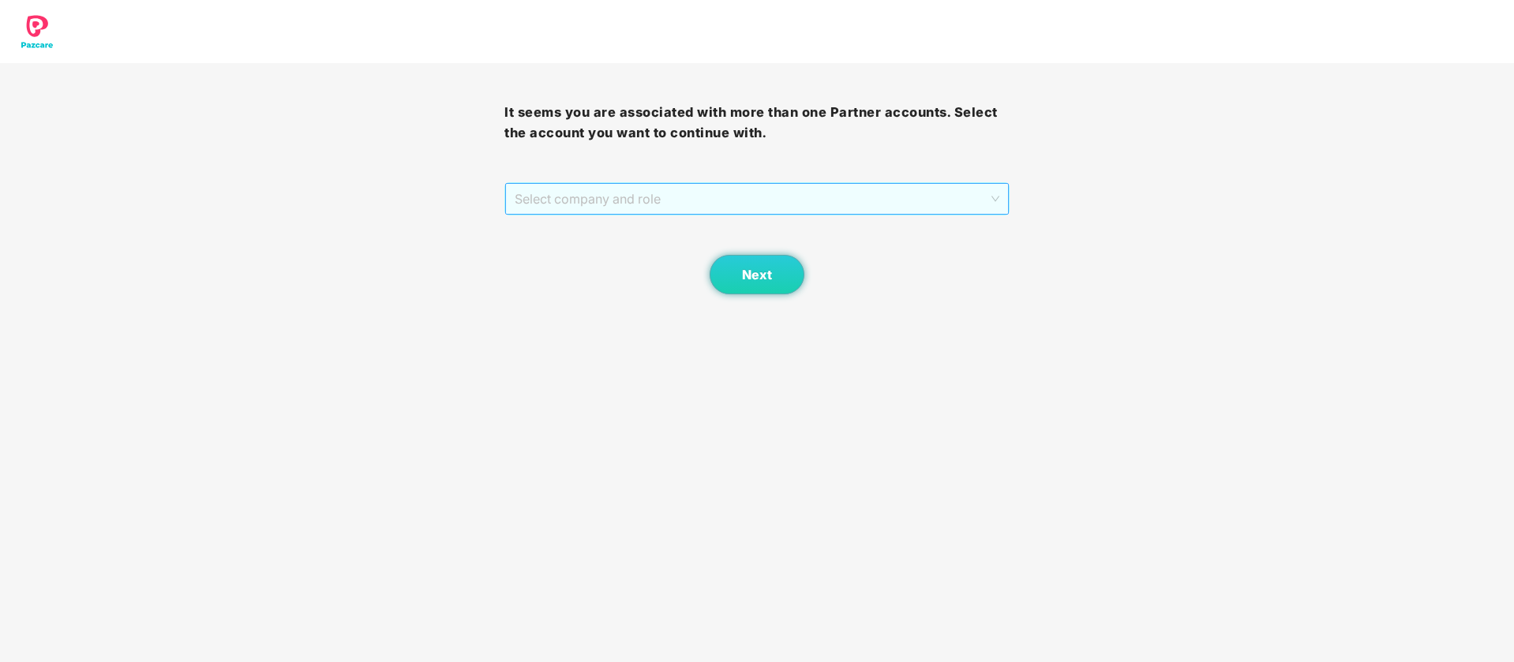
click at [672, 204] on span "Select company and role" at bounding box center [757, 199] width 484 height 30
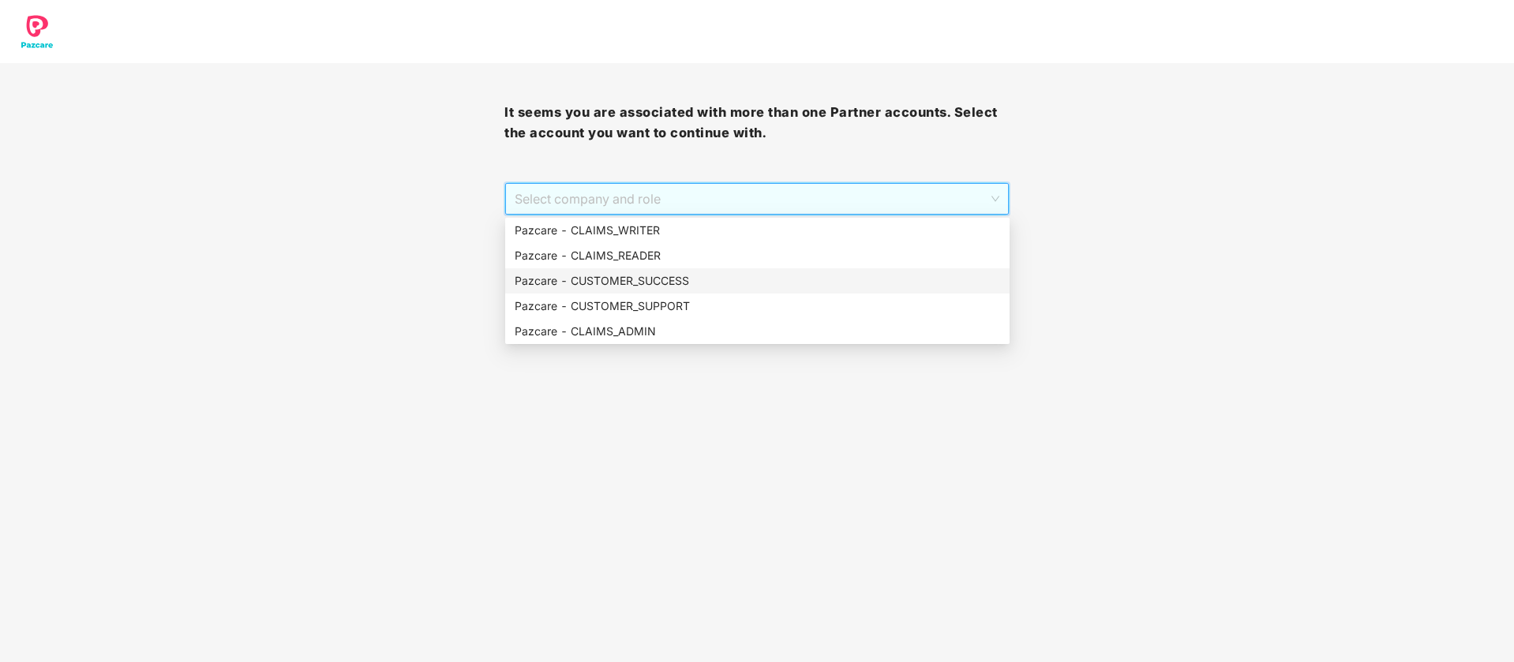
click at [662, 287] on div "Pazcare - CUSTOMER_SUCCESS" at bounding box center [757, 280] width 485 height 17
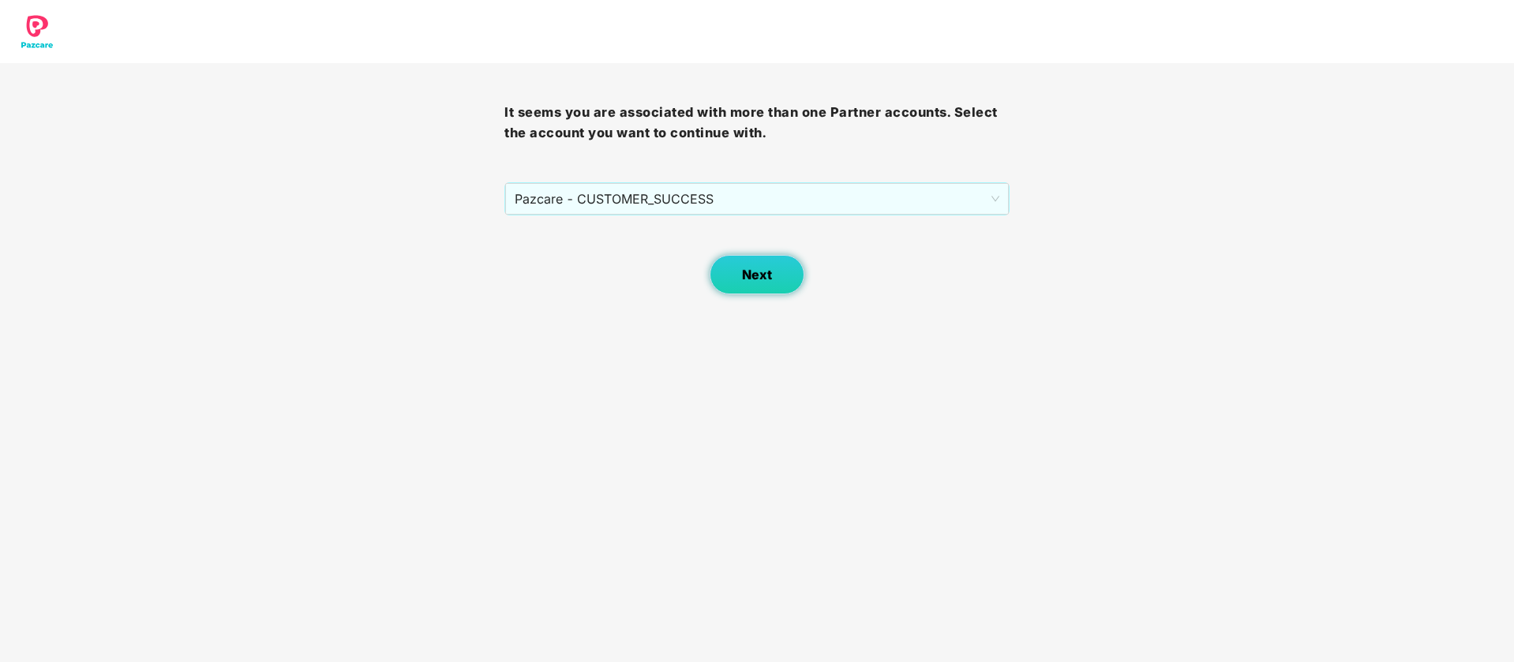
click at [759, 282] on span "Next" at bounding box center [757, 275] width 30 height 15
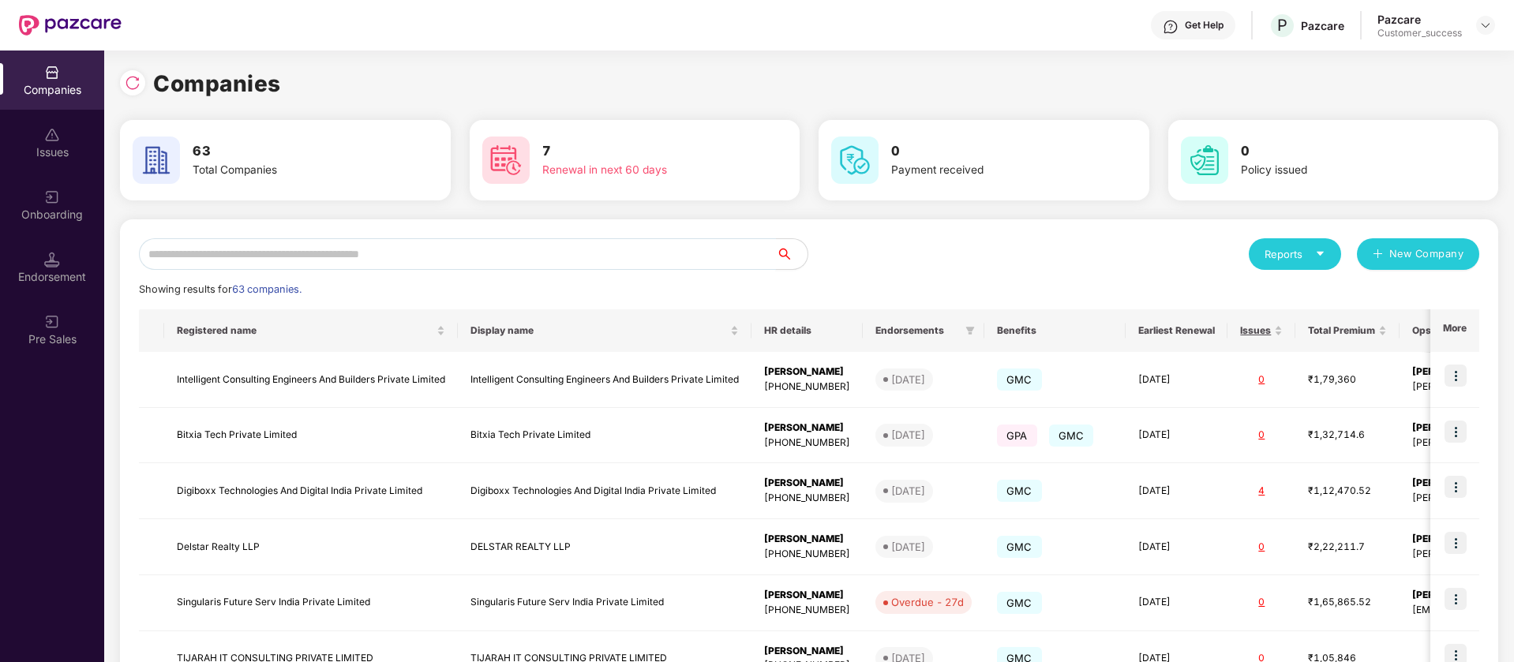
click at [267, 251] on input "text" at bounding box center [457, 254] width 637 height 32
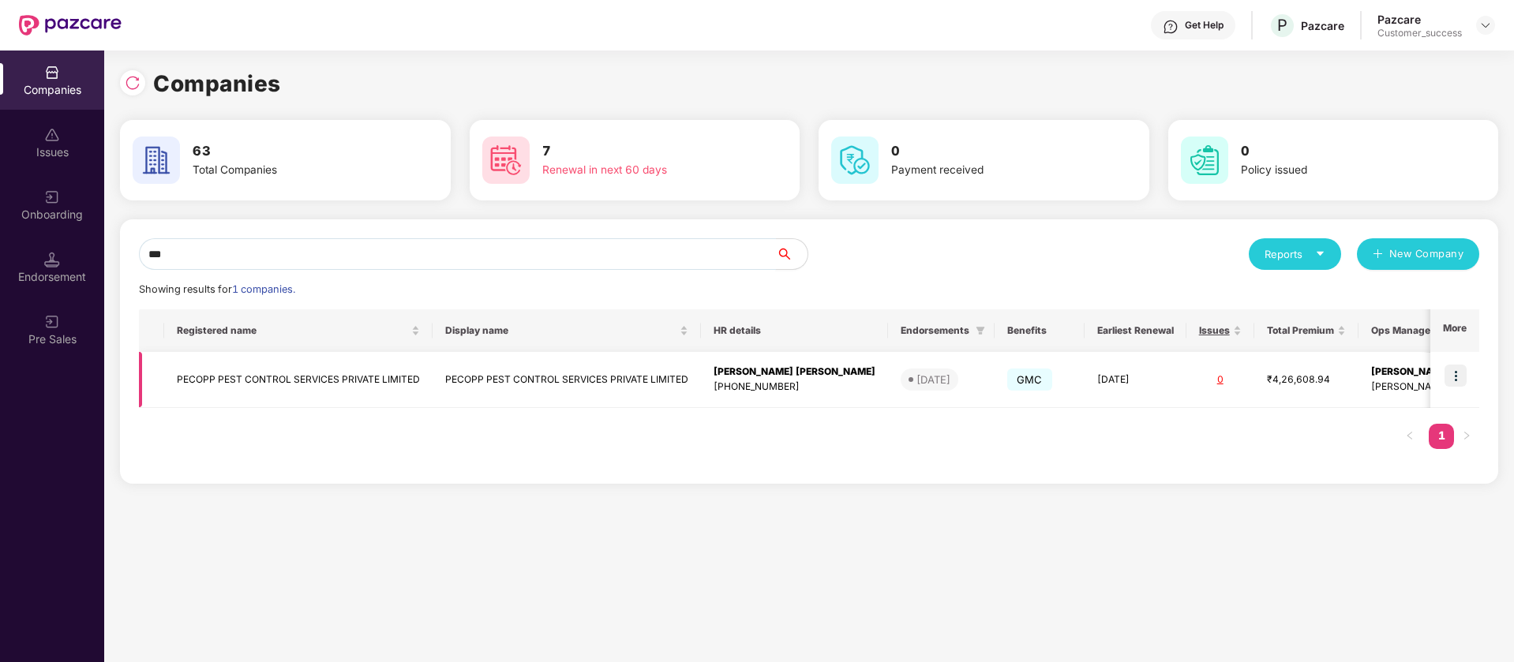
type input "***"
click at [1459, 377] on img at bounding box center [1455, 376] width 22 height 22
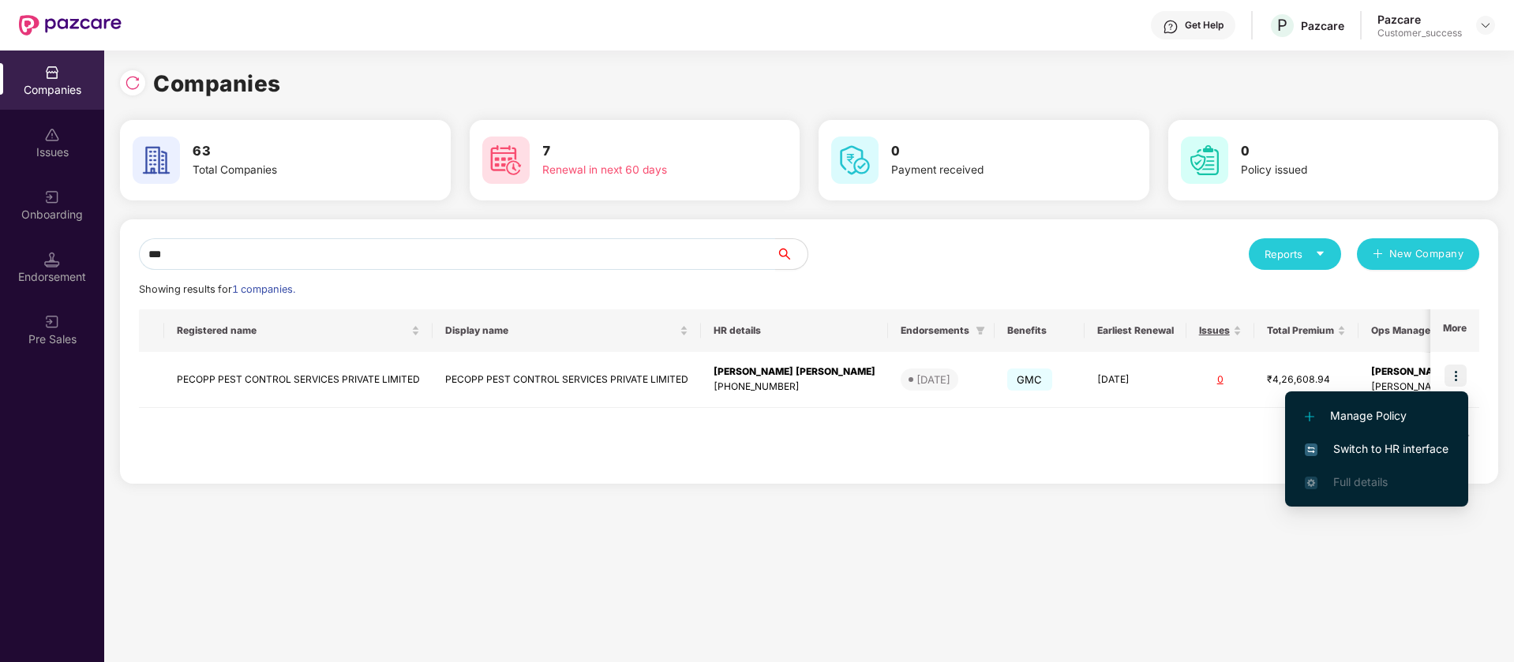
click at [1357, 454] on span "Switch to HR interface" at bounding box center [1376, 448] width 144 height 17
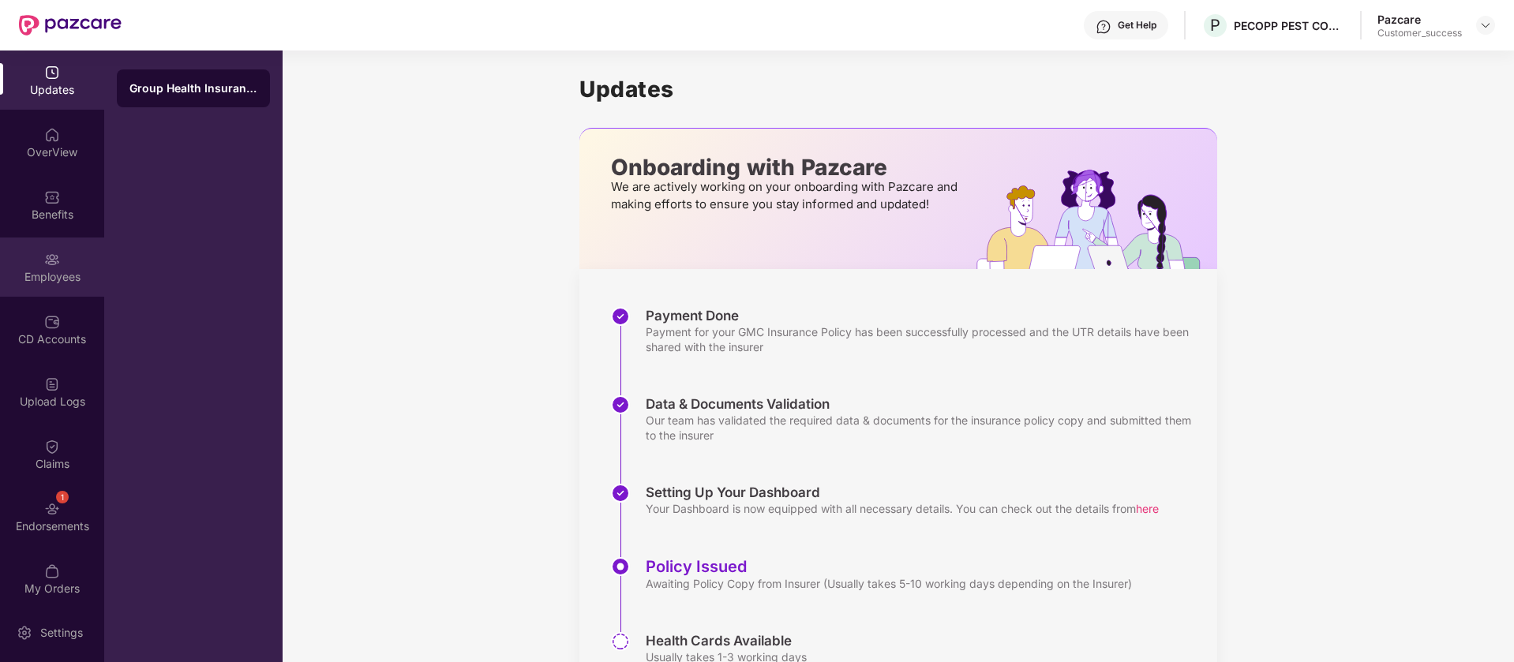
click at [37, 279] on div "Employees" at bounding box center [52, 277] width 104 height 16
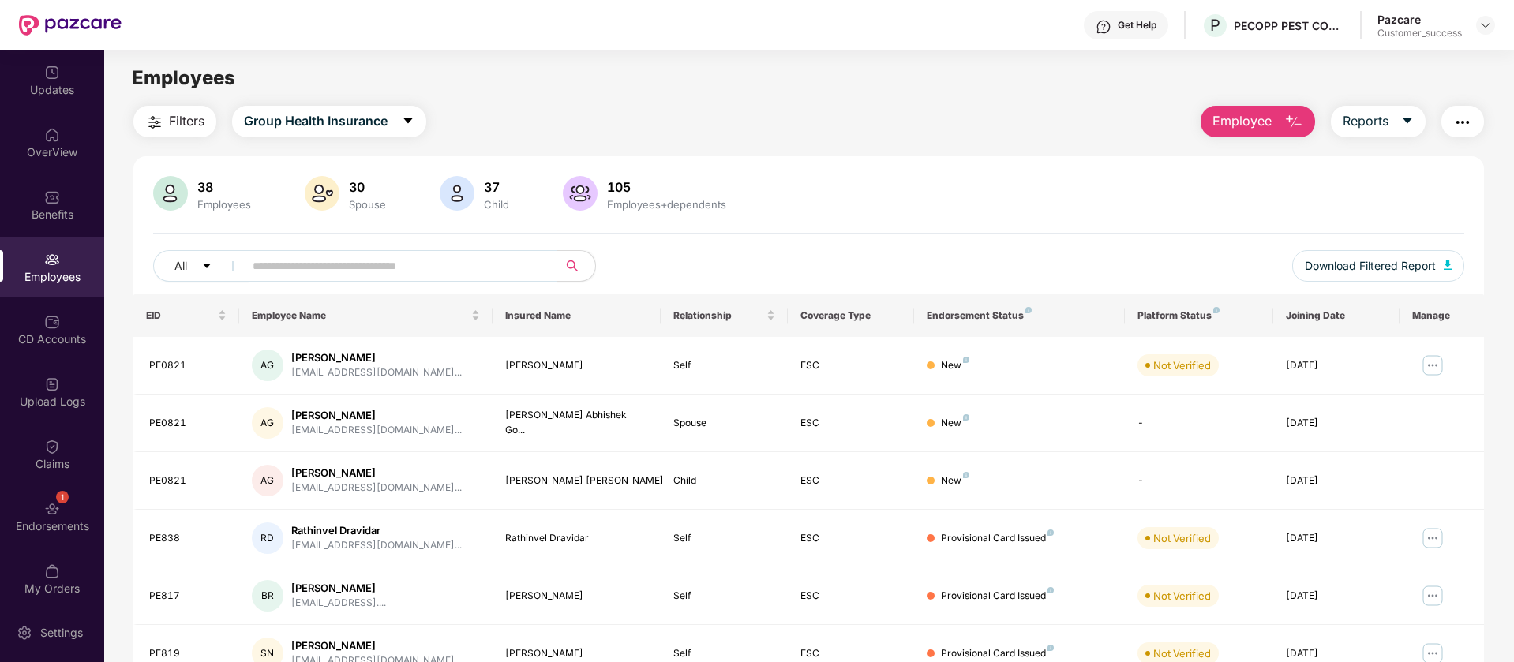
click at [1223, 128] on span "Employee" at bounding box center [1241, 121] width 59 height 20
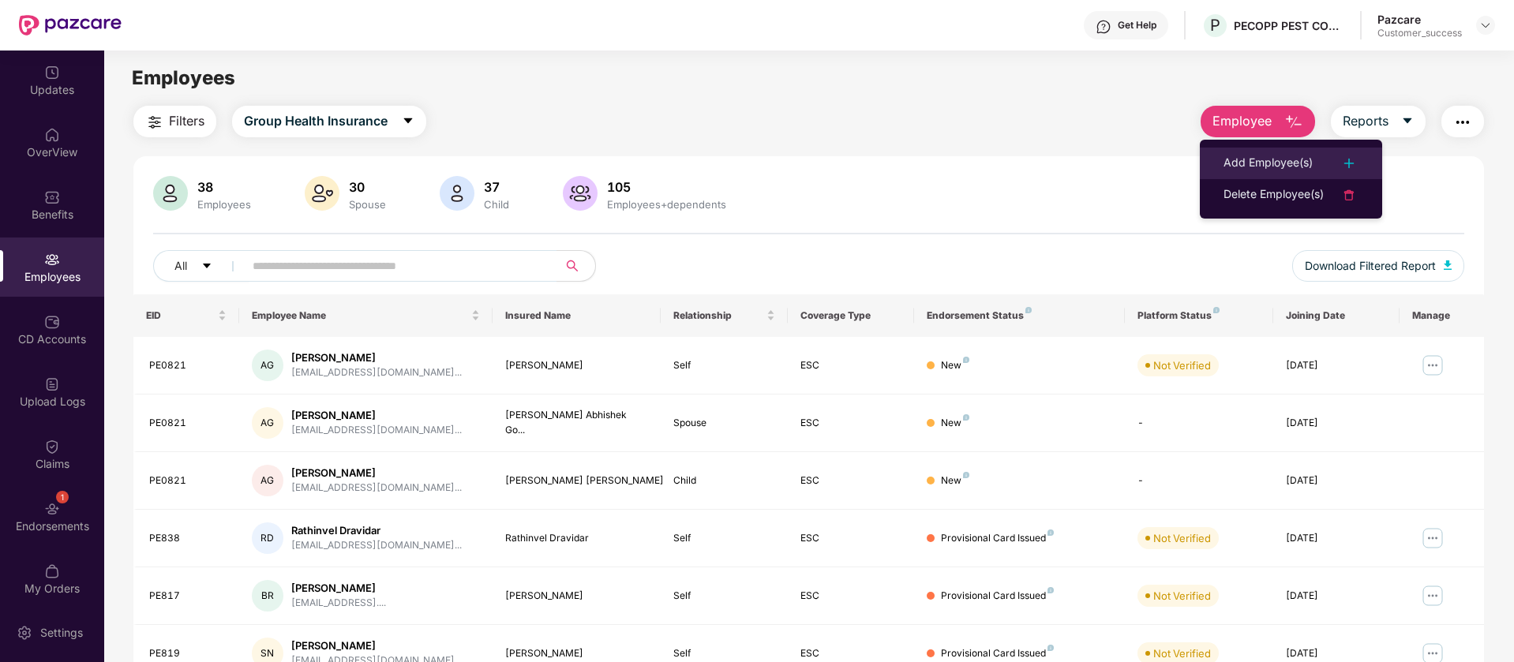
click at [1343, 160] on img at bounding box center [1348, 163] width 19 height 19
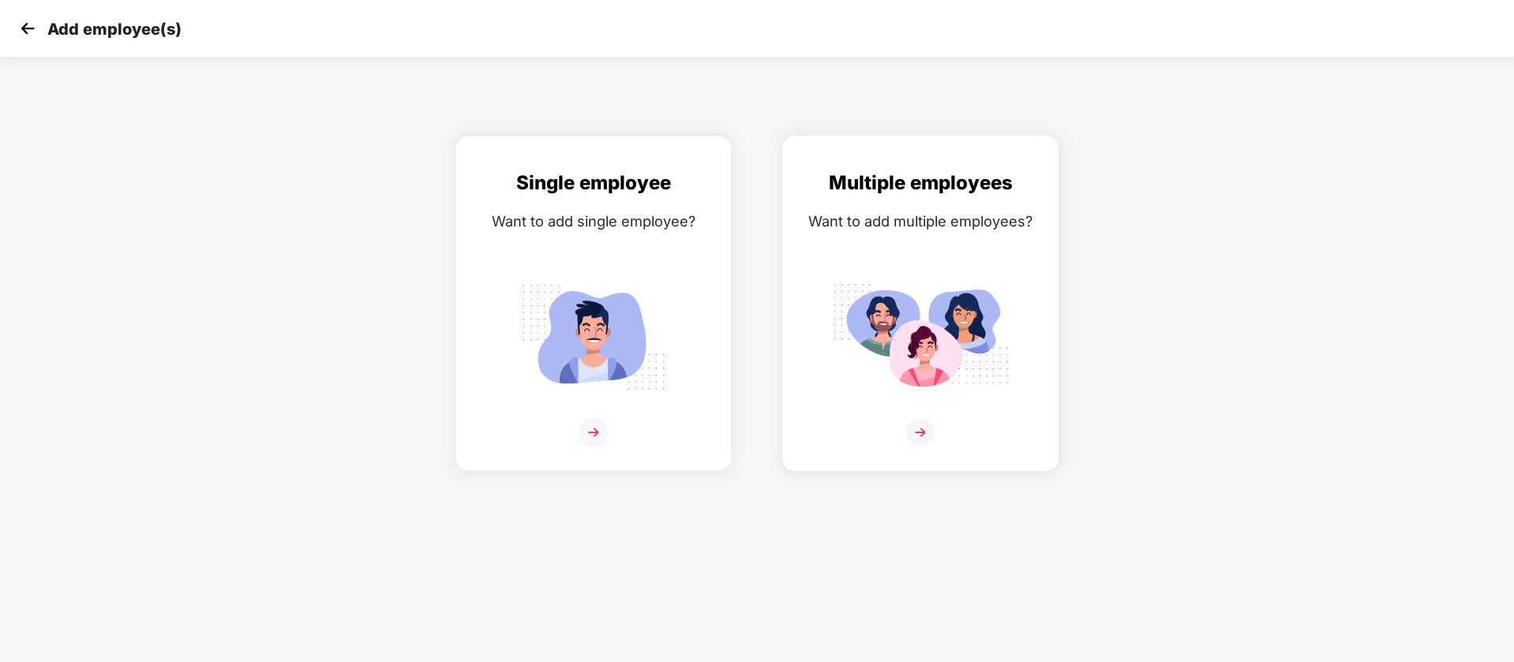
click at [874, 287] on img at bounding box center [920, 336] width 177 height 123
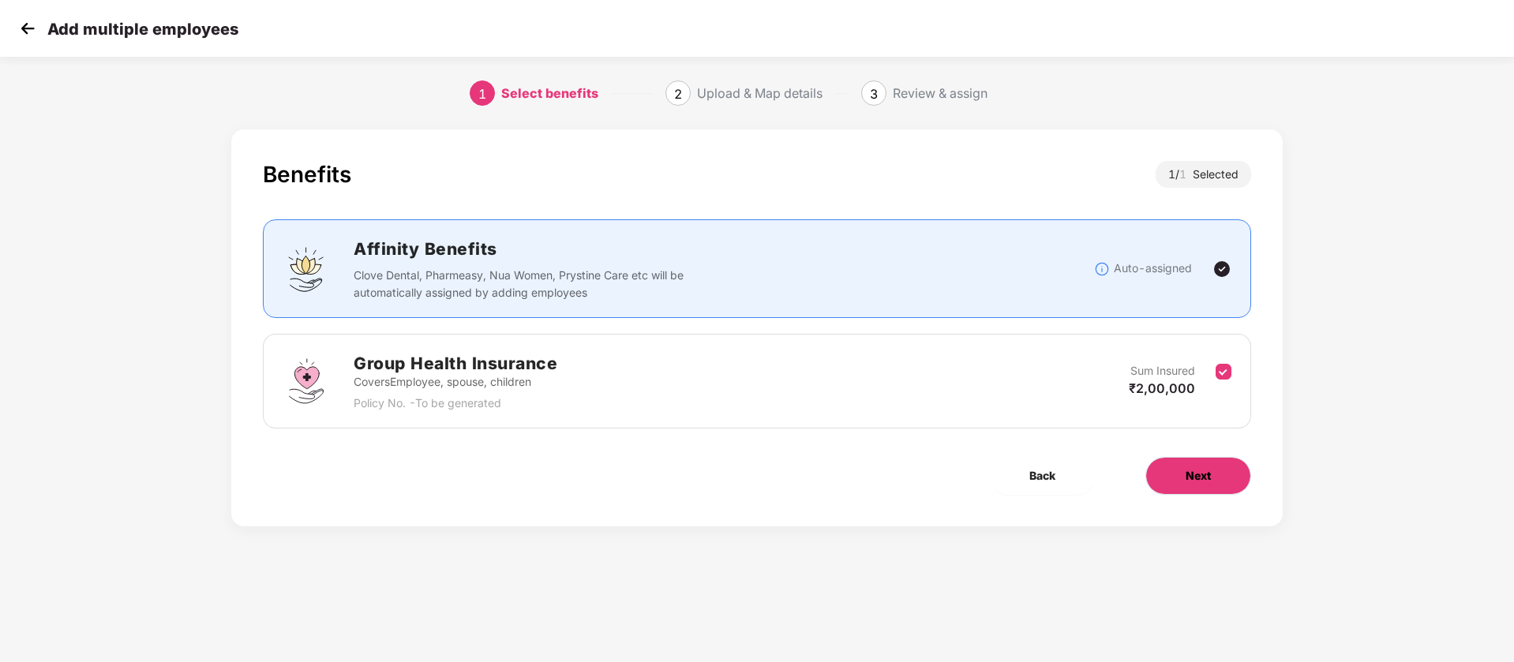
click at [1197, 478] on span "Next" at bounding box center [1197, 475] width 25 height 17
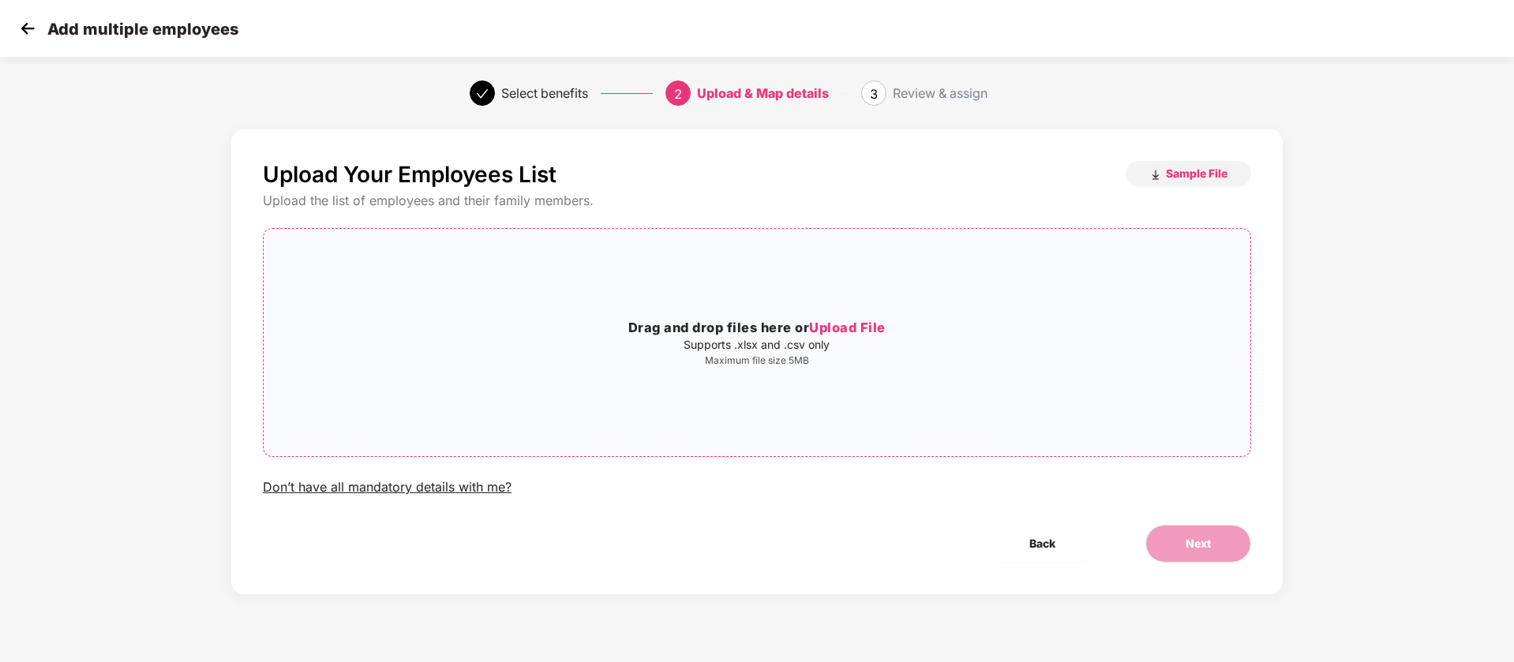
click at [557, 274] on div "Drag and drop files here or Upload File Supports .xlsx and .csv only Maximum fi…" at bounding box center [757, 342] width 986 height 202
click at [1222, 552] on button "Next" at bounding box center [1198, 544] width 106 height 38
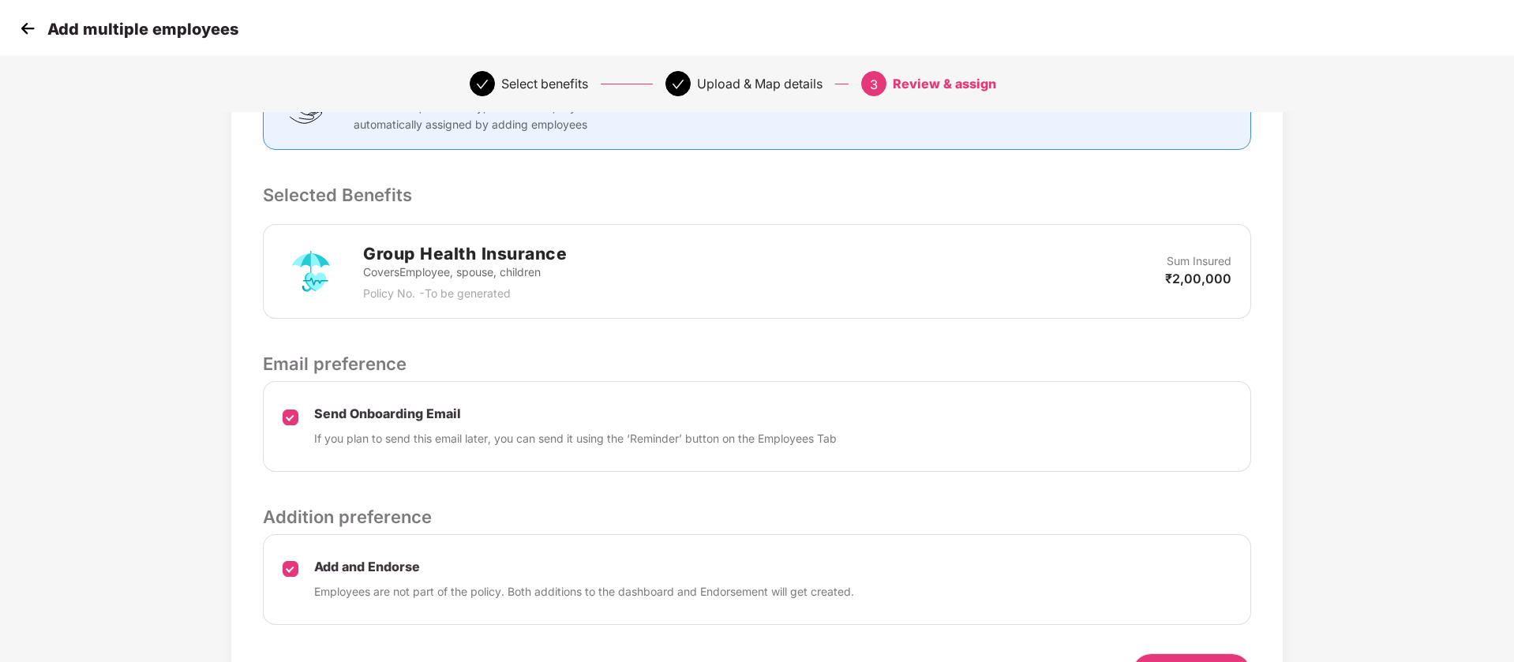
scroll to position [371, 0]
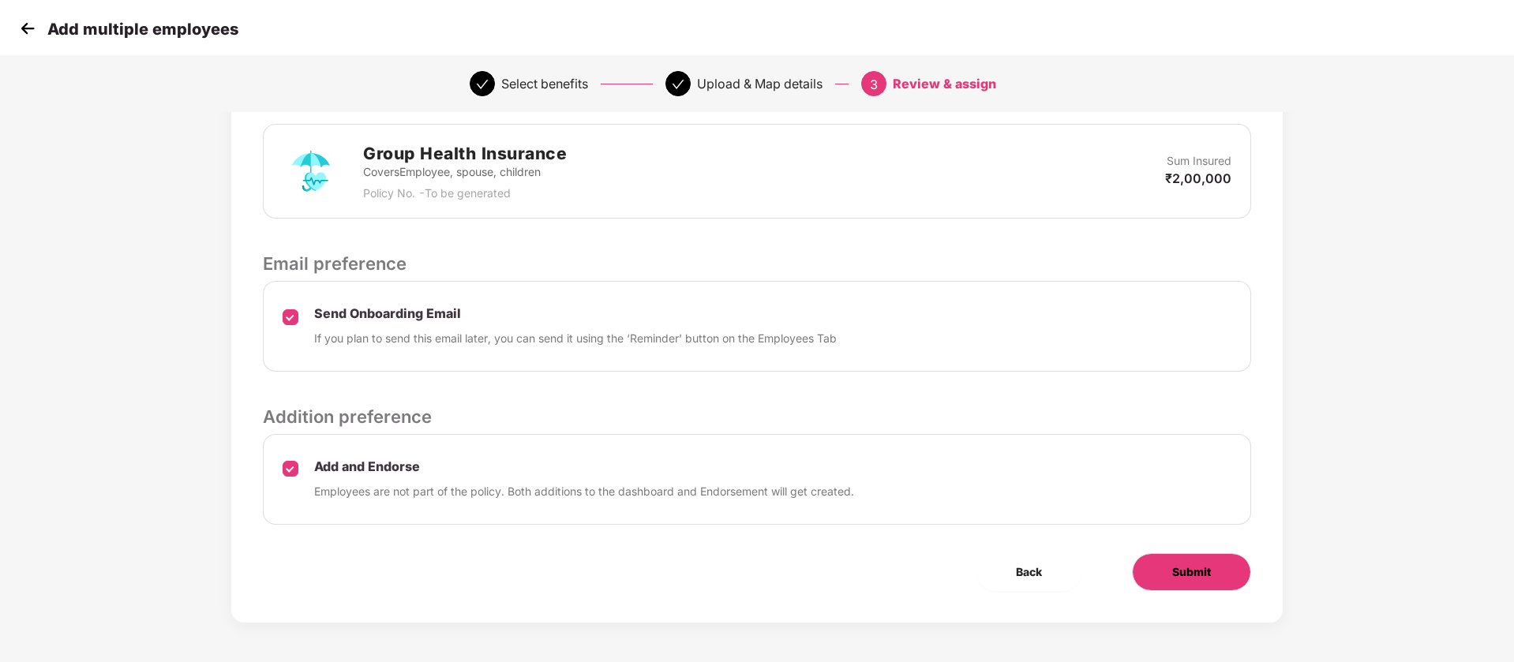
click at [1196, 583] on button "Submit" at bounding box center [1191, 572] width 119 height 38
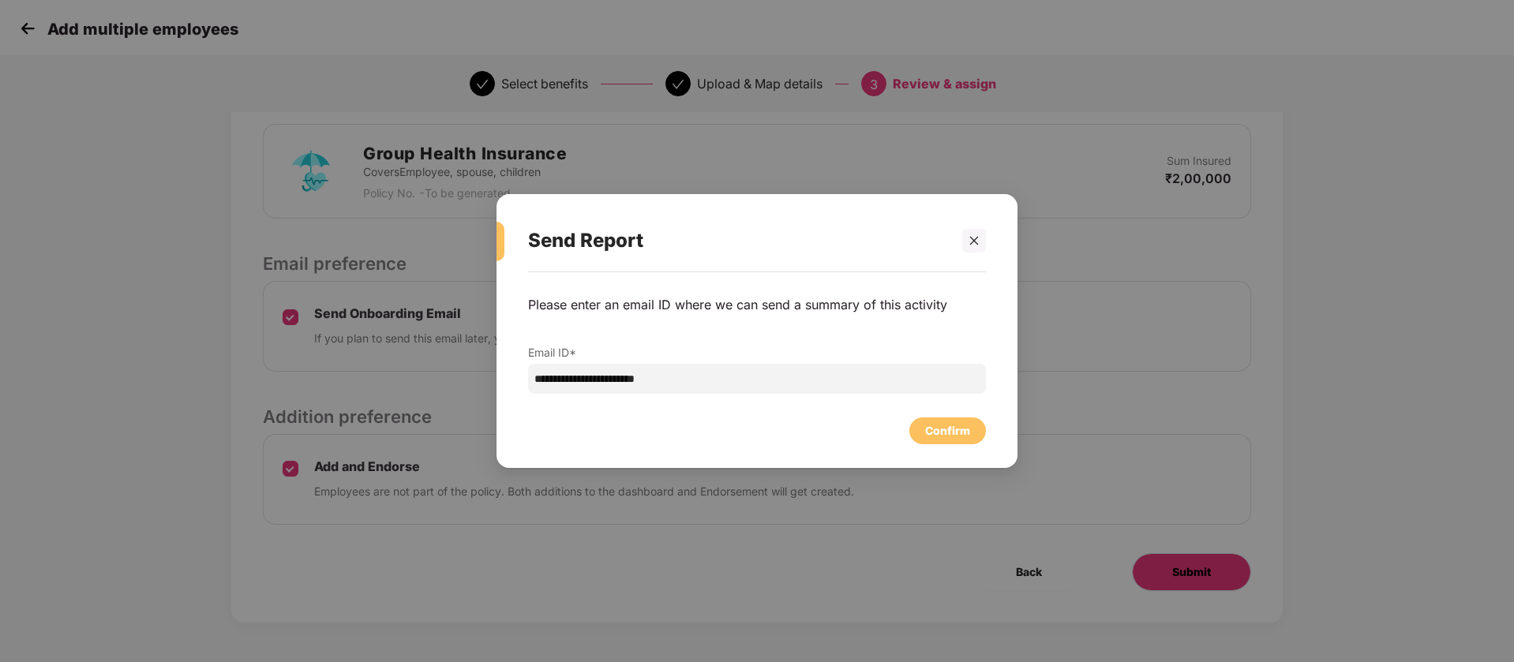
scroll to position [0, 0]
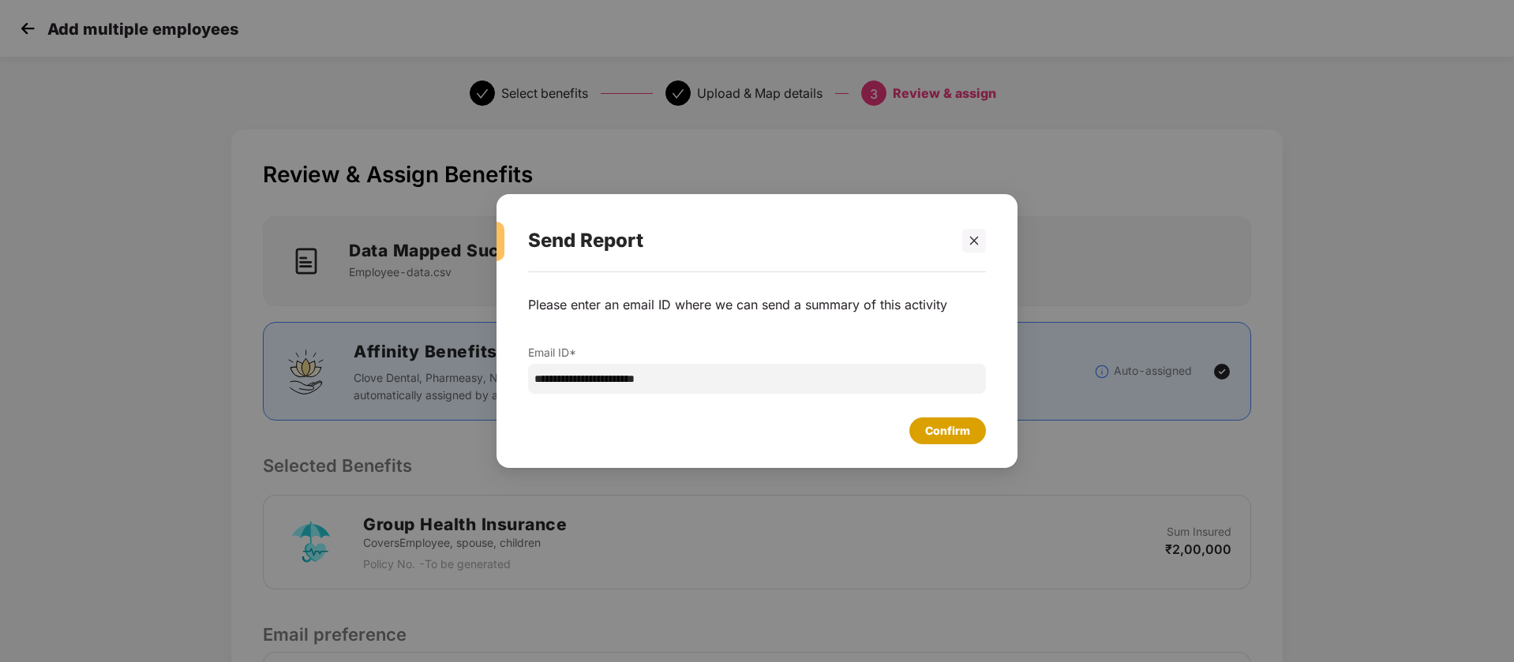
click at [953, 428] on div "Confirm" at bounding box center [947, 430] width 45 height 17
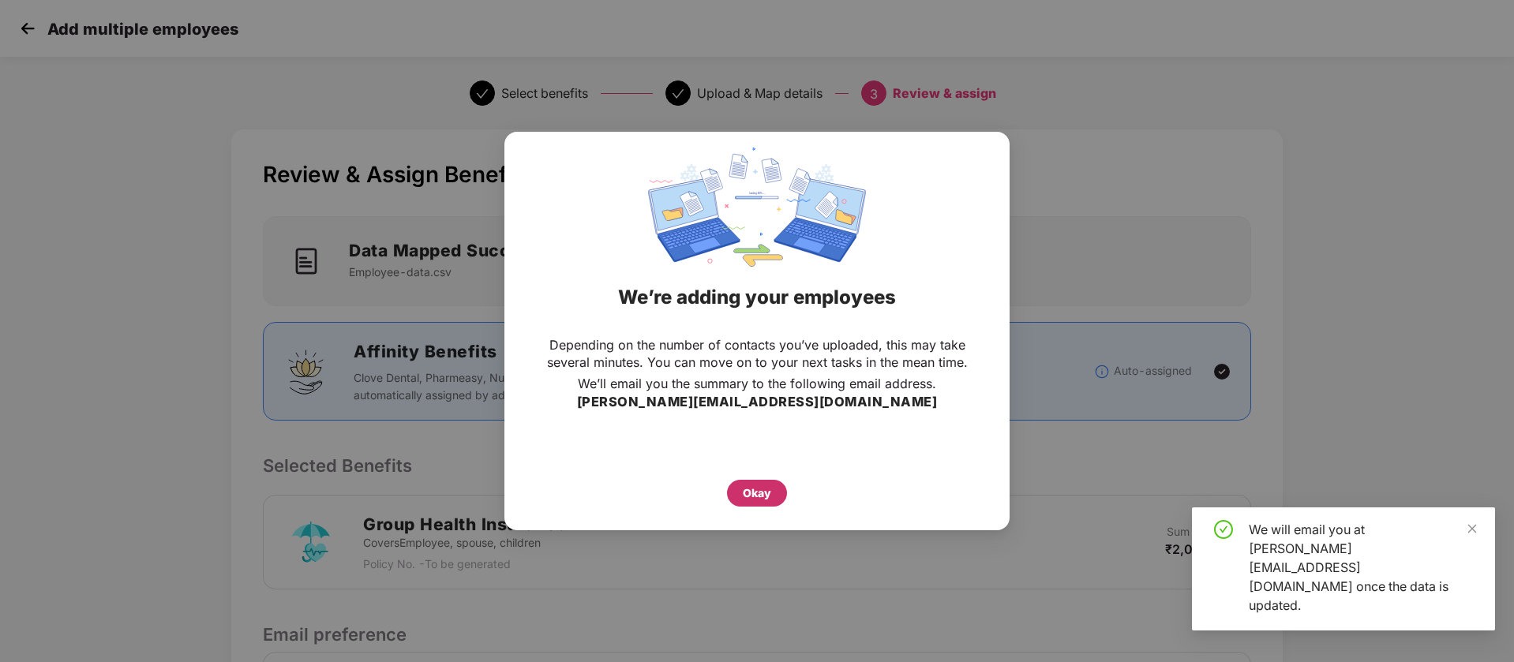
click at [770, 503] on div "Okay" at bounding box center [757, 493] width 60 height 27
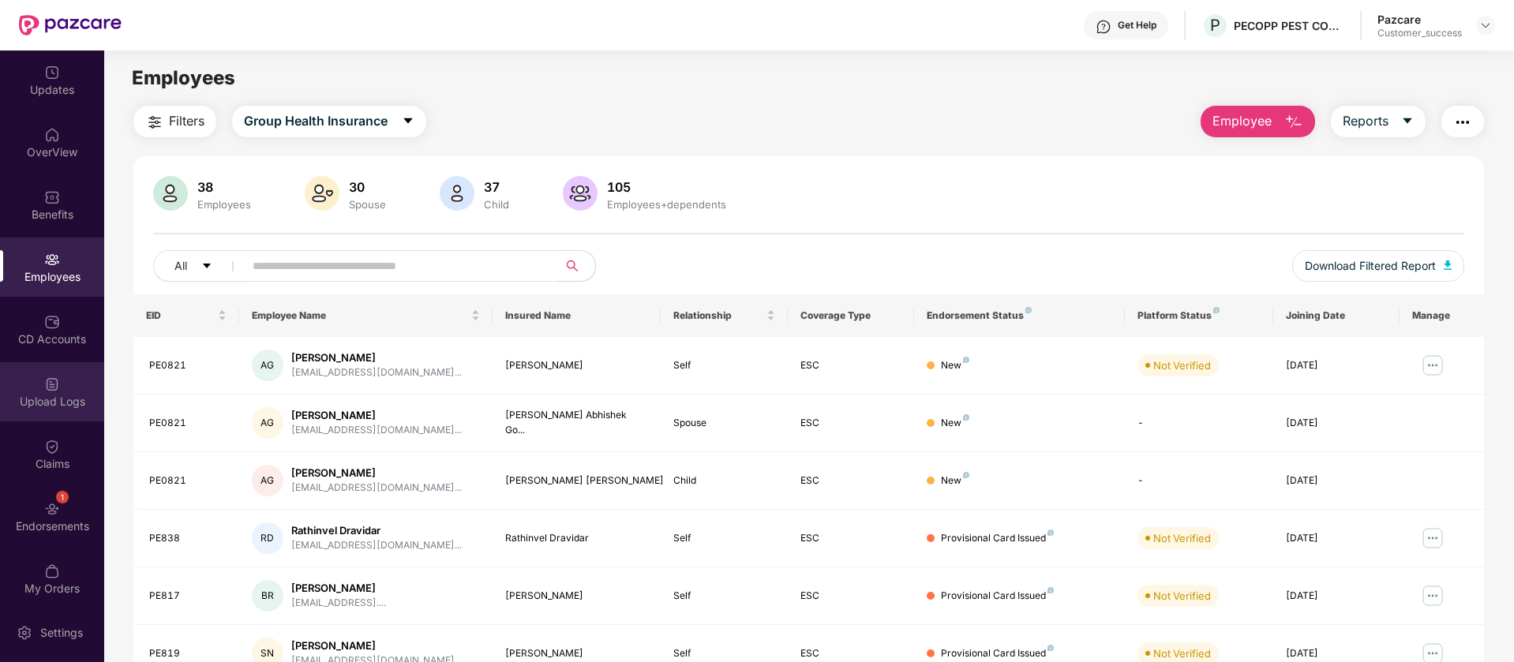
click at [43, 368] on div "Upload Logs" at bounding box center [52, 391] width 104 height 59
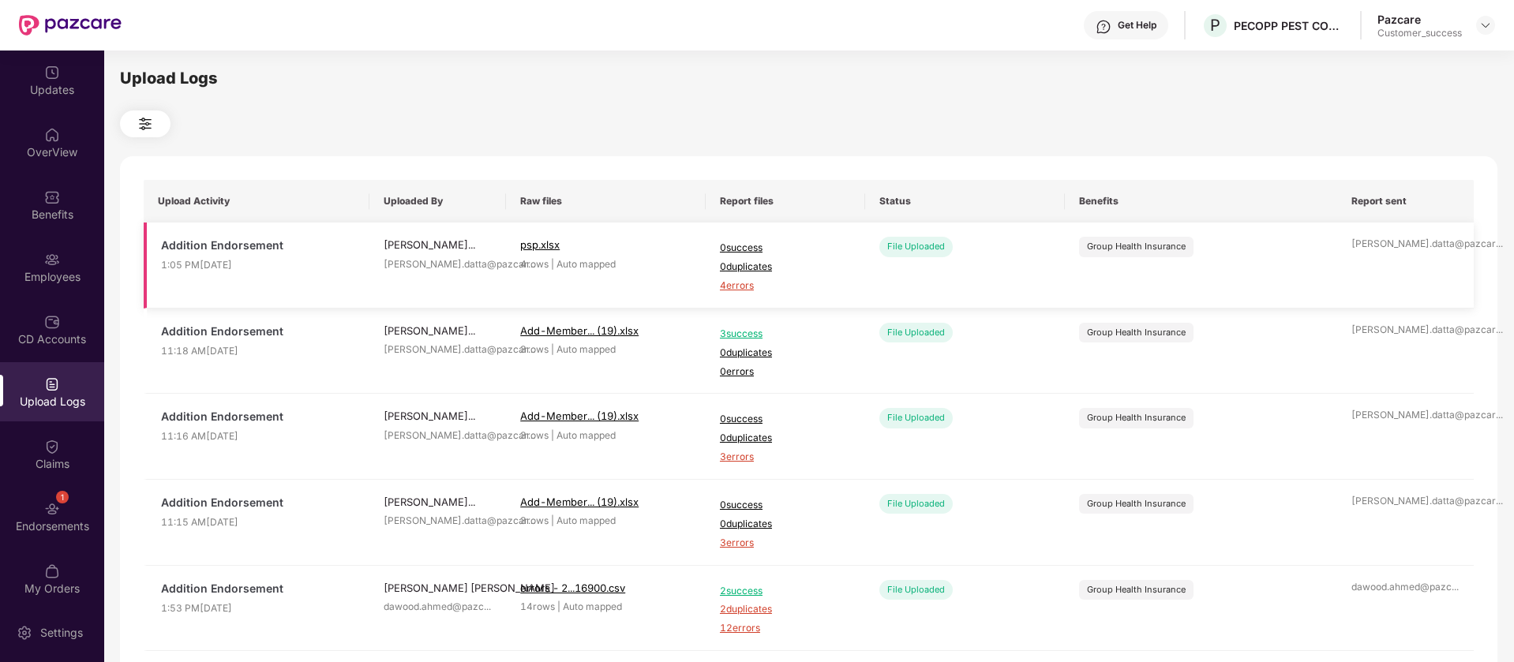
click at [728, 283] on span "4 errors" at bounding box center [785, 286] width 131 height 15
click at [37, 287] on div "Employees" at bounding box center [52, 267] width 104 height 59
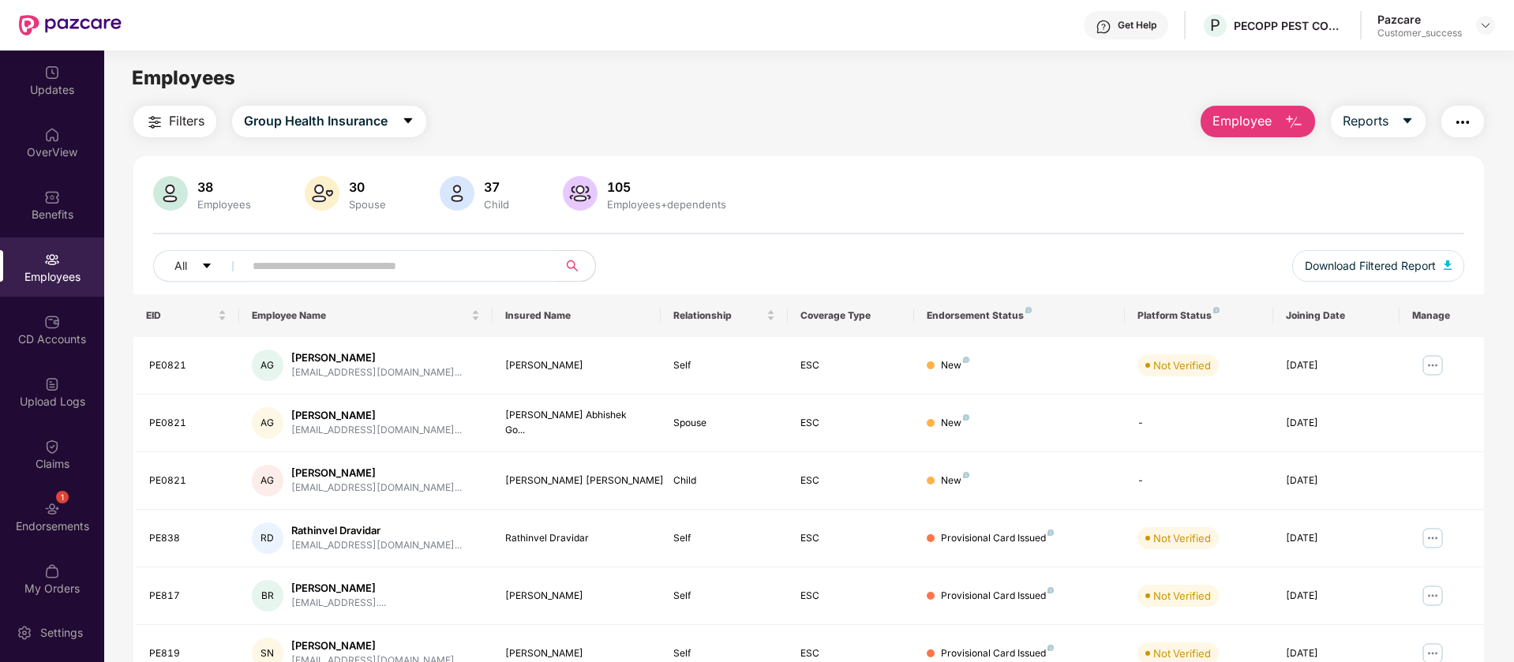
click at [1263, 126] on span "Employee" at bounding box center [1241, 121] width 59 height 20
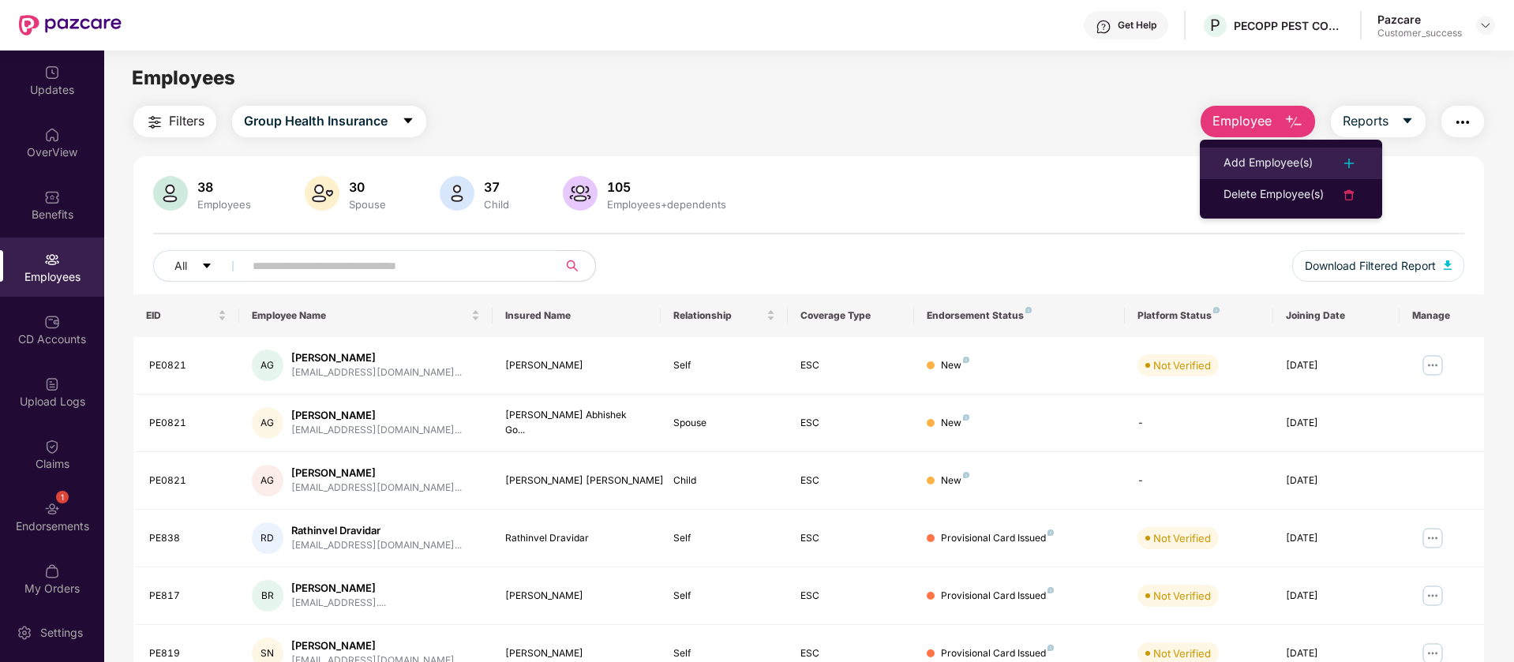
click at [1297, 168] on div "Add Employee(s)" at bounding box center [1267, 163] width 89 height 19
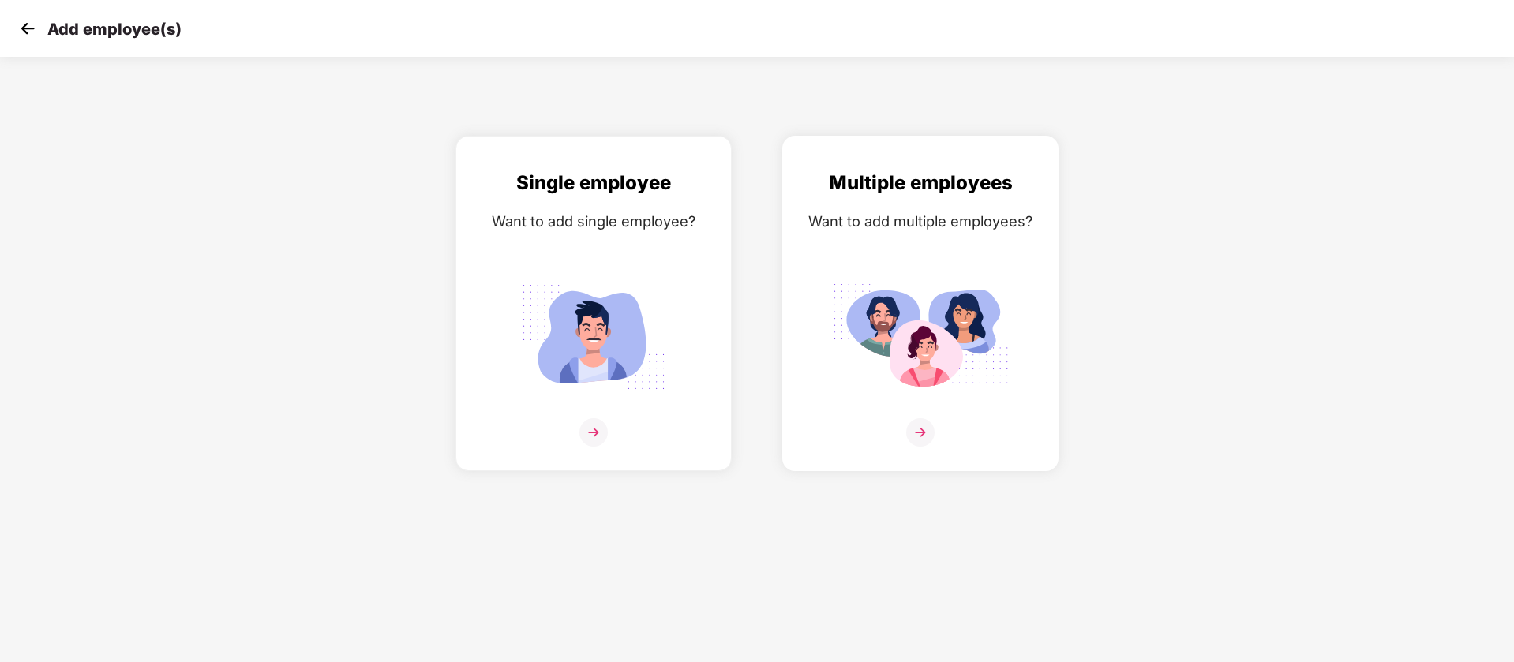
click at [843, 297] on img at bounding box center [920, 336] width 177 height 123
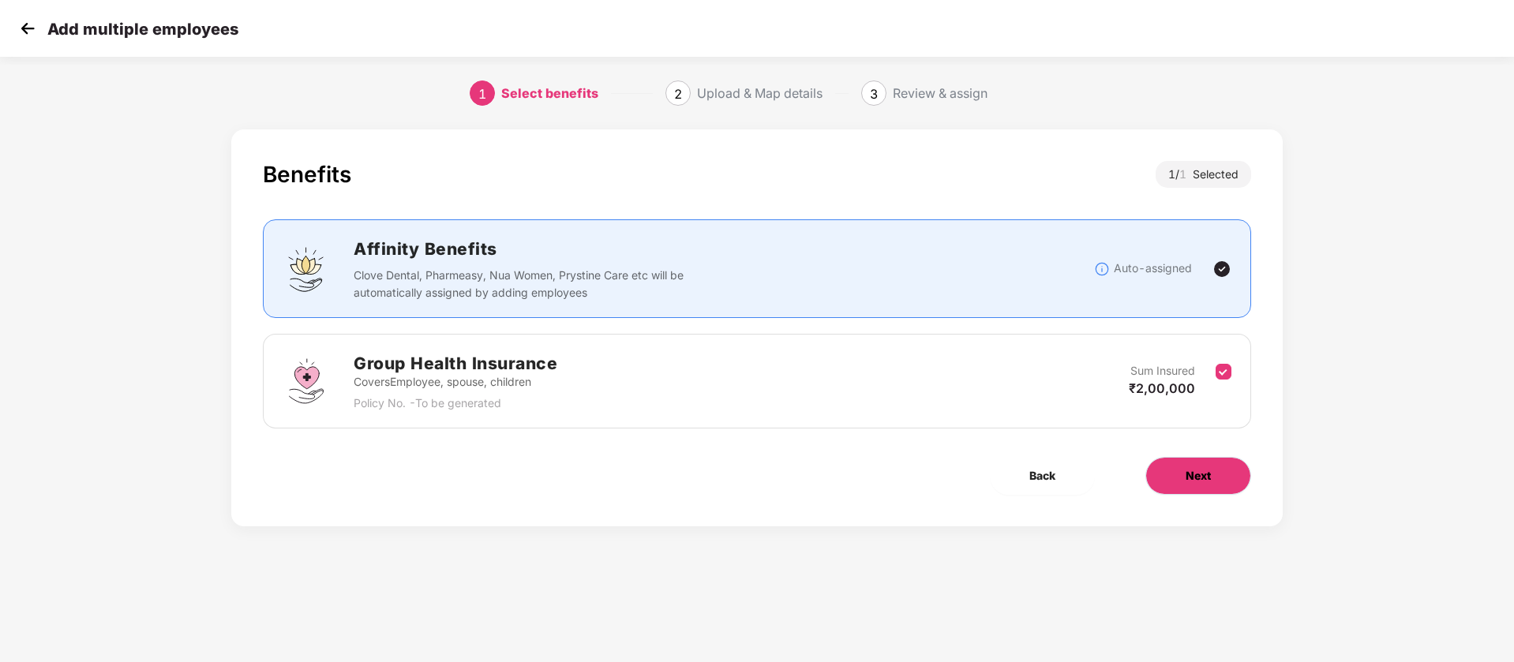
click at [1203, 467] on span "Next" at bounding box center [1197, 475] width 25 height 17
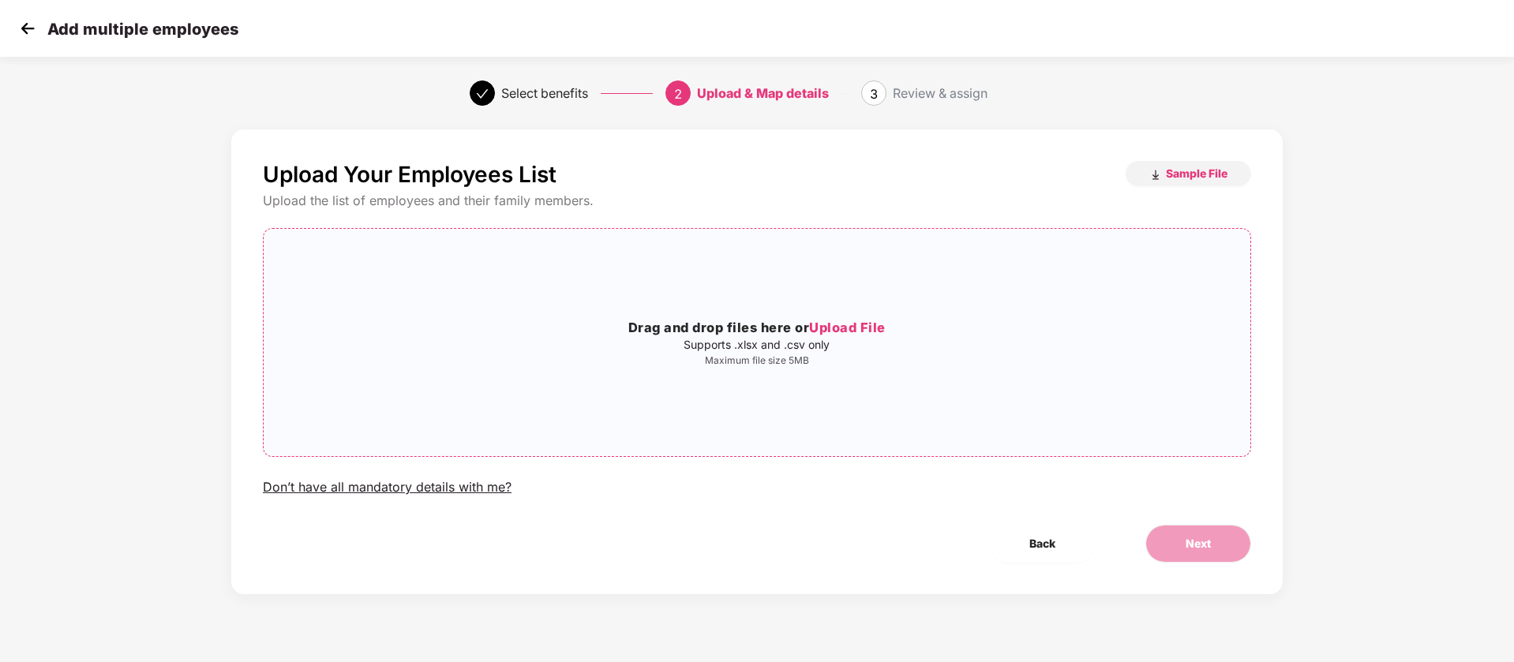
click at [754, 294] on div "Drag and drop files here or Upload File Supports .xlsx and .csv only Maximum fi…" at bounding box center [757, 342] width 986 height 202
click at [1198, 552] on button "Next" at bounding box center [1198, 544] width 106 height 38
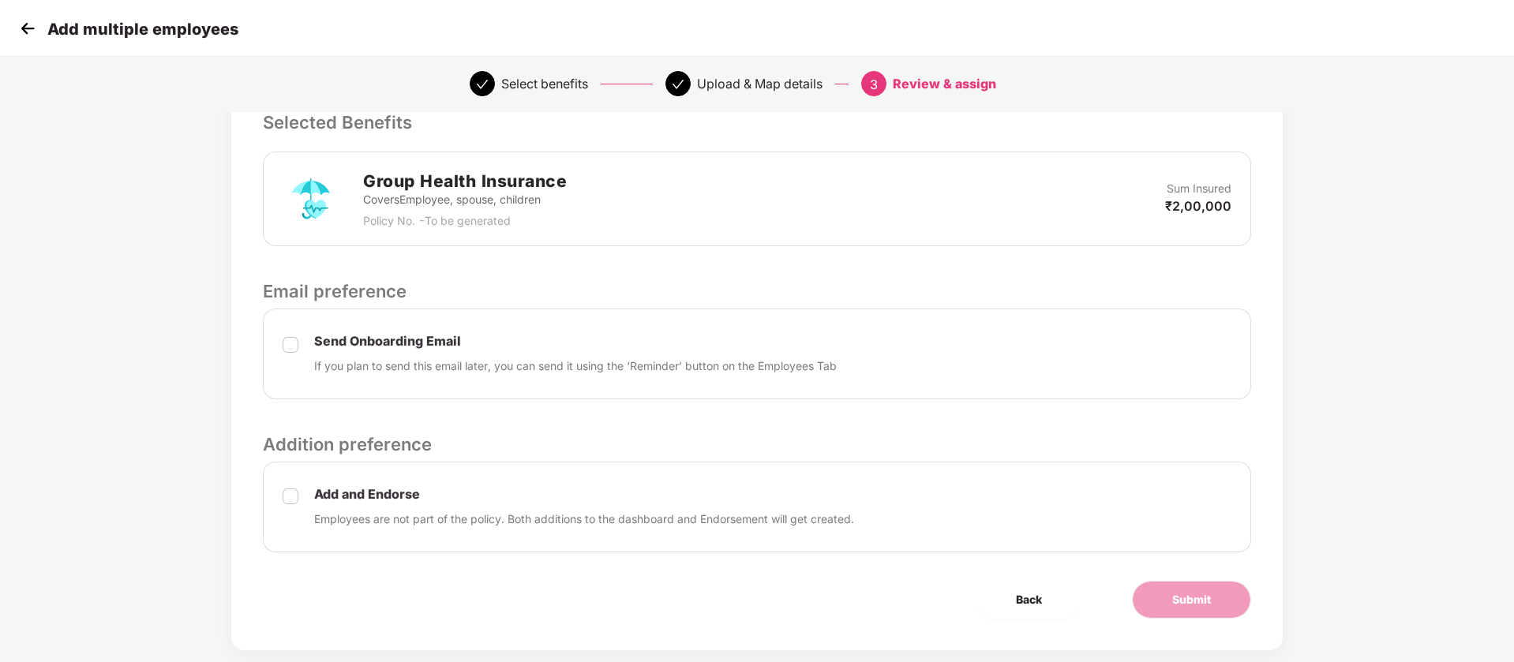
scroll to position [371, 0]
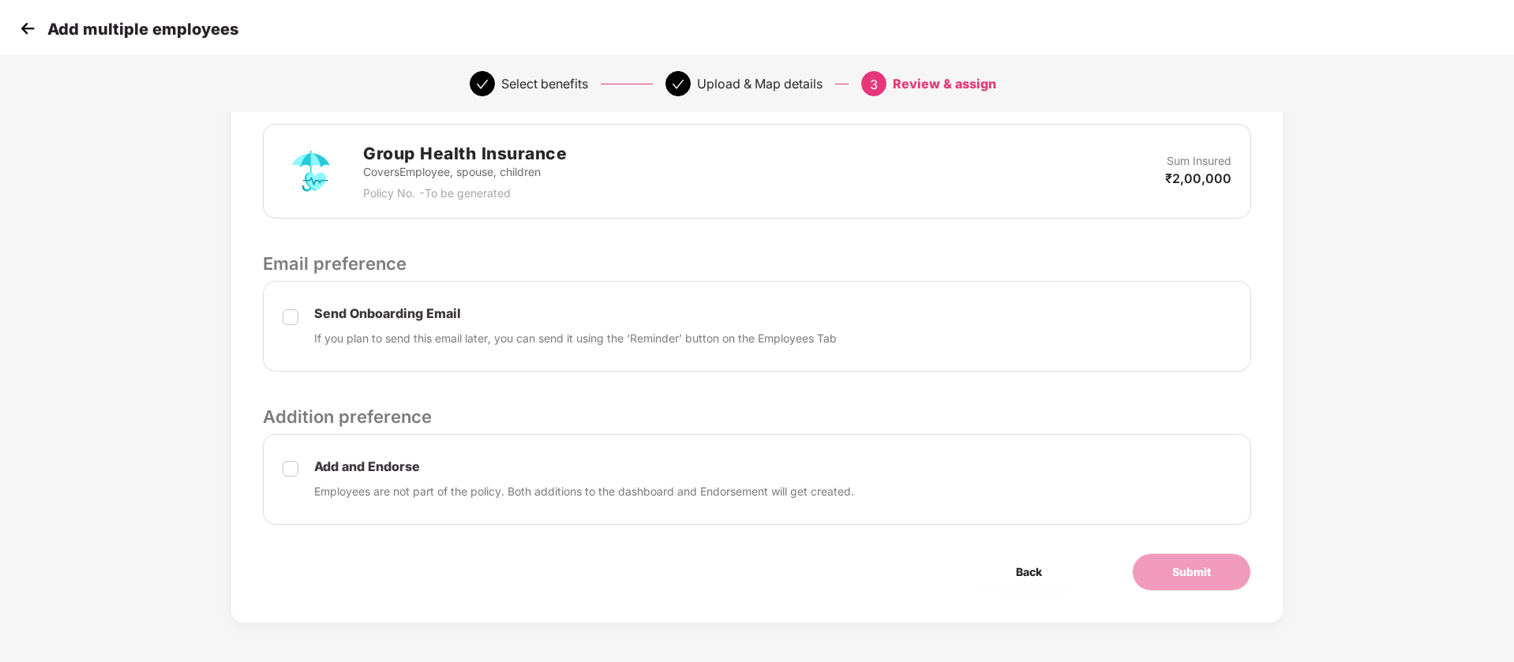
click at [289, 307] on label at bounding box center [291, 327] width 16 height 40
click at [1199, 576] on span "Submit" at bounding box center [1191, 571] width 39 height 17
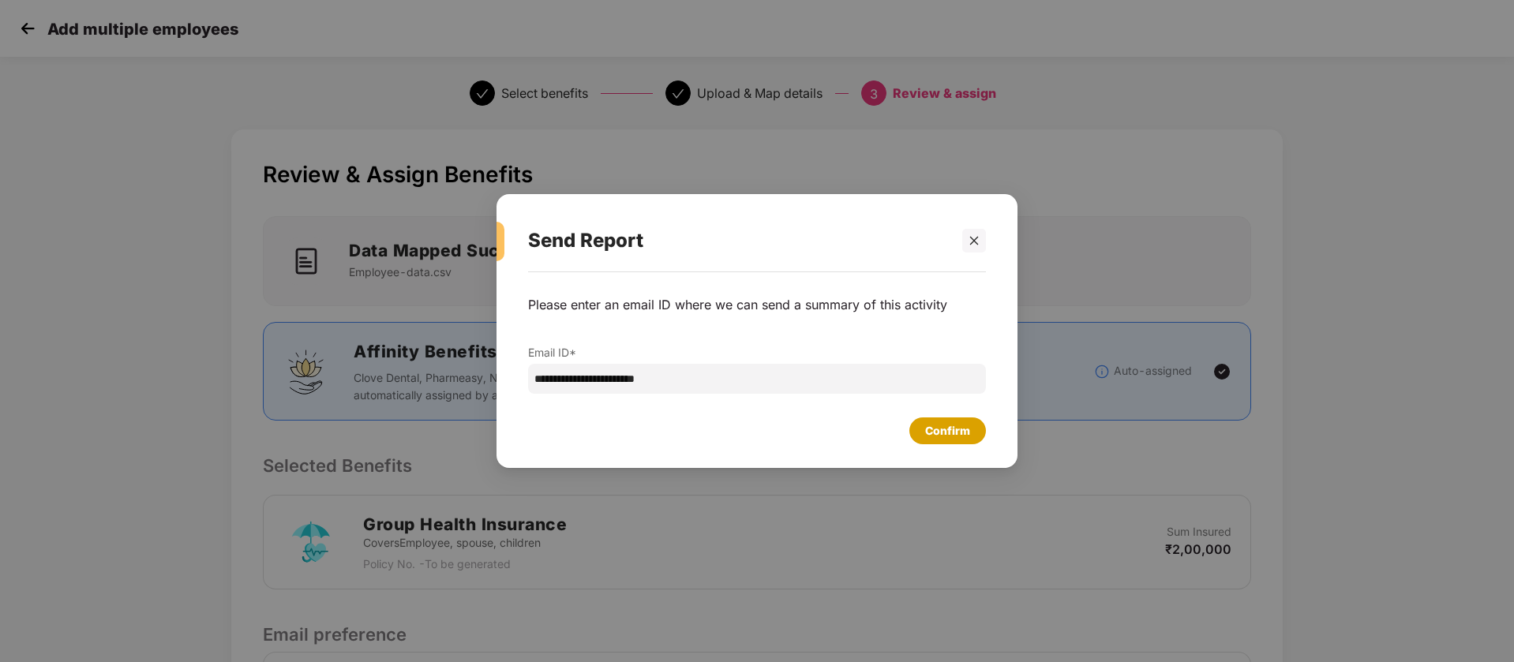
click at [941, 432] on div "Confirm" at bounding box center [947, 430] width 45 height 17
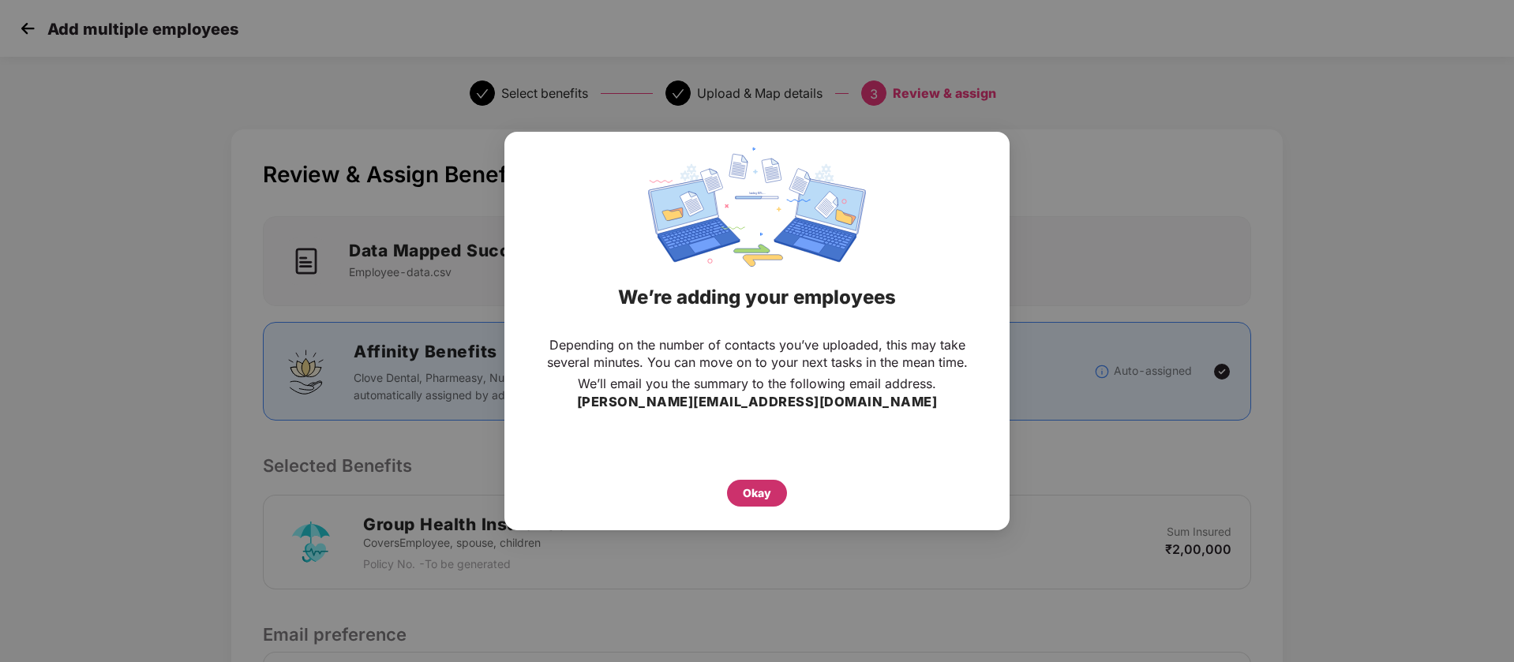
click at [752, 497] on div "Okay" at bounding box center [757, 493] width 28 height 17
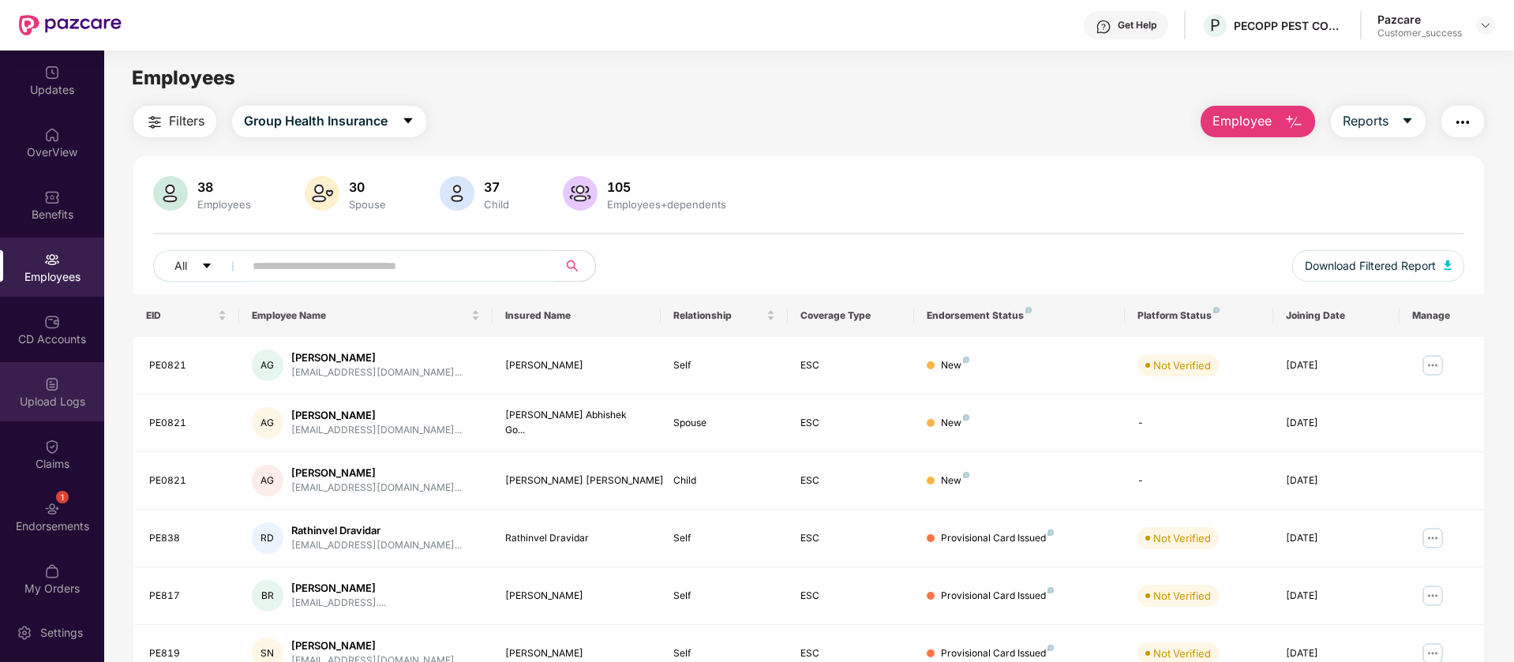
click at [79, 388] on div "Upload Logs" at bounding box center [52, 391] width 104 height 59
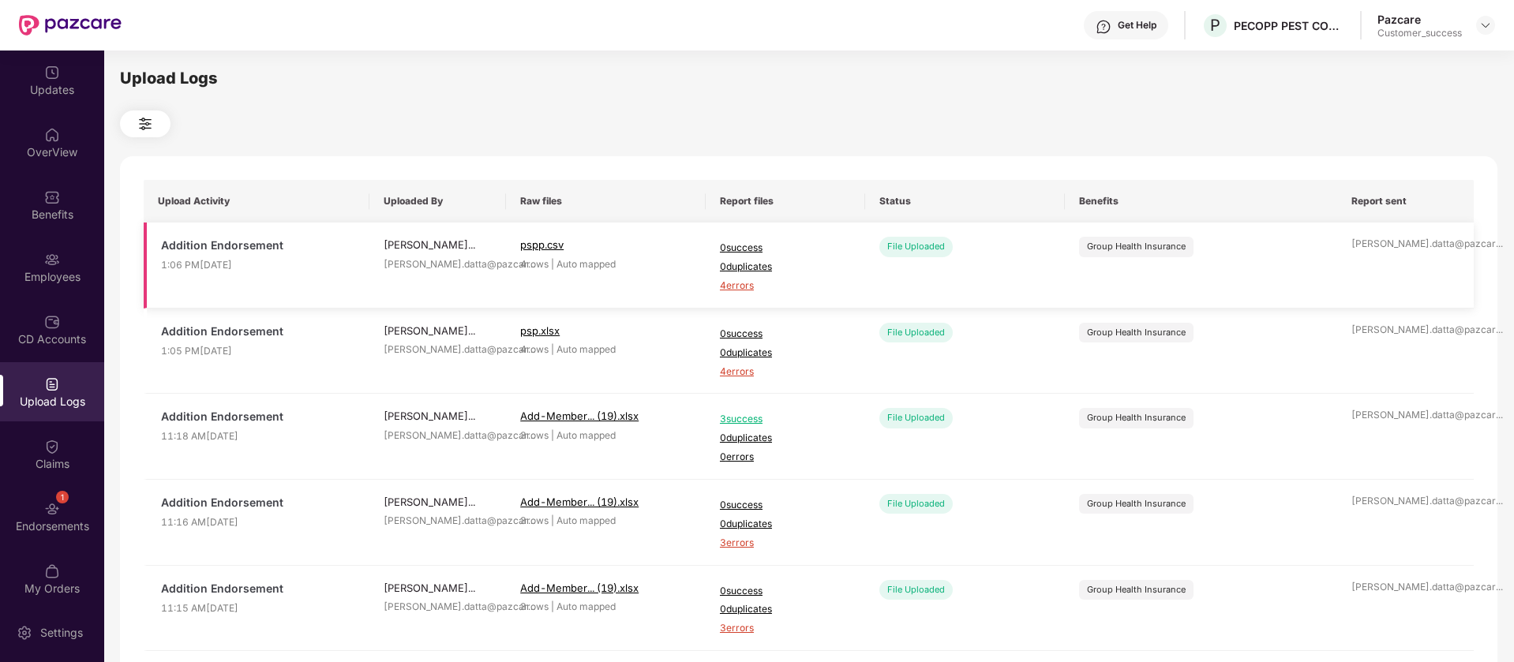
click at [745, 289] on span "4 errors" at bounding box center [785, 286] width 131 height 15
click at [66, 275] on div "Employees" at bounding box center [52, 277] width 104 height 16
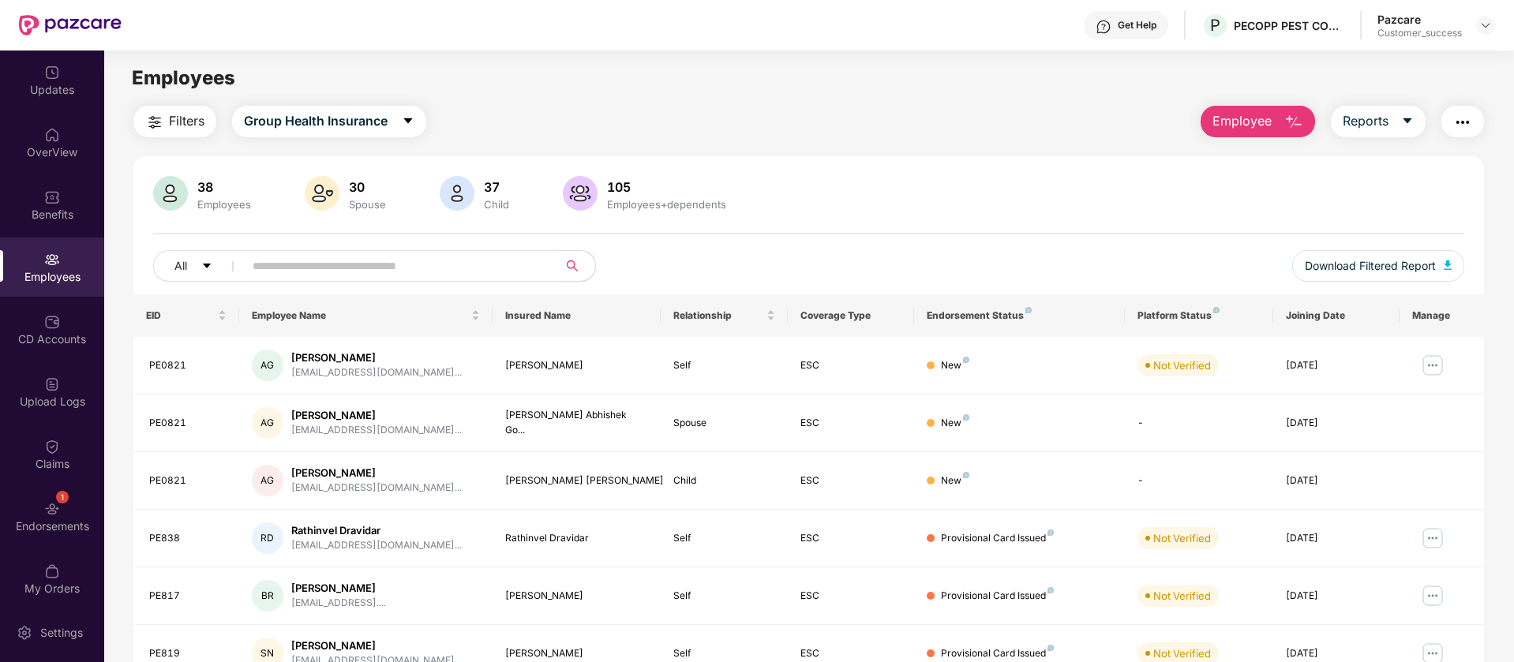
click at [1252, 130] on span "Employee" at bounding box center [1241, 121] width 59 height 20
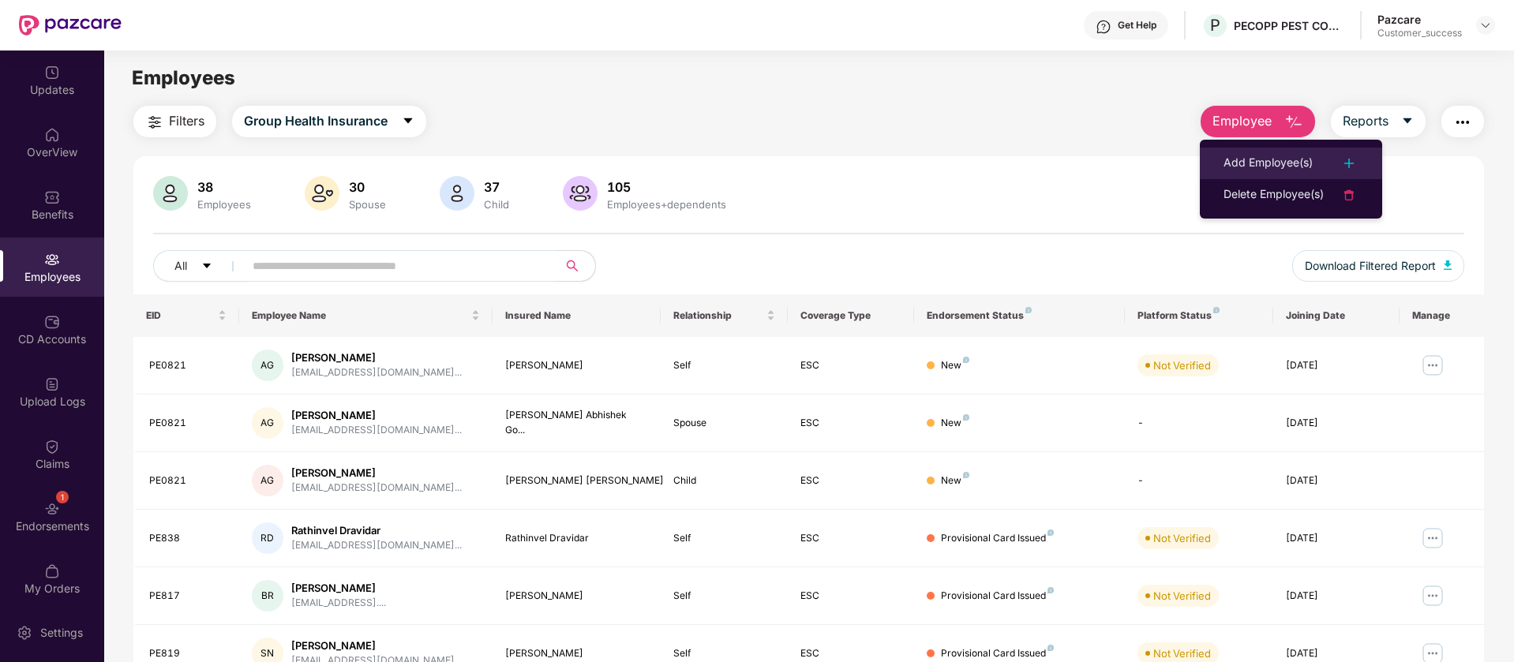
click at [1285, 167] on div "Add Employee(s)" at bounding box center [1267, 163] width 89 height 19
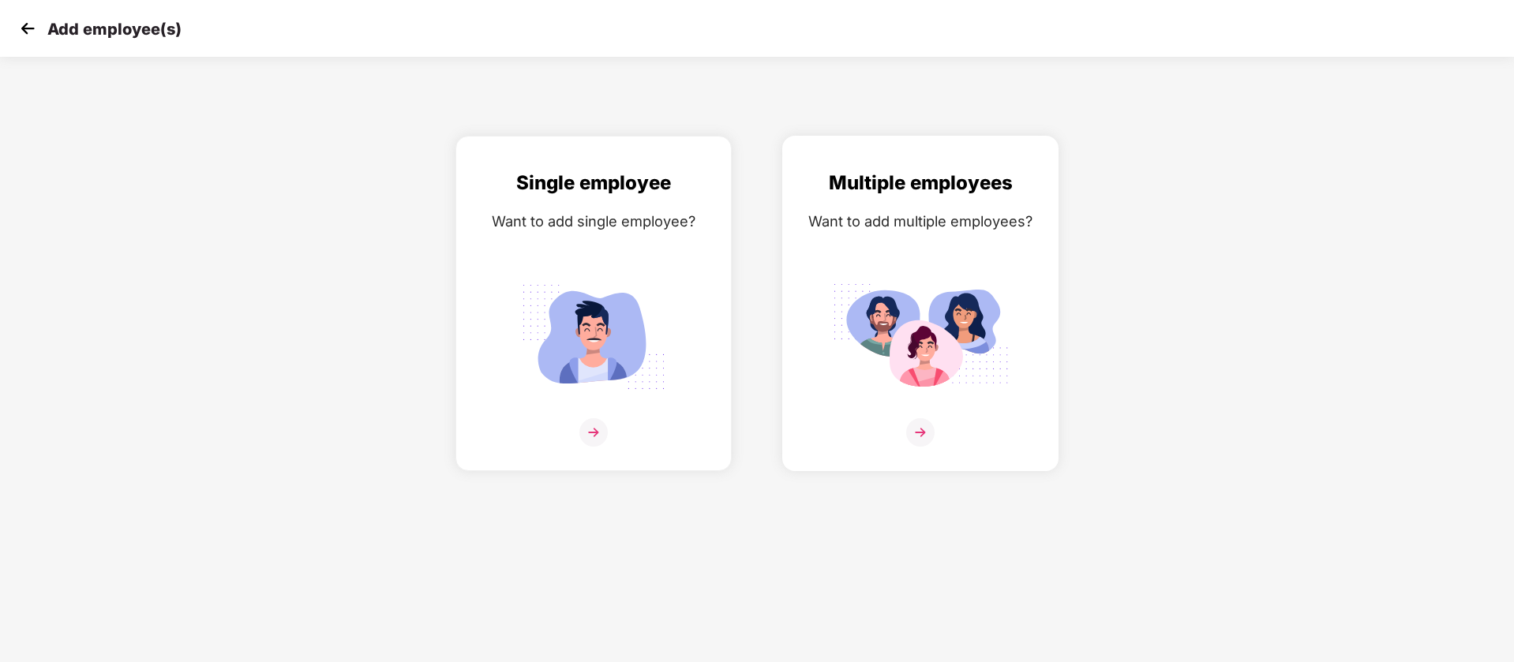
click at [919, 269] on div "Multiple employees Want to add multiple employees?" at bounding box center [920, 317] width 243 height 298
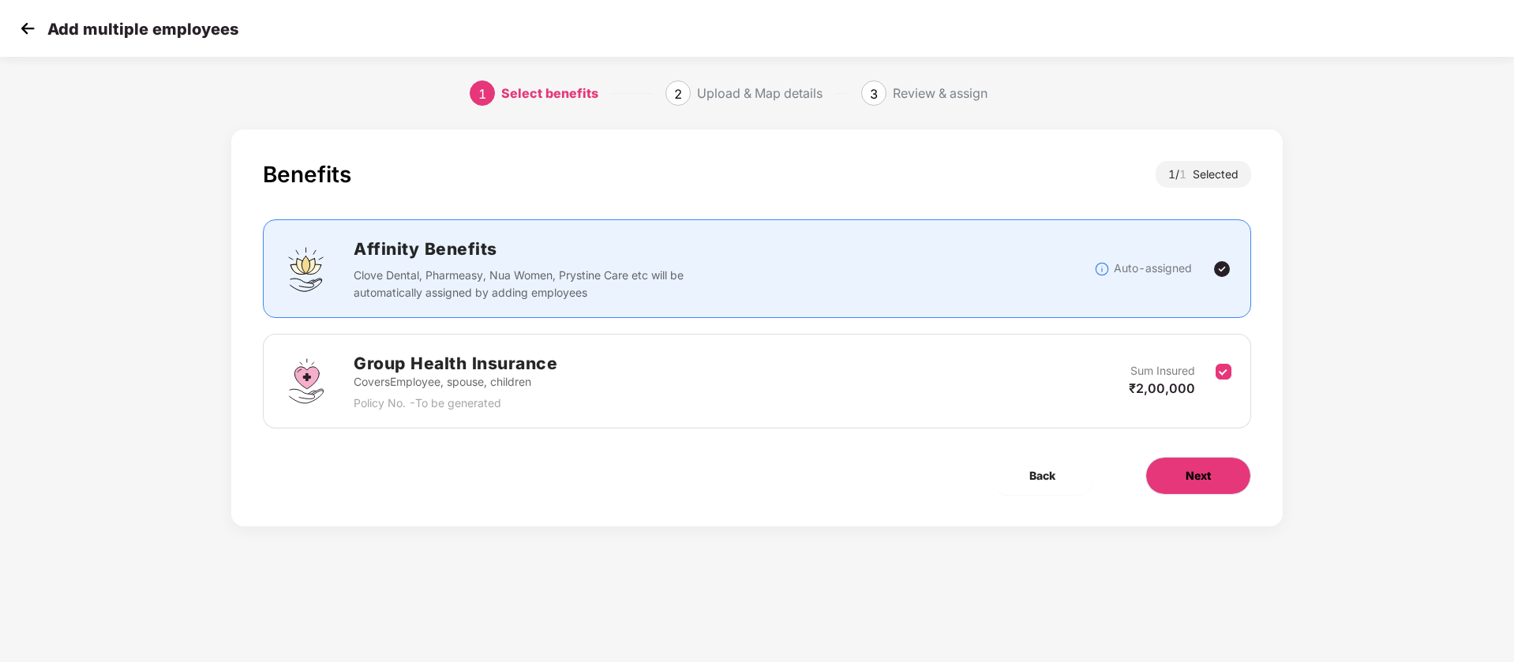
click at [1217, 491] on button "Next" at bounding box center [1198, 476] width 106 height 38
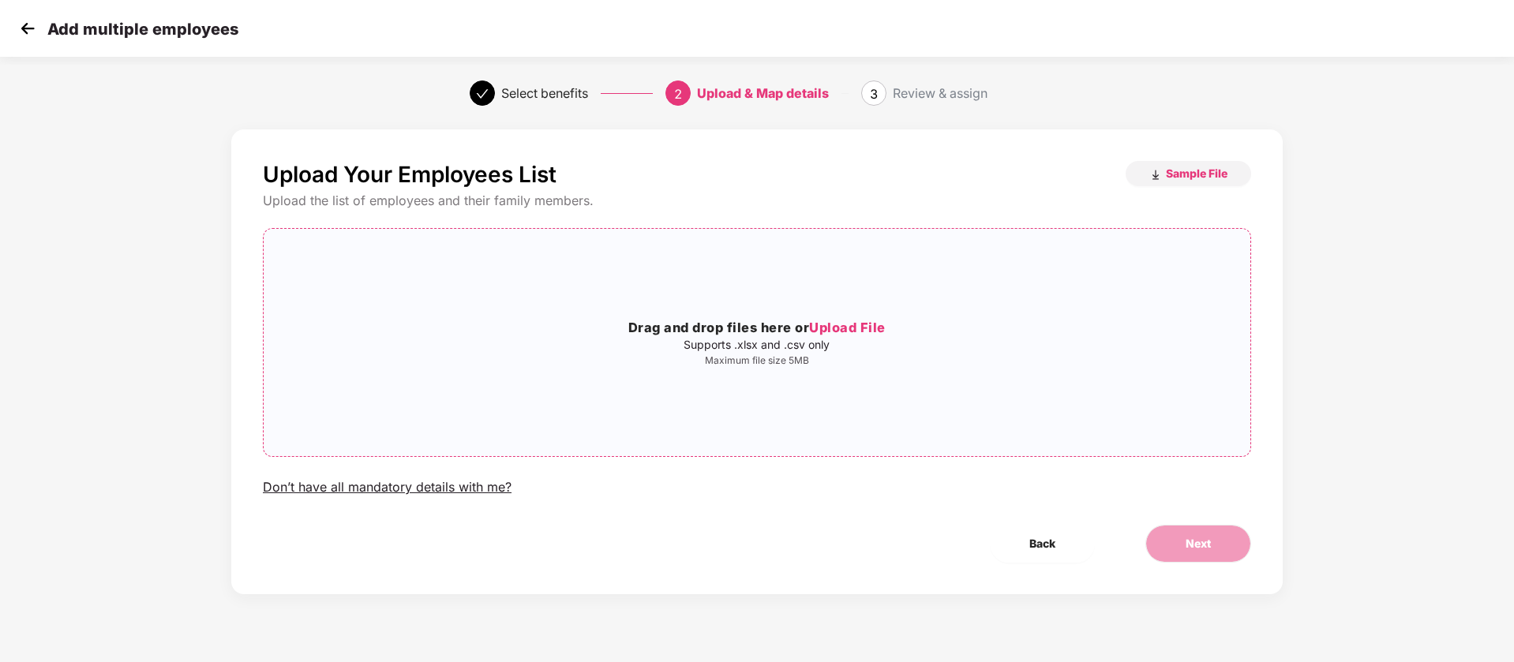
click at [754, 339] on p "Supports .xlsx and .csv only" at bounding box center [757, 345] width 986 height 13
click at [1191, 550] on span "Next" at bounding box center [1197, 543] width 25 height 17
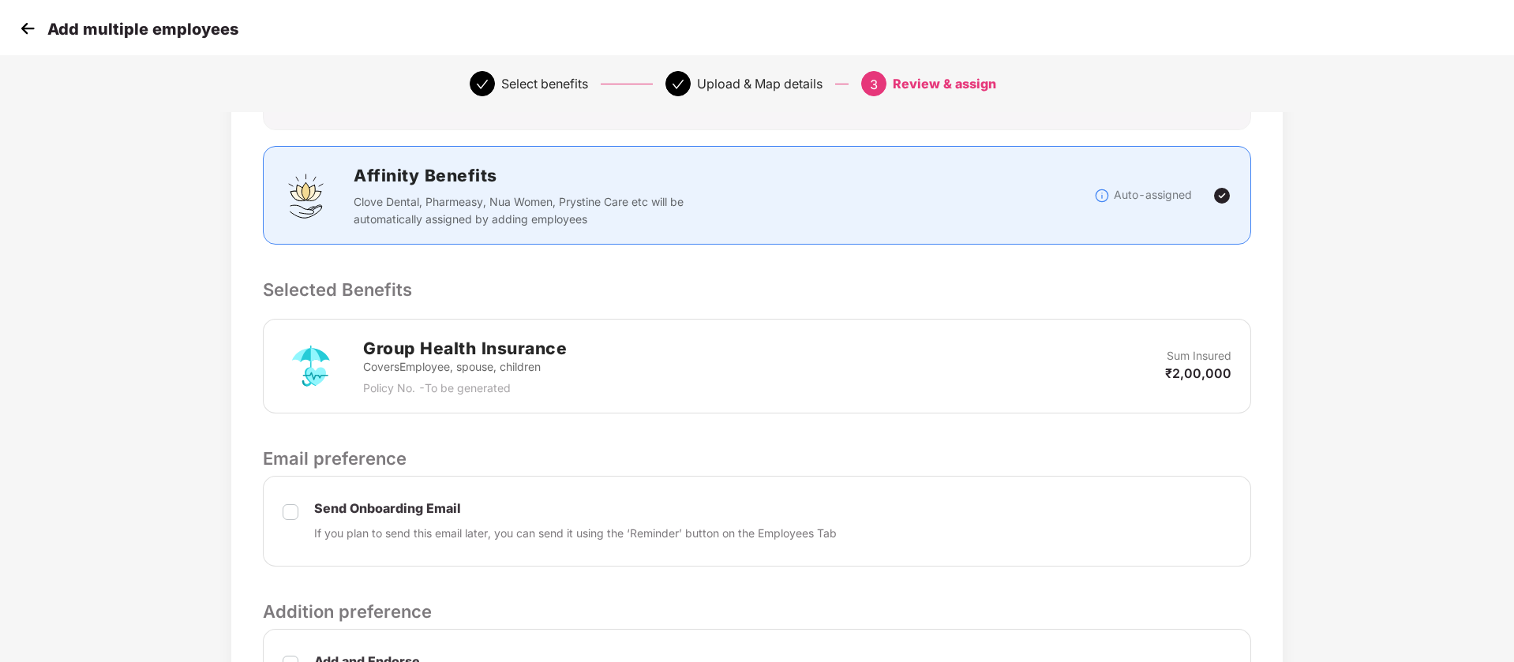
scroll to position [371, 0]
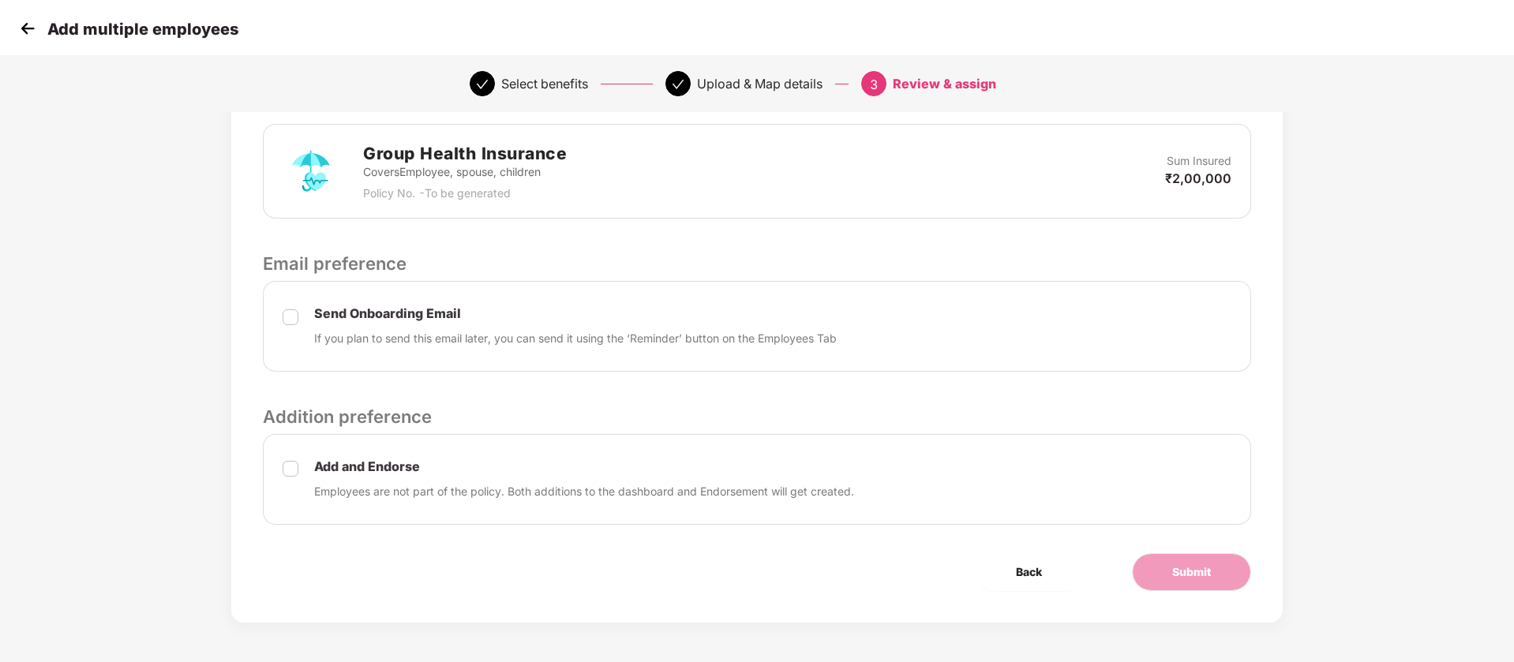
click at [302, 323] on div "Send Onboarding Email If you plan to send this email later, you can send it usi…" at bounding box center [757, 326] width 988 height 91
click at [1206, 581] on button "Submit" at bounding box center [1191, 572] width 119 height 38
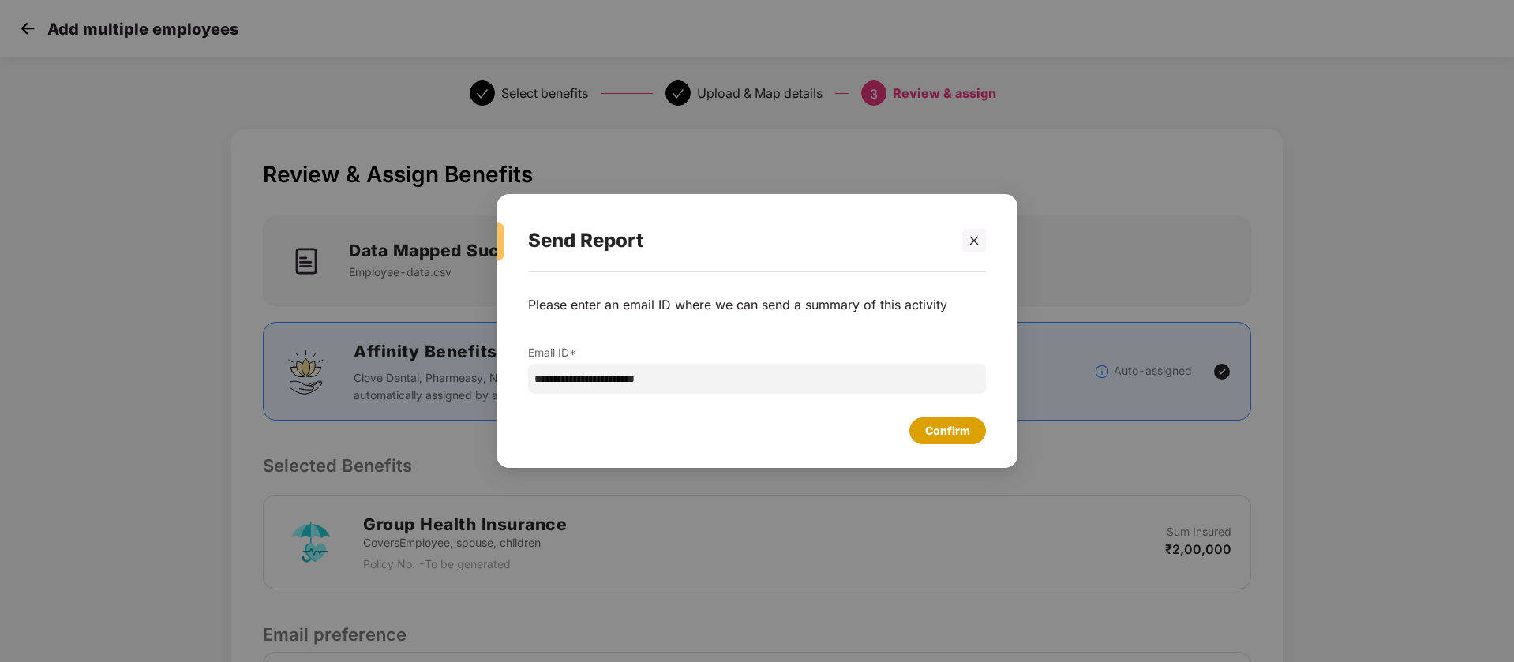
click at [971, 434] on div "Confirm" at bounding box center [947, 430] width 77 height 27
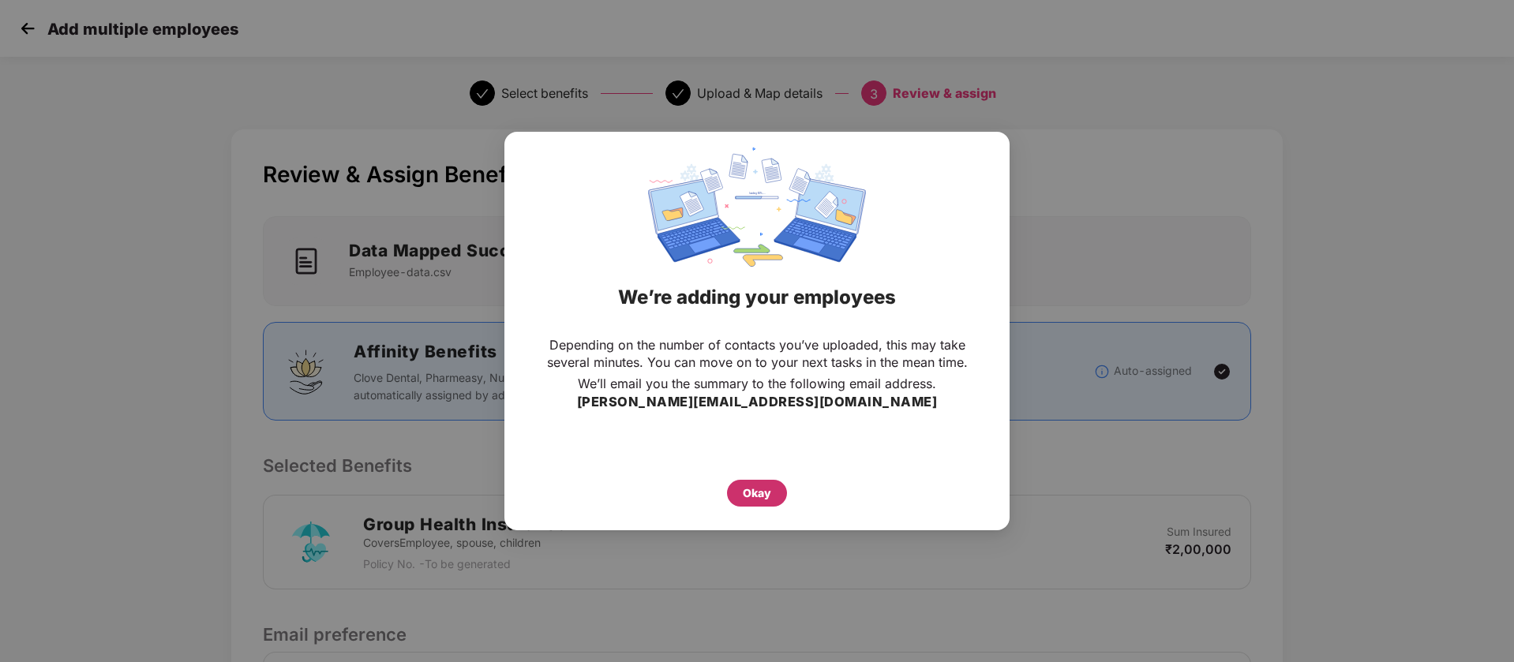
click at [769, 502] on div "Okay" at bounding box center [757, 493] width 60 height 27
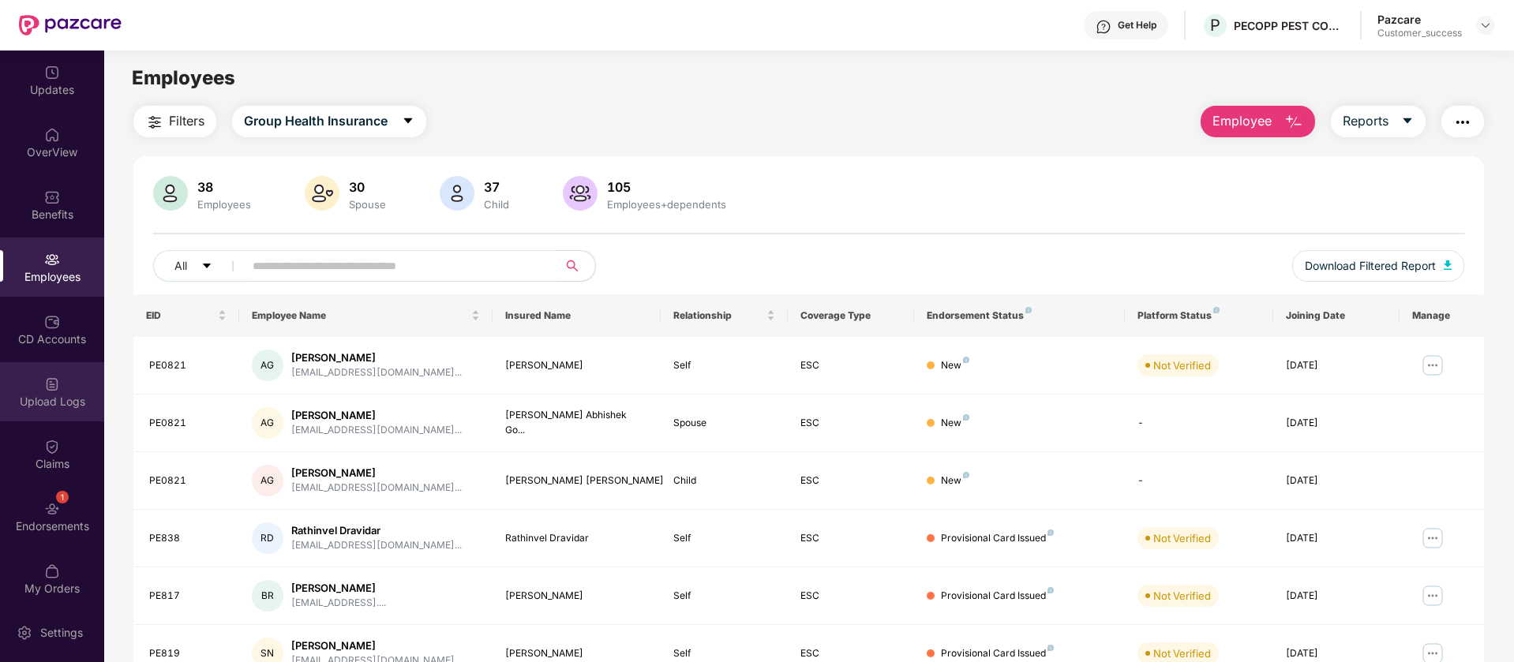
click at [69, 417] on div "Upload Logs" at bounding box center [52, 391] width 104 height 59
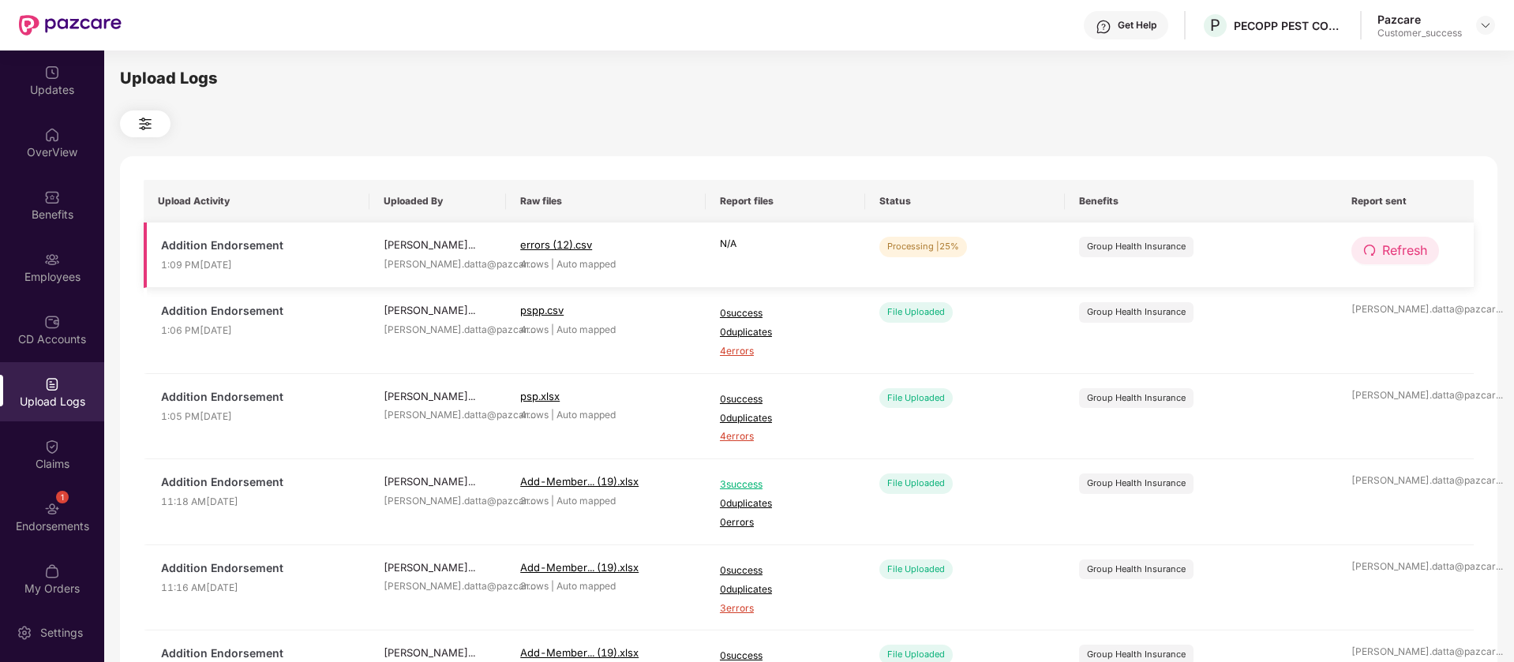
click at [1384, 241] on span "Refresh" at bounding box center [1404, 251] width 45 height 20
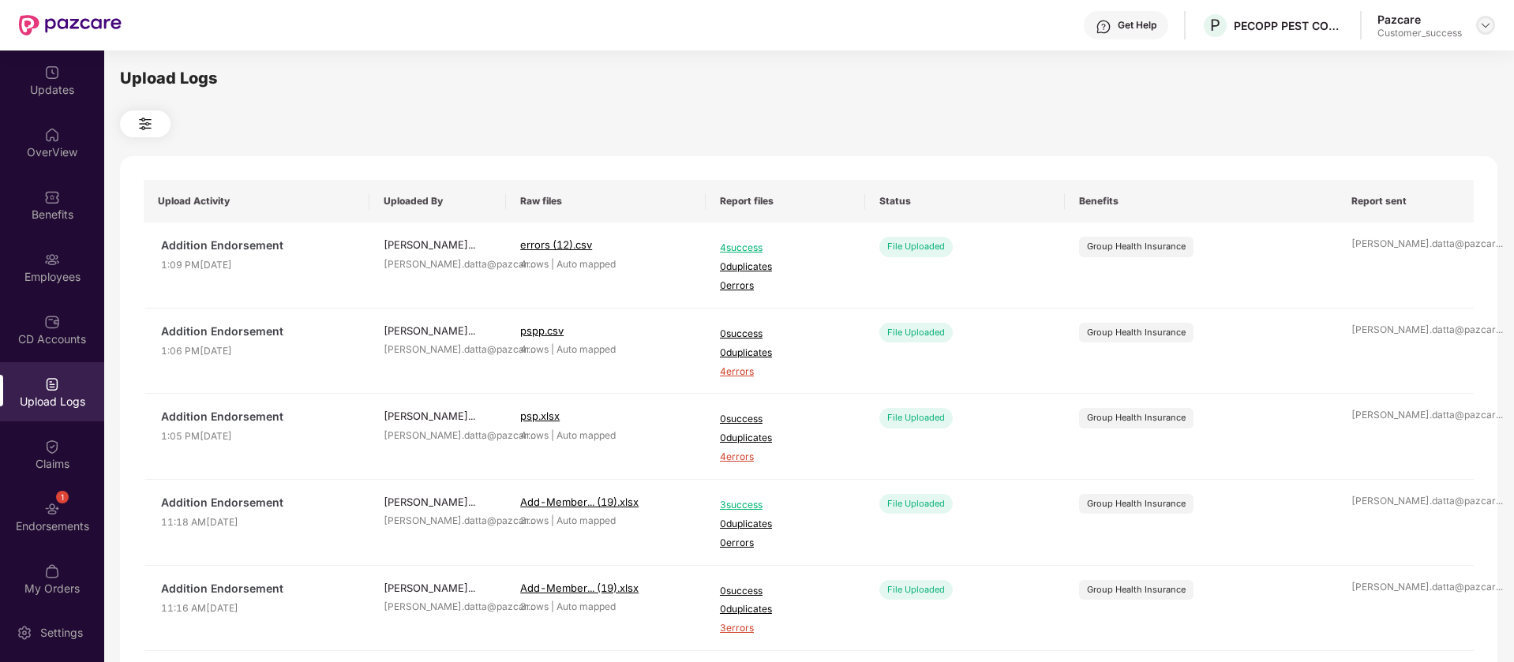
click at [1484, 28] on img at bounding box center [1485, 25] width 13 height 13
click at [1393, 58] on div "Switch to partner view" at bounding box center [1410, 62] width 205 height 31
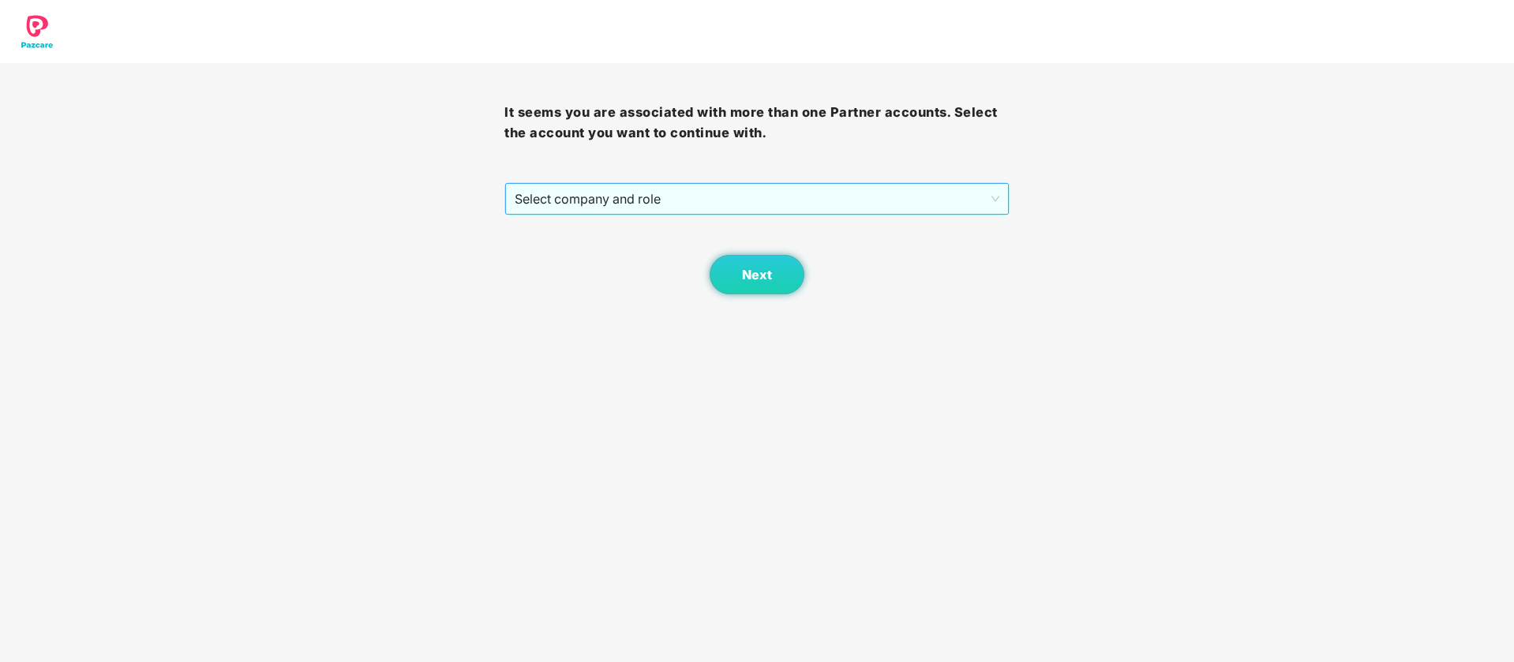
click at [733, 200] on span "Select company and role" at bounding box center [757, 199] width 484 height 30
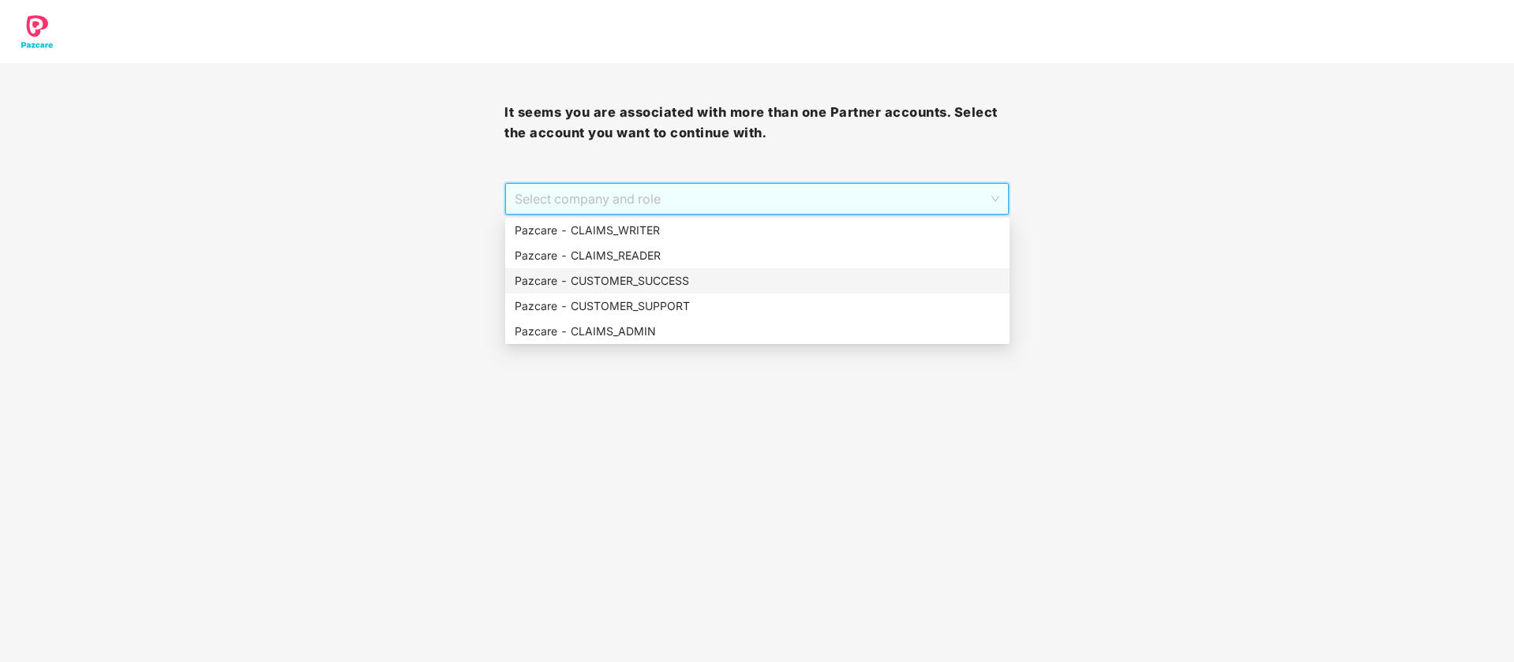
click at [679, 291] on div "Pazcare - CUSTOMER_SUCCESS" at bounding box center [757, 280] width 504 height 25
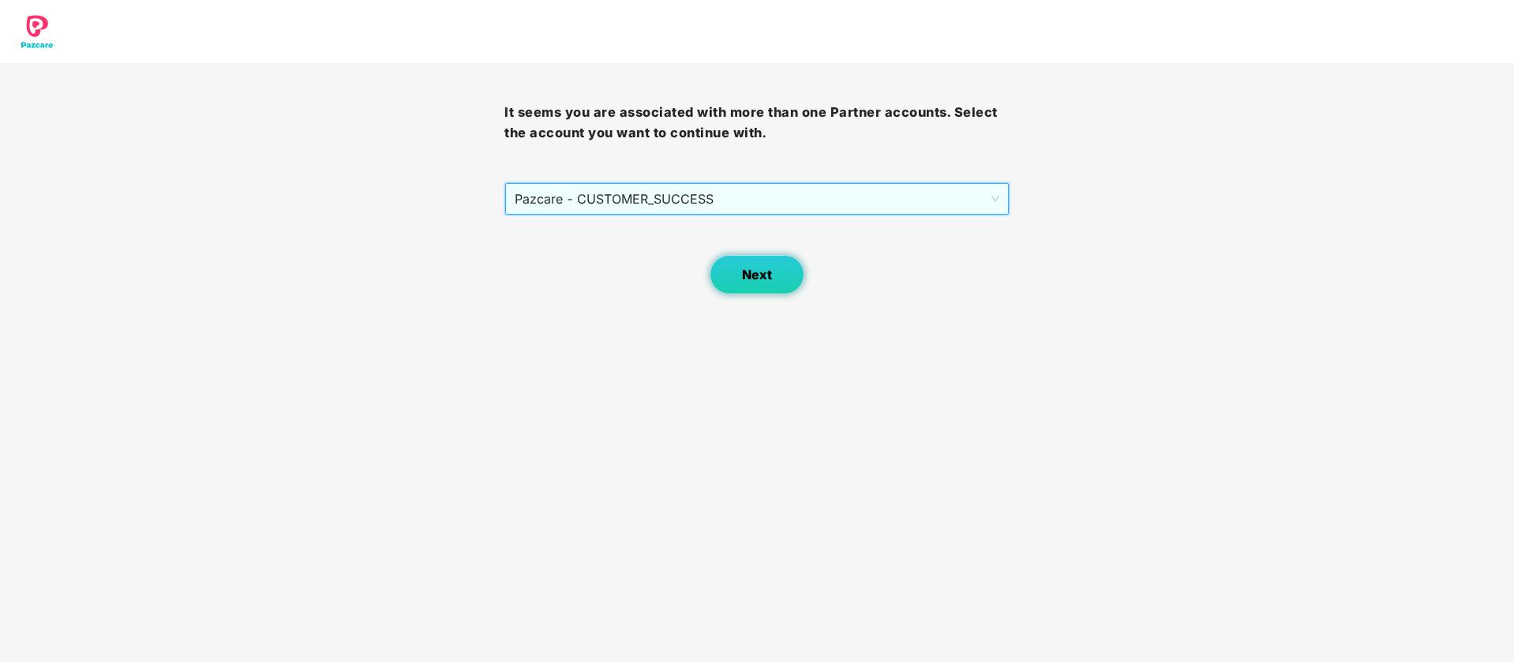
click at [775, 273] on button "Next" at bounding box center [756, 274] width 95 height 39
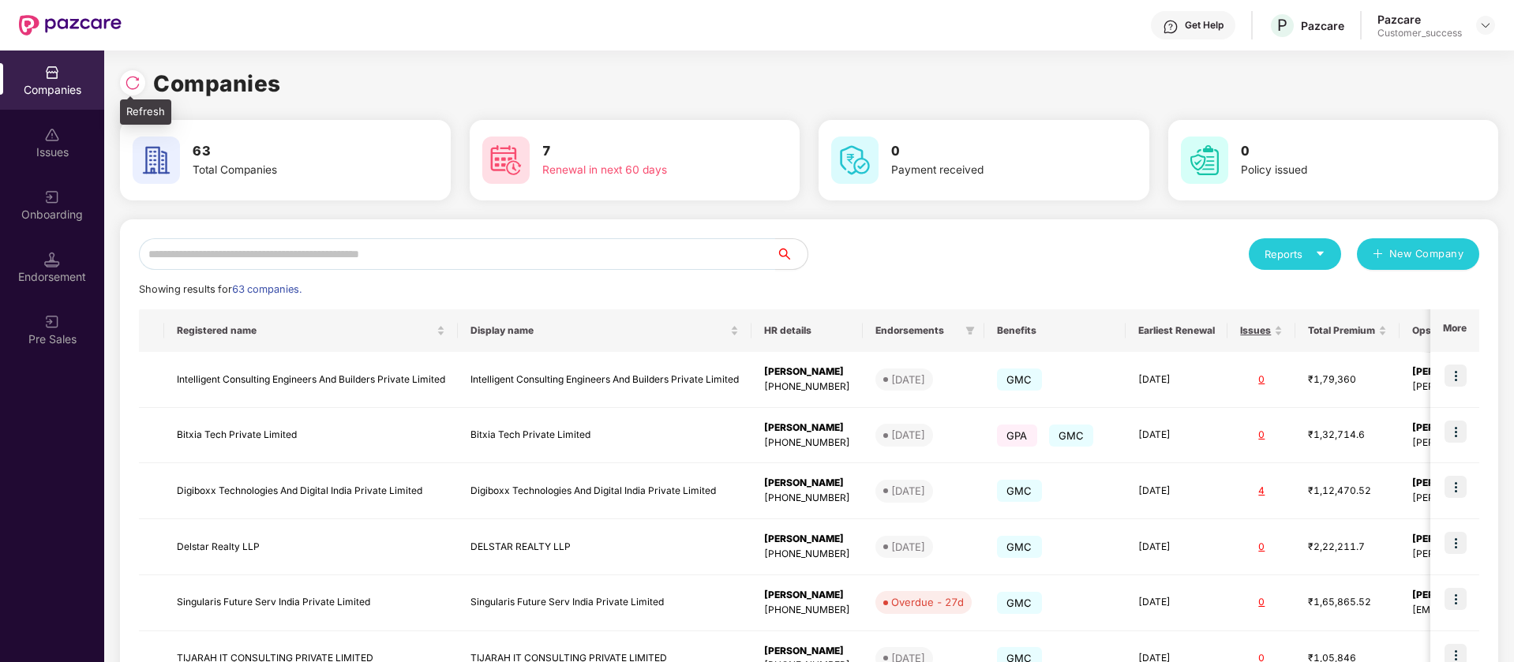
click at [131, 80] on img at bounding box center [133, 83] width 16 height 16
click at [486, 259] on input "text" at bounding box center [457, 254] width 637 height 32
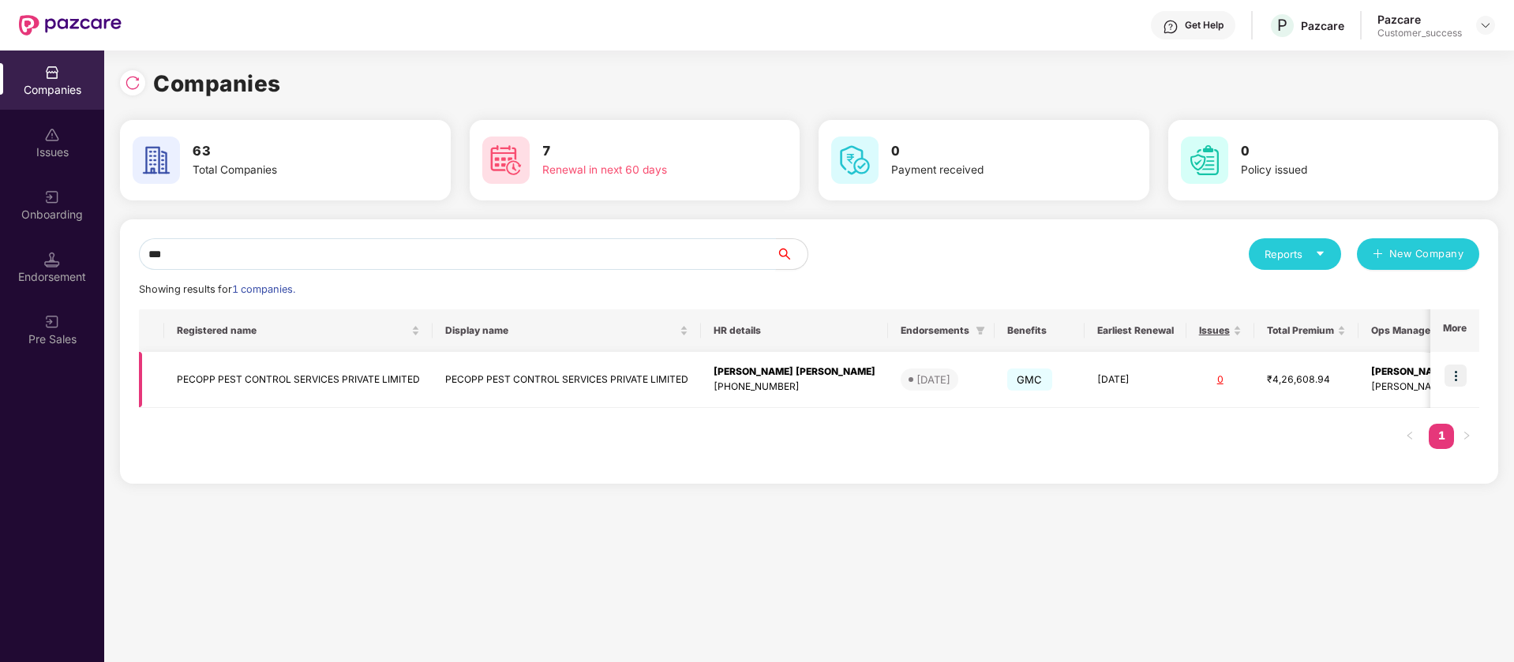
type input "***"
click at [1460, 371] on img at bounding box center [1455, 376] width 22 height 22
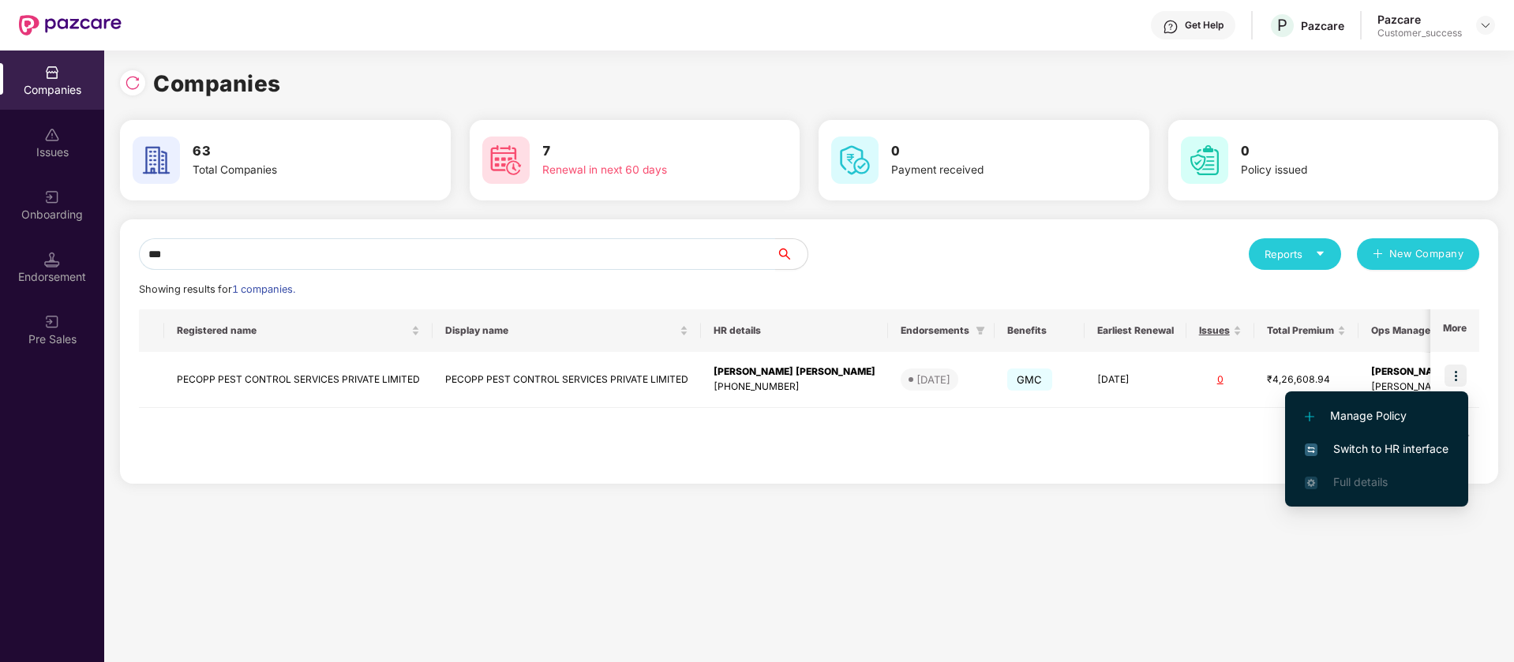
click at [1398, 446] on span "Switch to HR interface" at bounding box center [1376, 448] width 144 height 17
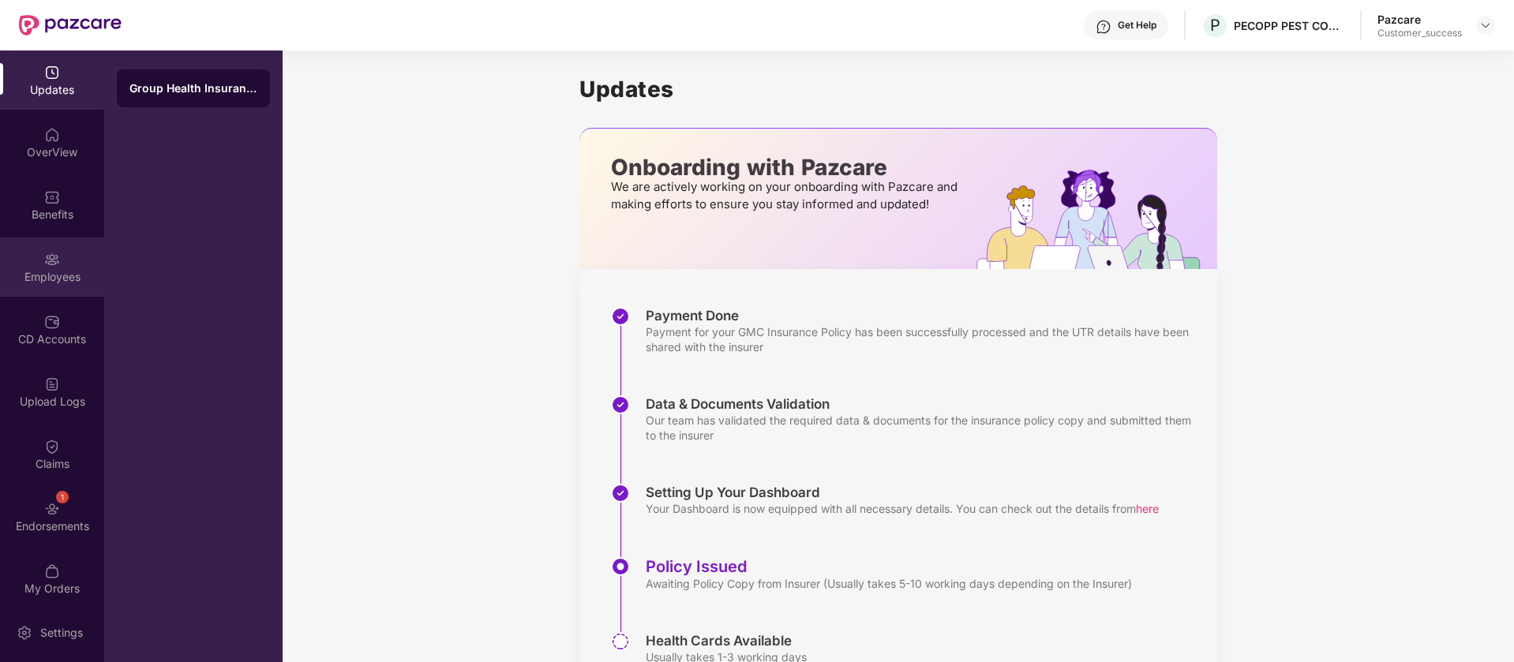
click at [67, 247] on div "Employees" at bounding box center [52, 267] width 104 height 59
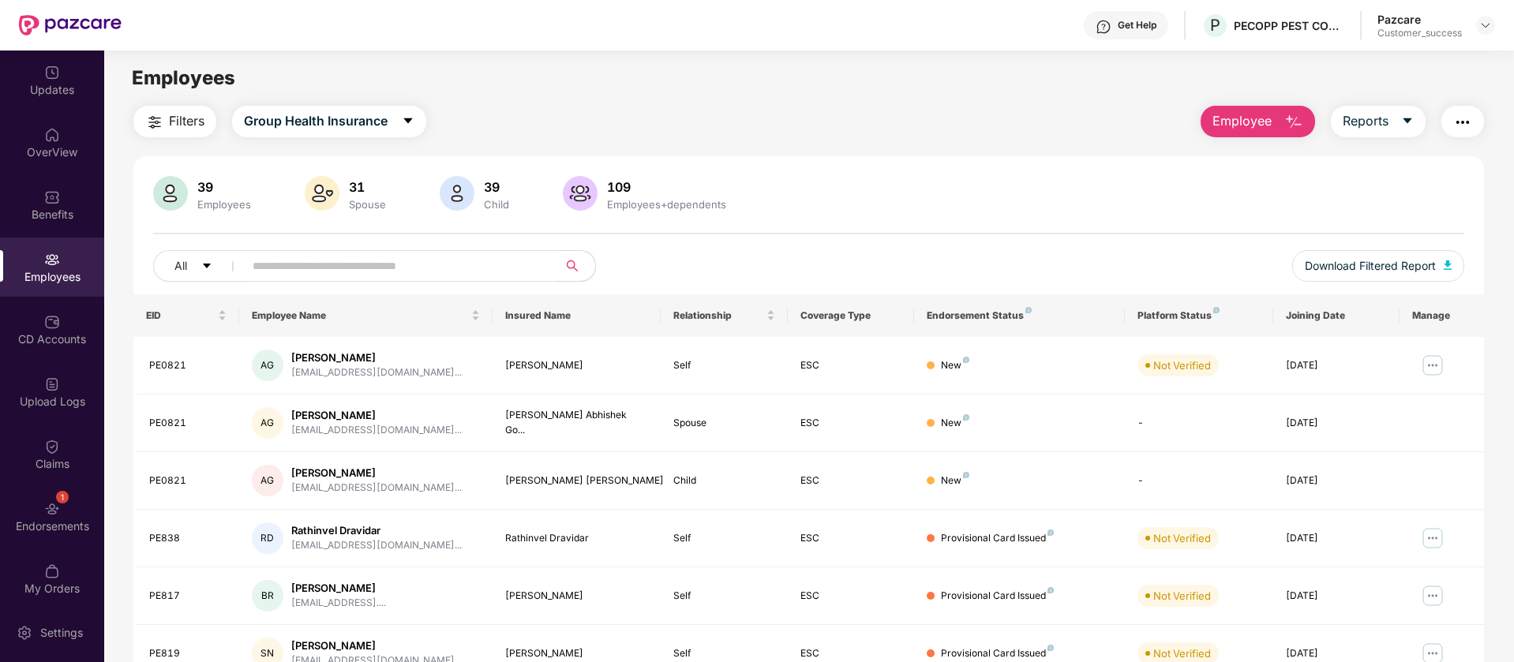
click at [1232, 116] on span "Employee" at bounding box center [1241, 121] width 59 height 20
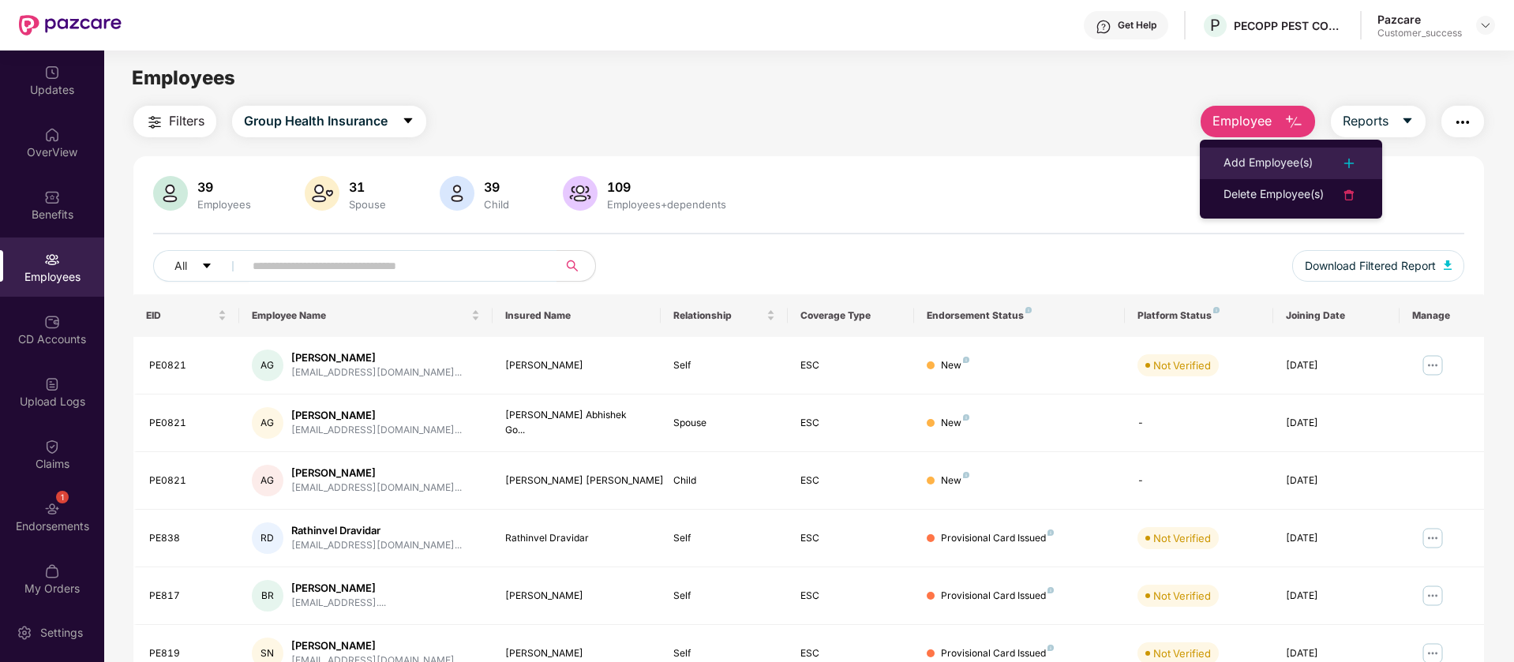
click at [1349, 171] on img at bounding box center [1348, 163] width 19 height 19
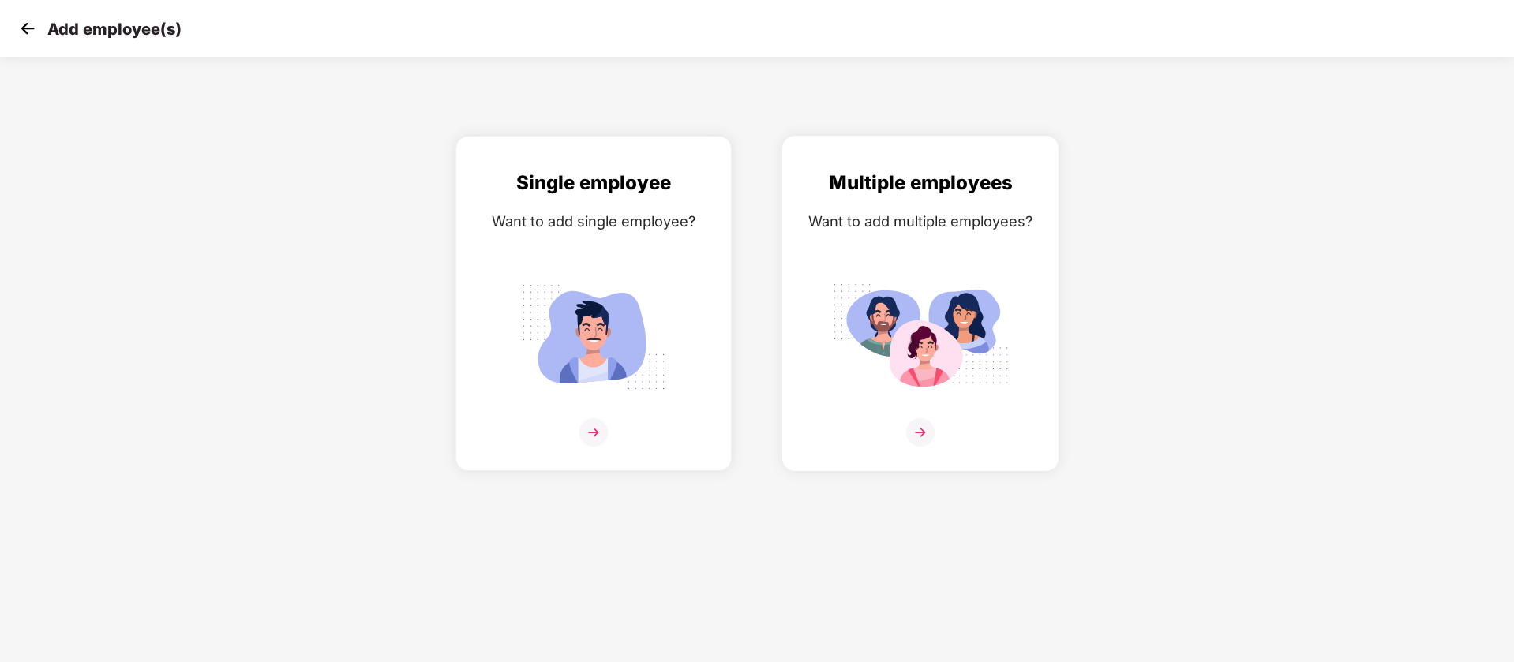
click at [975, 280] on img at bounding box center [920, 336] width 177 height 123
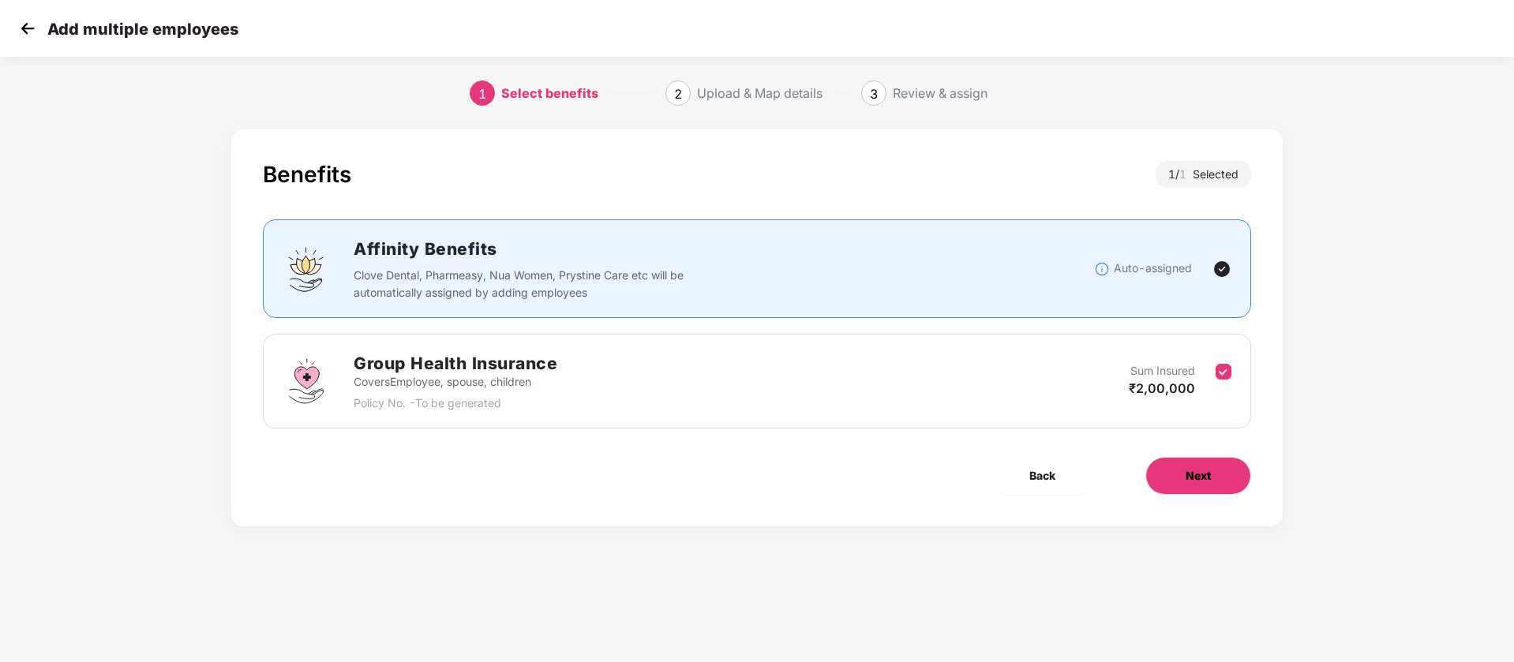
click at [1175, 466] on button "Next" at bounding box center [1198, 476] width 106 height 38
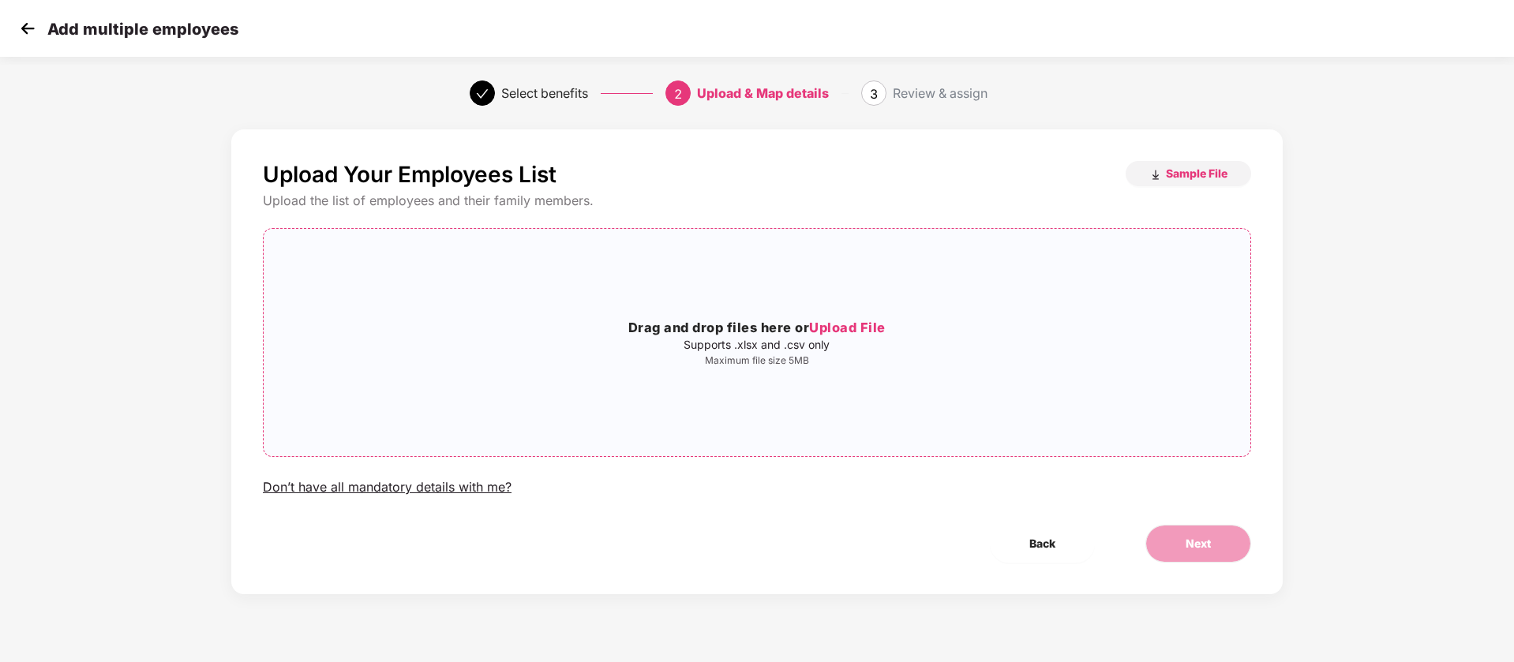
click at [727, 294] on div "Drag and drop files here or Upload File Supports .xlsx and .csv only Maximum fi…" at bounding box center [757, 342] width 986 height 202
click at [1210, 549] on span "Next" at bounding box center [1197, 543] width 25 height 17
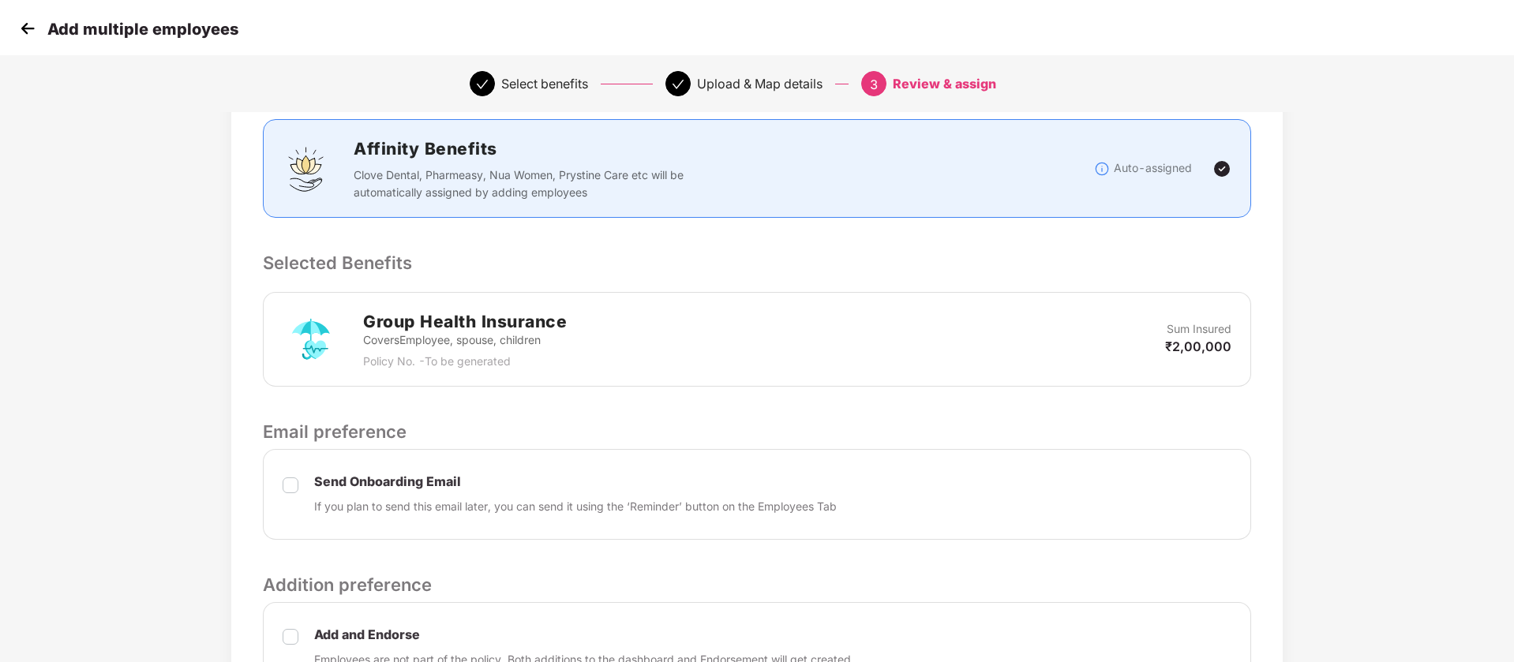
scroll to position [371, 0]
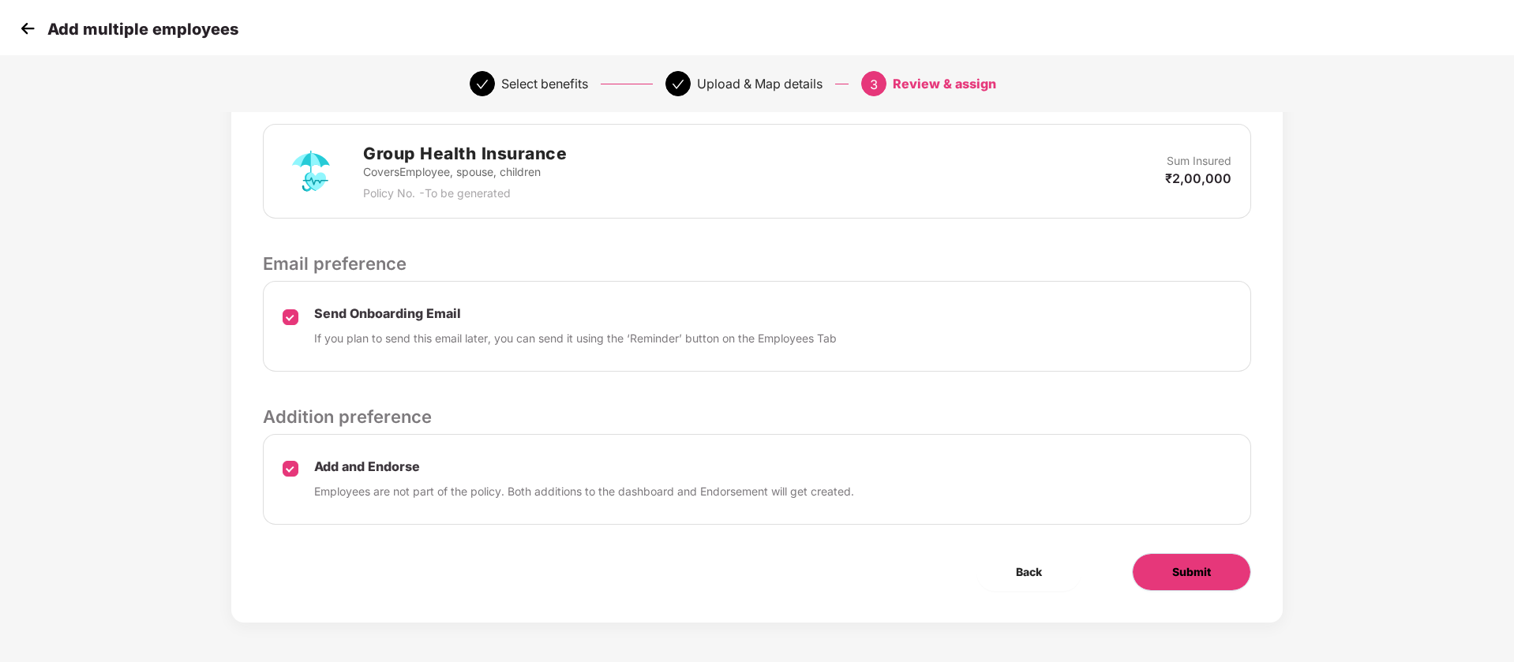
click at [1207, 571] on span "Submit" at bounding box center [1191, 571] width 39 height 17
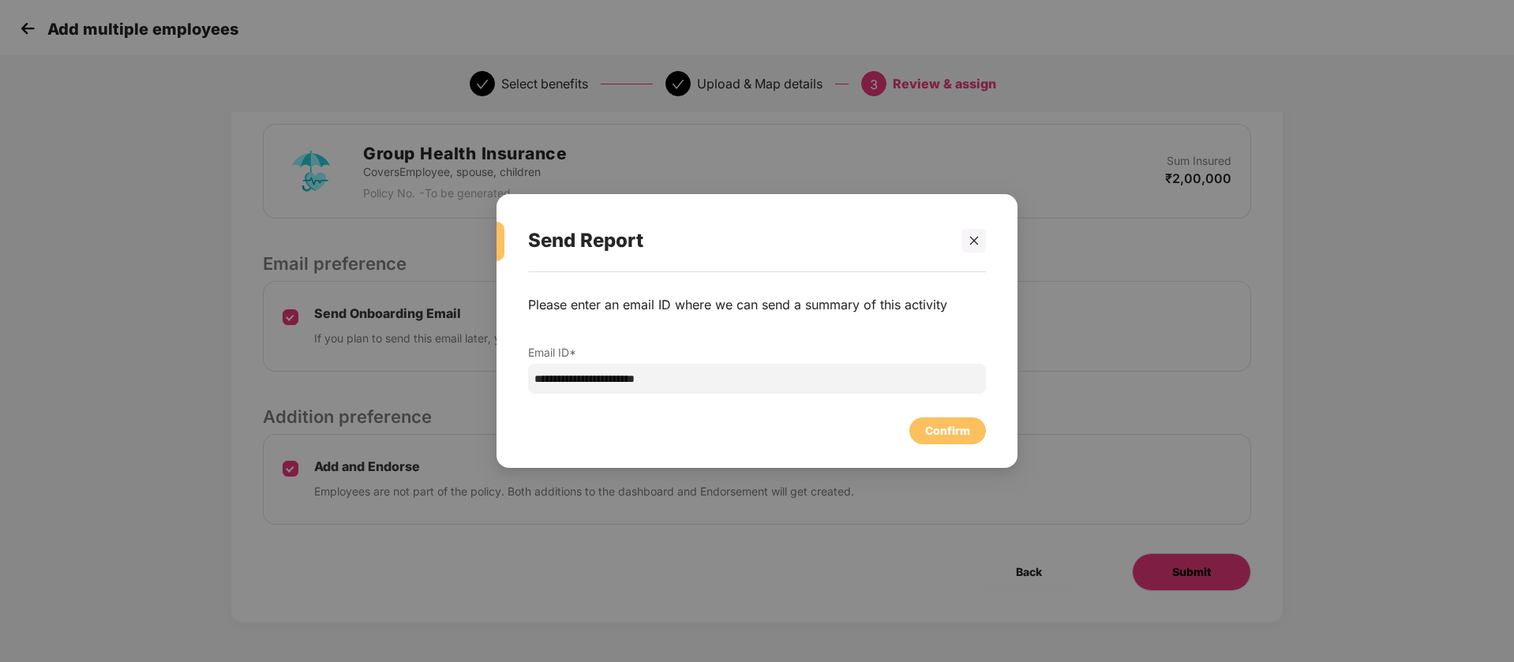
scroll to position [0, 0]
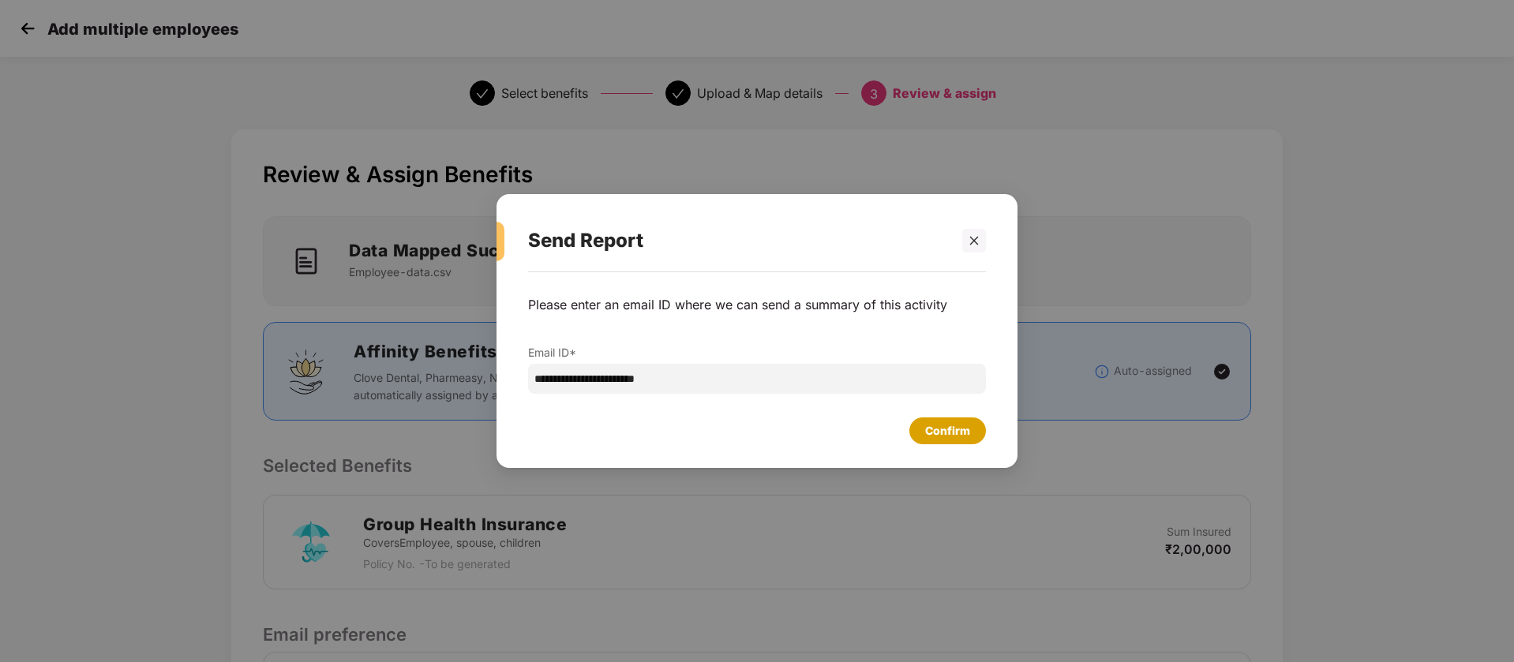
click at [943, 417] on div "Confirm" at bounding box center [947, 430] width 77 height 27
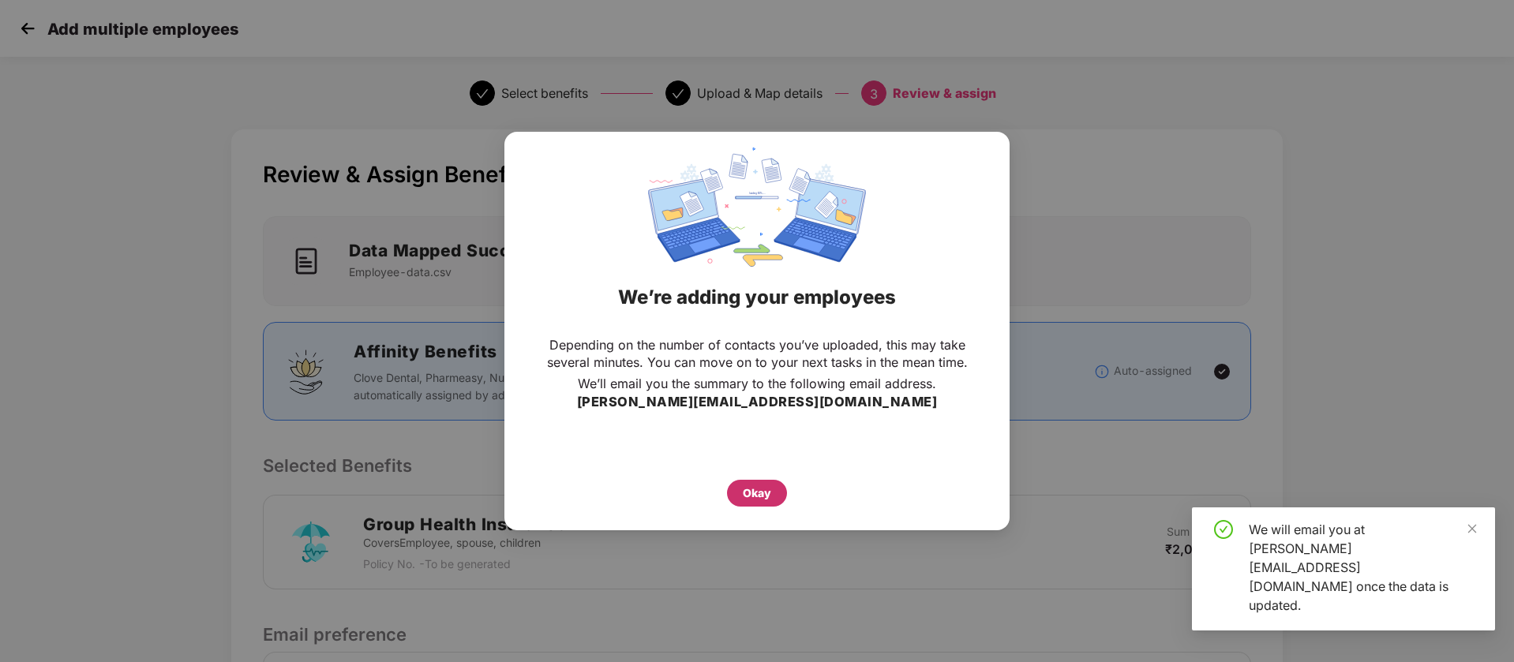
click at [778, 484] on div "Okay" at bounding box center [757, 493] width 60 height 27
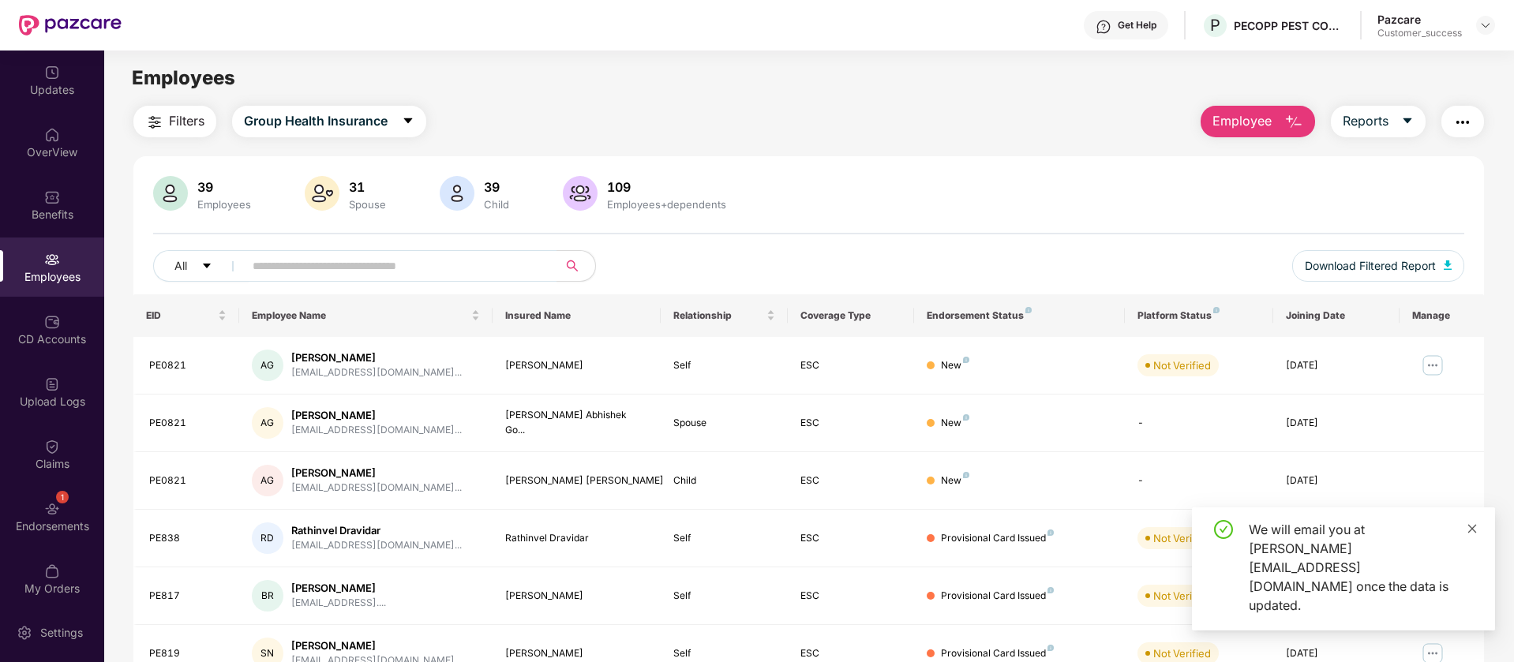
click at [1474, 534] on icon "close" at bounding box center [1471, 528] width 11 height 11
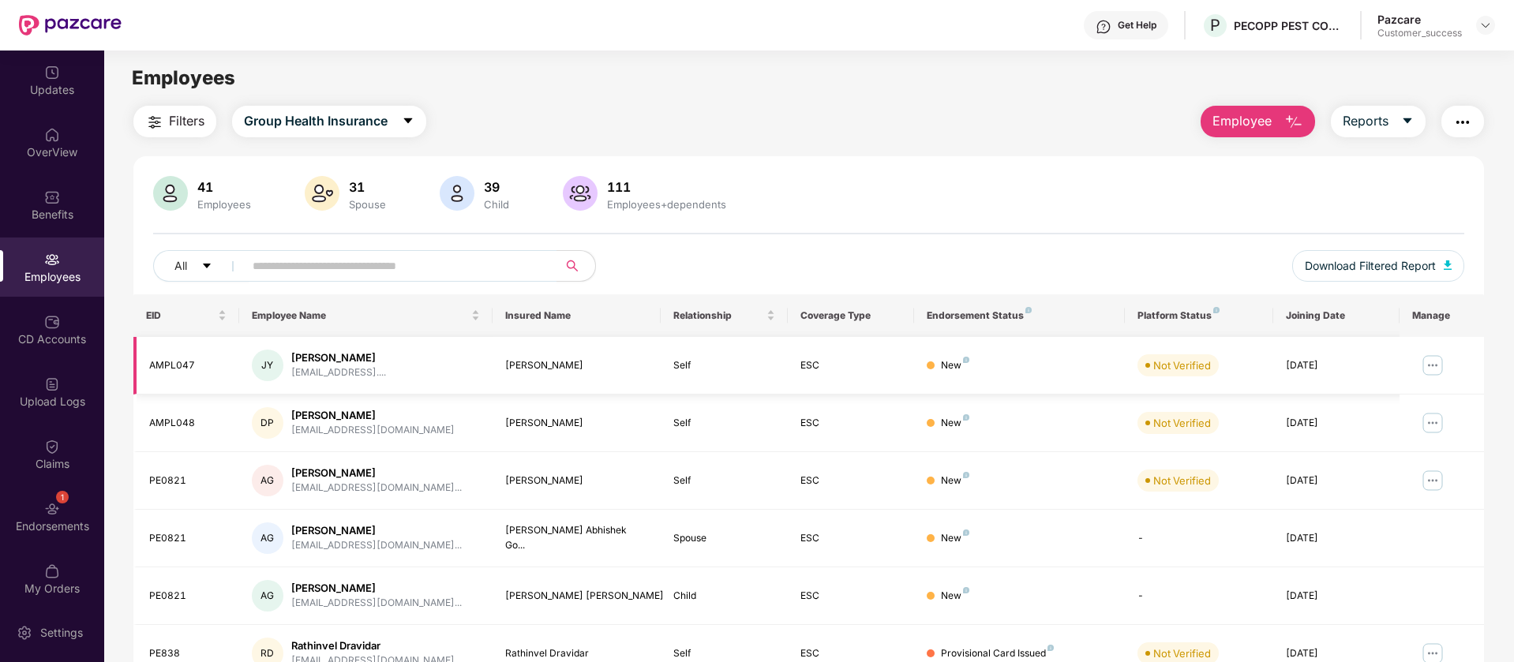
click at [1430, 367] on img at bounding box center [1432, 365] width 25 height 25
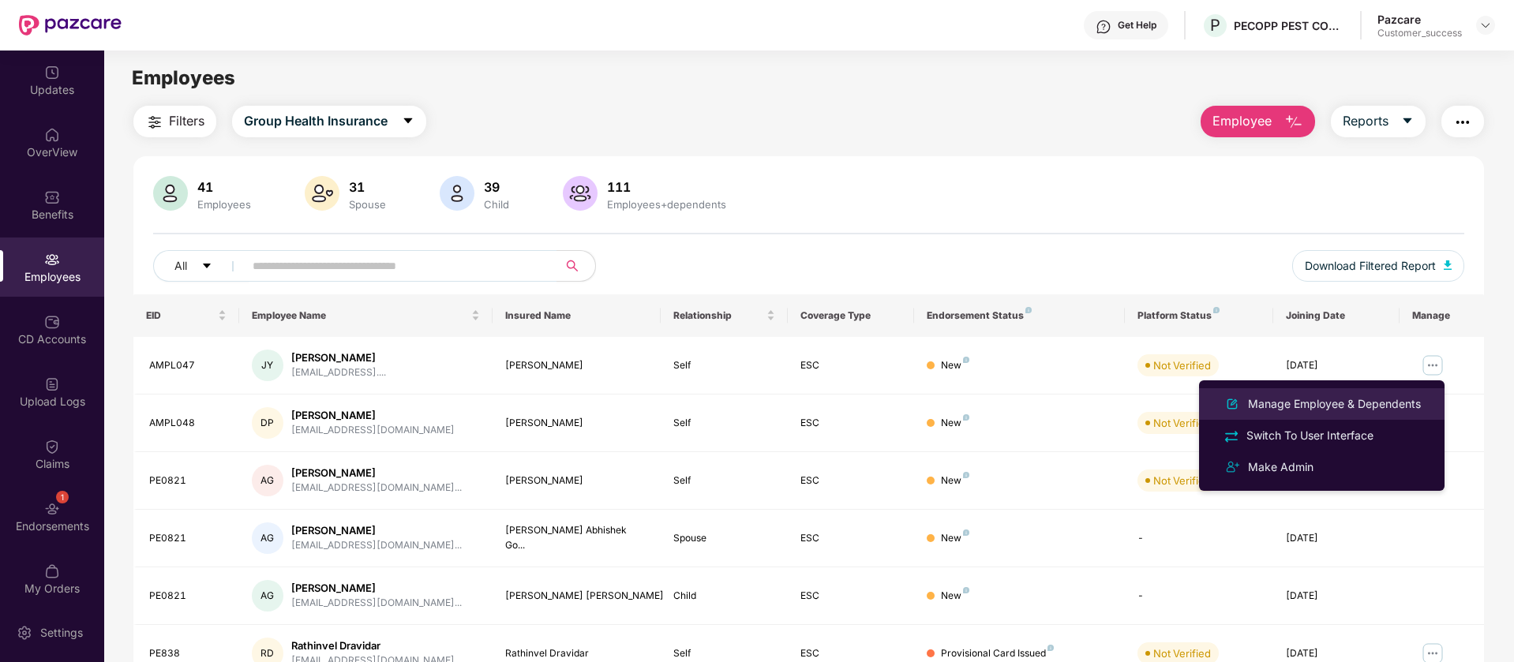
click at [1339, 406] on div "Manage Employee & Dependents" at bounding box center [1333, 403] width 179 height 17
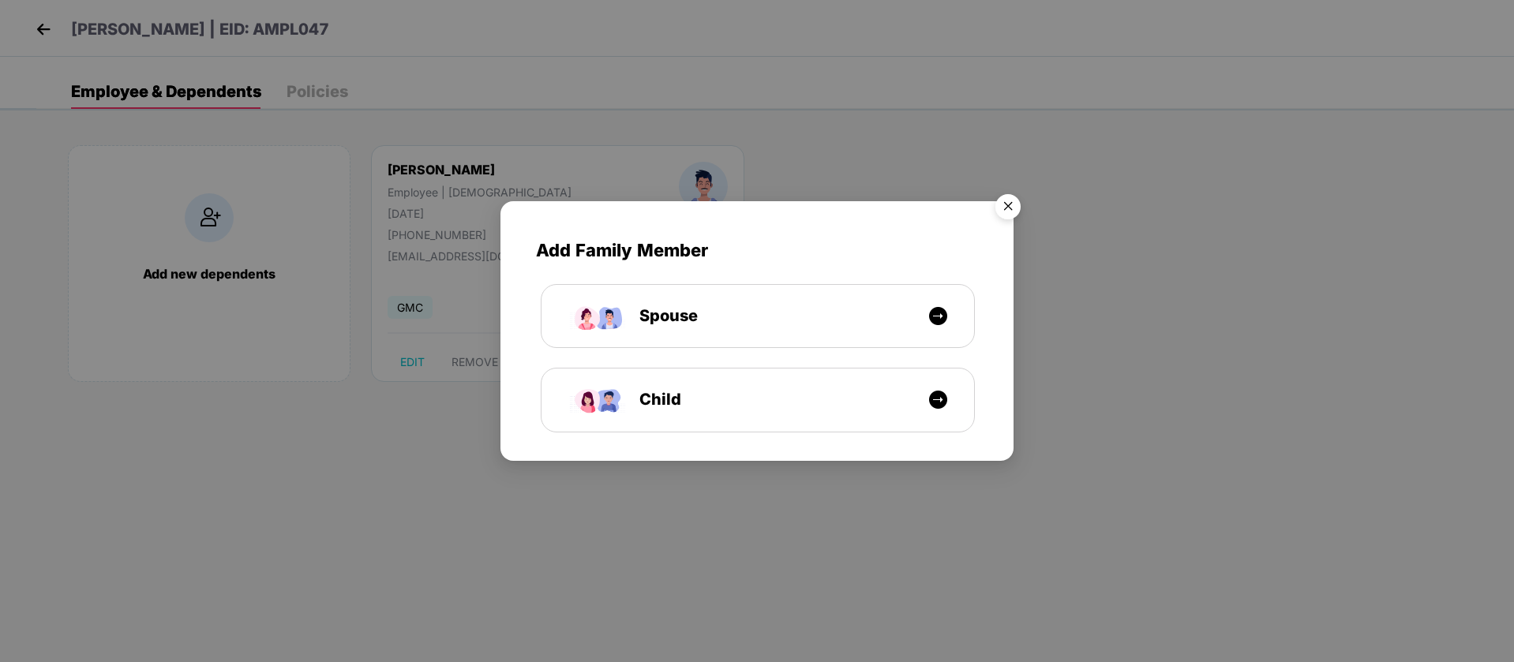
click at [1002, 208] on img "Close" at bounding box center [1008, 209] width 44 height 44
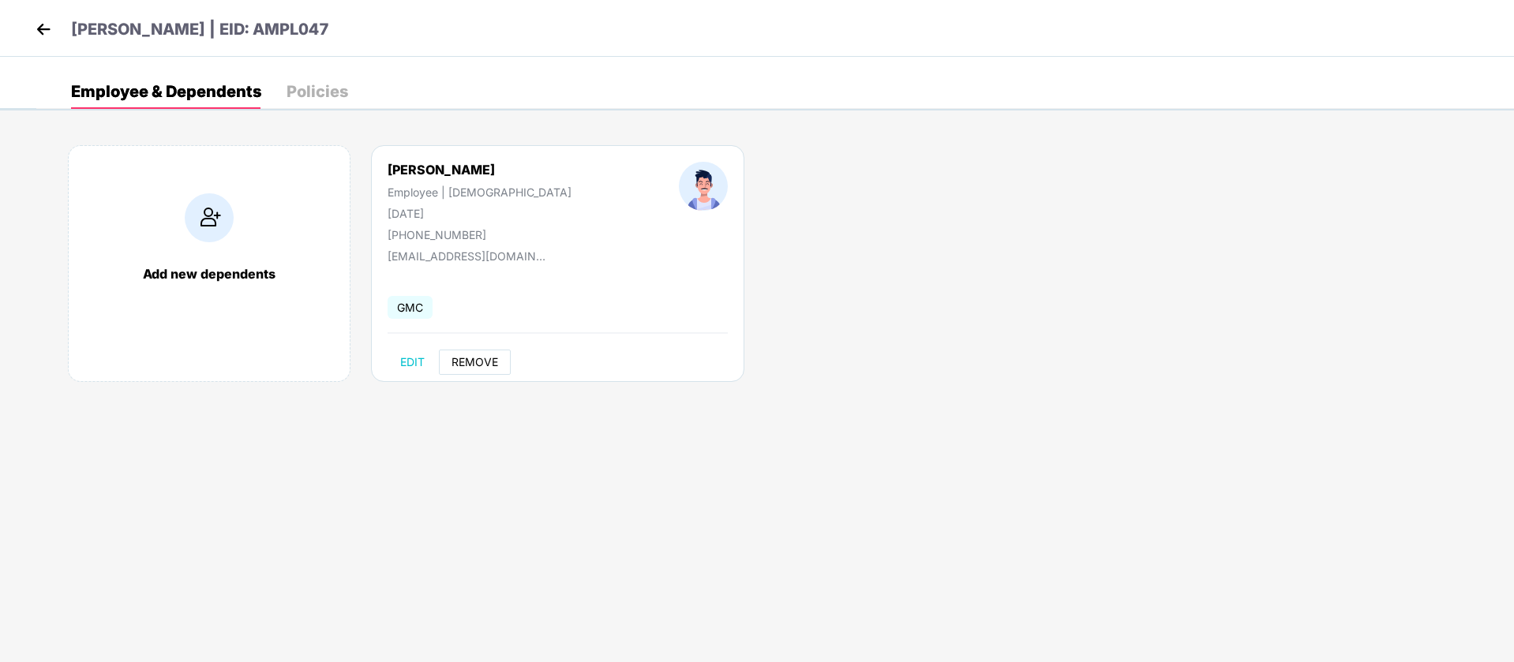
click at [465, 361] on span "REMOVE" at bounding box center [474, 362] width 47 height 13
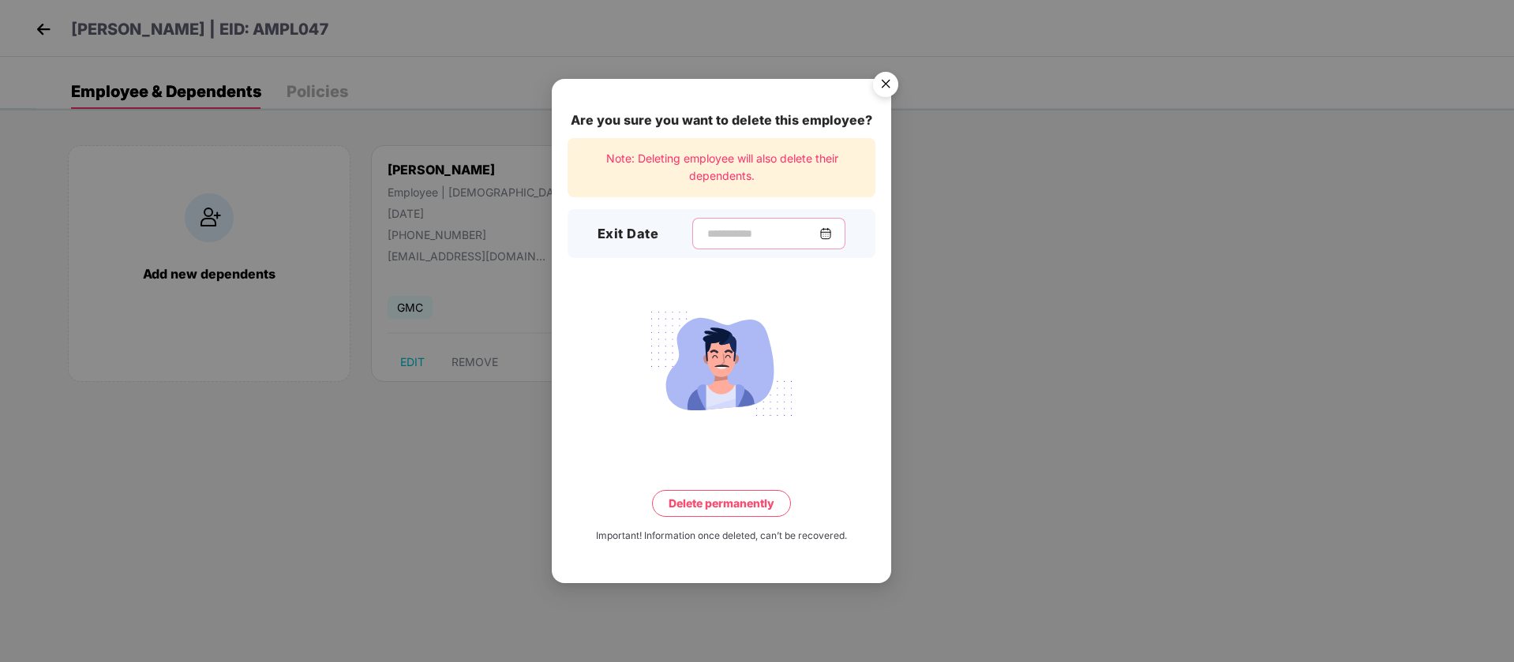
click at [715, 237] on input at bounding box center [762, 234] width 114 height 17
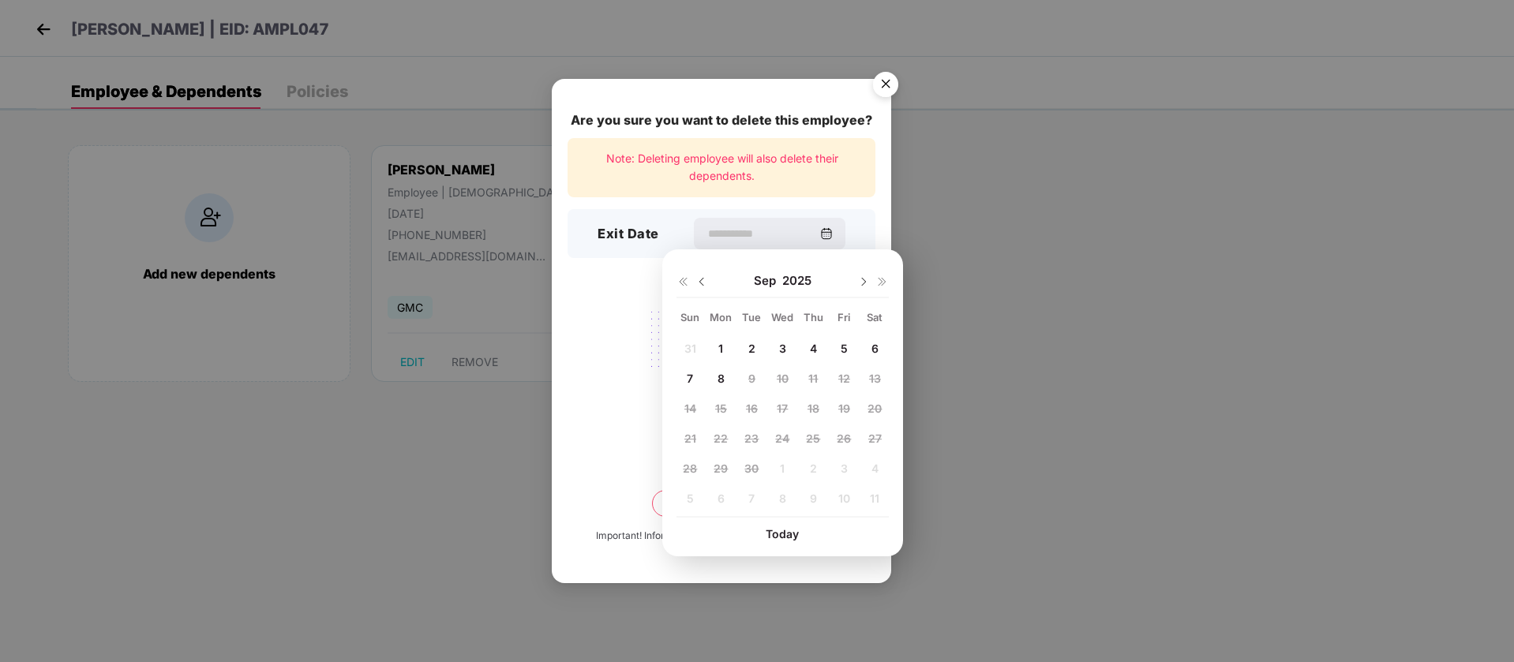
click at [724, 376] on span "8" at bounding box center [720, 378] width 7 height 13
type input "**********"
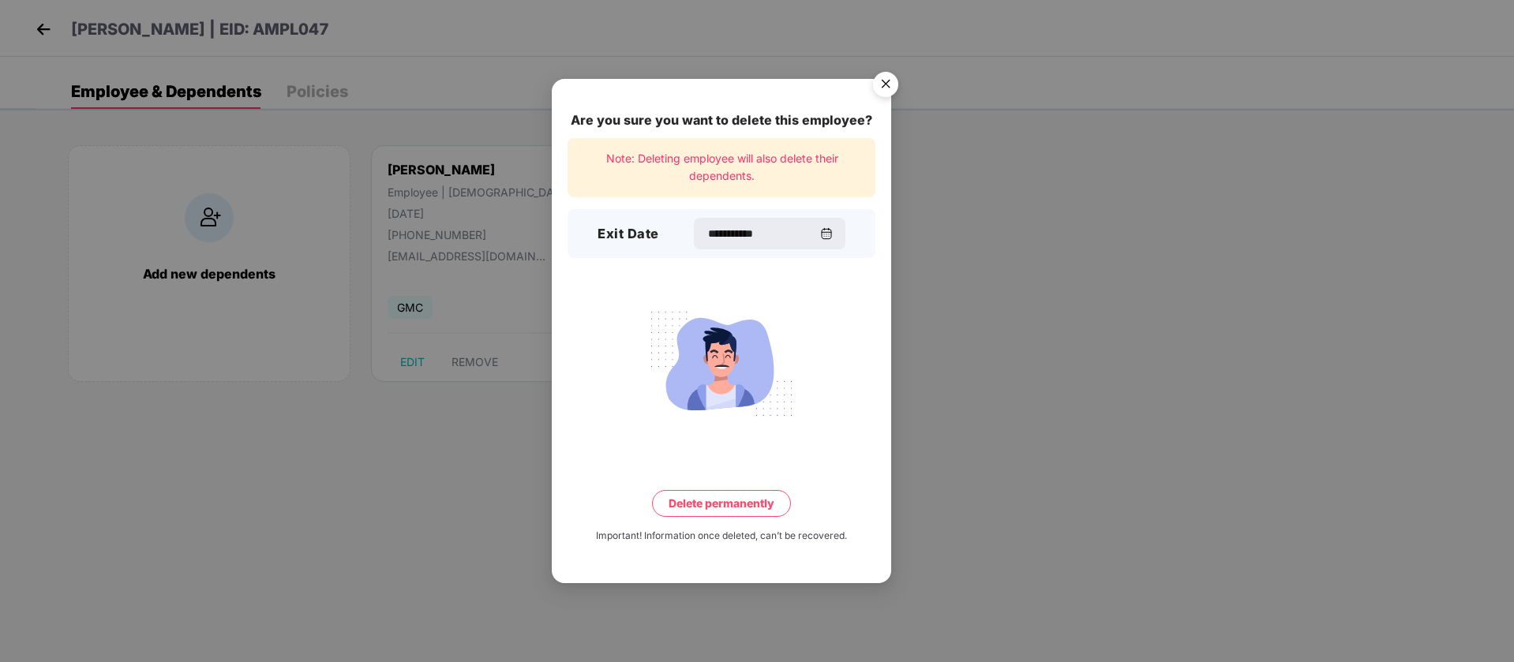
click at [716, 506] on button "Delete permanently" at bounding box center [721, 503] width 139 height 27
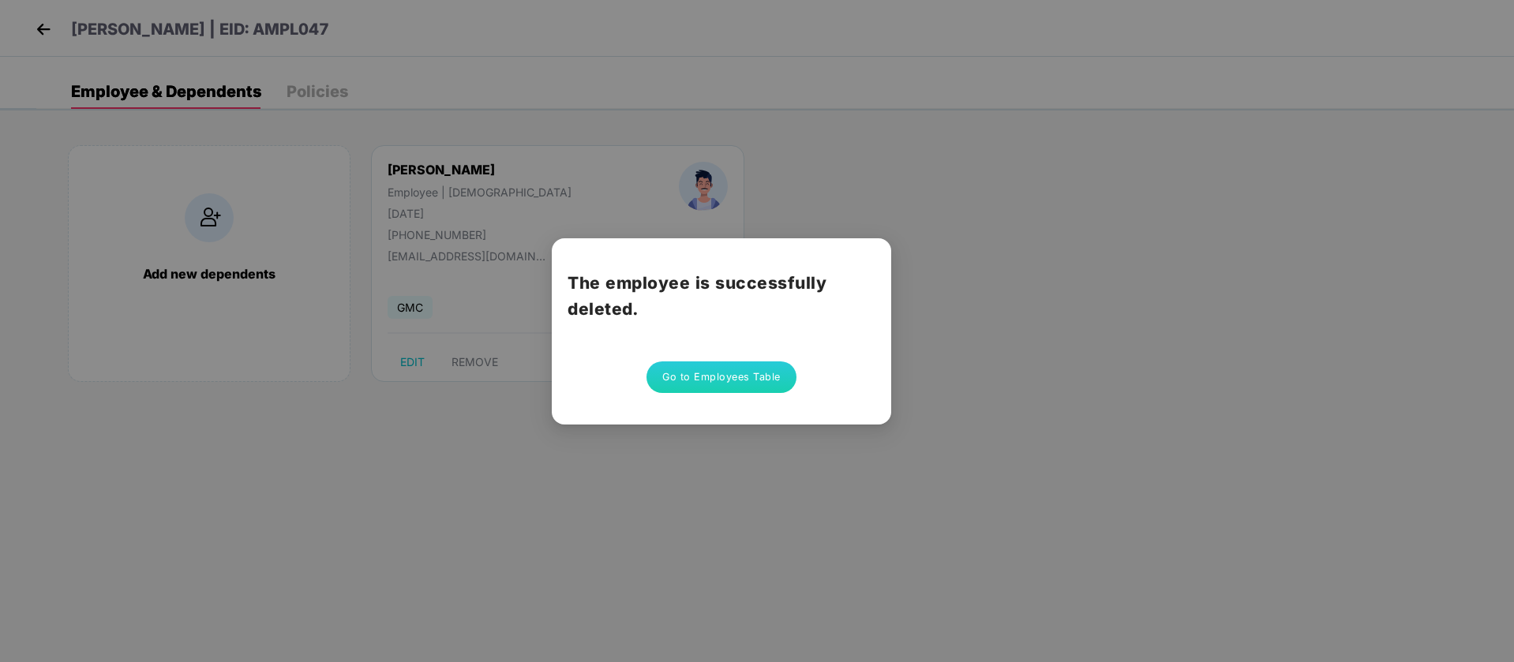
click at [748, 372] on button "Go to Employees Table" at bounding box center [721, 377] width 150 height 32
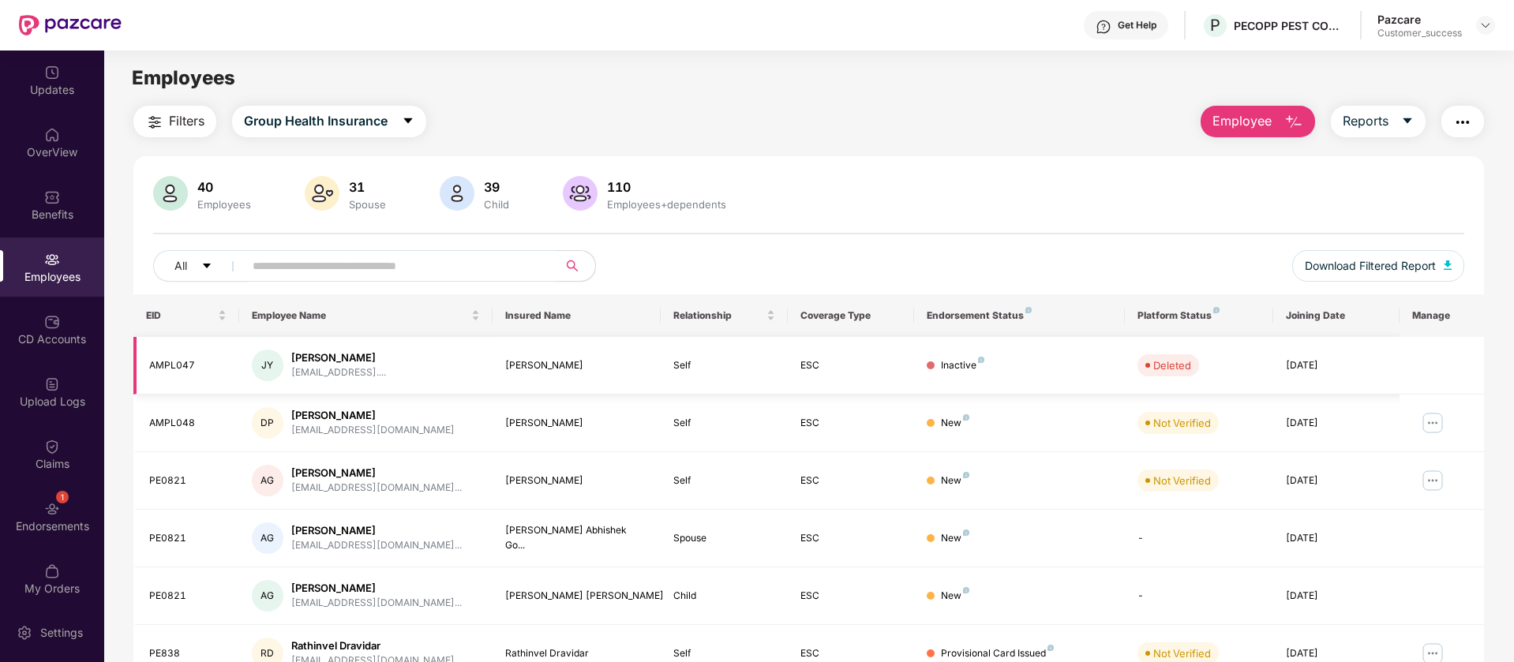
click at [1423, 363] on td at bounding box center [1441, 366] width 84 height 58
click at [1438, 427] on img at bounding box center [1432, 422] width 25 height 25
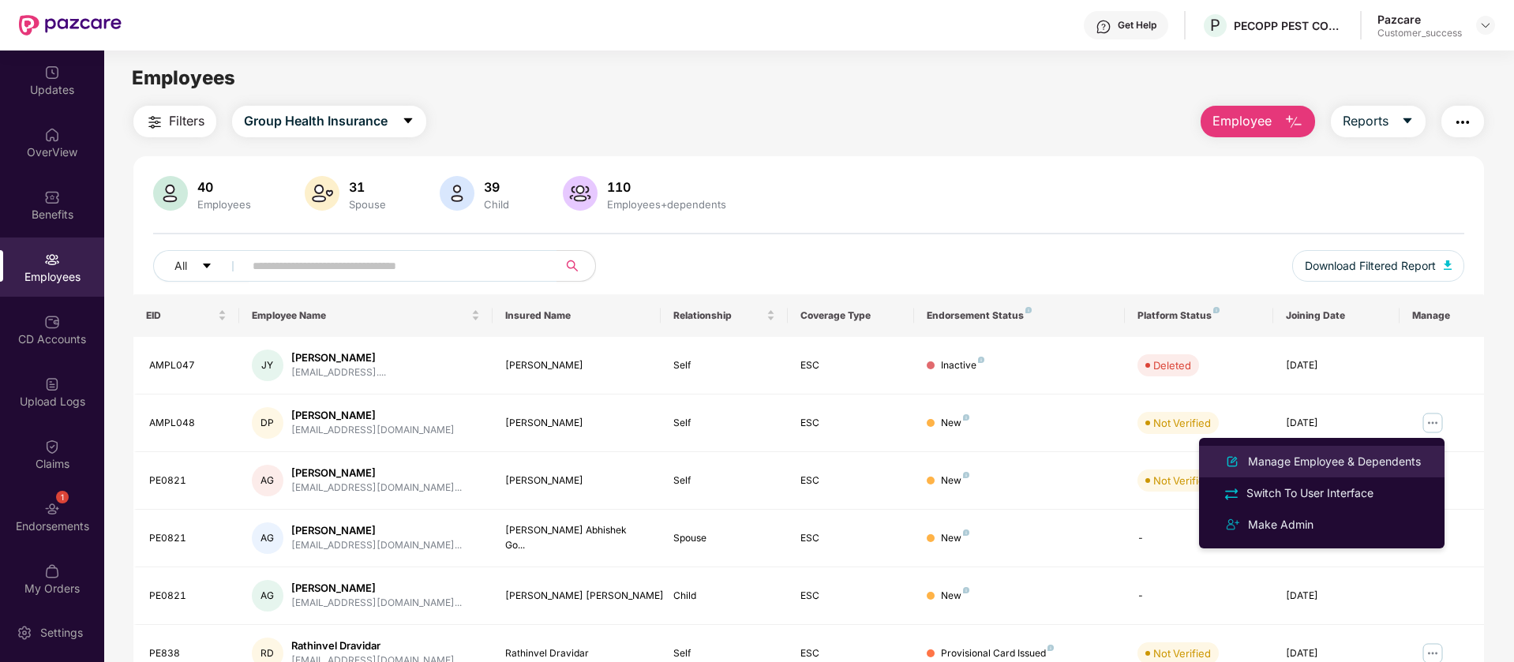
click at [1327, 460] on div "Manage Employee & Dependents" at bounding box center [1333, 461] width 179 height 17
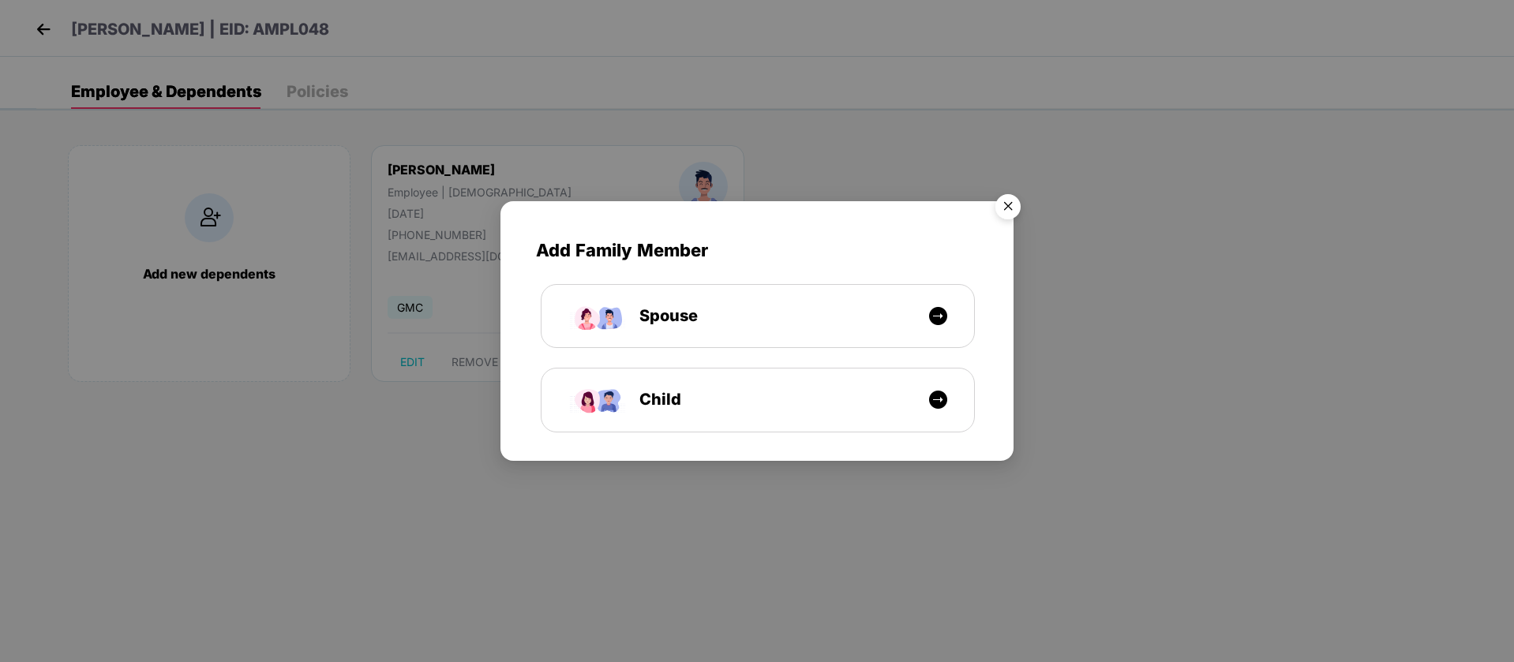
click at [1005, 203] on img "Close" at bounding box center [1008, 209] width 44 height 44
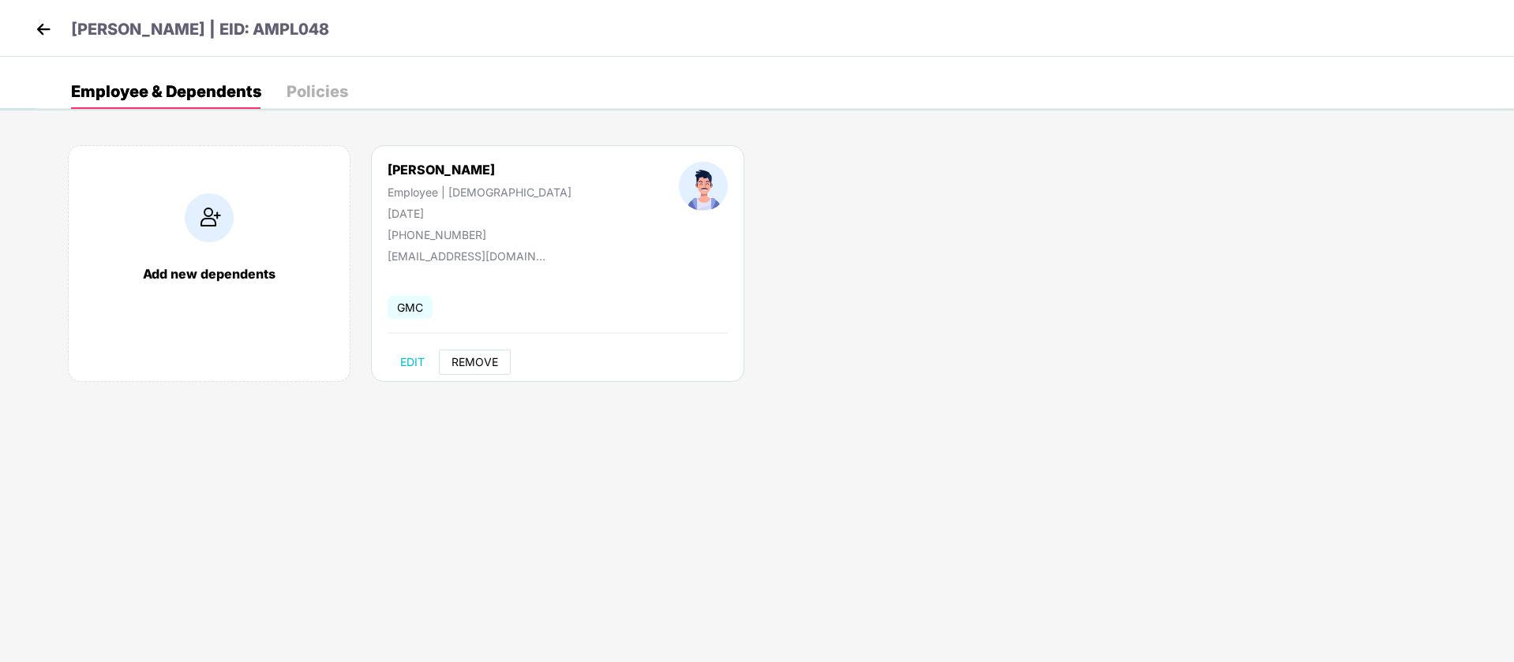
click at [472, 364] on span "REMOVE" at bounding box center [474, 362] width 47 height 13
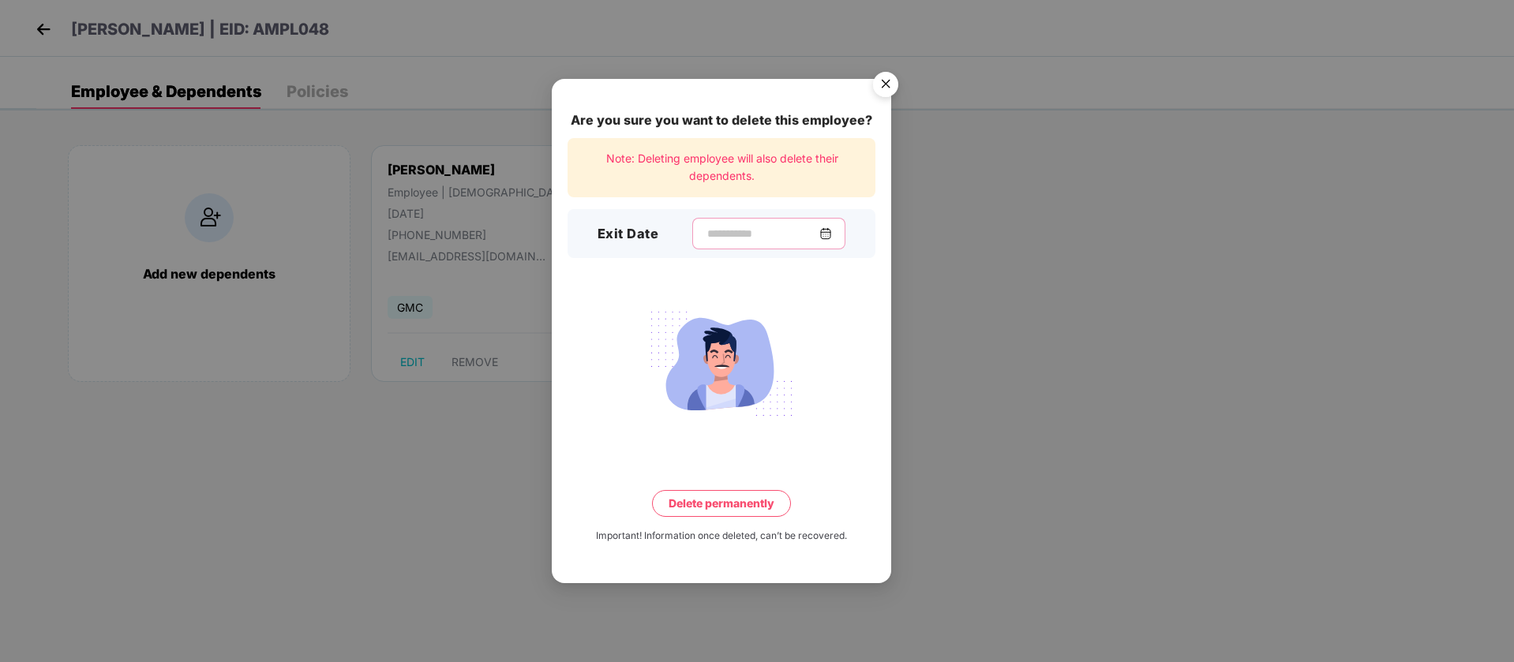
click at [788, 238] on input at bounding box center [762, 234] width 114 height 17
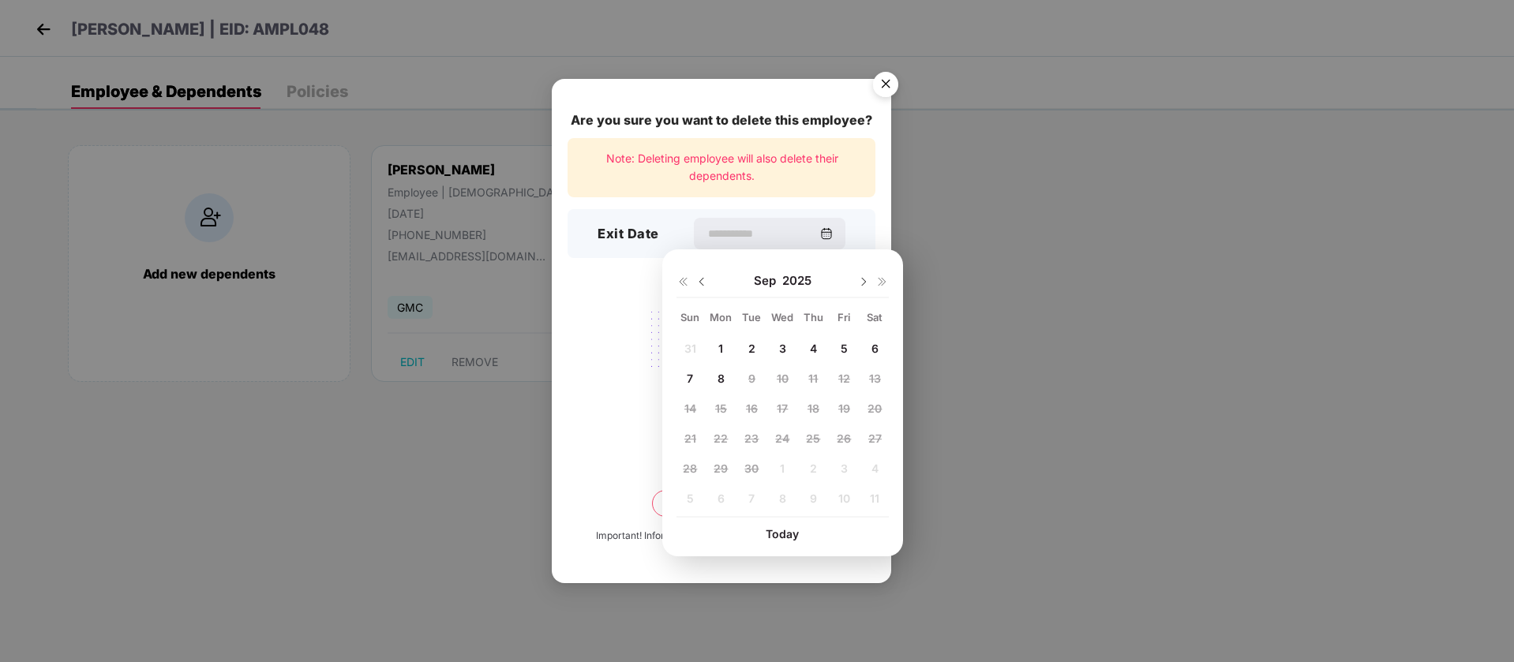
click at [723, 376] on span "8" at bounding box center [720, 378] width 7 height 13
type input "**********"
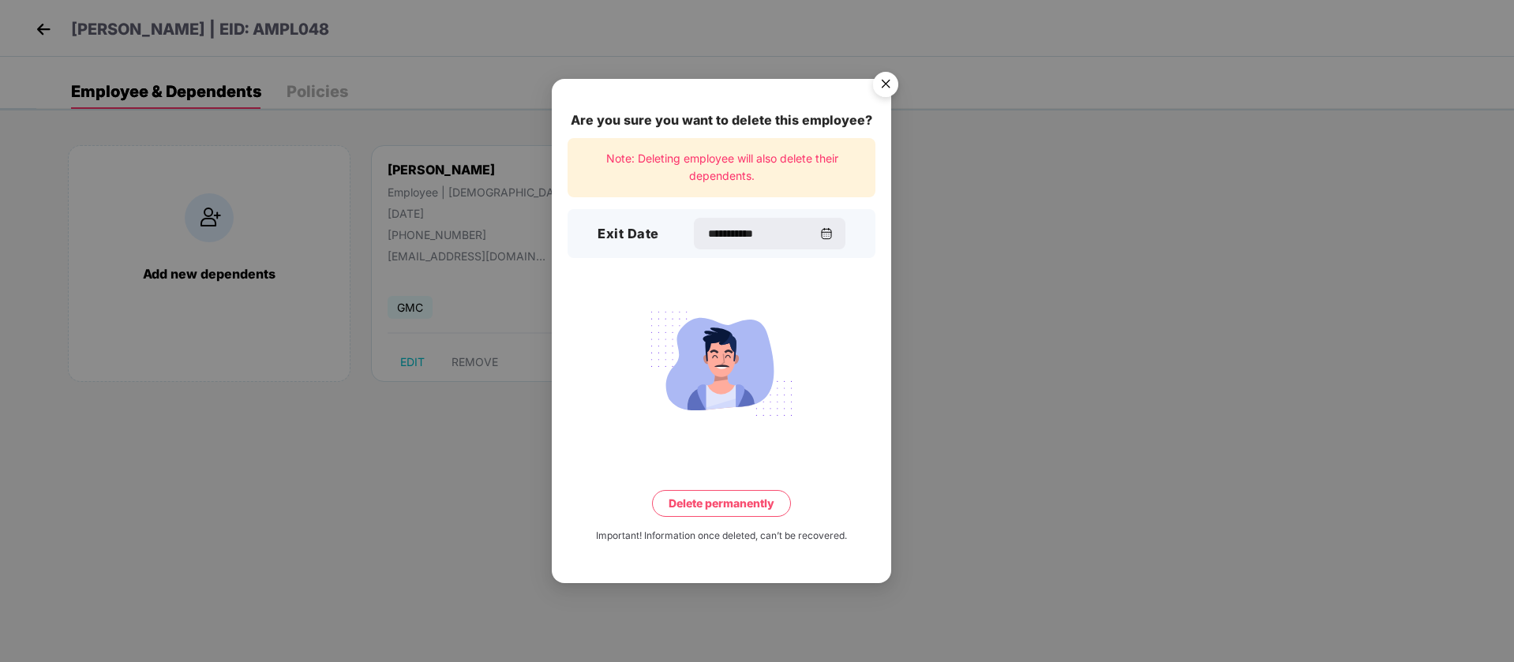
click at [743, 497] on button "Delete permanently" at bounding box center [721, 503] width 139 height 27
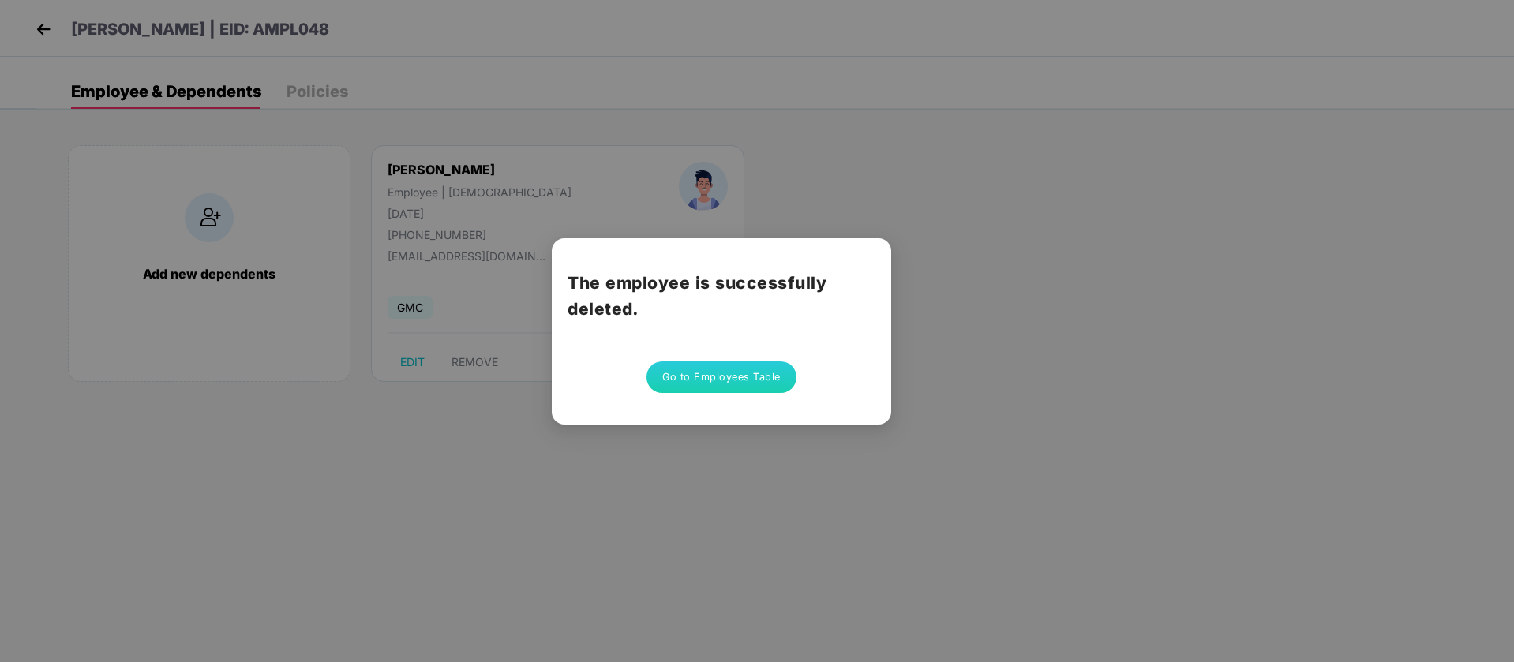
click at [749, 380] on button "Go to Employees Table" at bounding box center [721, 377] width 150 height 32
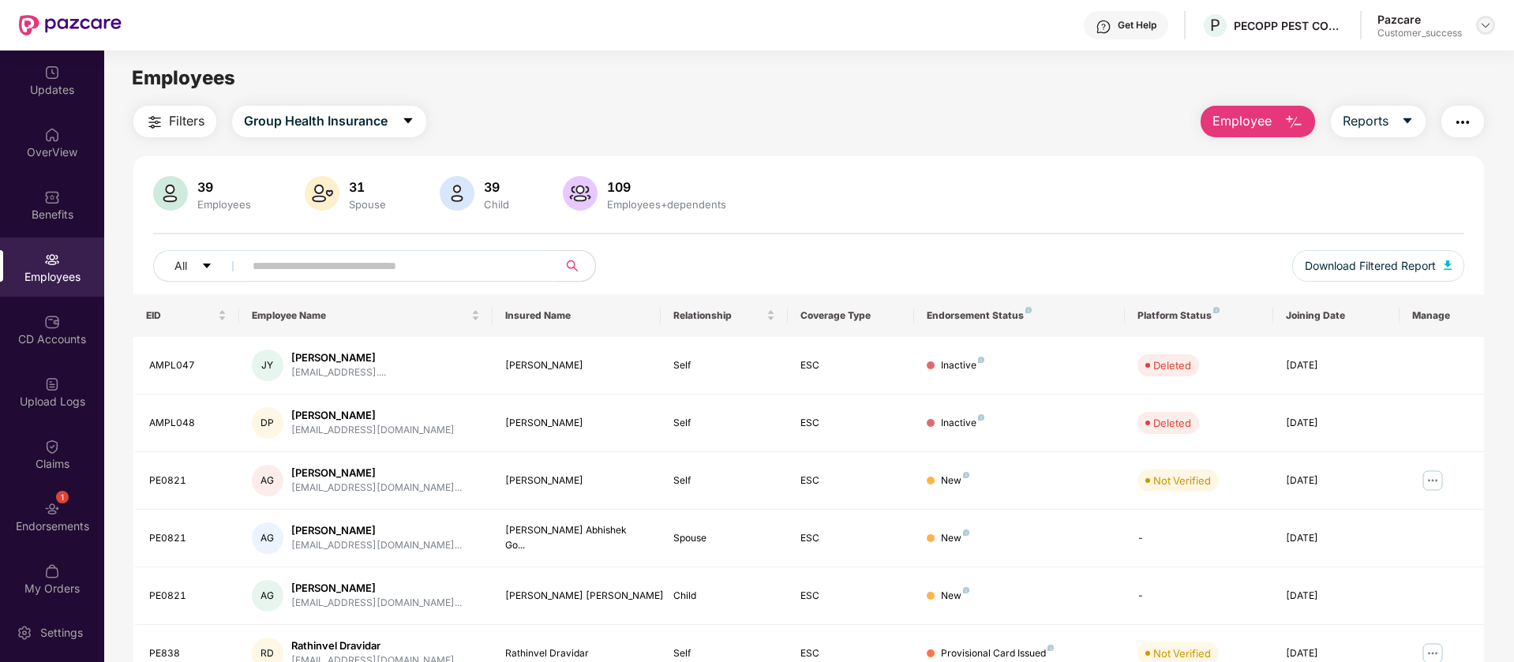
click at [1482, 30] on img at bounding box center [1485, 25] width 13 height 13
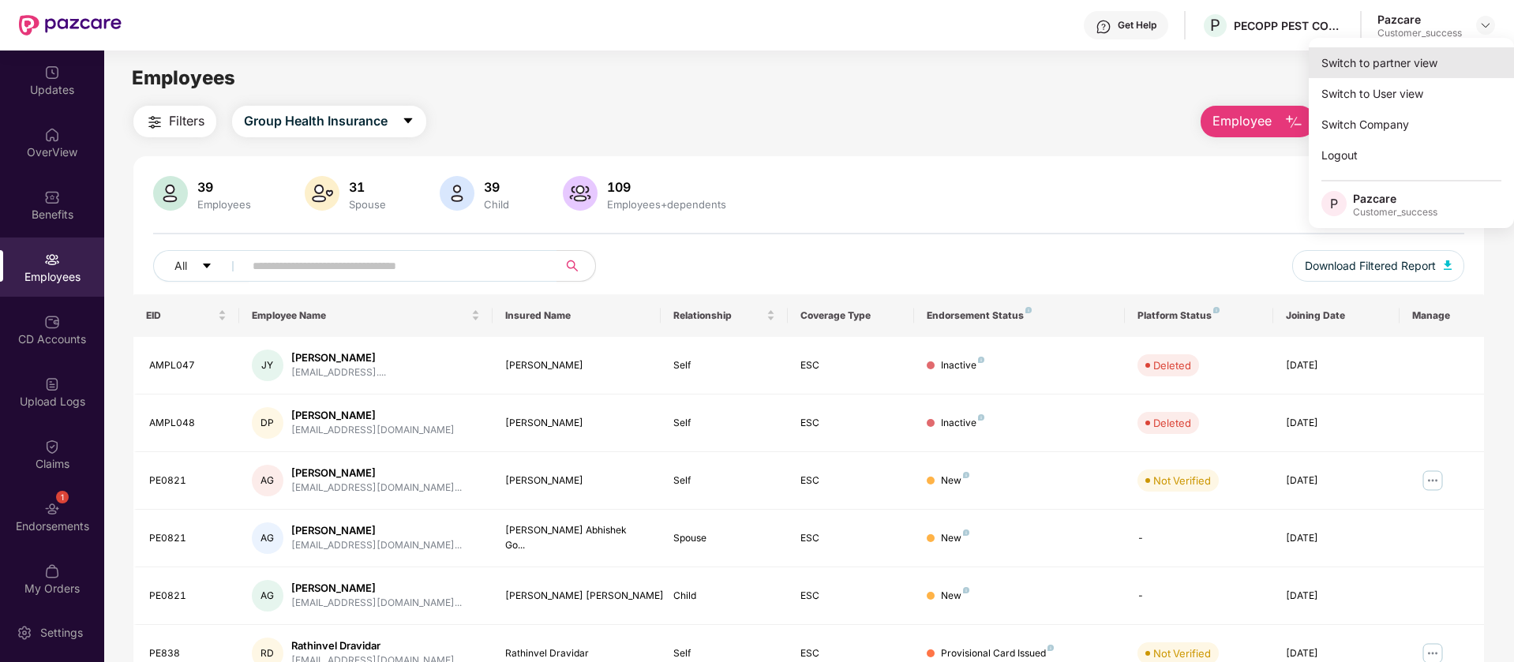
click at [1370, 58] on div "Switch to partner view" at bounding box center [1410, 62] width 205 height 31
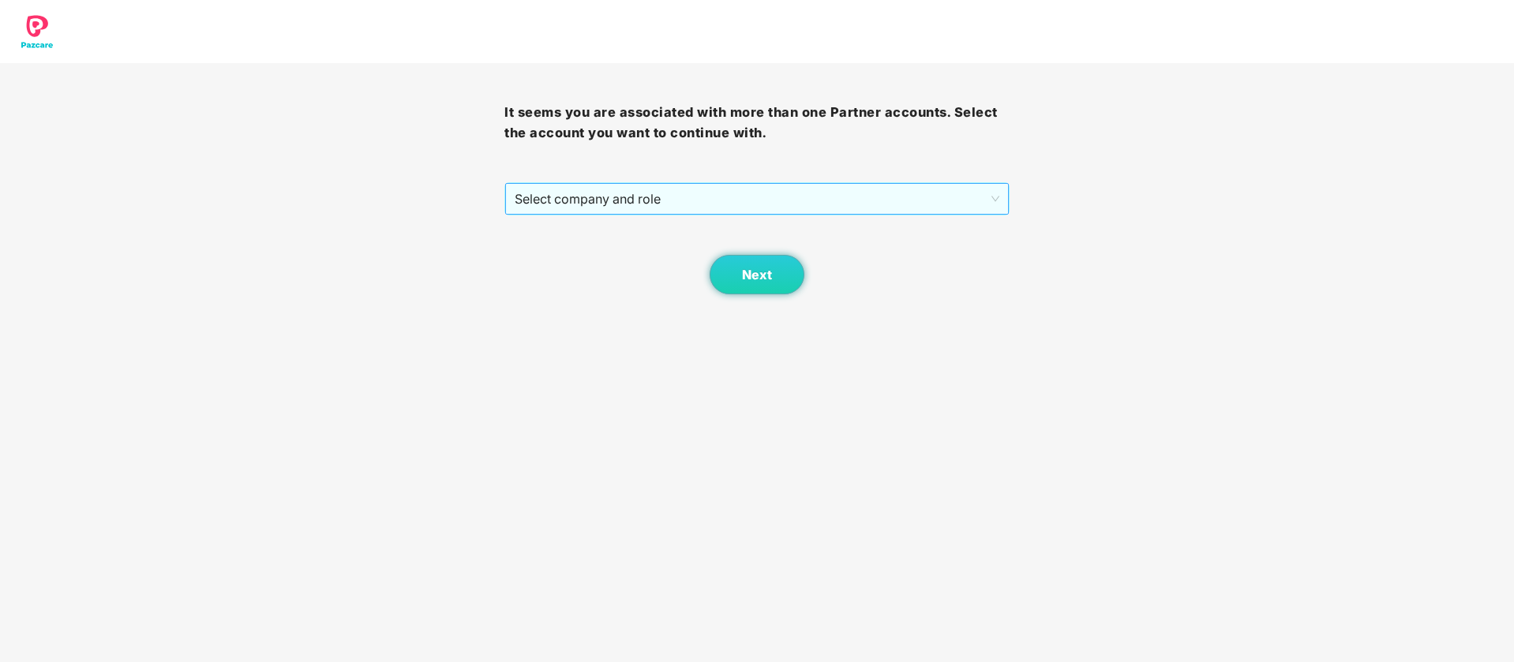
click at [725, 193] on span "Select company and role" at bounding box center [757, 199] width 484 height 30
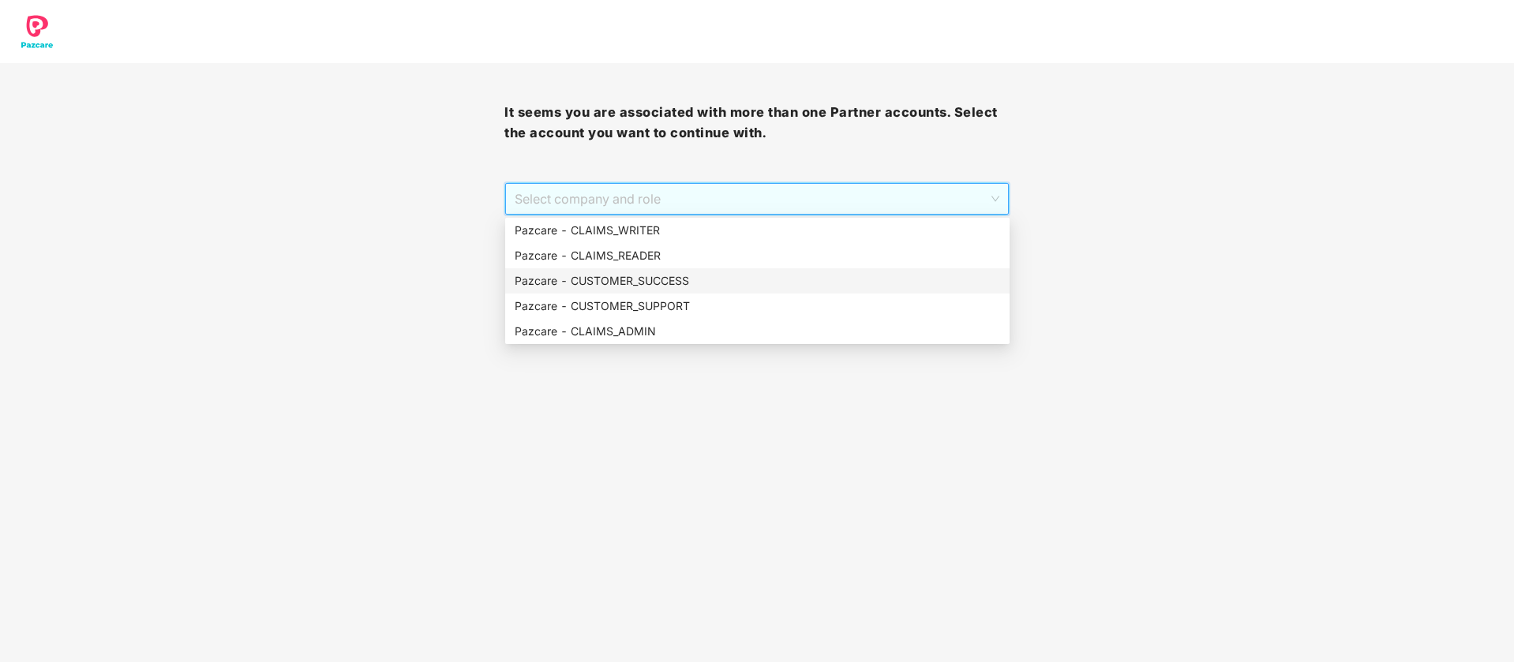
click at [696, 274] on div "Pazcare - CUSTOMER_SUCCESS" at bounding box center [757, 280] width 485 height 17
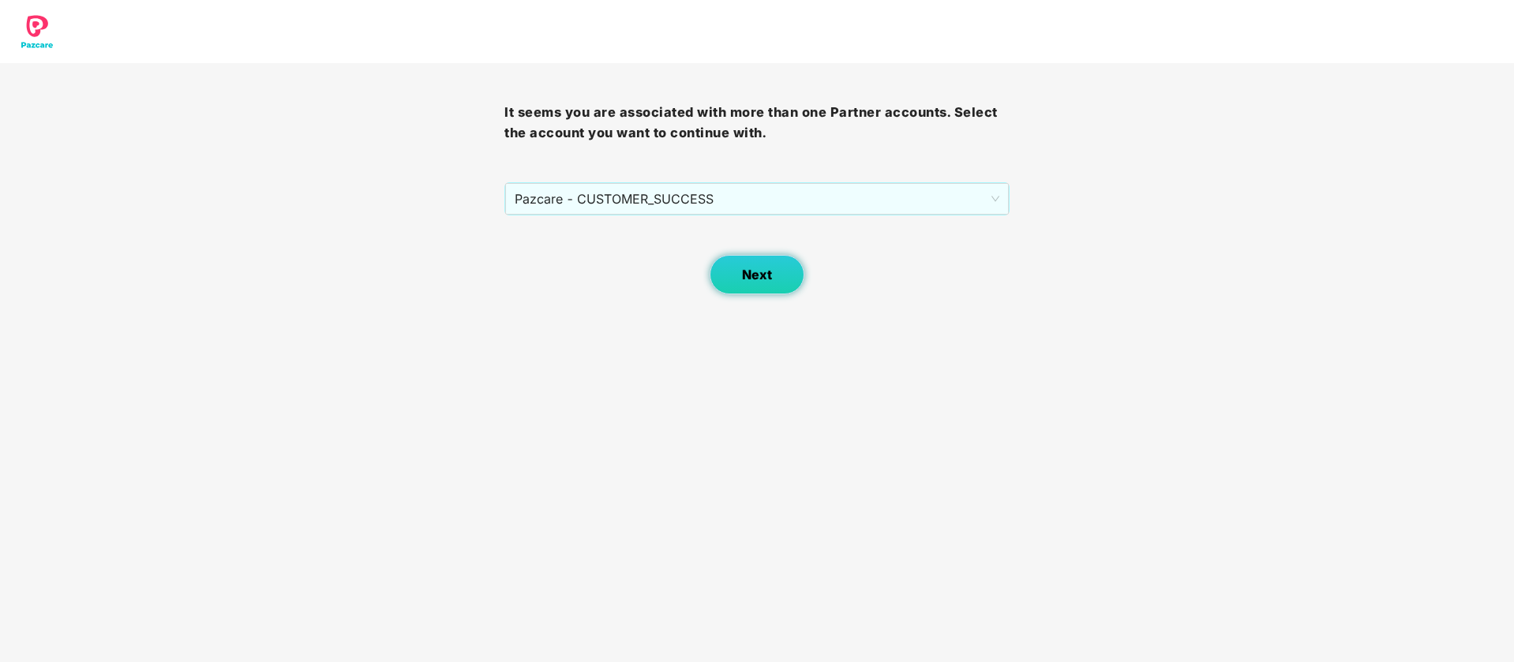
click at [773, 279] on button "Next" at bounding box center [756, 274] width 95 height 39
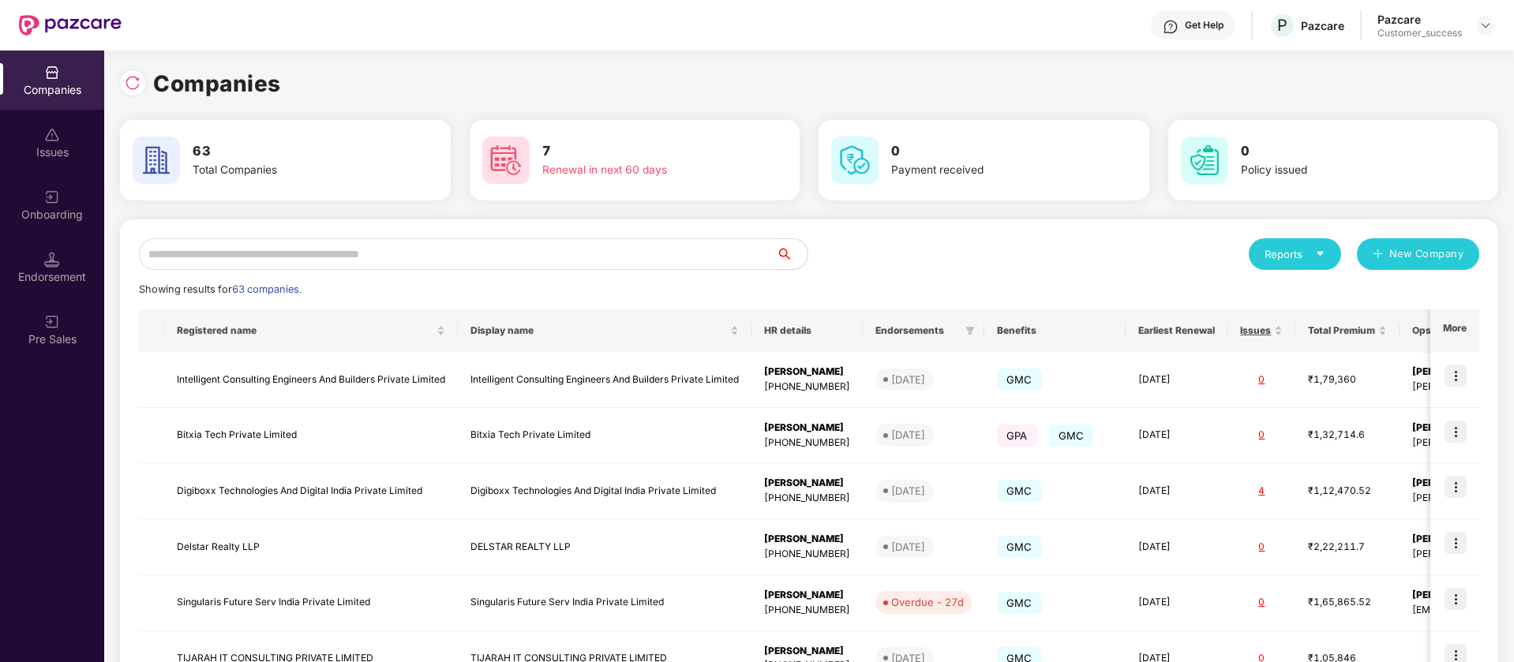
click at [350, 250] on input "text" at bounding box center [457, 254] width 637 height 32
type input "*"
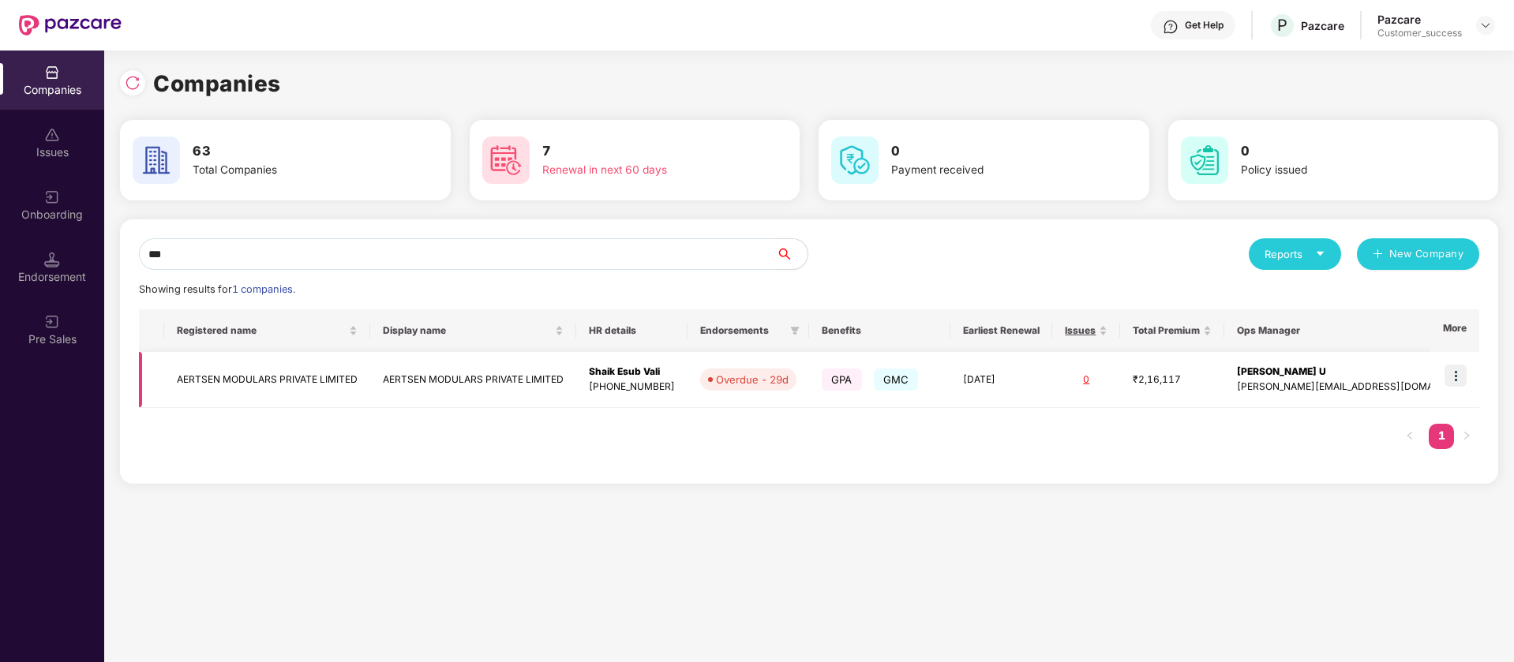
type input "***"
click at [1458, 373] on img at bounding box center [1455, 376] width 22 height 22
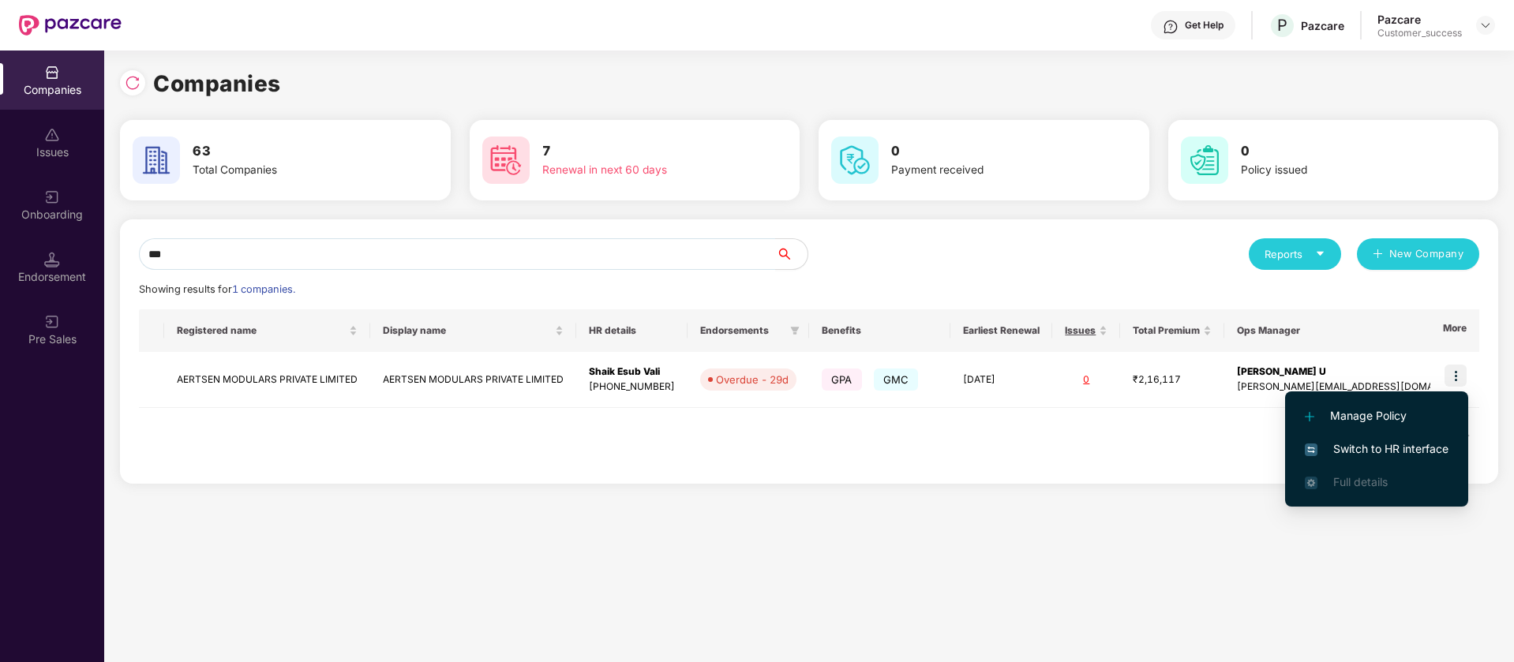
click at [1390, 452] on span "Switch to HR interface" at bounding box center [1376, 448] width 144 height 17
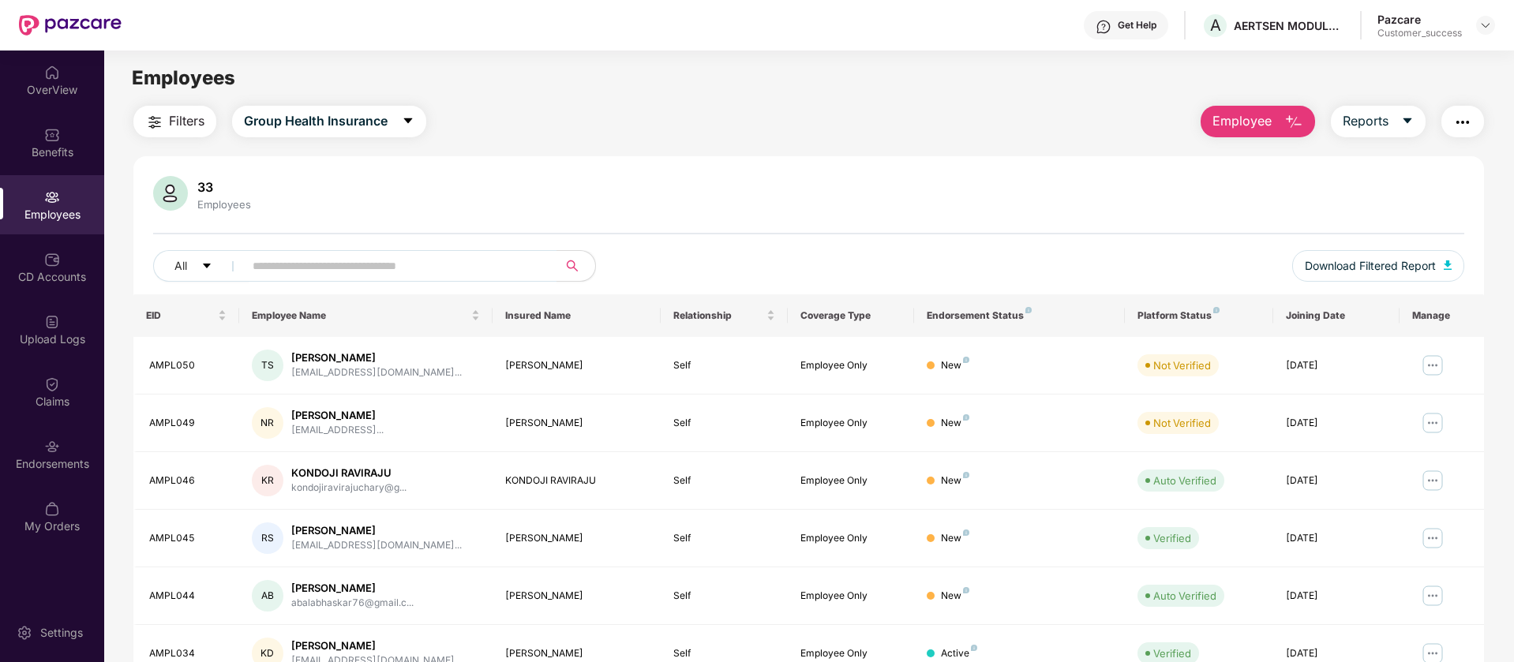
click at [1230, 114] on span "Employee" at bounding box center [1241, 121] width 59 height 20
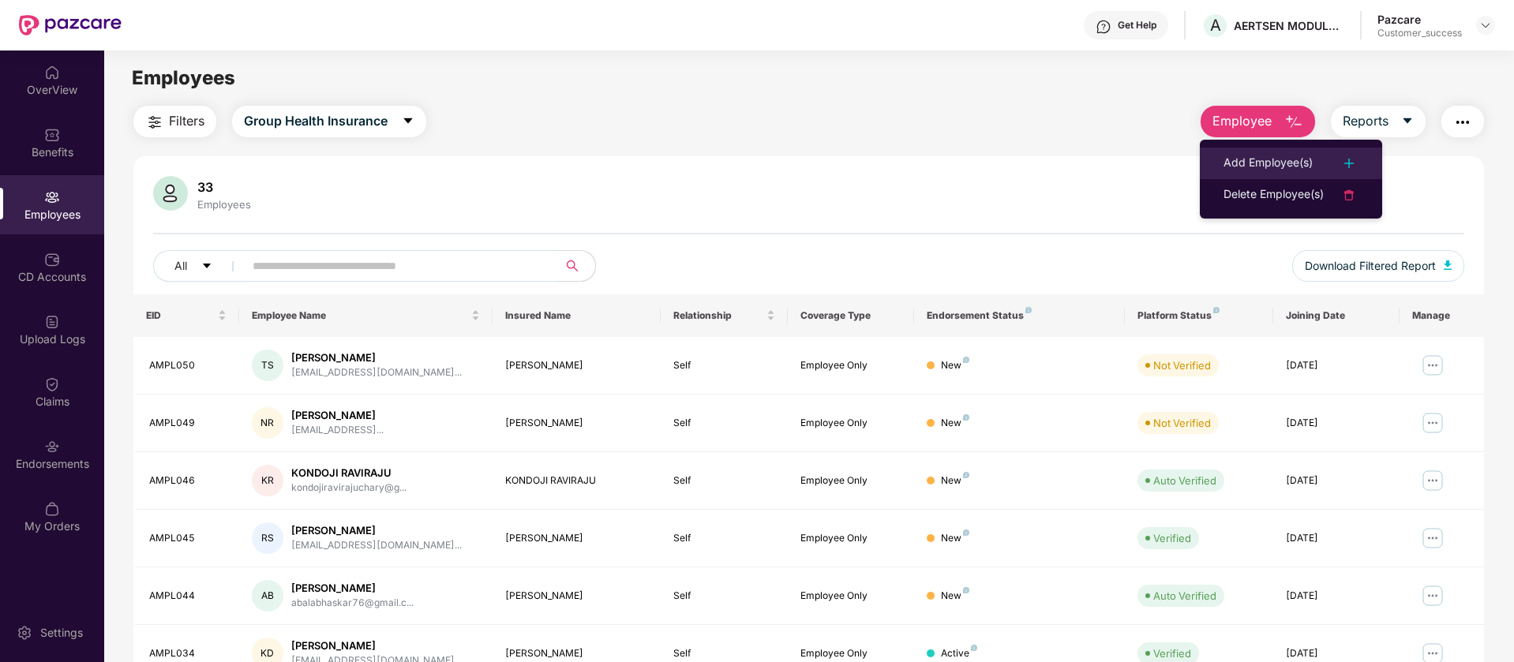
click at [1282, 154] on div "Add Employee(s)" at bounding box center [1267, 163] width 89 height 19
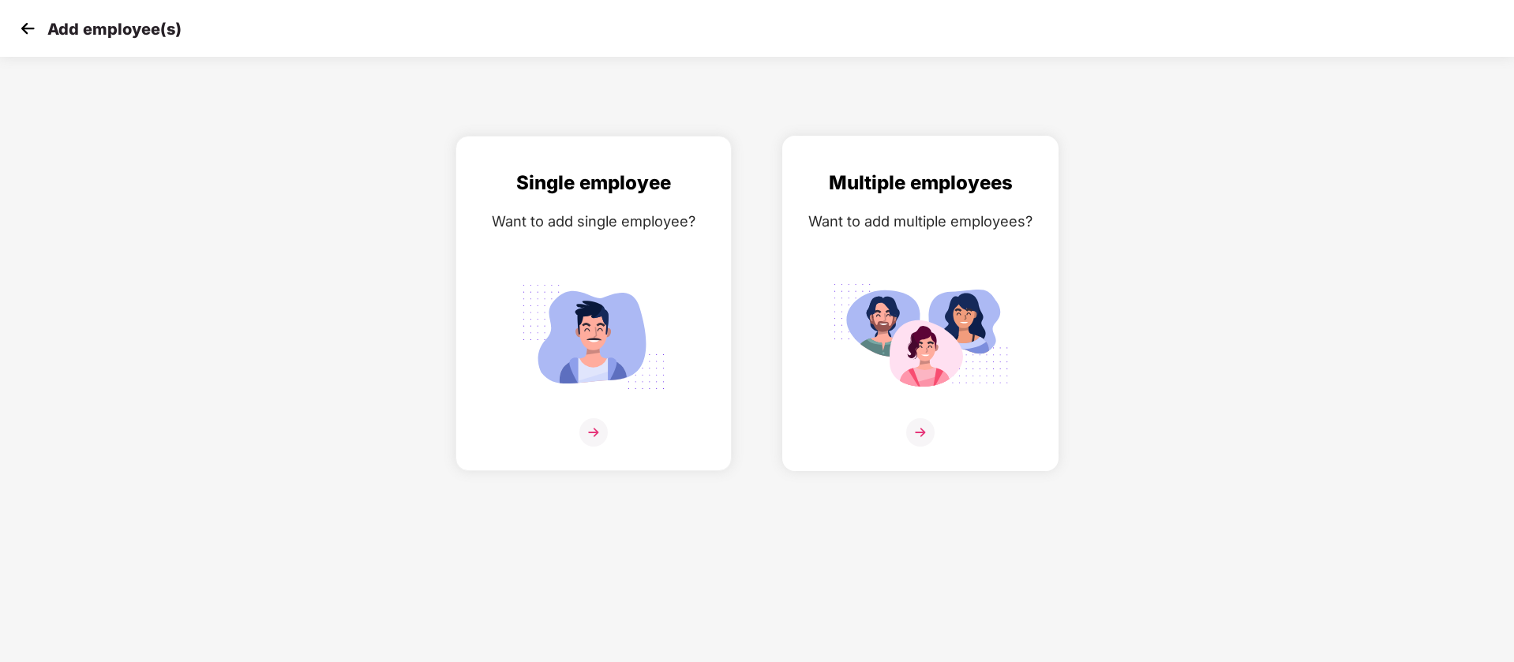
click at [979, 222] on div "Want to add multiple employees?" at bounding box center [920, 221] width 243 height 23
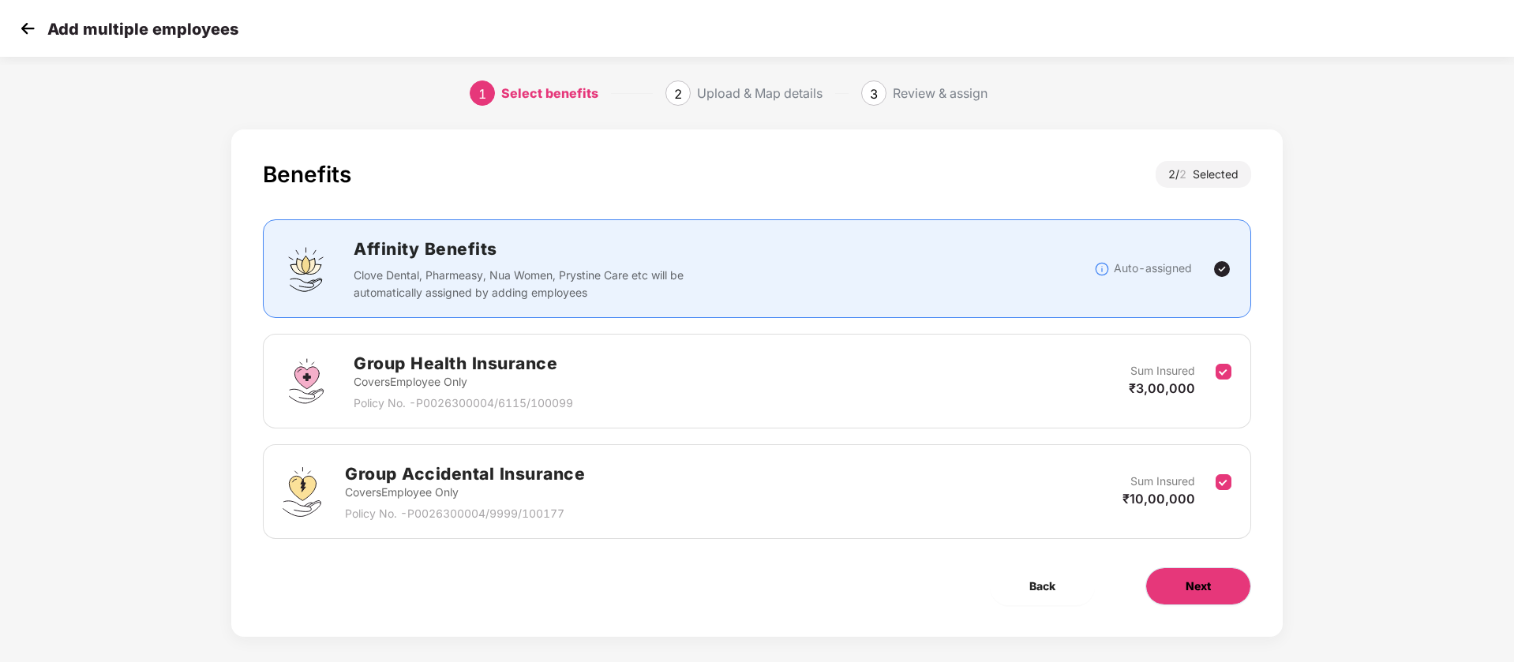
click at [1171, 580] on button "Next" at bounding box center [1198, 586] width 106 height 38
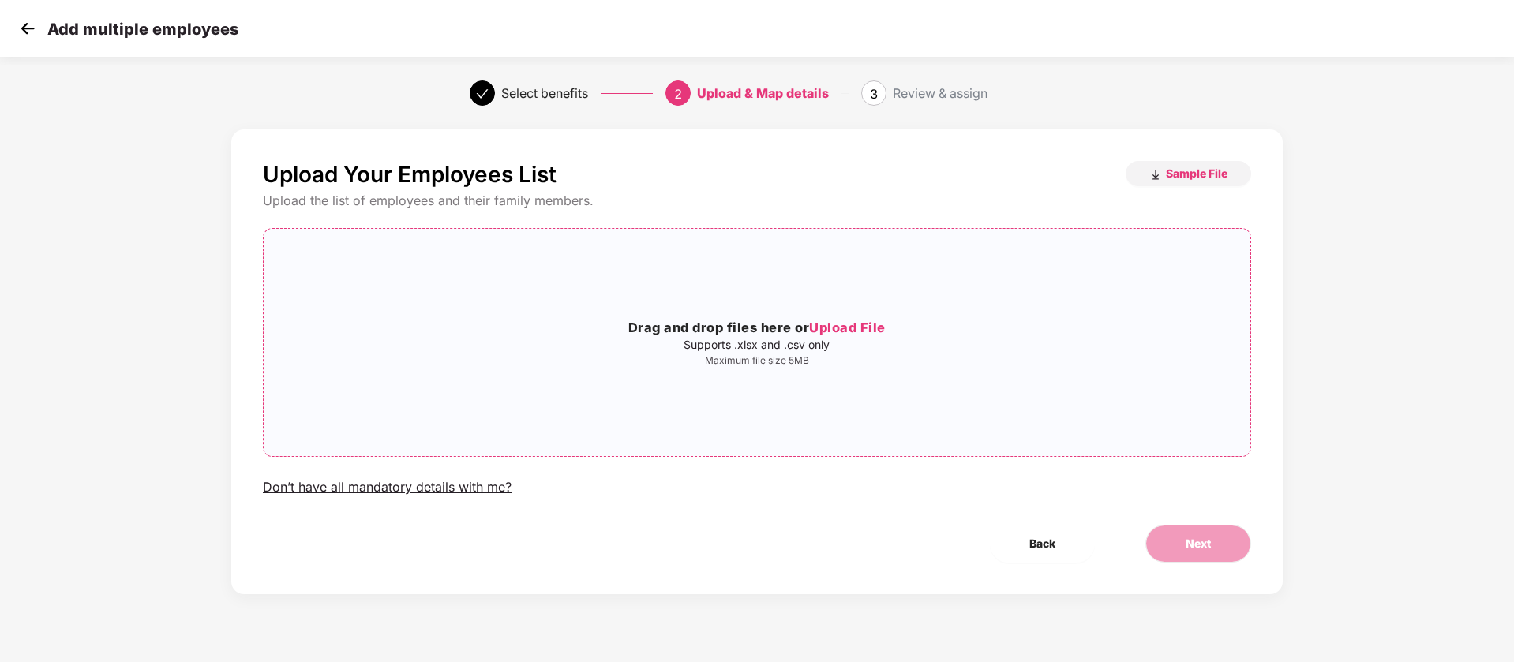
click at [732, 326] on h3 "Drag and drop files here or Upload File" at bounding box center [757, 328] width 986 height 21
click at [1204, 549] on span "Next" at bounding box center [1197, 543] width 25 height 17
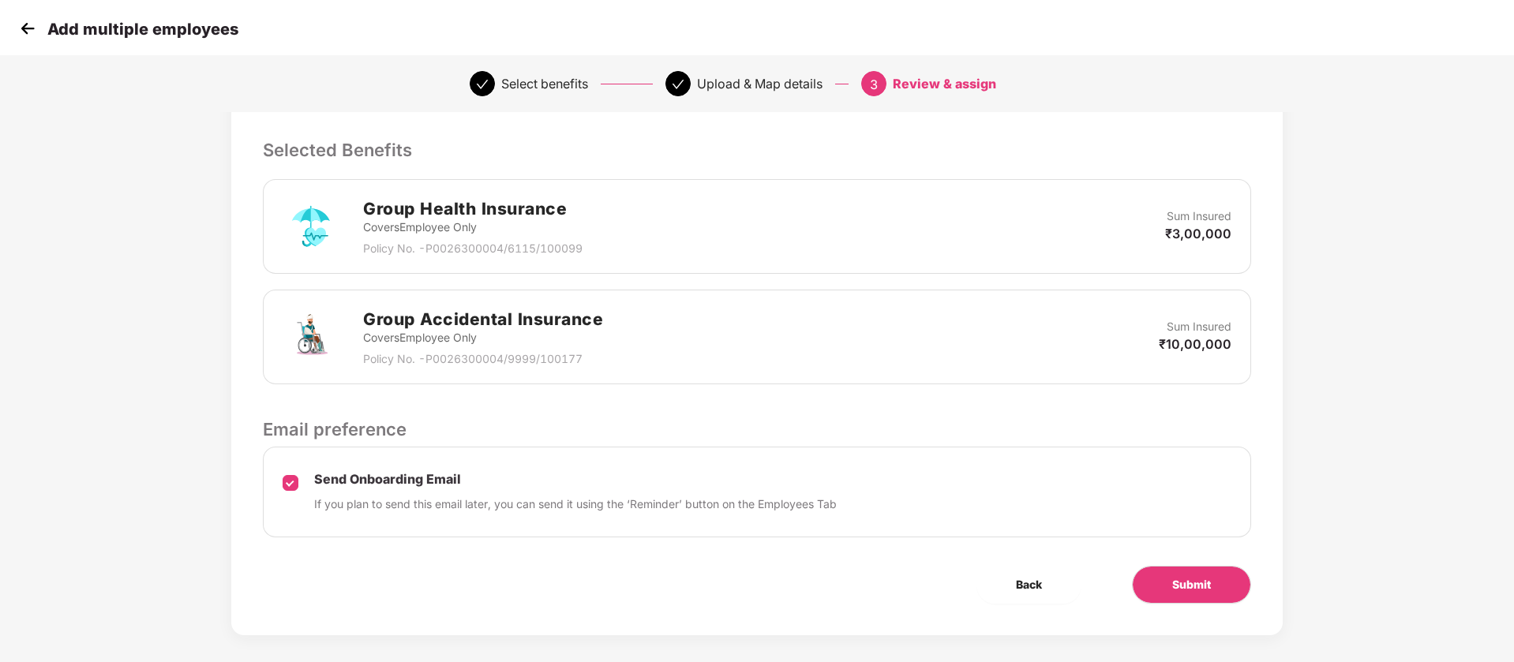
scroll to position [328, 0]
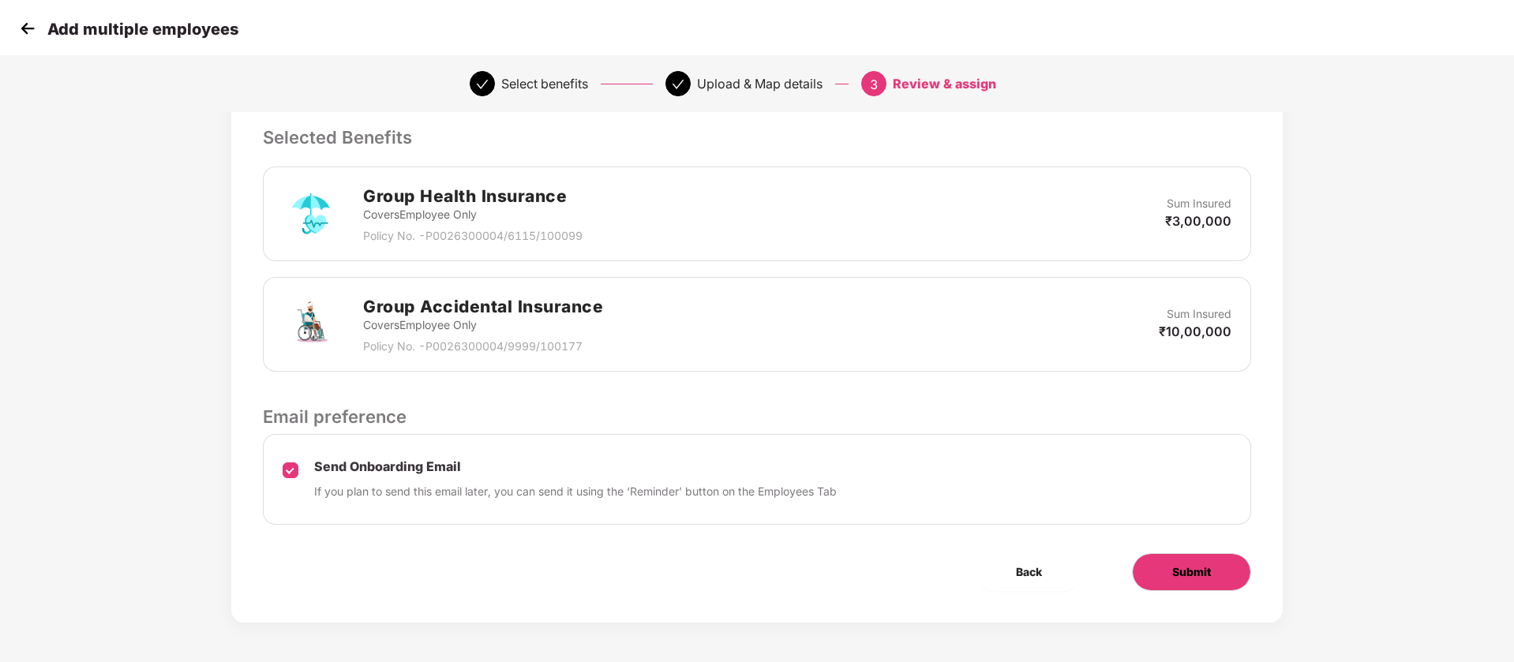
click at [1173, 572] on span "Submit" at bounding box center [1191, 571] width 39 height 17
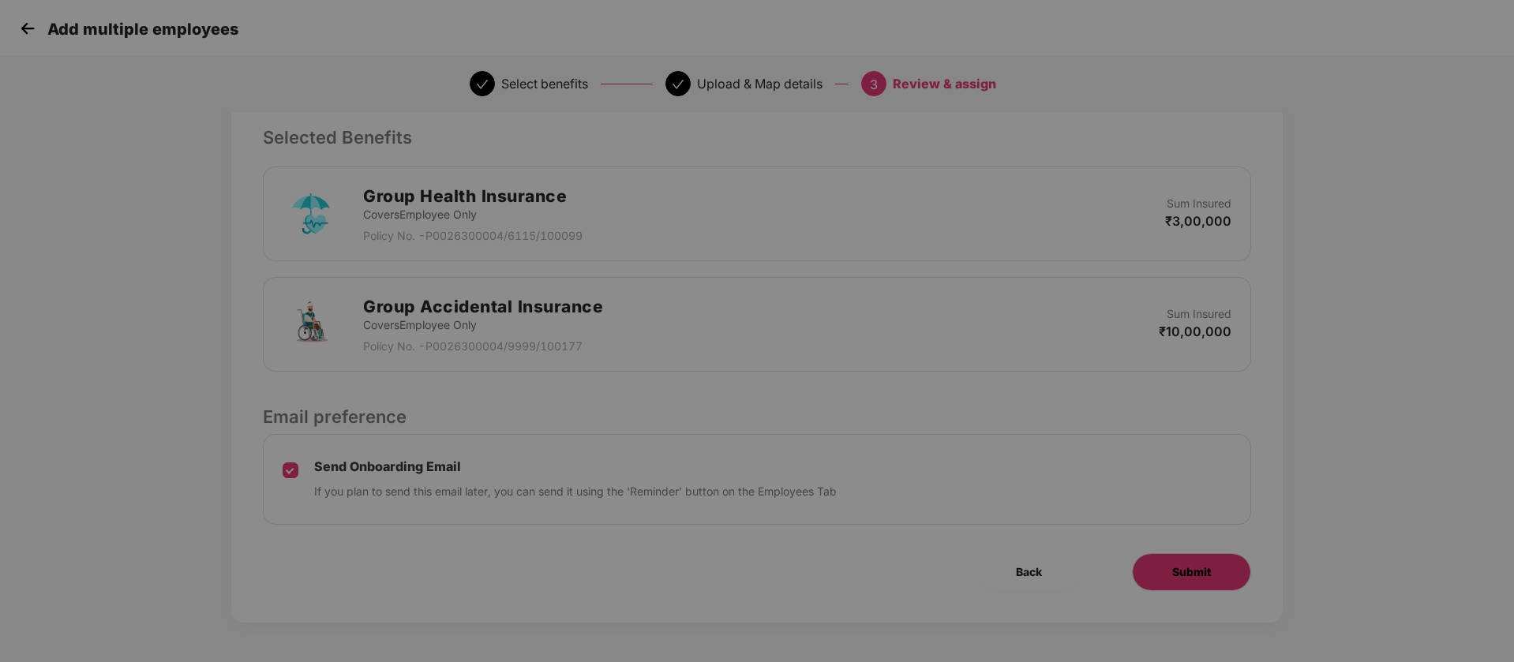
scroll to position [0, 0]
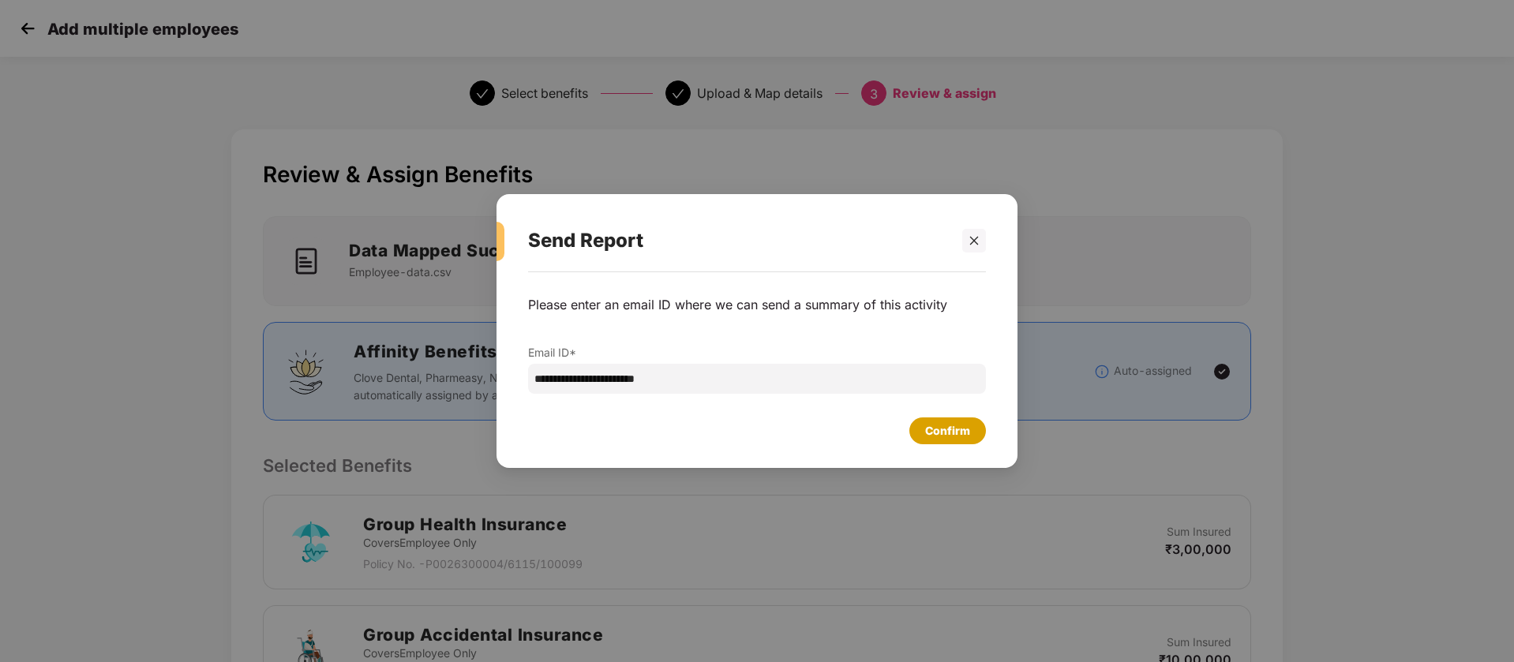
click at [952, 426] on div "Confirm" at bounding box center [947, 430] width 45 height 17
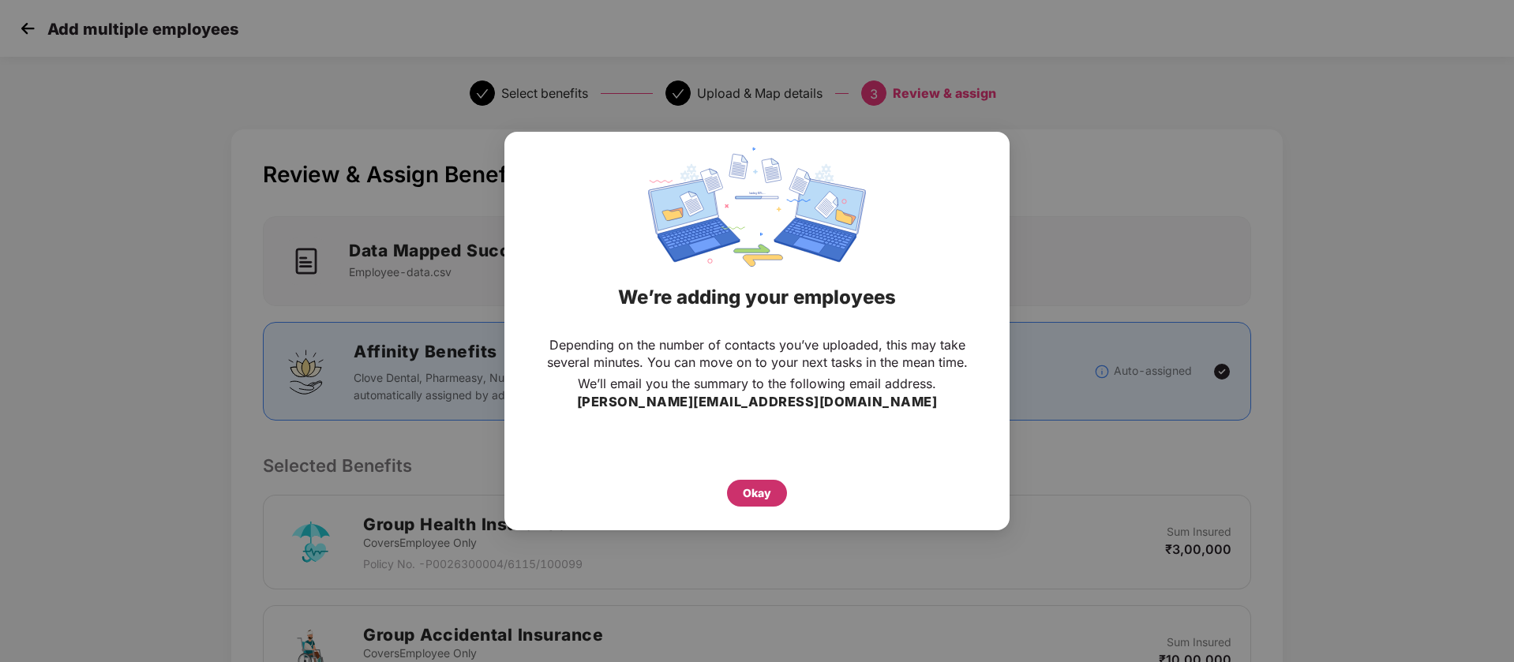
click at [768, 493] on div "Okay" at bounding box center [757, 493] width 28 height 17
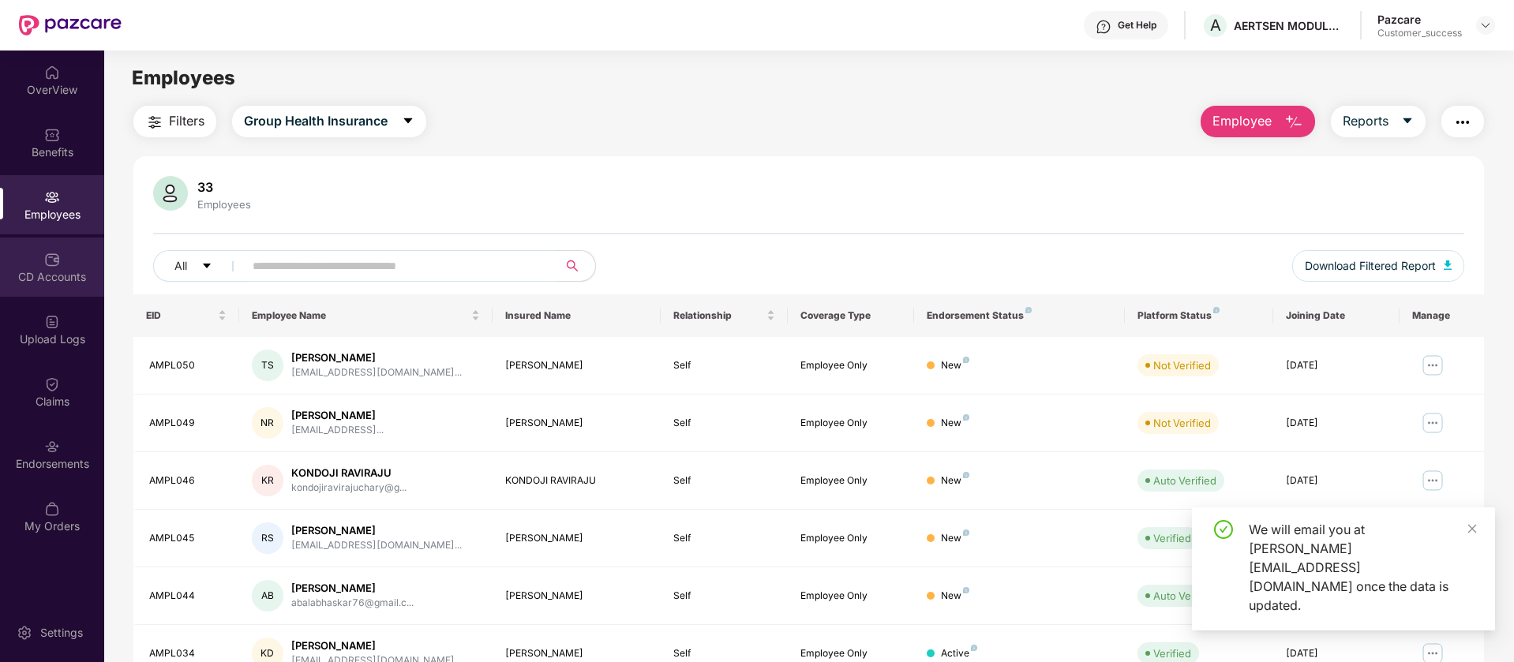
click at [75, 263] on div "CD Accounts" at bounding box center [52, 267] width 104 height 59
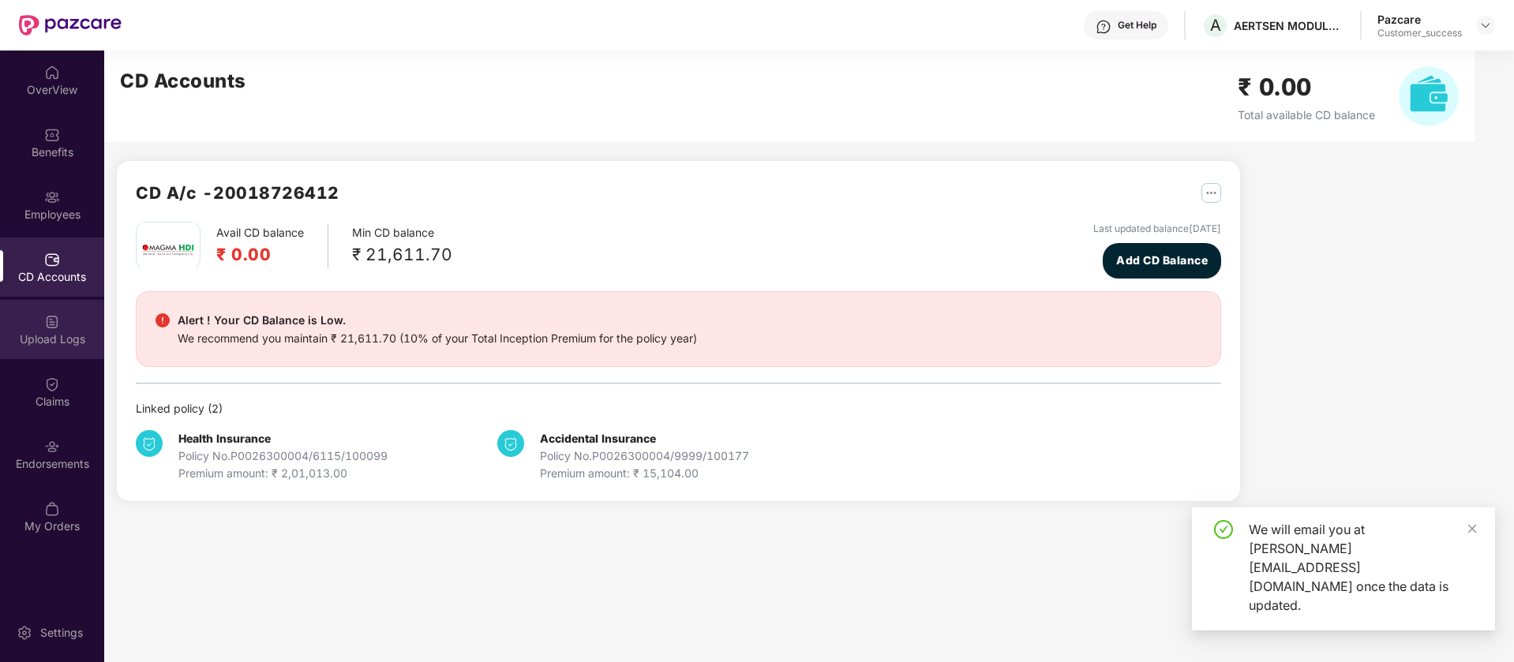
click at [77, 345] on div "Upload Logs" at bounding box center [52, 339] width 104 height 16
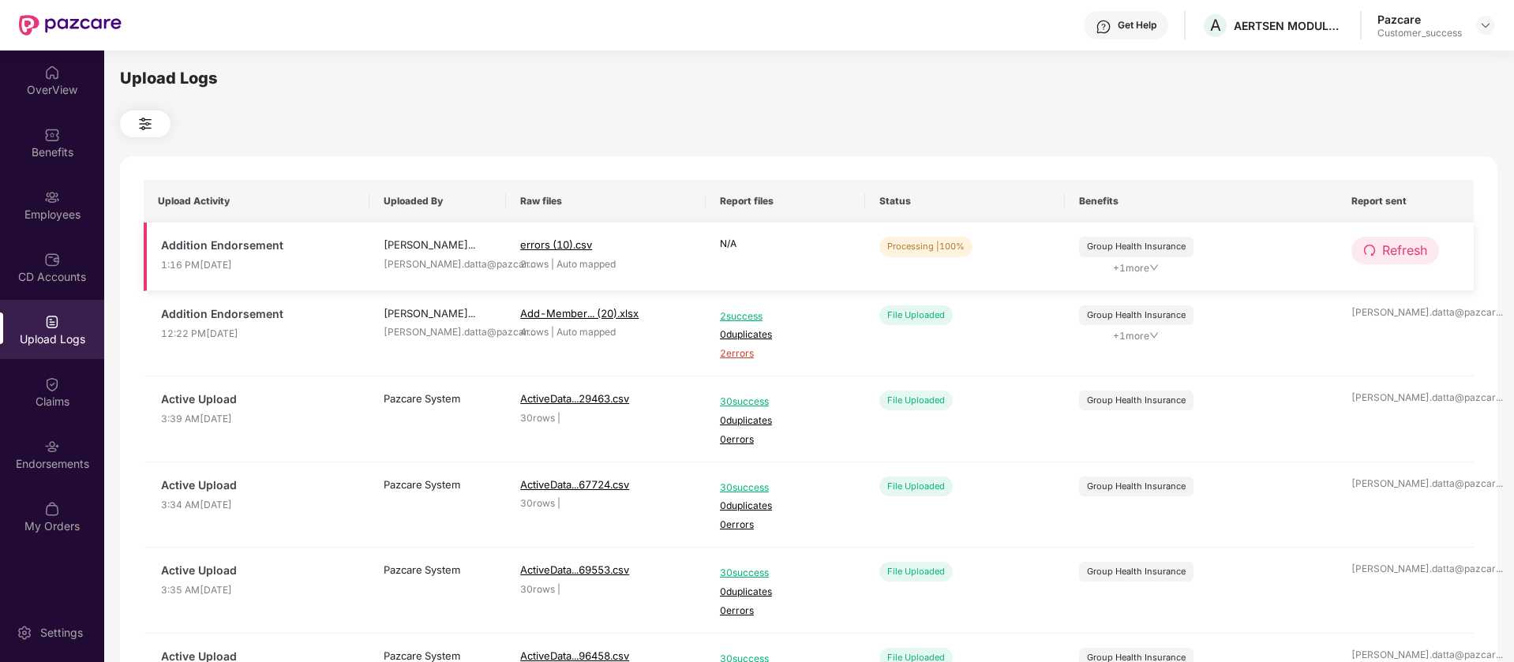
click at [1392, 254] on span "Refresh" at bounding box center [1404, 251] width 45 height 20
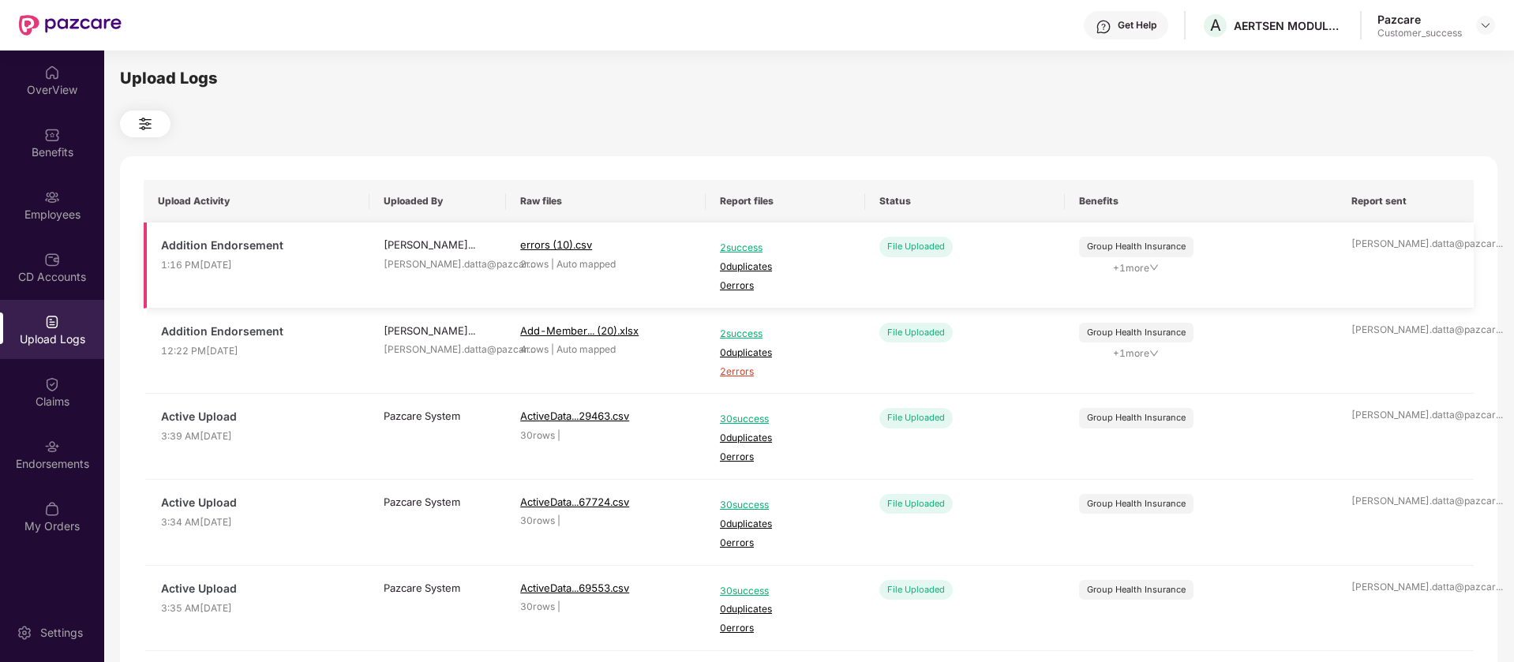
click at [905, 245] on div "File Uploaded" at bounding box center [915, 247] width 73 height 20
click at [743, 249] on span "2 success" at bounding box center [785, 248] width 131 height 15
click at [63, 451] on div "Endorsements" at bounding box center [52, 454] width 104 height 59
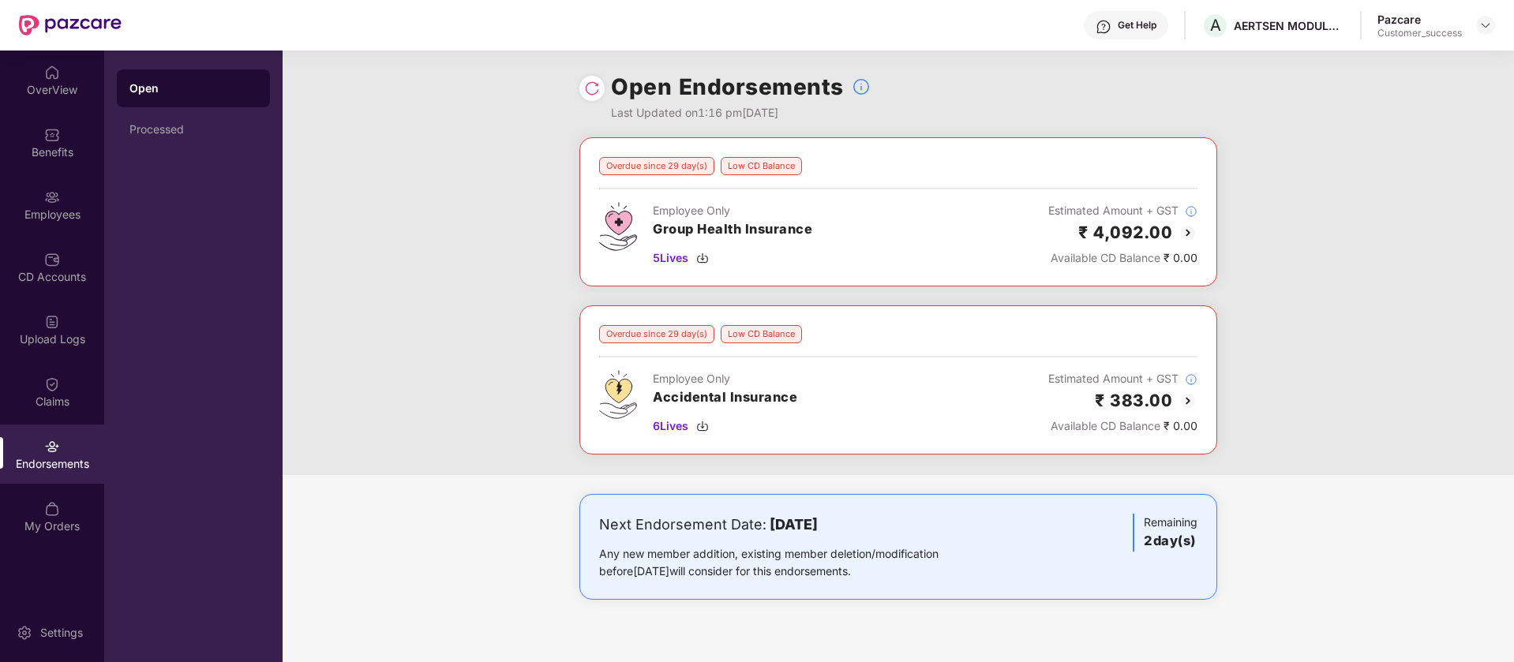
click at [573, 85] on div "Open Endorsements Last Updated on 1:16 pm[DATE]" at bounding box center [898, 94] width 1231 height 87
click at [590, 85] on img at bounding box center [592, 88] width 16 height 16
click at [1189, 234] on img at bounding box center [1187, 232] width 19 height 19
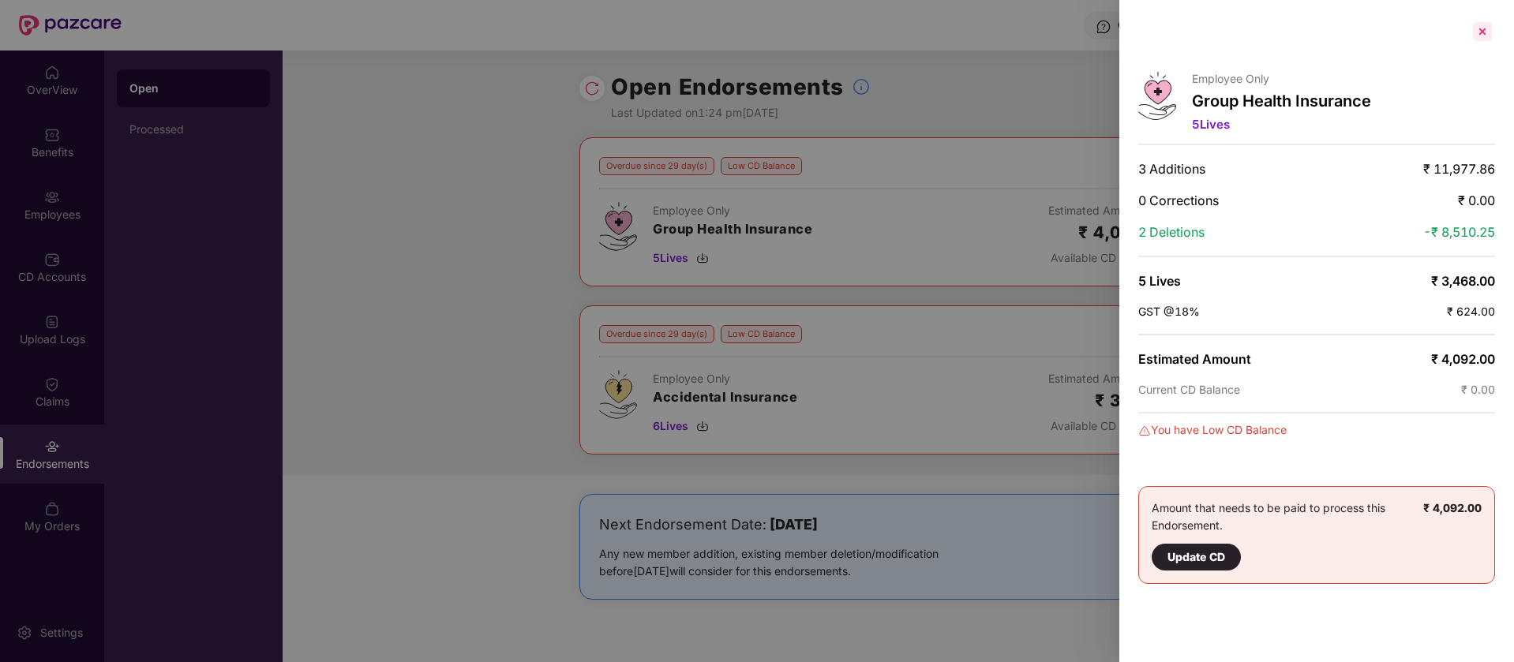
click at [1483, 31] on div at bounding box center [1481, 31] width 25 height 25
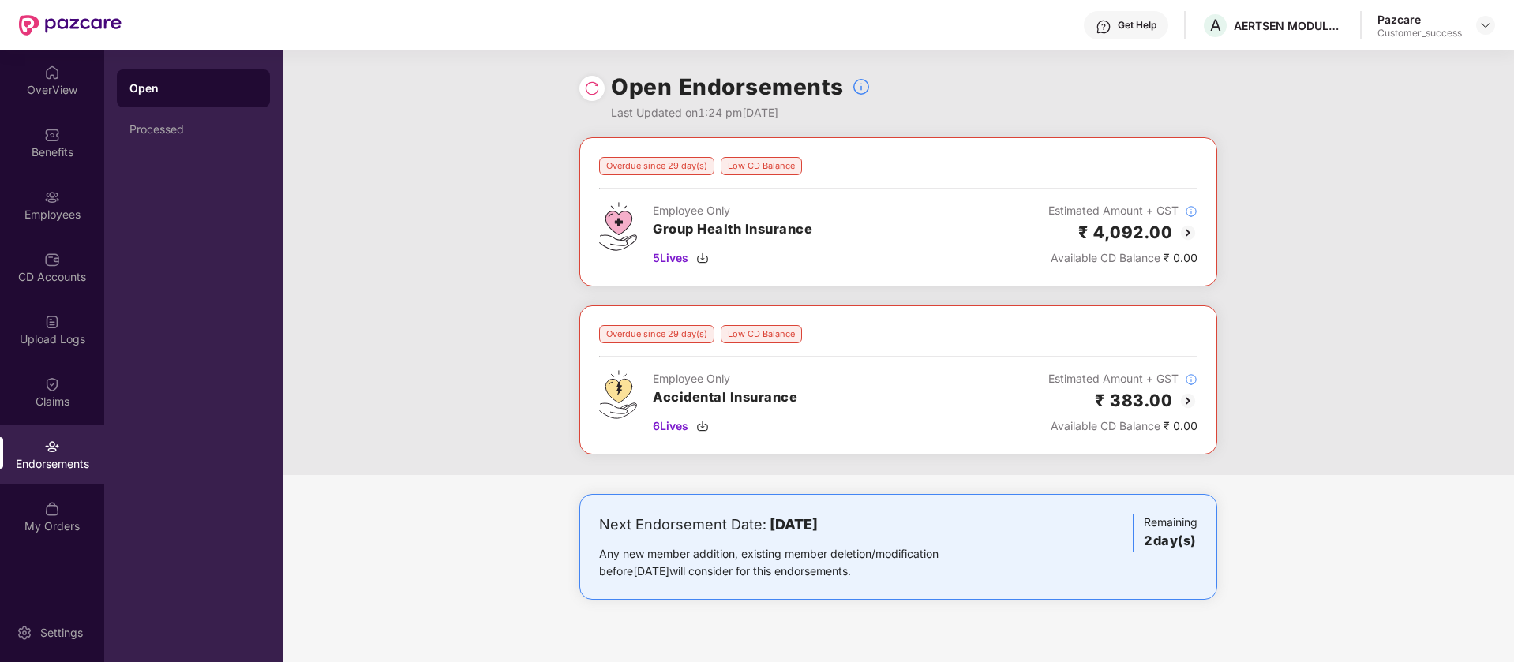
click at [1186, 396] on img at bounding box center [1187, 400] width 19 height 19
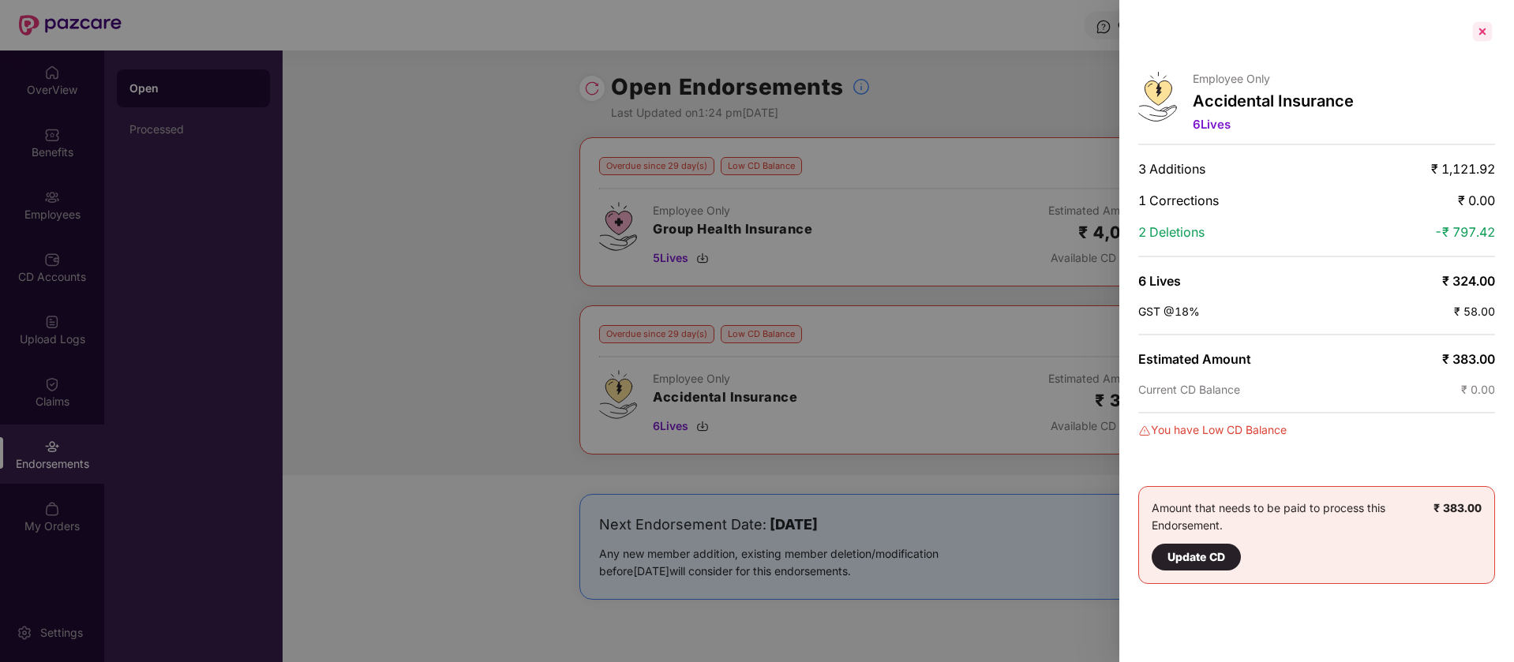
click at [1479, 34] on div at bounding box center [1481, 31] width 25 height 25
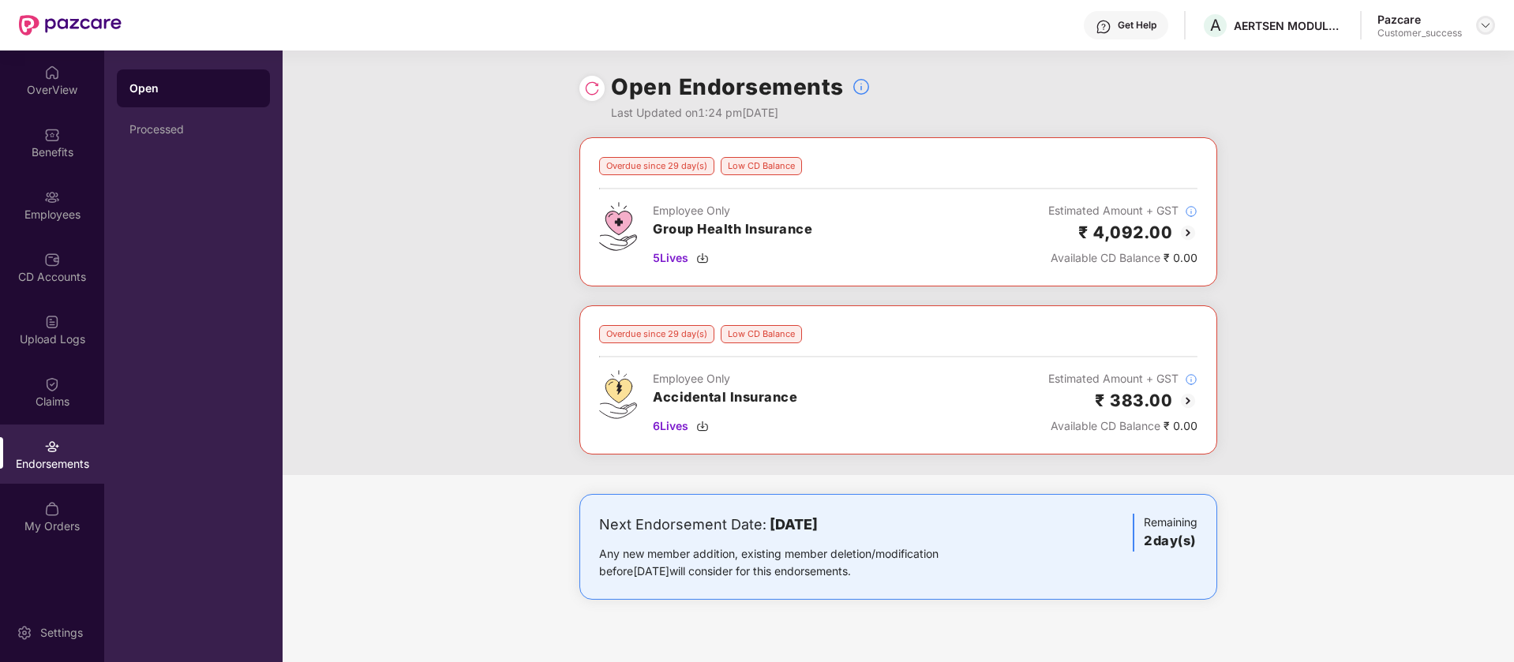
click at [1484, 28] on img at bounding box center [1485, 25] width 13 height 13
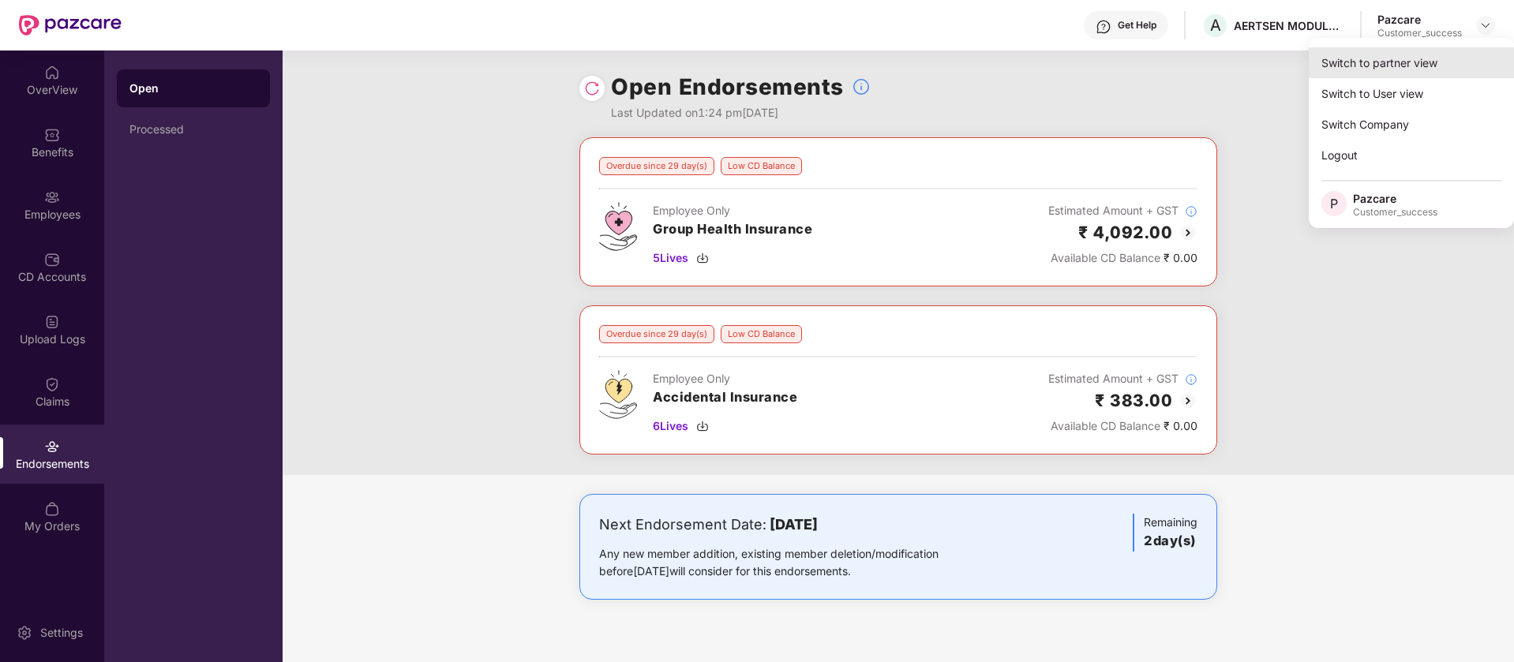
click at [1388, 65] on div "Switch to partner view" at bounding box center [1410, 62] width 205 height 31
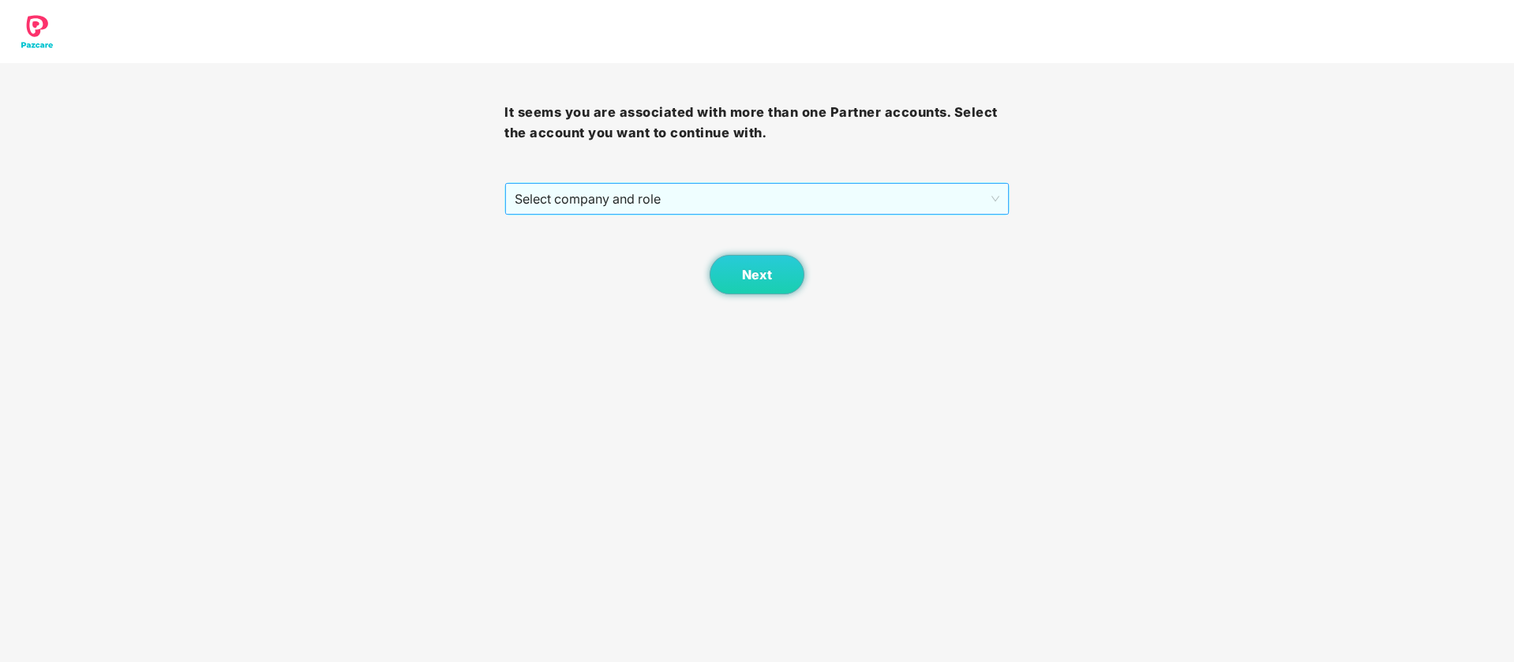
click at [795, 190] on span "Select company and role" at bounding box center [757, 199] width 484 height 30
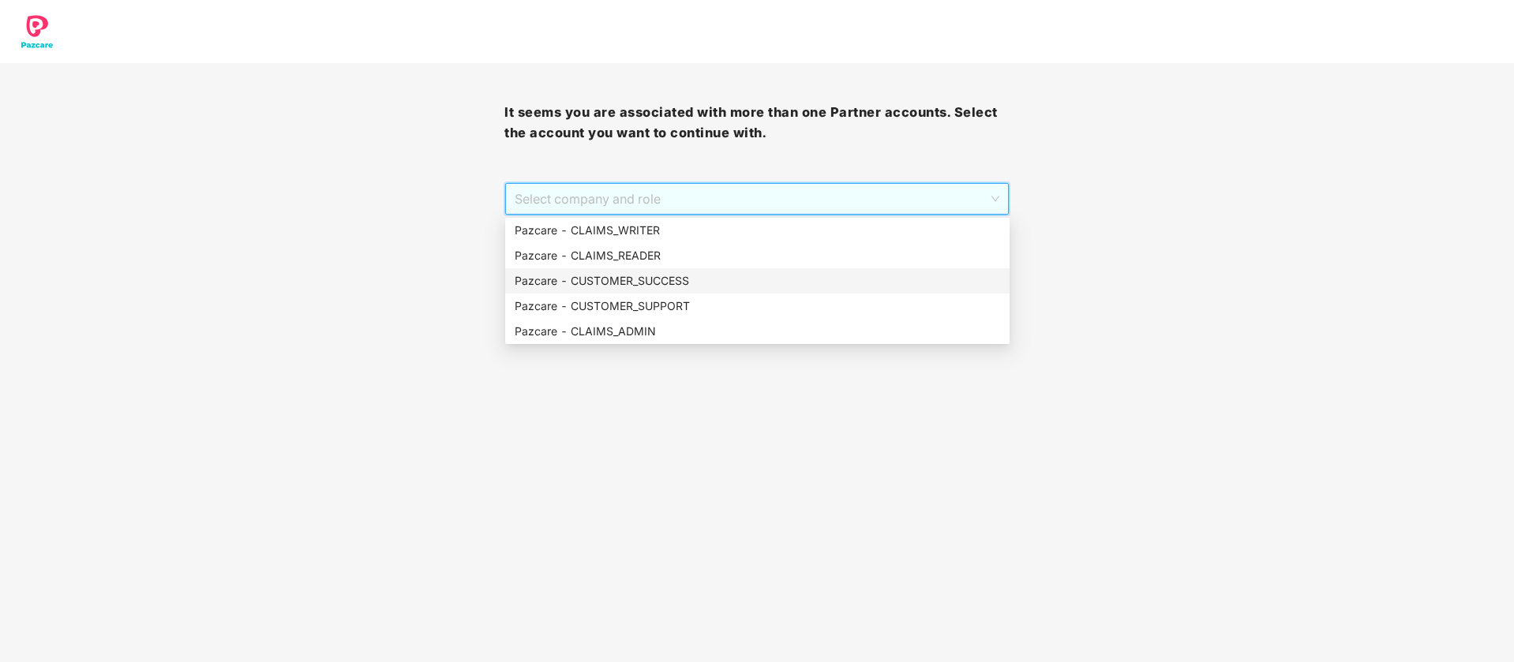
click at [618, 294] on div "Pazcare - CUSTOMER_SUPPORT" at bounding box center [757, 306] width 504 height 25
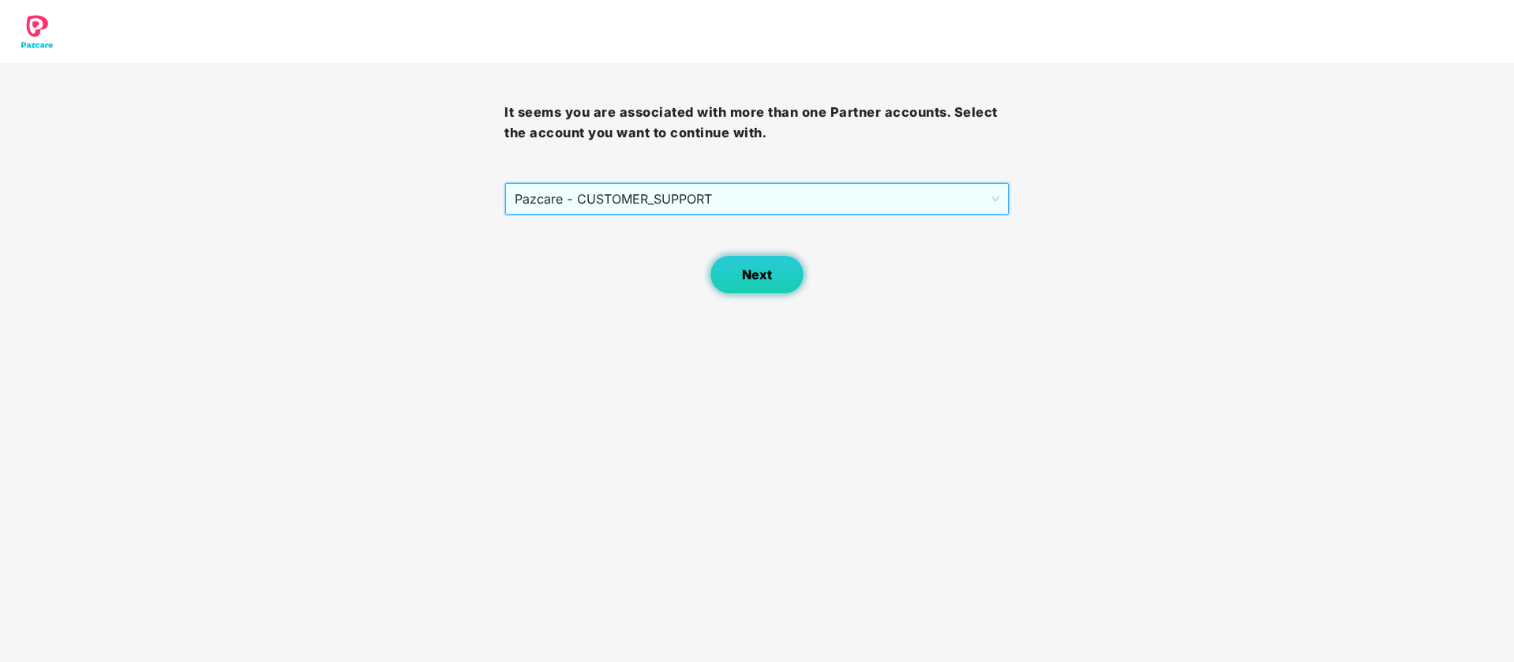
click at [724, 279] on button "Next" at bounding box center [756, 274] width 95 height 39
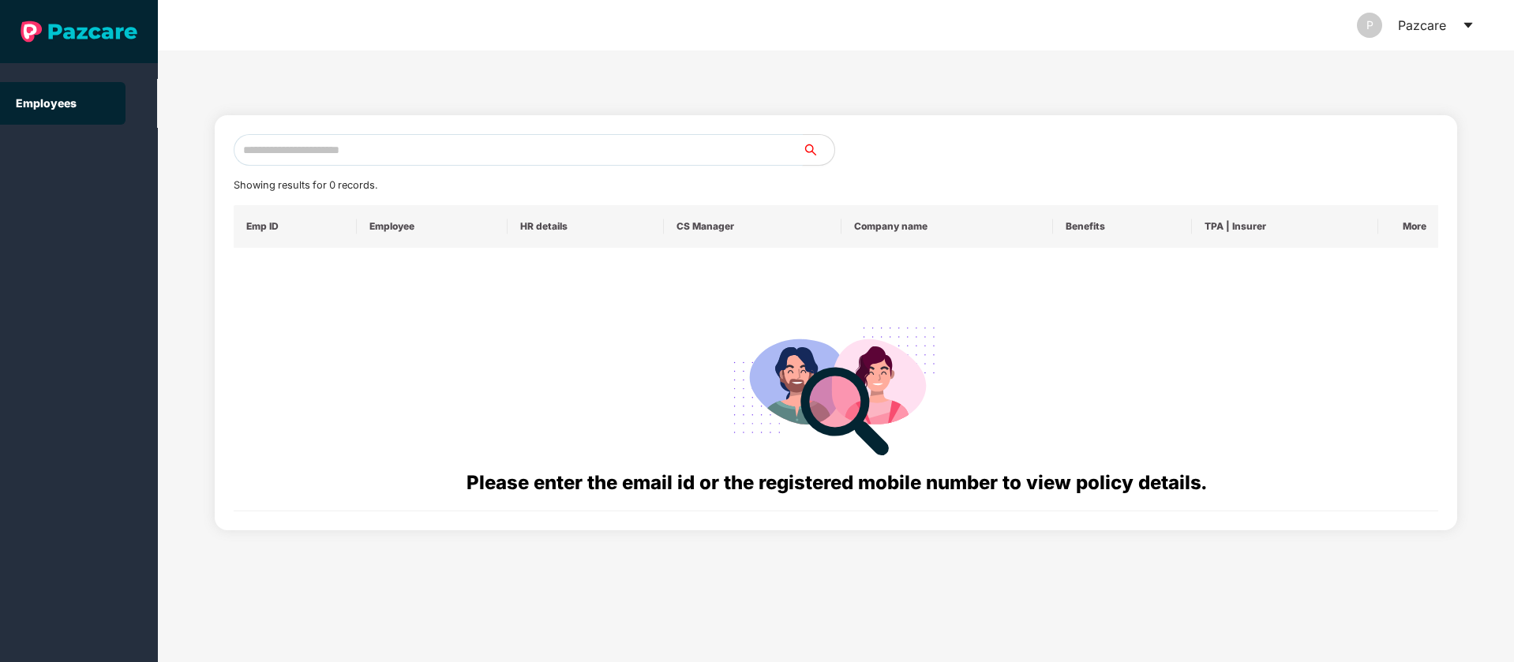
click at [451, 152] on input "text" at bounding box center [518, 150] width 569 height 32
click at [1468, 23] on icon "caret-down" at bounding box center [1467, 26] width 9 height 6
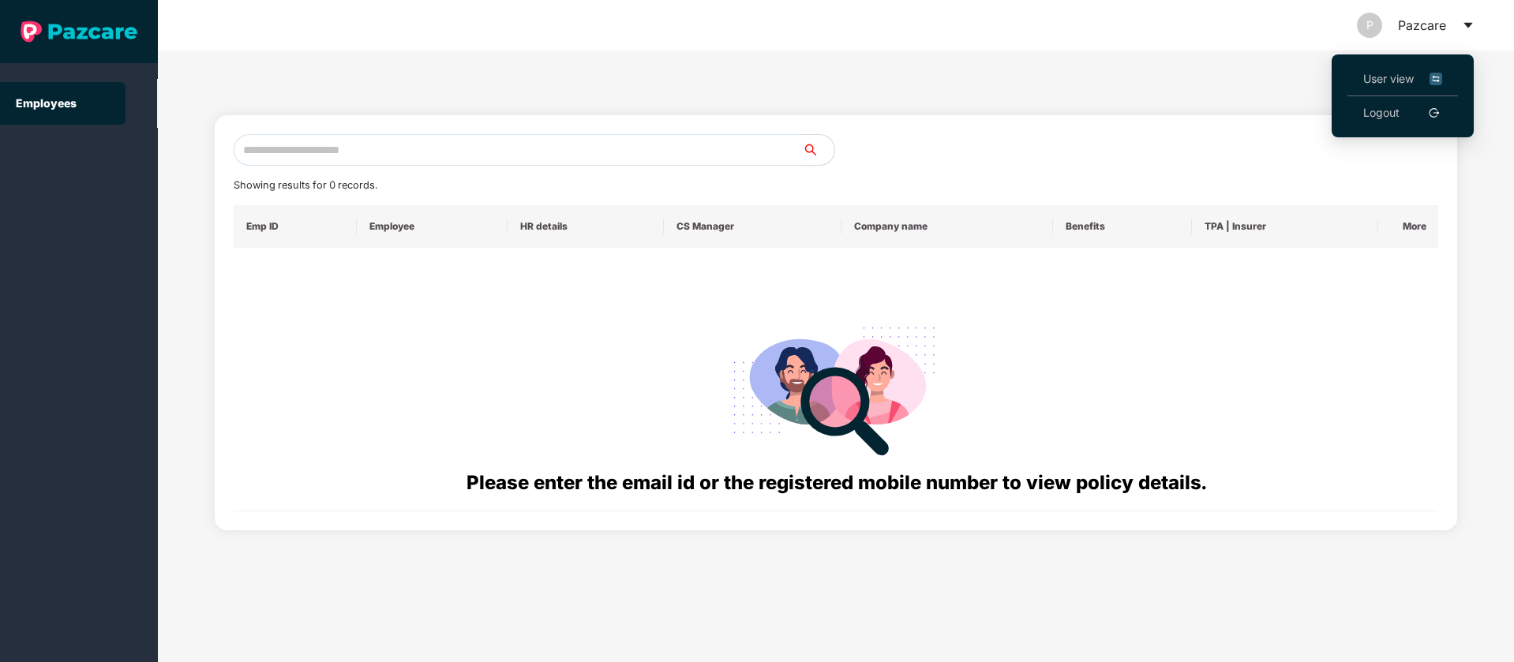
click at [1441, 76] on img at bounding box center [1435, 78] width 13 height 17
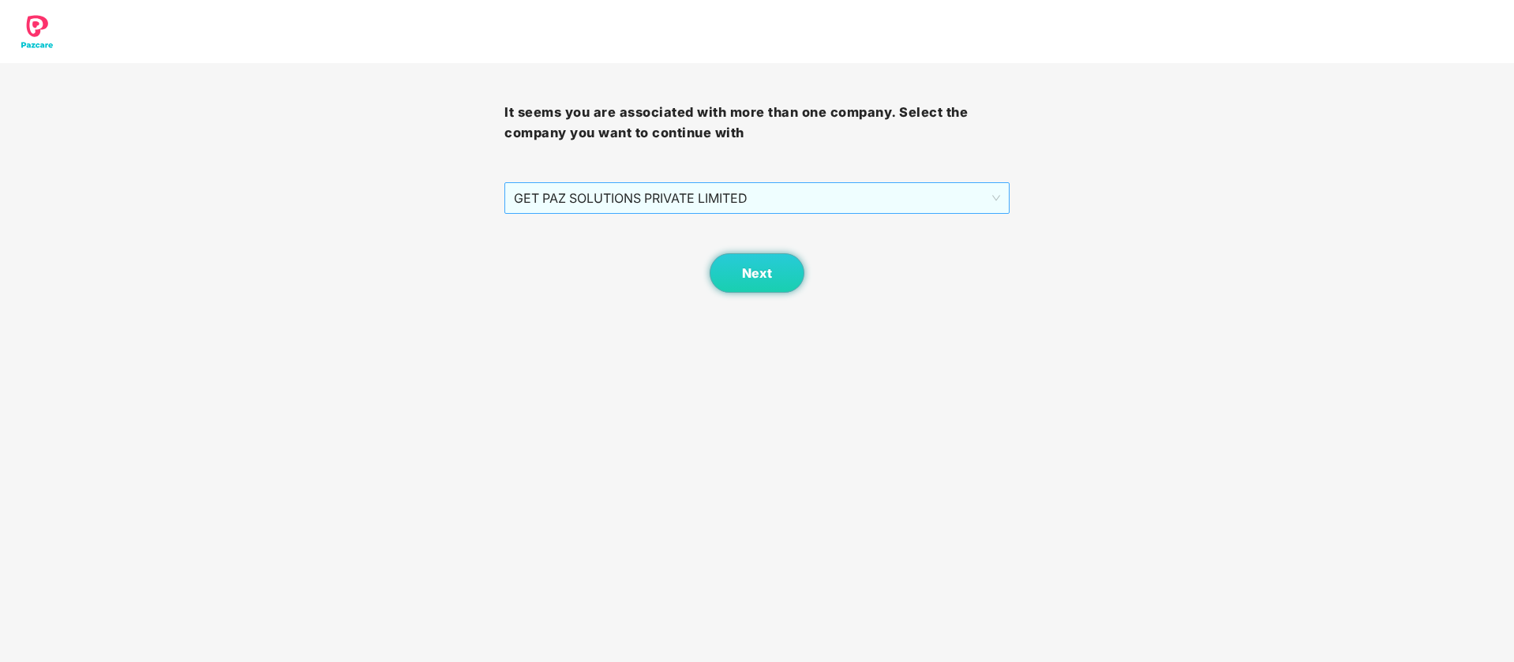
click at [837, 184] on span "GET PAZ SOLUTIONS PRIVATE LIMITED" at bounding box center [756, 198] width 485 height 30
click at [765, 286] on button "Next" at bounding box center [756, 272] width 95 height 39
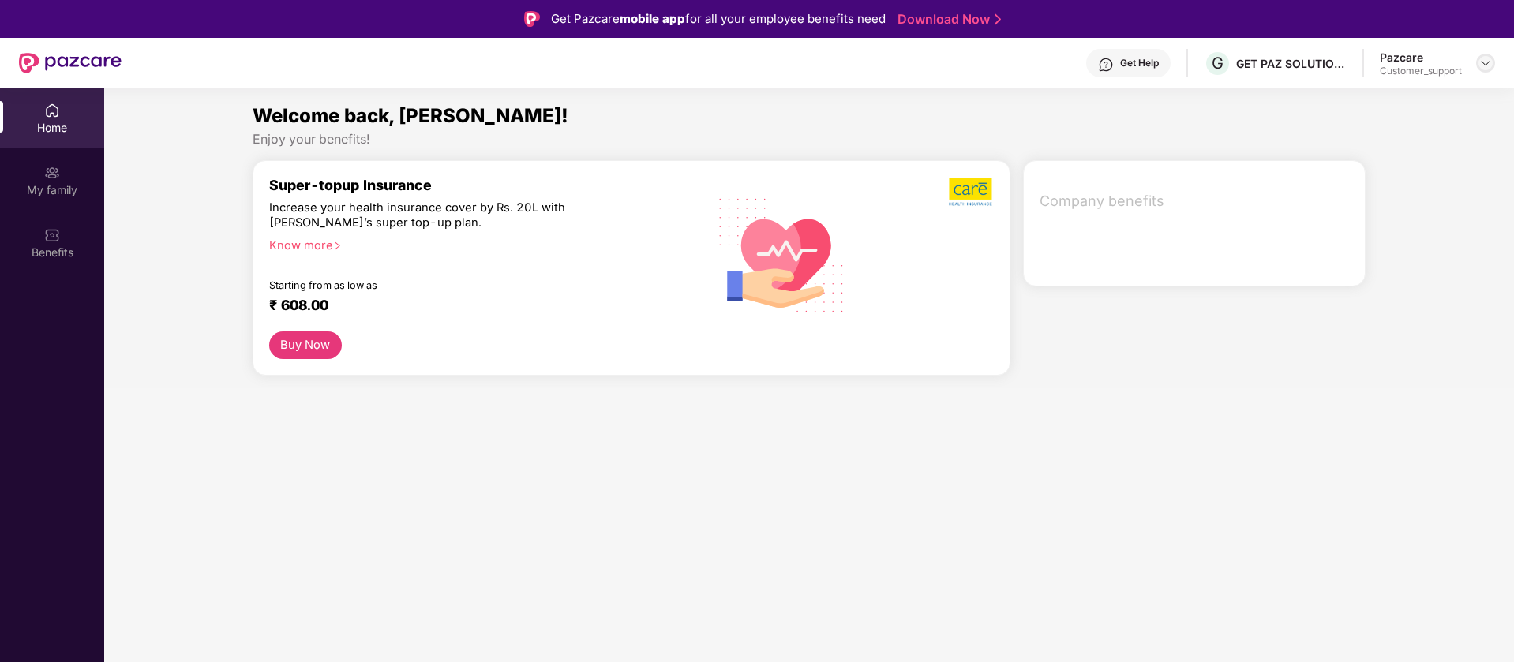
click at [1481, 60] on img at bounding box center [1485, 63] width 13 height 13
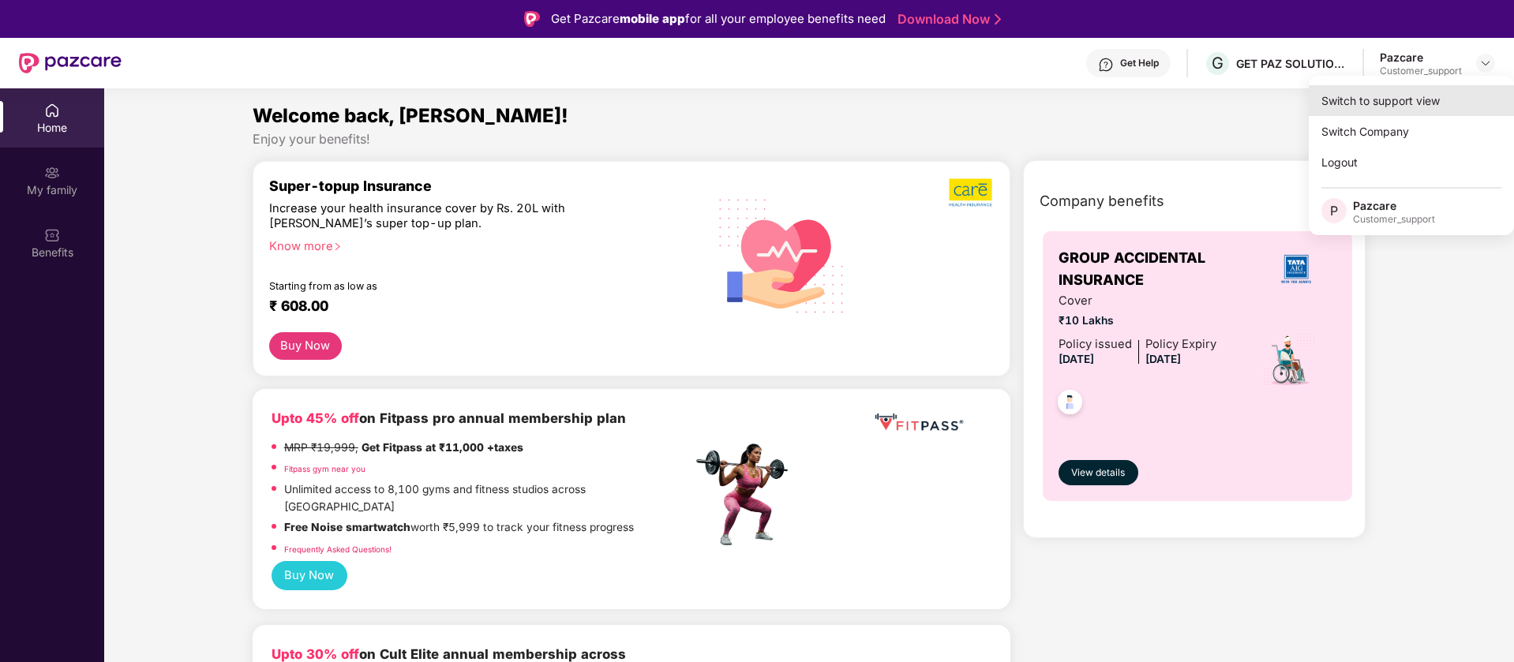
click at [1368, 108] on div "Switch to support view" at bounding box center [1410, 100] width 205 height 31
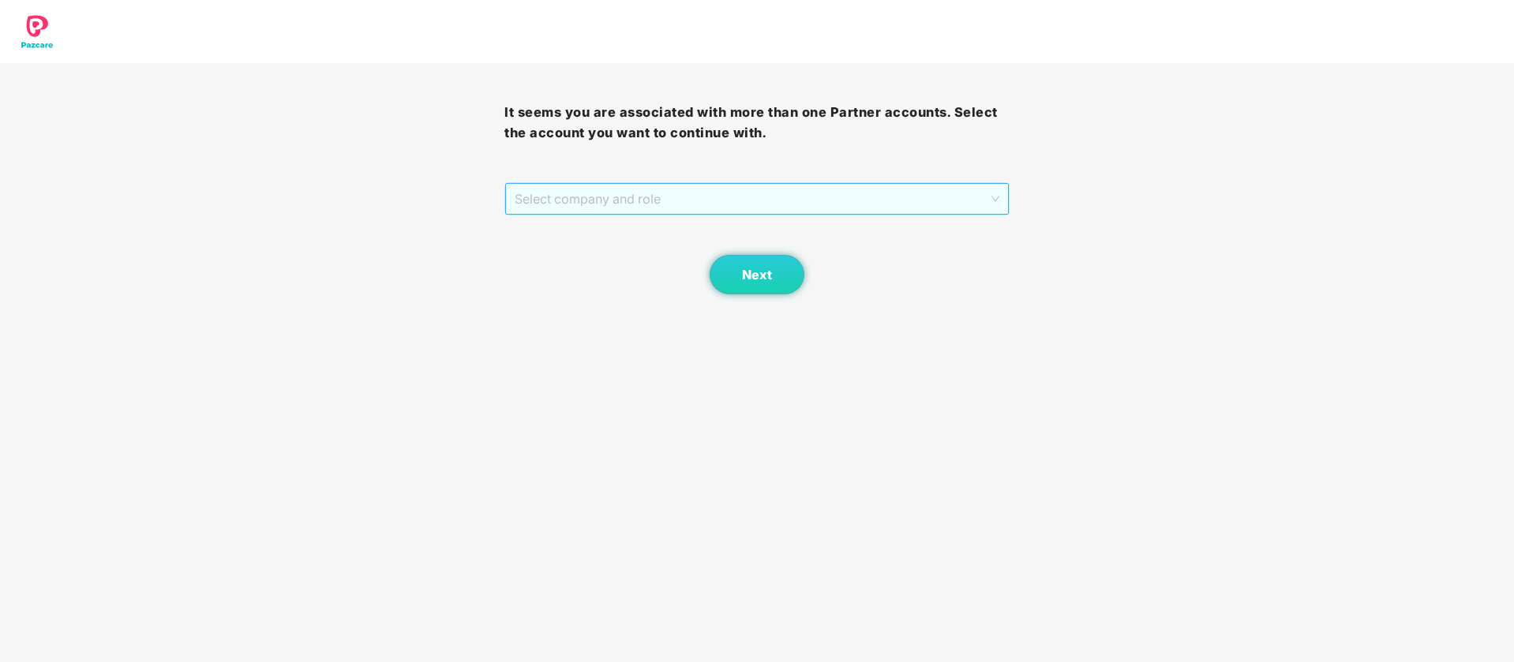
click at [805, 198] on span "Select company and role" at bounding box center [757, 199] width 484 height 30
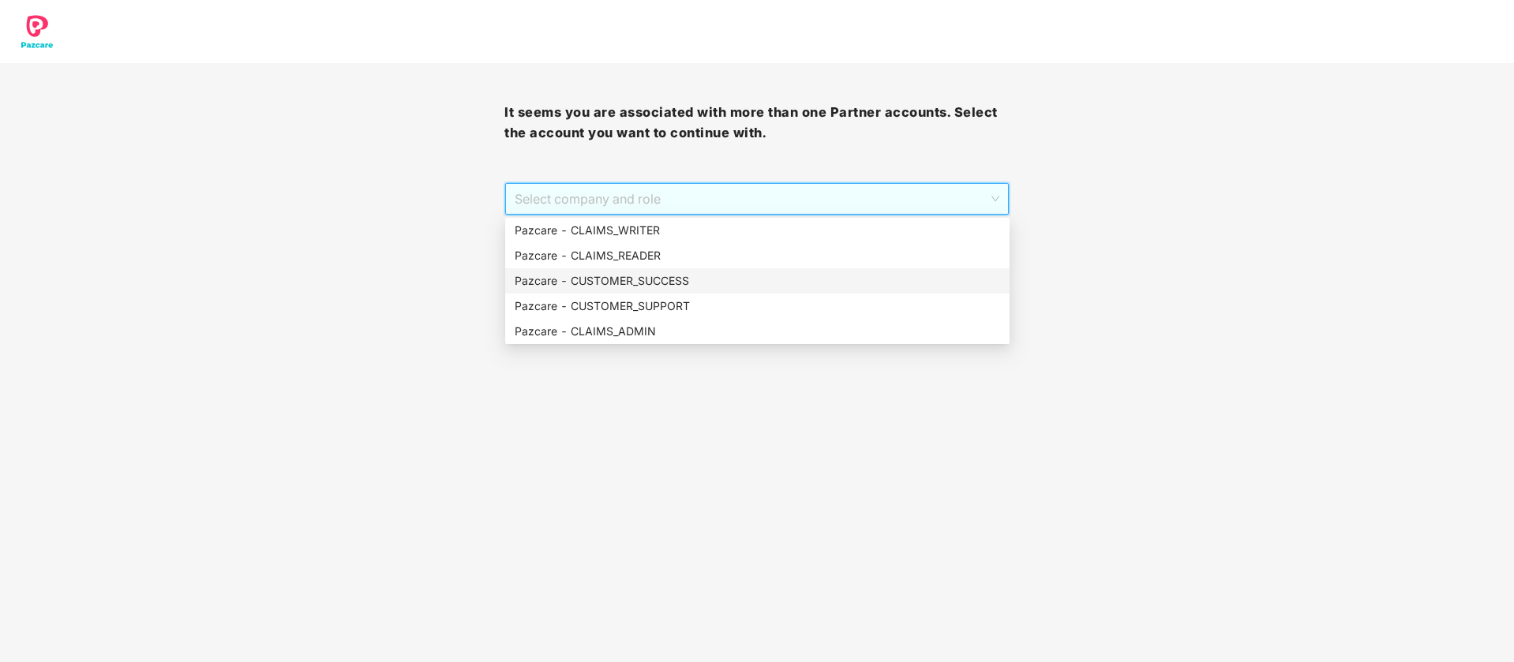
click at [648, 283] on div "Pazcare - CUSTOMER_SUCCESS" at bounding box center [757, 280] width 485 height 17
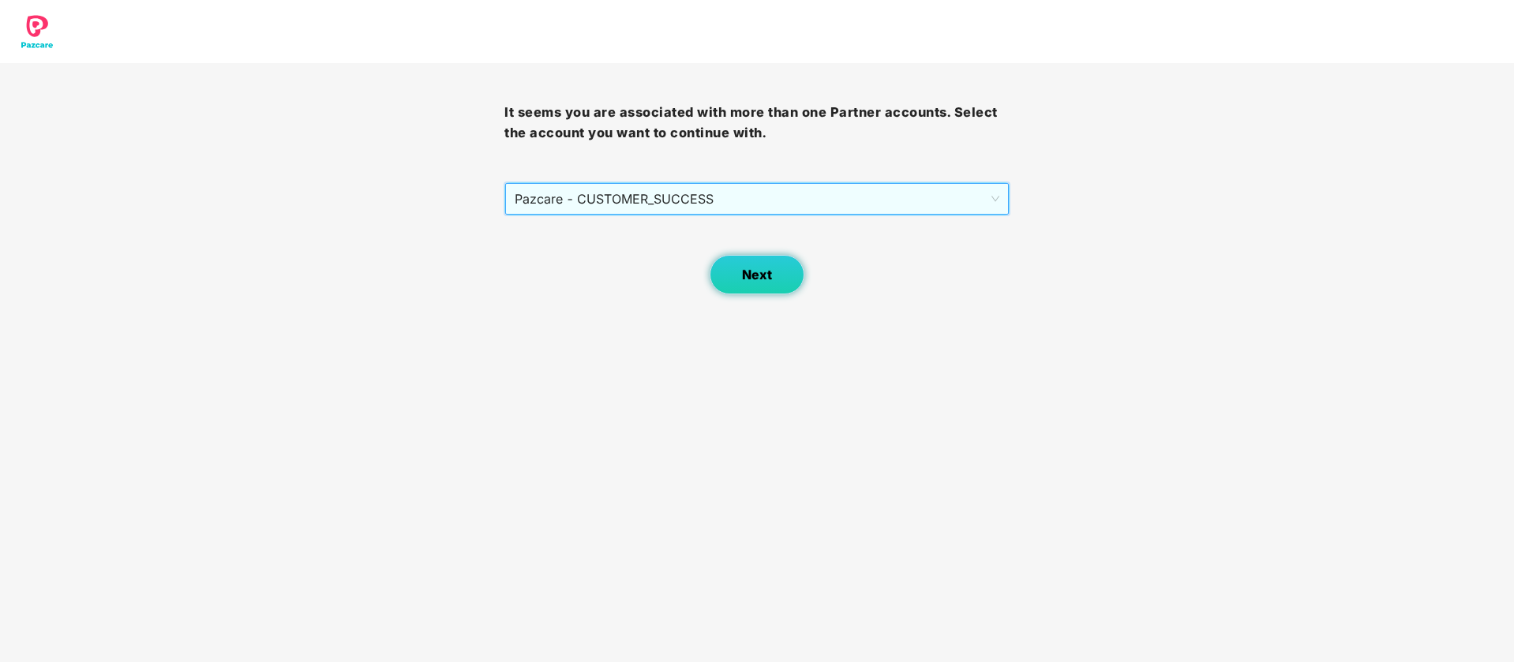
click at [747, 274] on span "Next" at bounding box center [757, 275] width 30 height 15
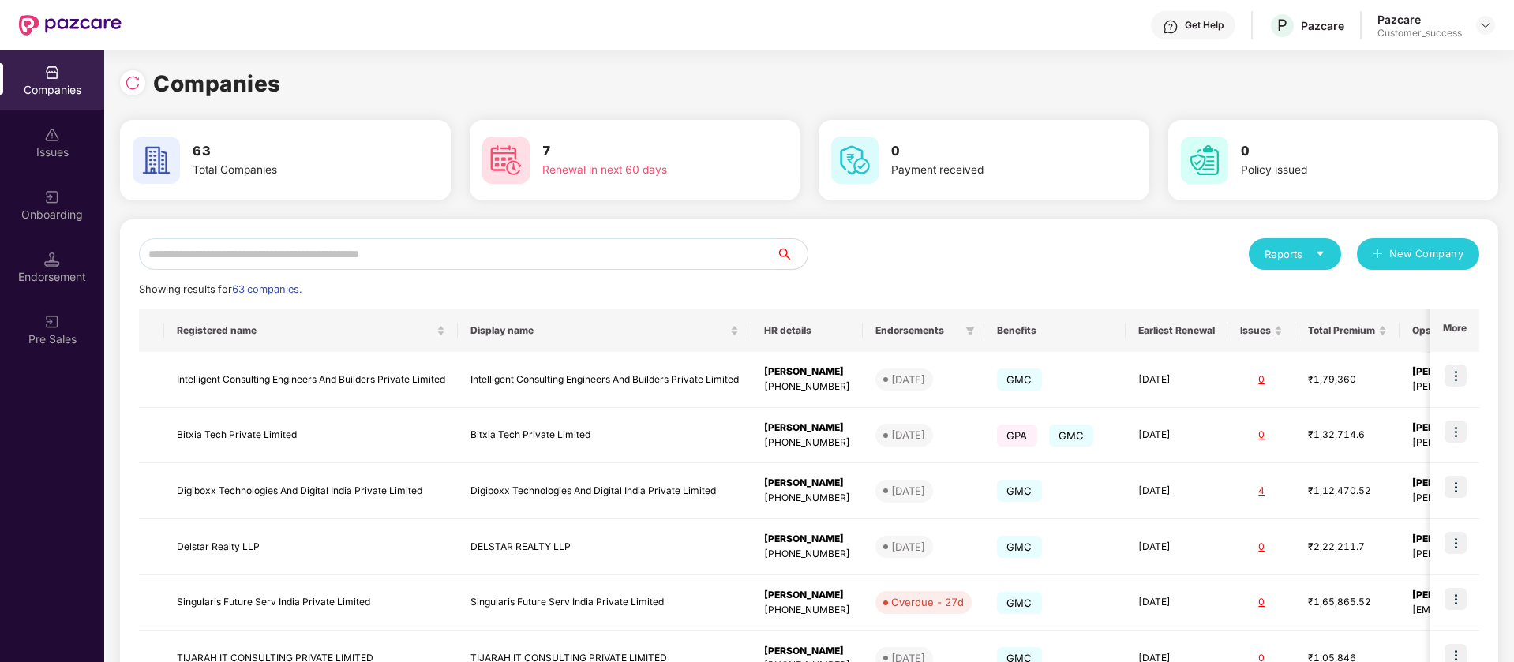
click at [608, 266] on input "text" at bounding box center [457, 254] width 637 height 32
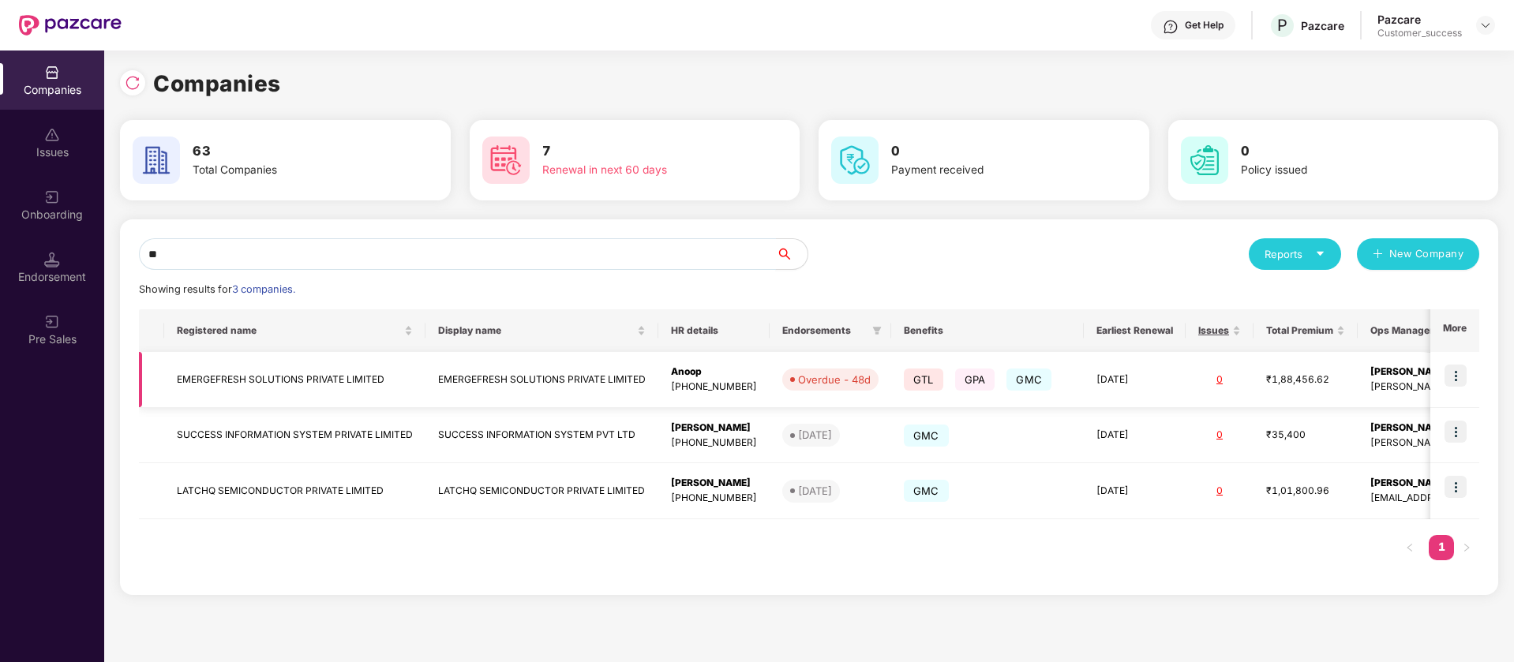
type input "**"
click at [1452, 374] on img at bounding box center [1455, 376] width 22 height 22
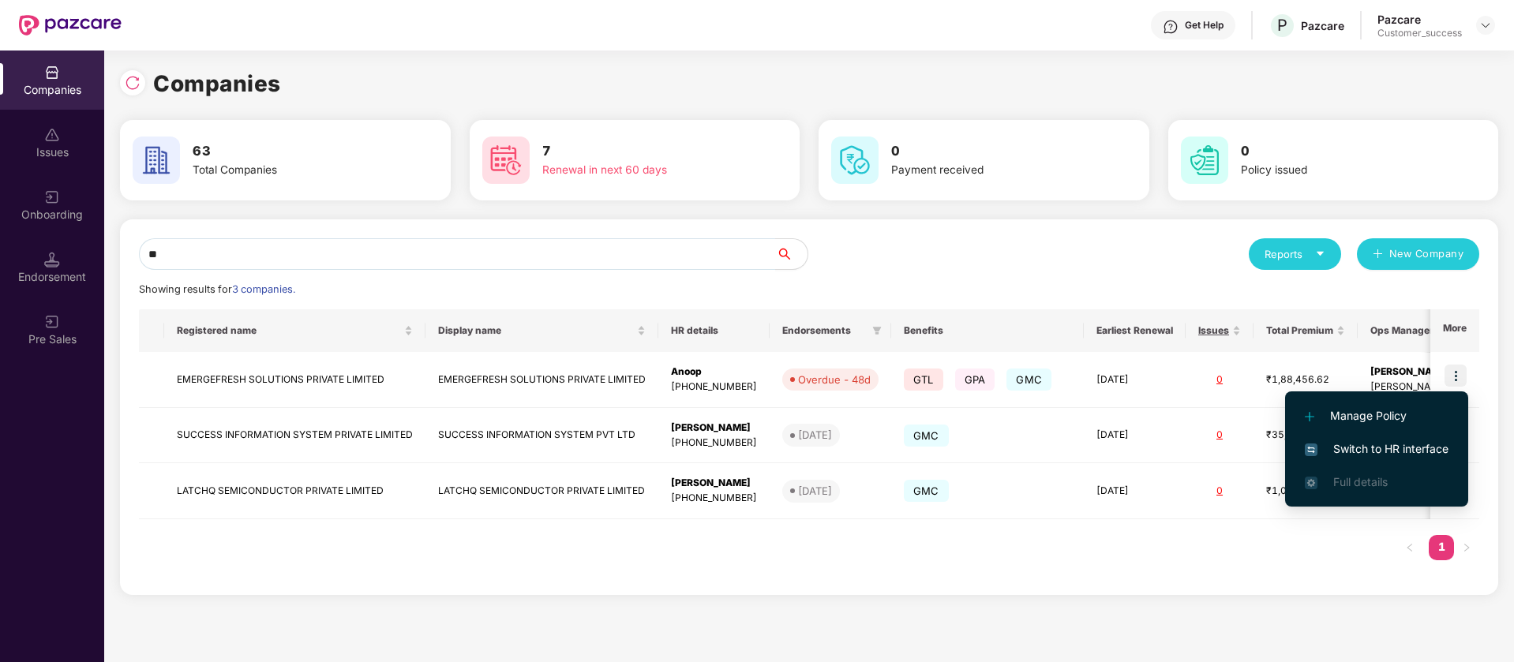
click at [1421, 451] on span "Switch to HR interface" at bounding box center [1376, 448] width 144 height 17
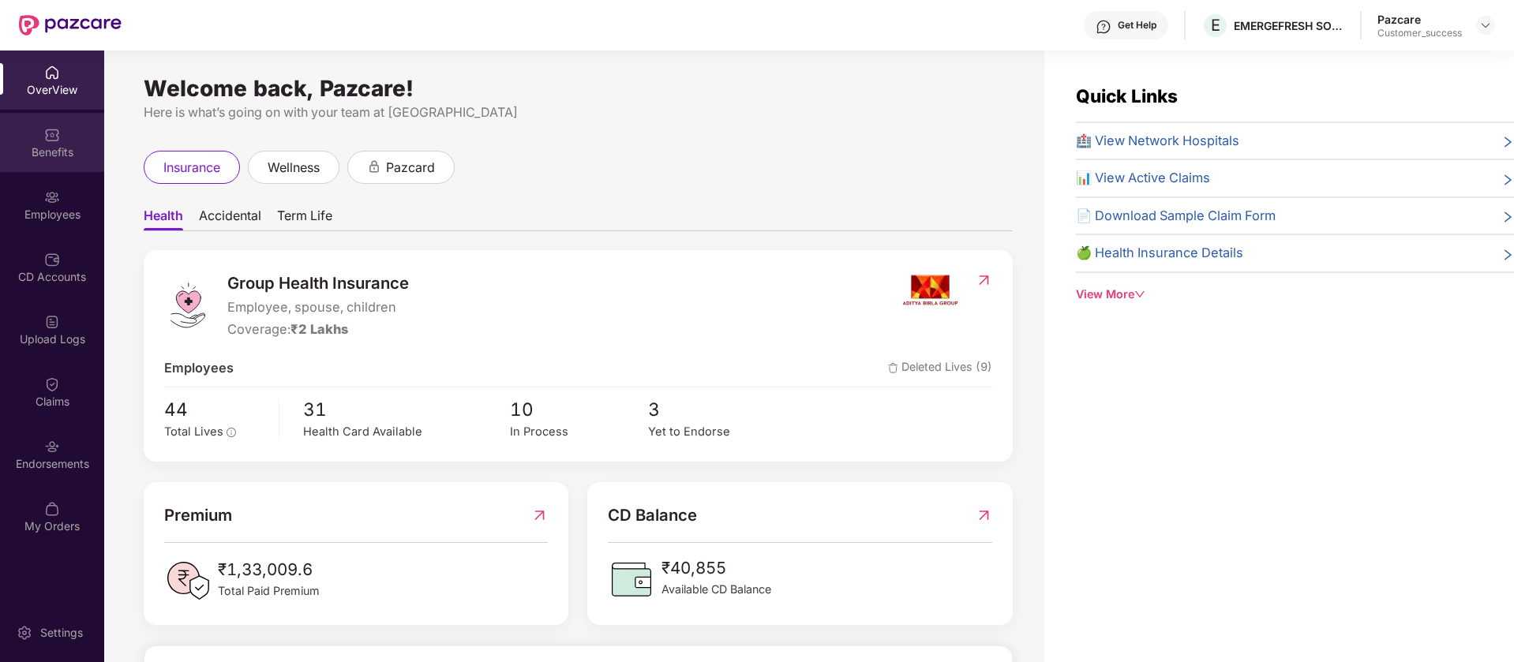
click at [43, 154] on div "Benefits" at bounding box center [52, 152] width 104 height 16
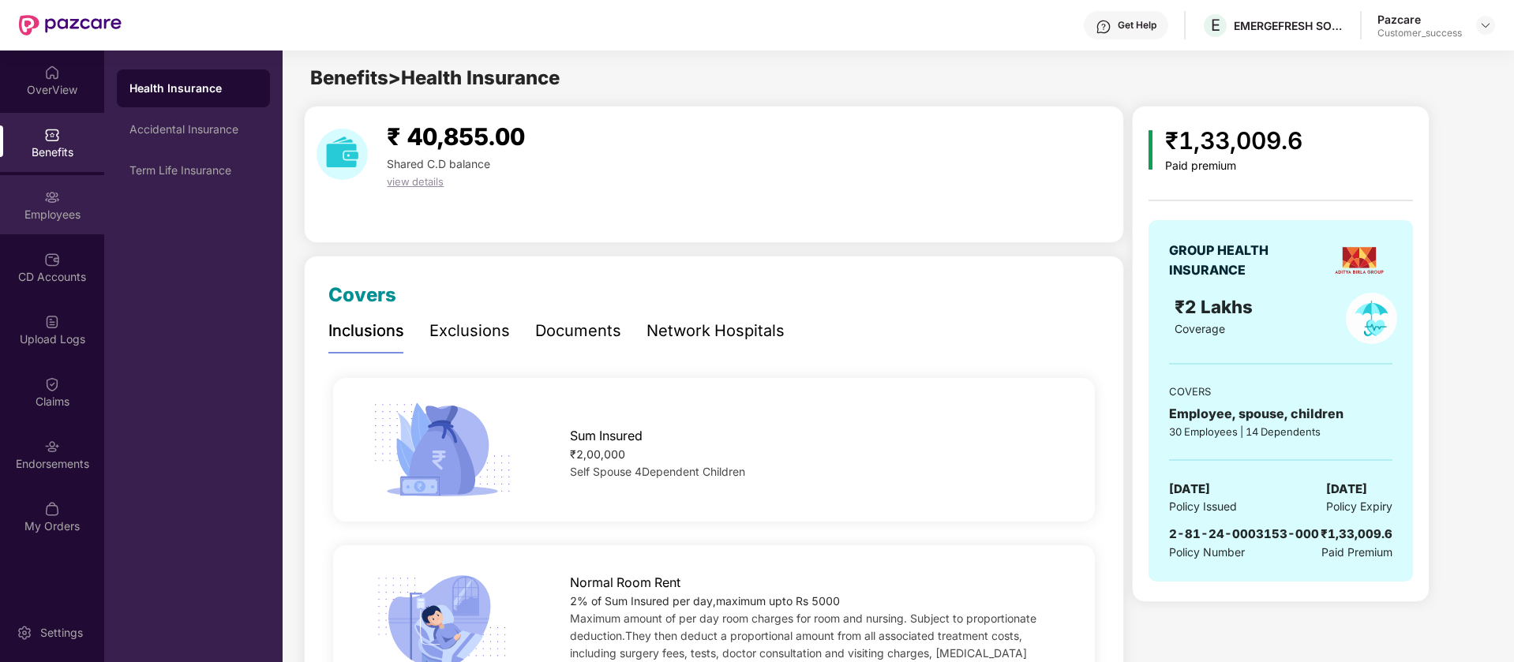
click at [43, 209] on div "Employees" at bounding box center [52, 215] width 104 height 16
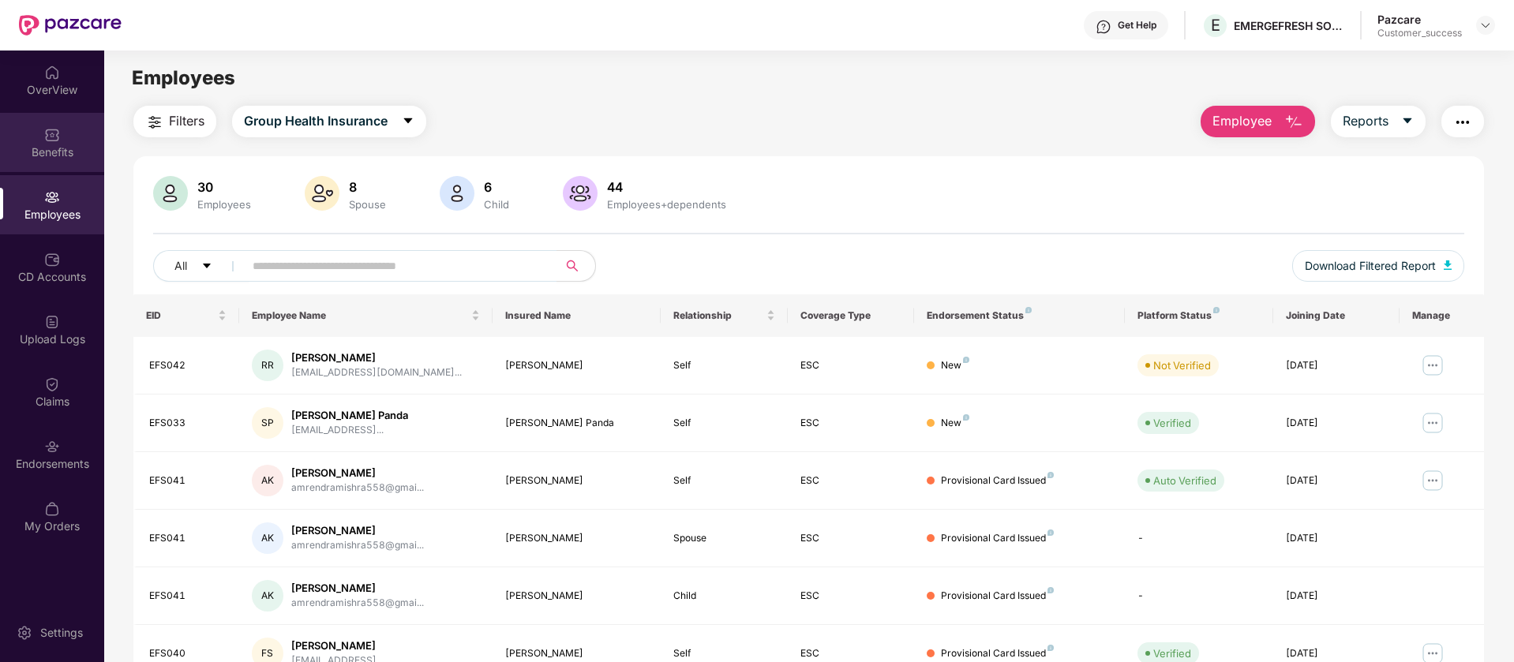
click at [51, 154] on div "Benefits" at bounding box center [52, 152] width 104 height 16
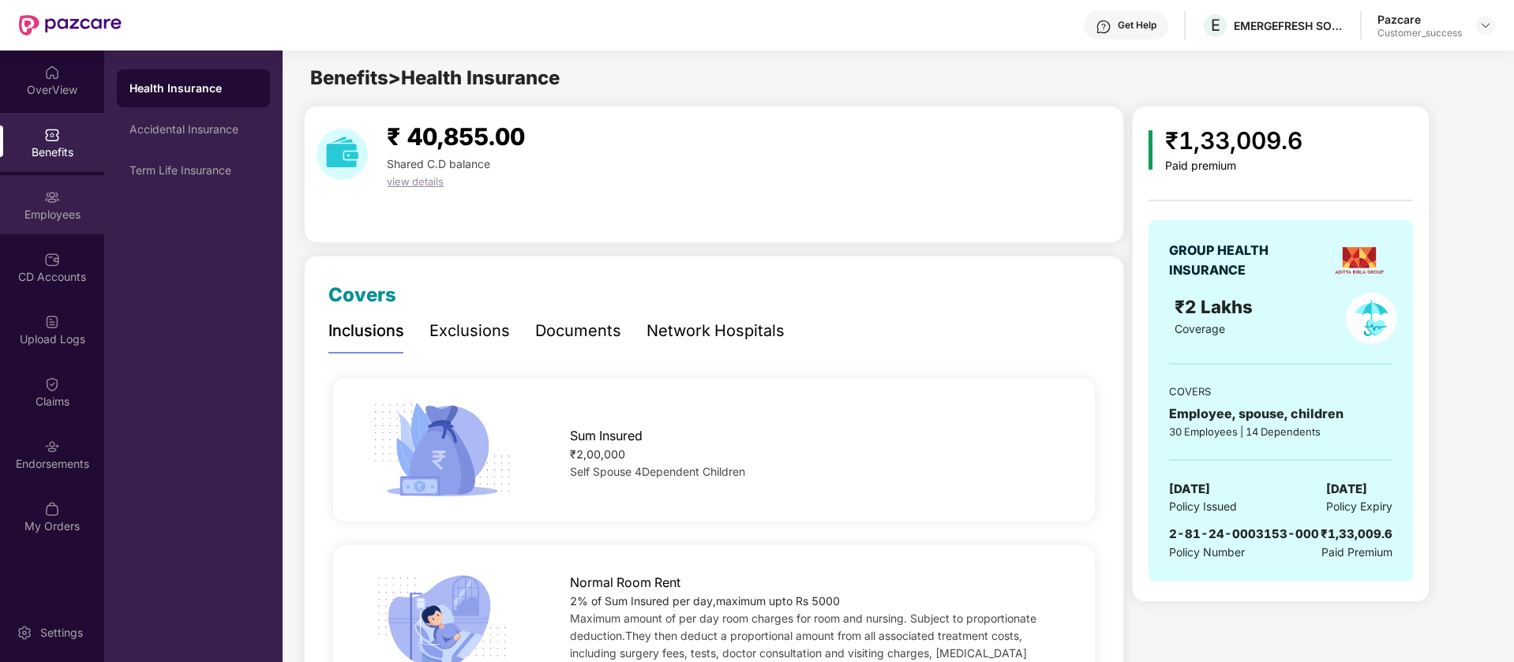
click at [19, 229] on div "Employees" at bounding box center [52, 204] width 104 height 59
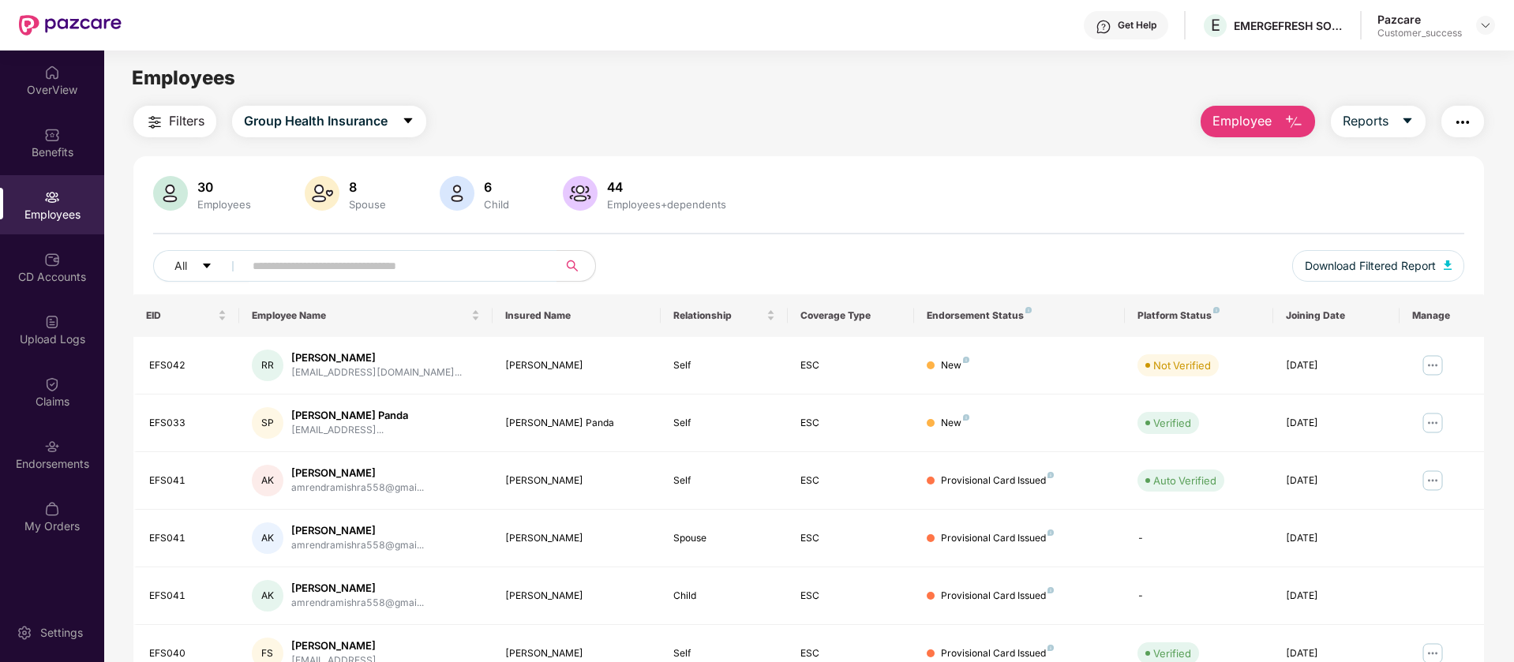
click at [1282, 127] on button "Employee" at bounding box center [1257, 122] width 114 height 32
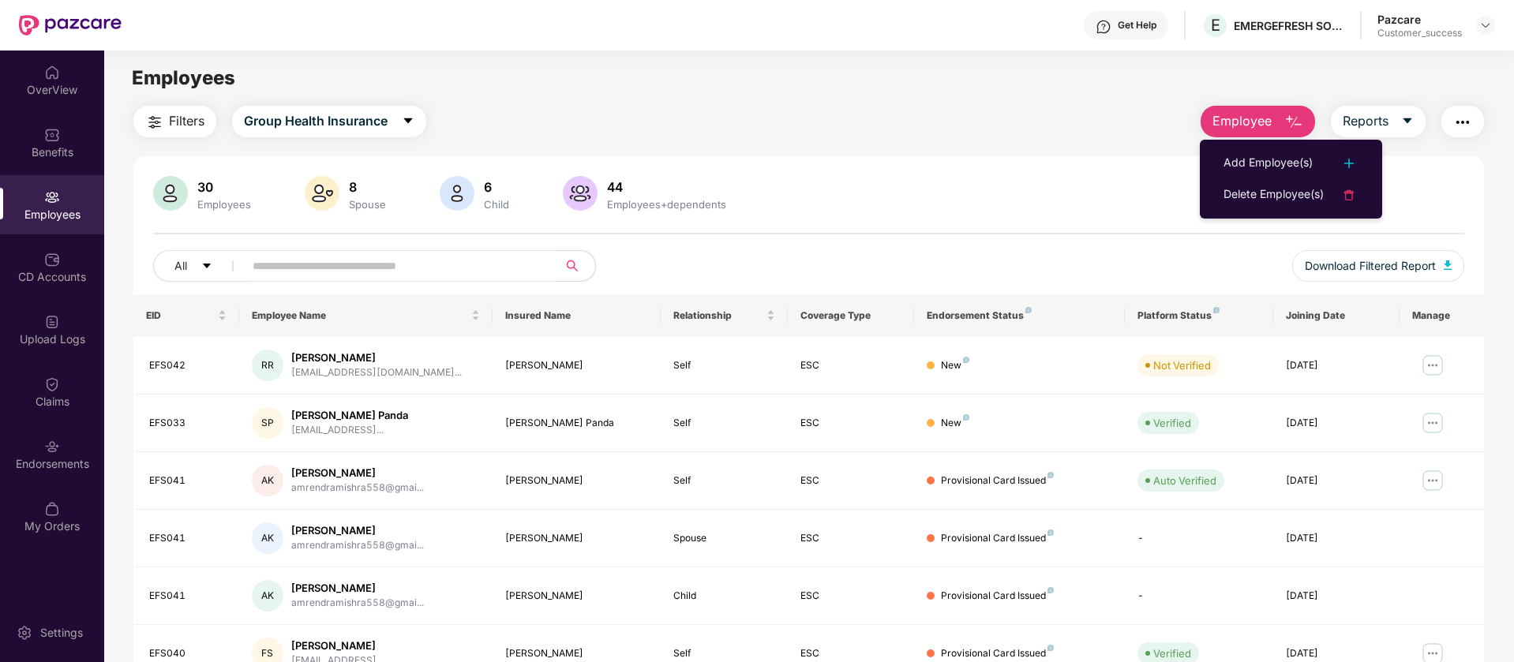
click at [1080, 134] on div "Filters Group Health Insurance Employee Reports" at bounding box center [808, 122] width 1350 height 32
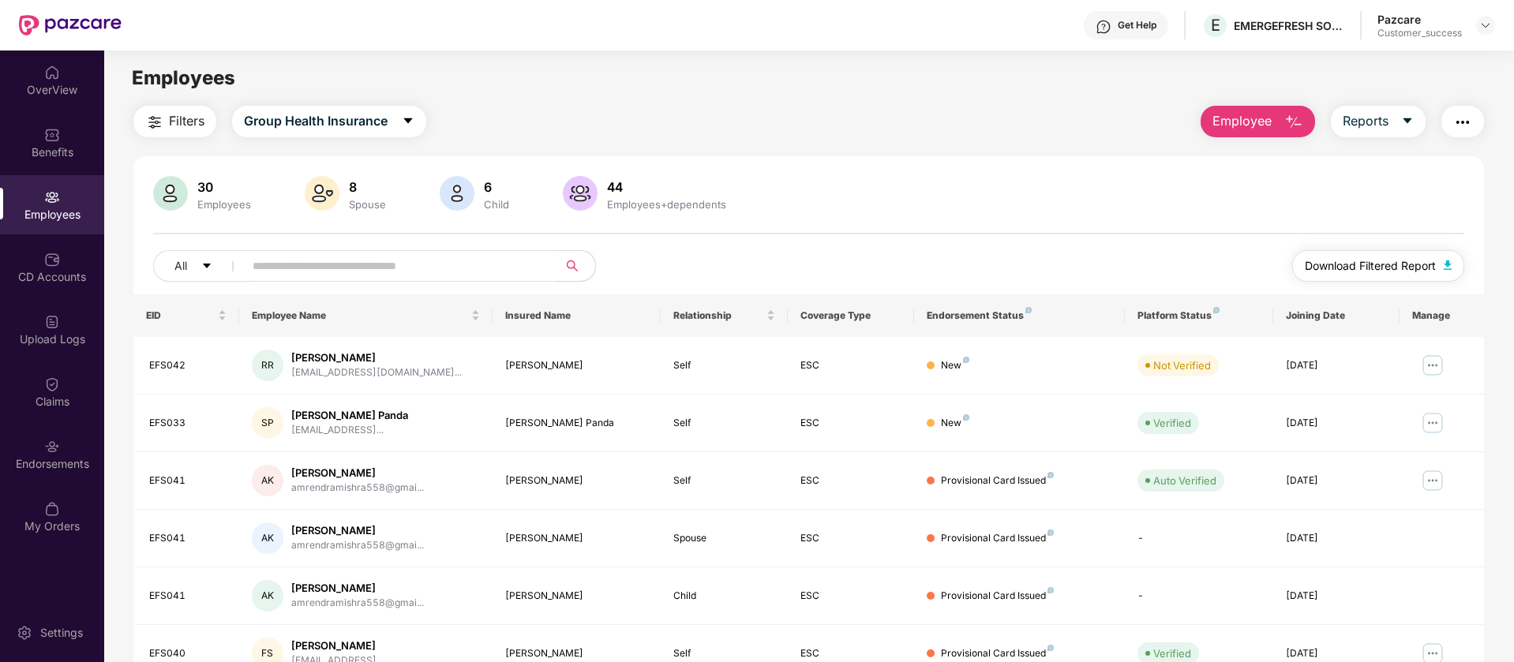
click at [1449, 264] on img "button" at bounding box center [1447, 264] width 8 height 9
click at [58, 143] on div "Benefits" at bounding box center [52, 142] width 104 height 59
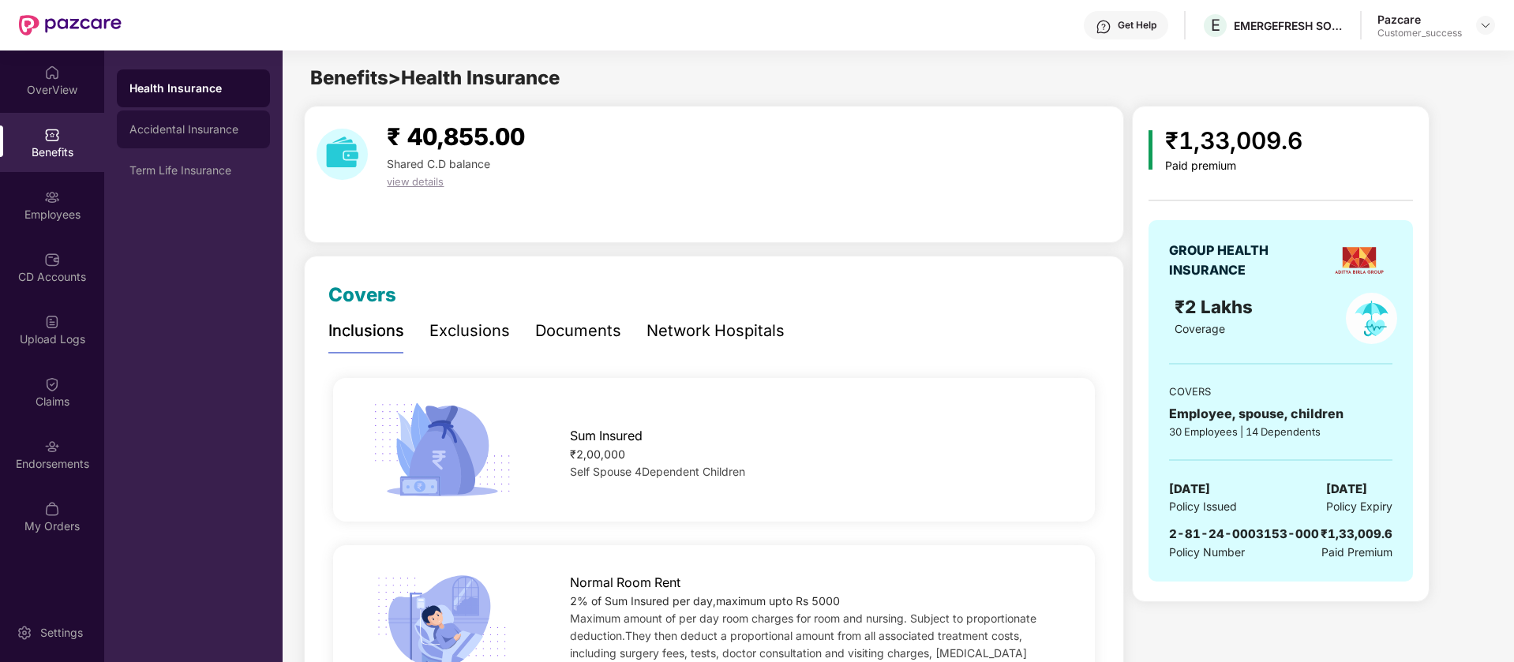
click at [207, 145] on div "Accidental Insurance" at bounding box center [193, 129] width 153 height 38
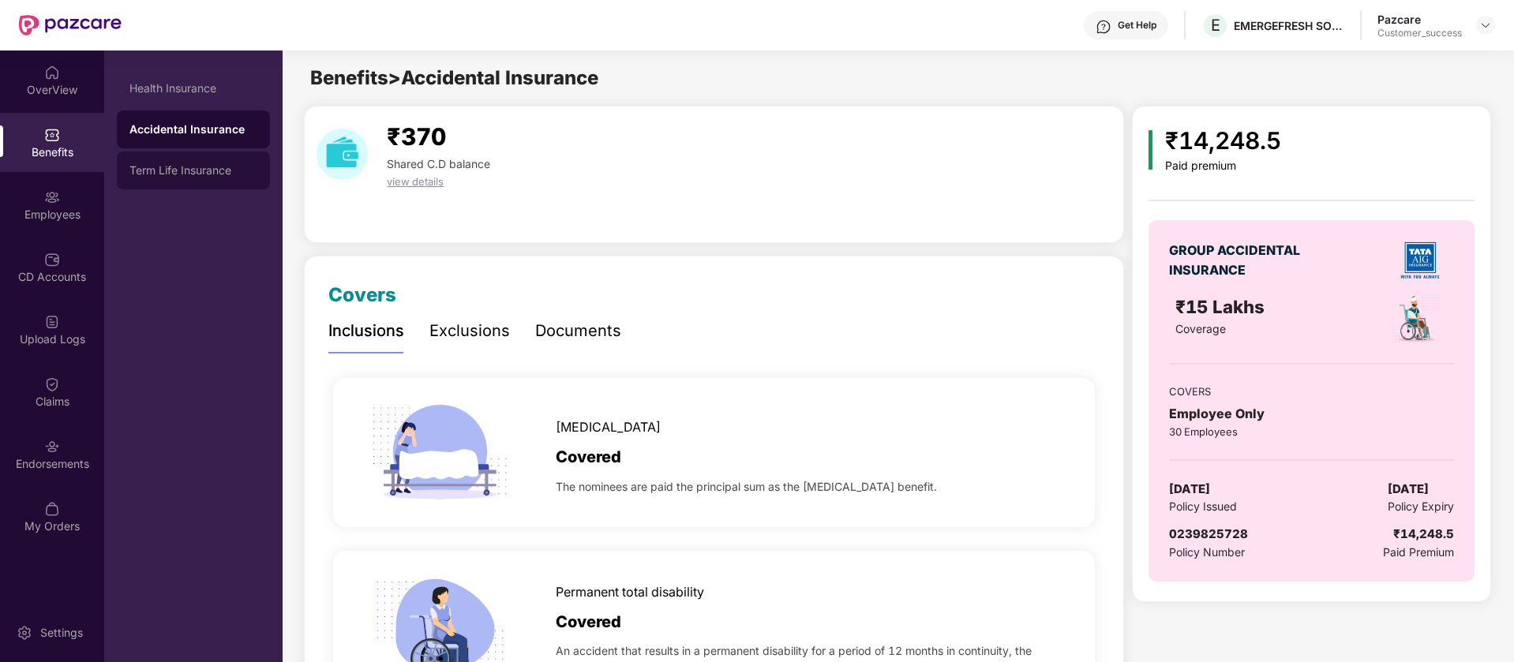
click at [208, 164] on div "Term Life Insurance" at bounding box center [193, 170] width 128 height 13
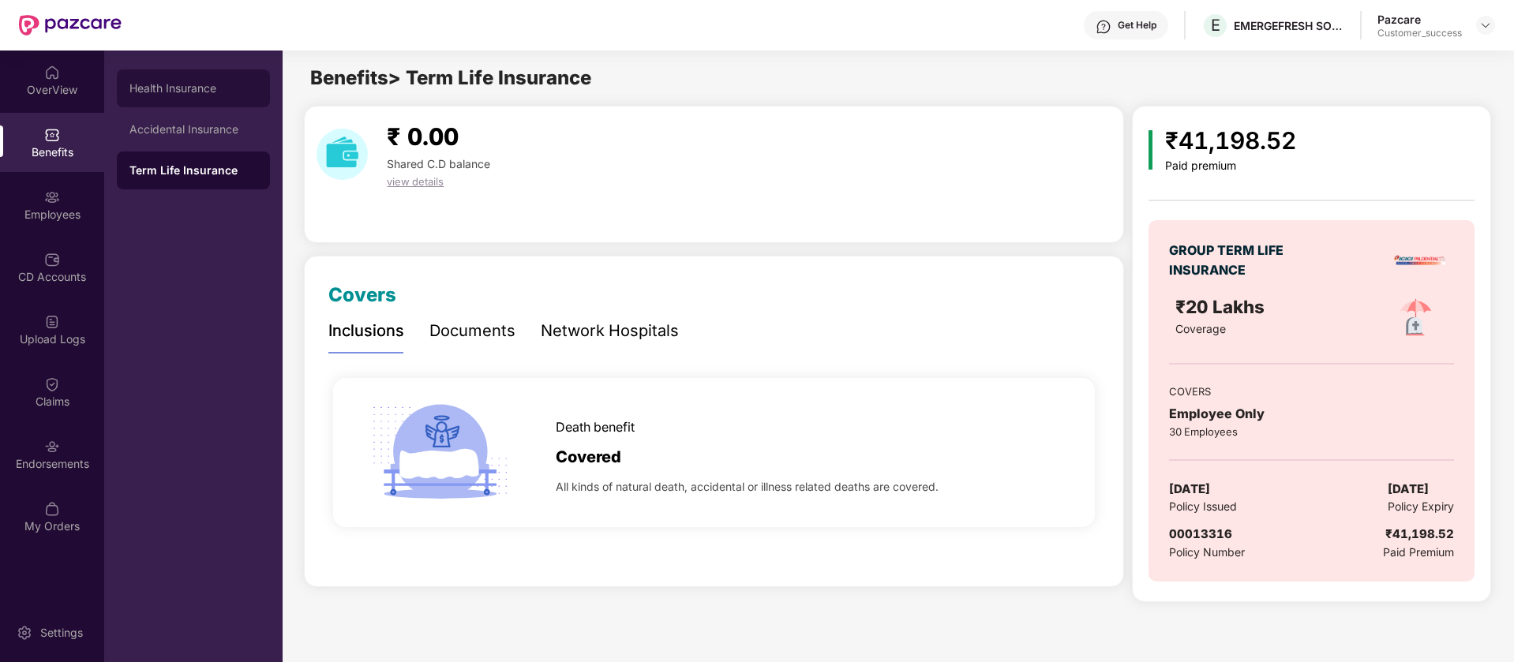
click at [193, 89] on div "Health Insurance" at bounding box center [193, 88] width 128 height 13
